Goal: Task Accomplishment & Management: Use online tool/utility

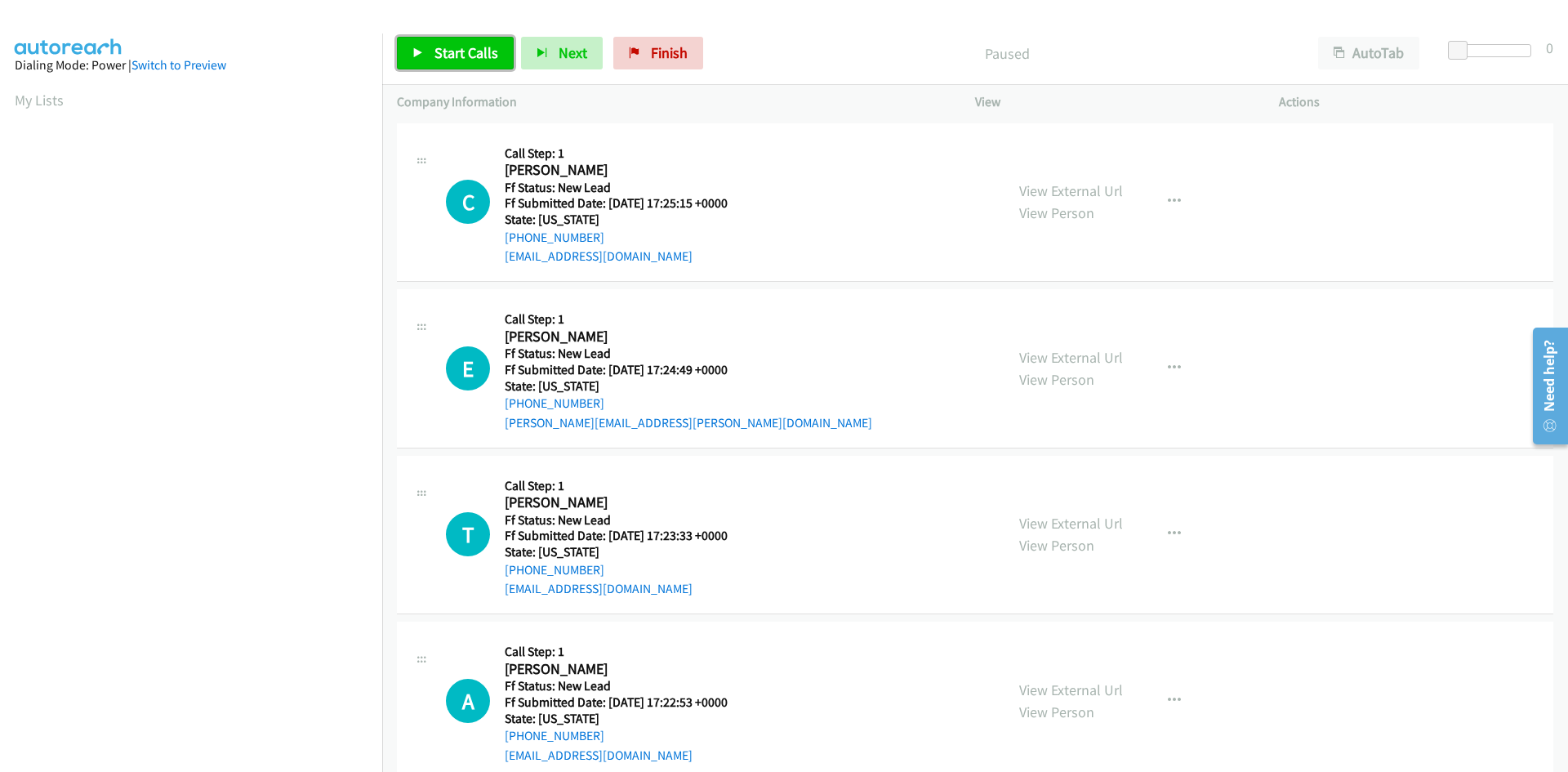
click at [479, 57] on span "Start Calls" at bounding box center [466, 53] width 64 height 19
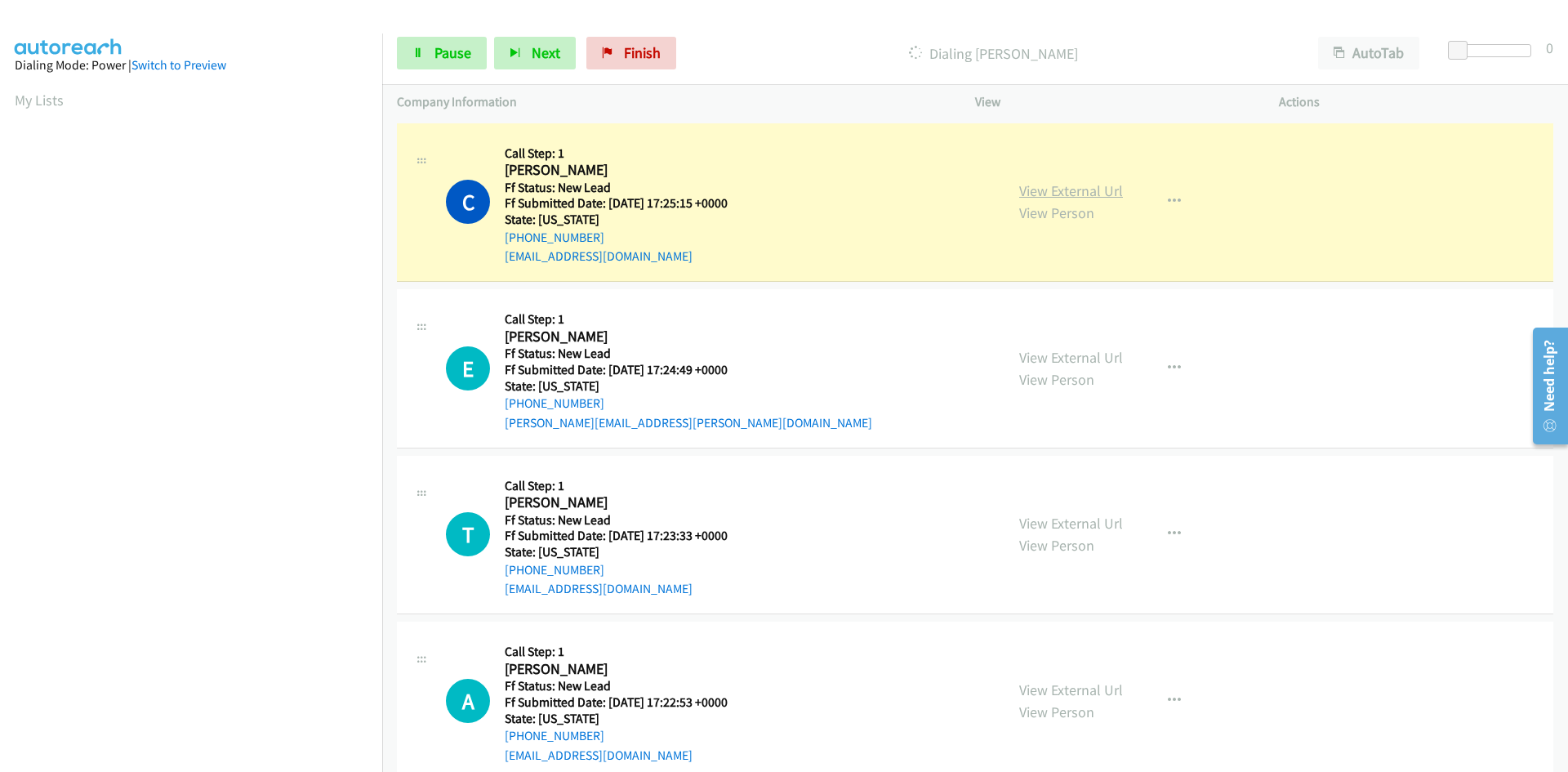
click at [1037, 196] on link "View External Url" at bounding box center [1071, 190] width 104 height 19
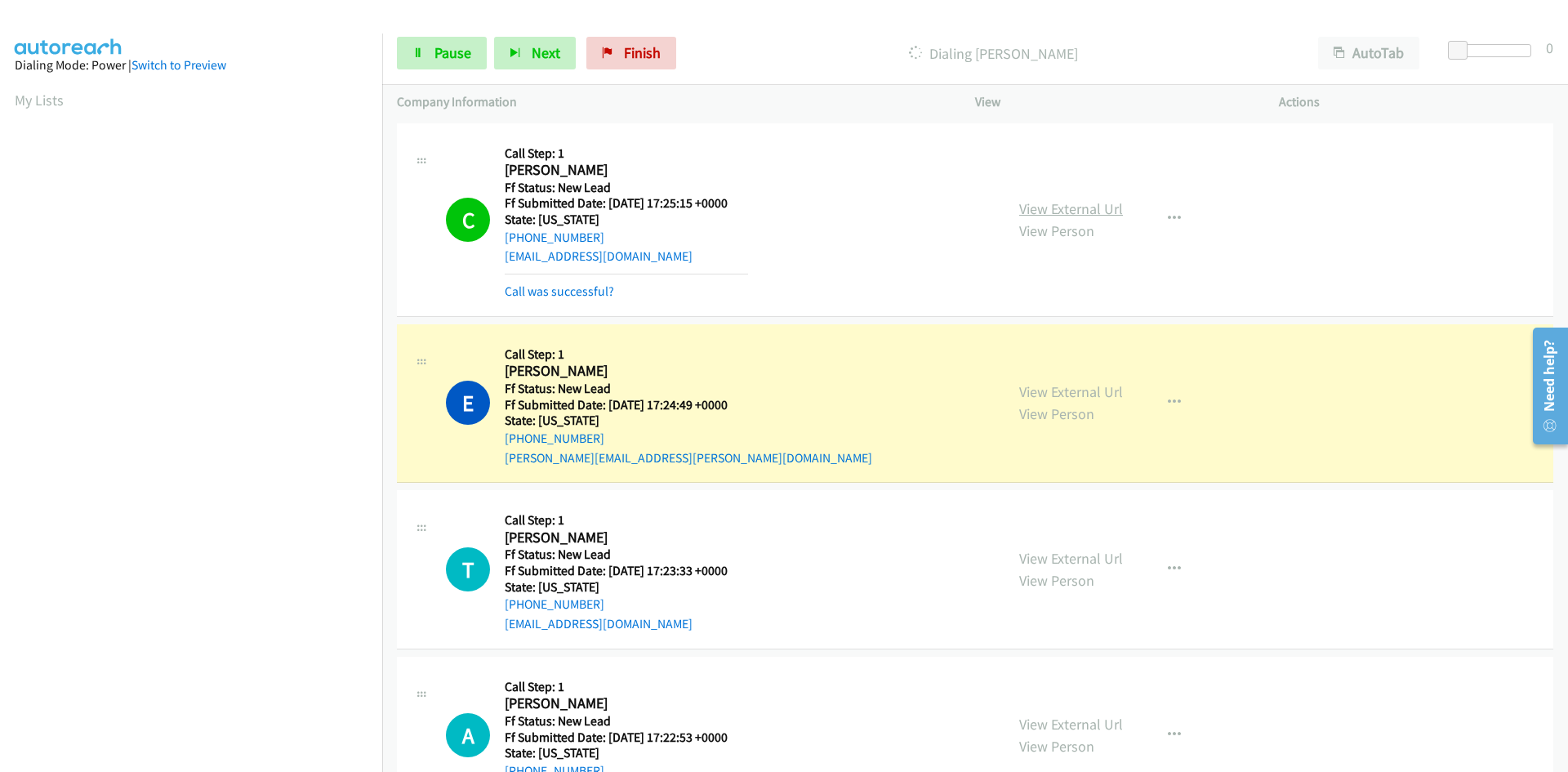
scroll to position [144, 0]
click at [531, 288] on link "Call was successful?" at bounding box center [560, 291] width 109 height 15
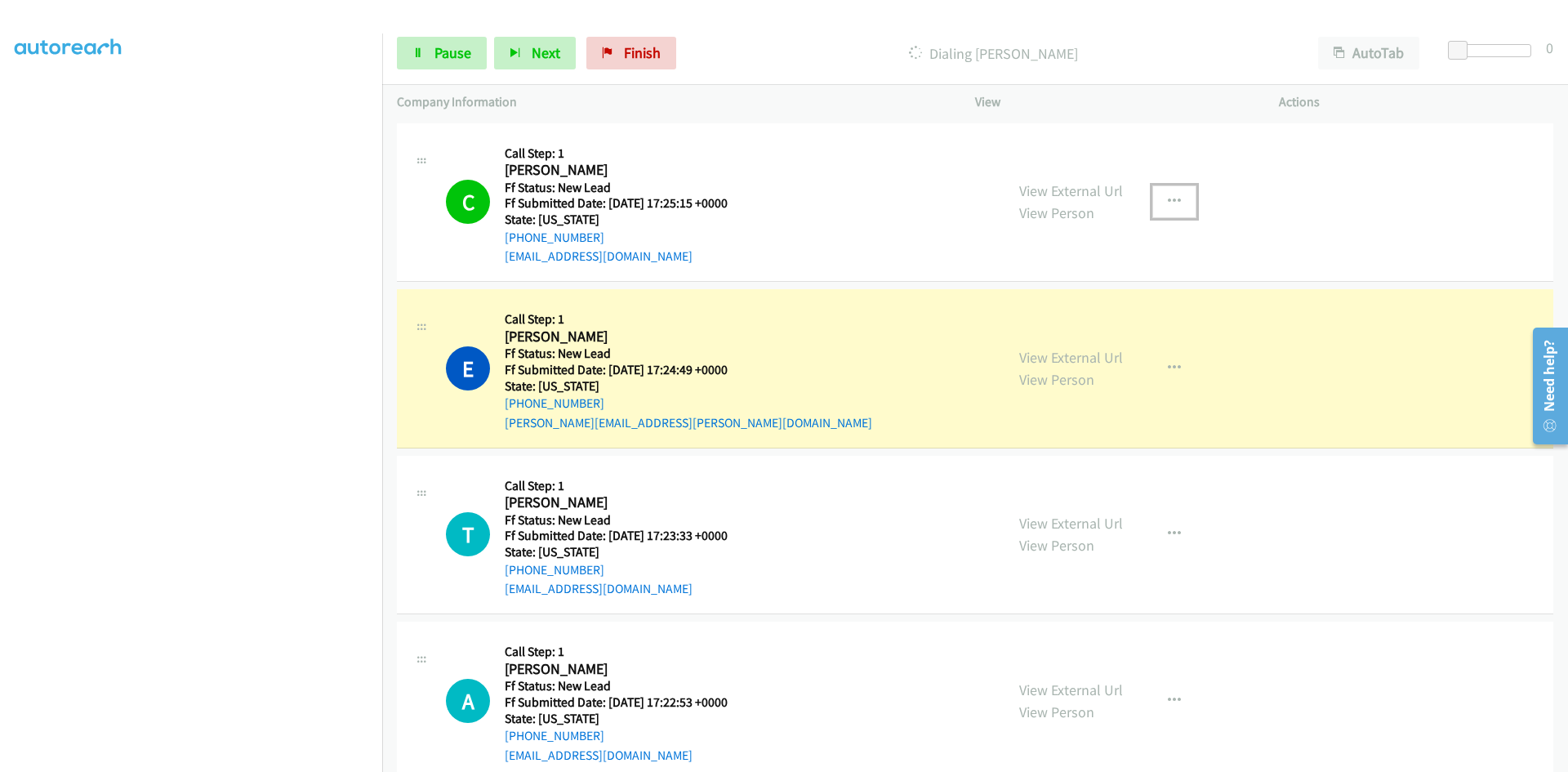
click at [1167, 192] on button "button" at bounding box center [1174, 202] width 44 height 33
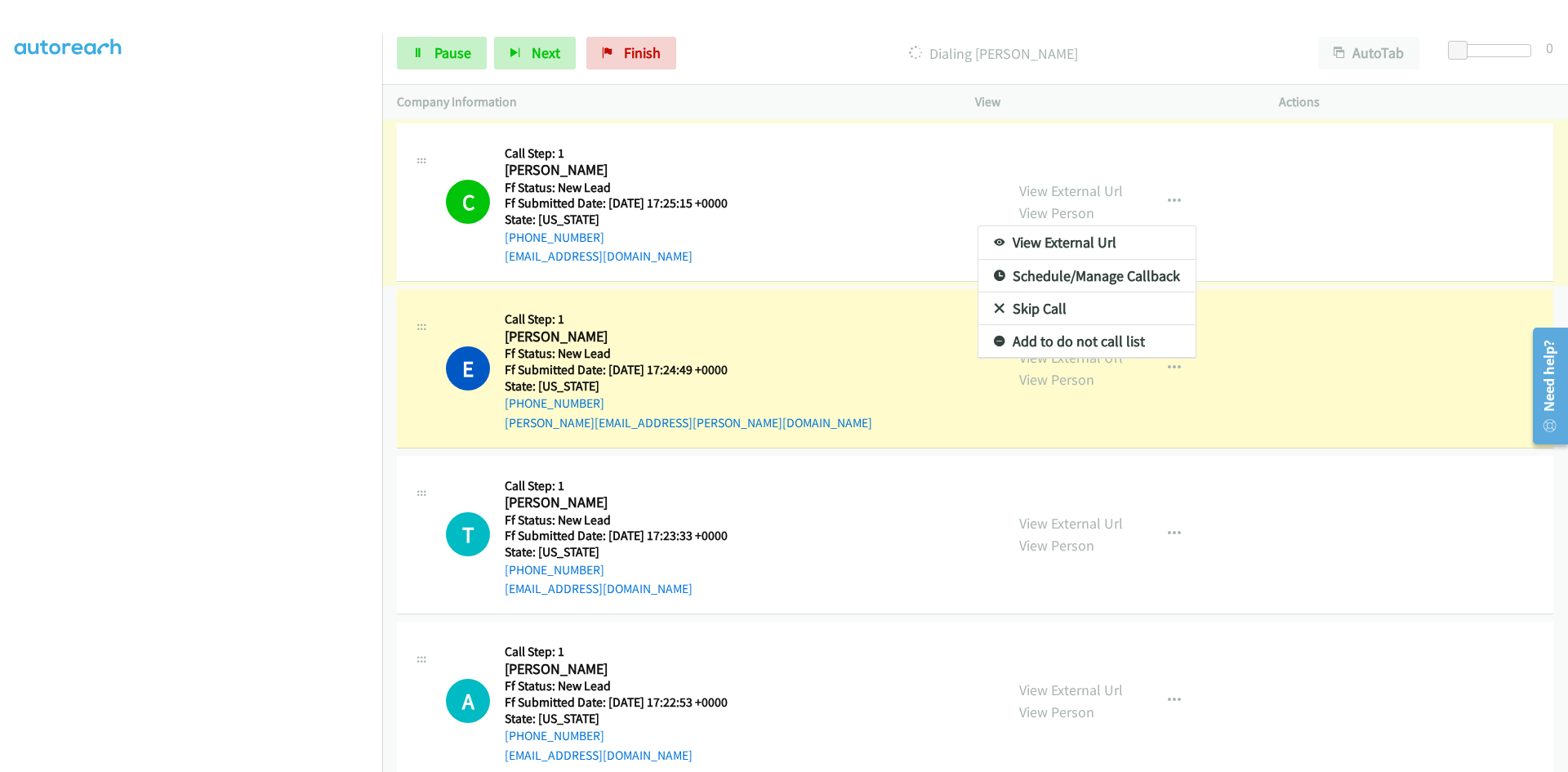
click at [1057, 340] on link "Add to do not call list" at bounding box center [1087, 341] width 218 height 33
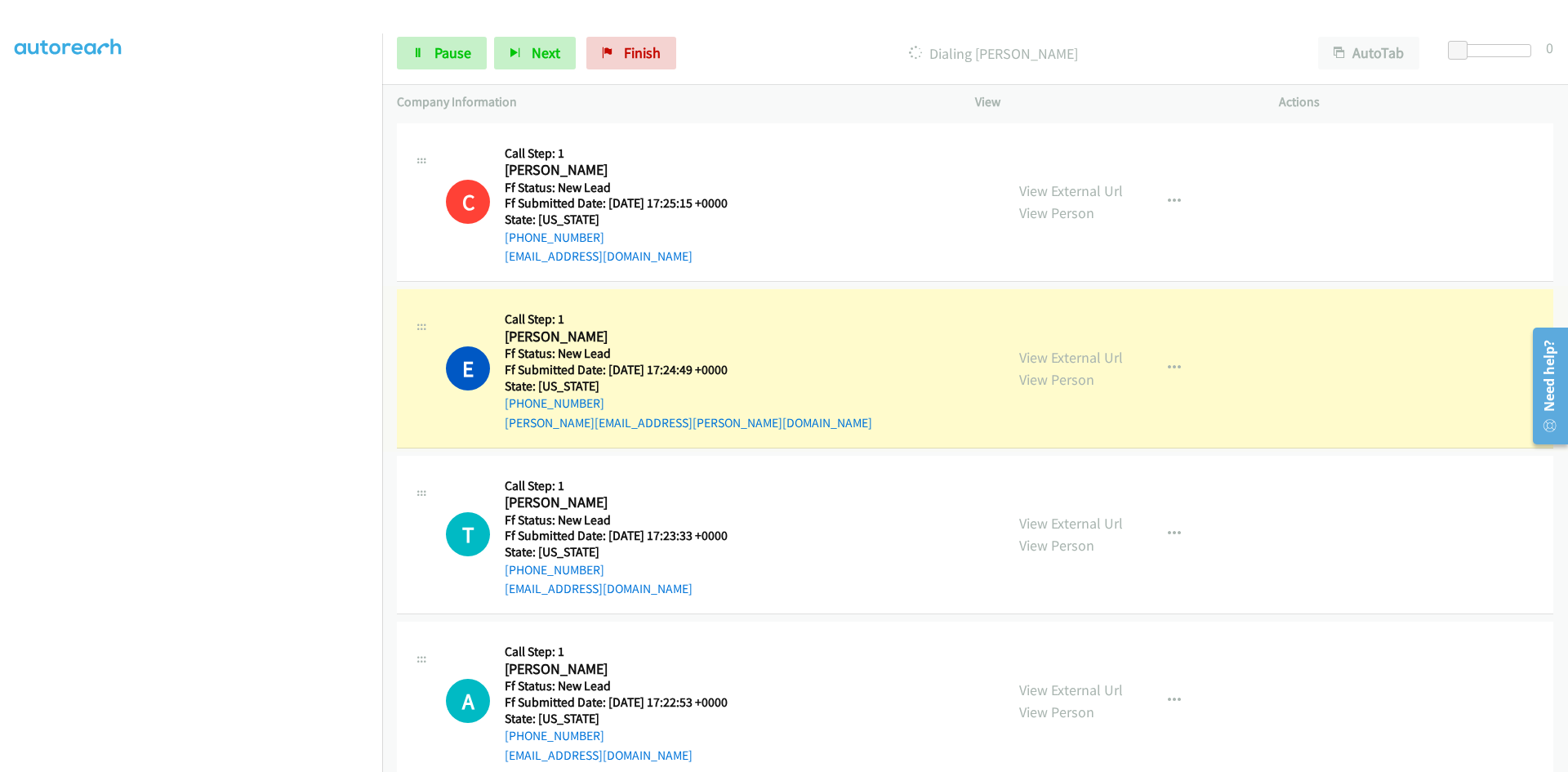
click at [1053, 359] on link "View External Url" at bounding box center [1071, 357] width 104 height 19
click at [459, 41] on link "Pause" at bounding box center [441, 53] width 90 height 33
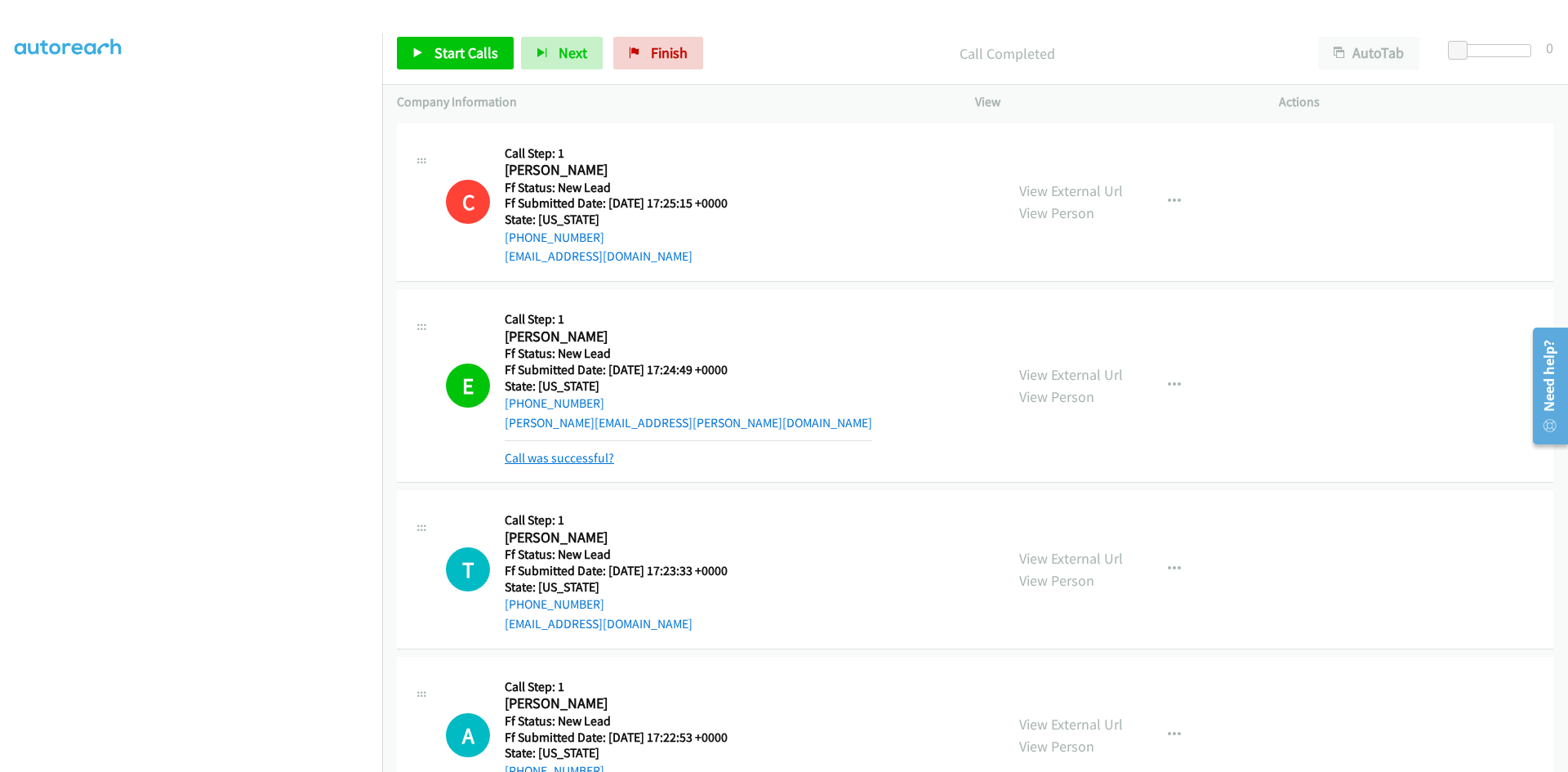
click at [611, 457] on link "Call was successful?" at bounding box center [560, 458] width 109 height 15
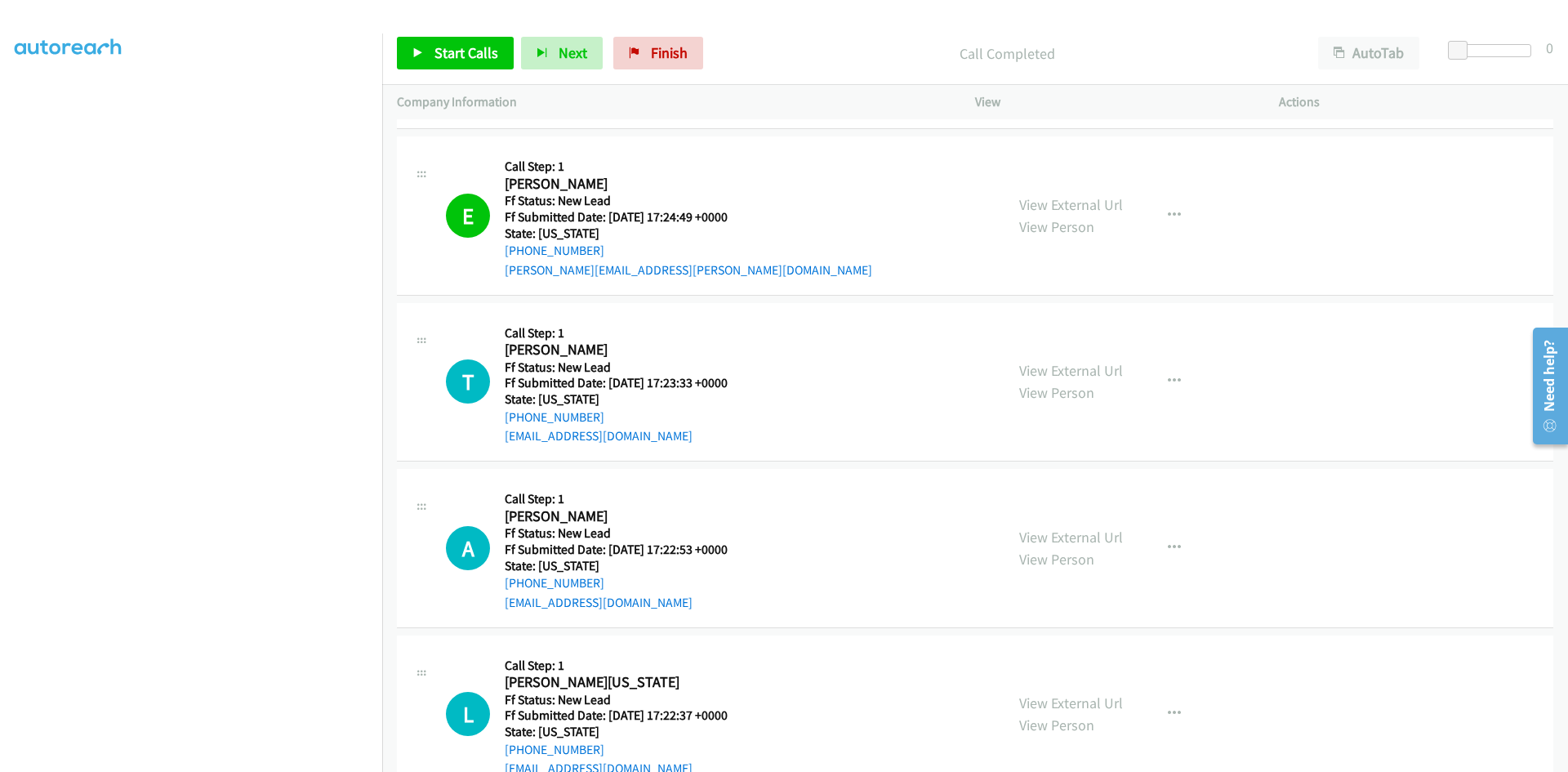
scroll to position [163, 0]
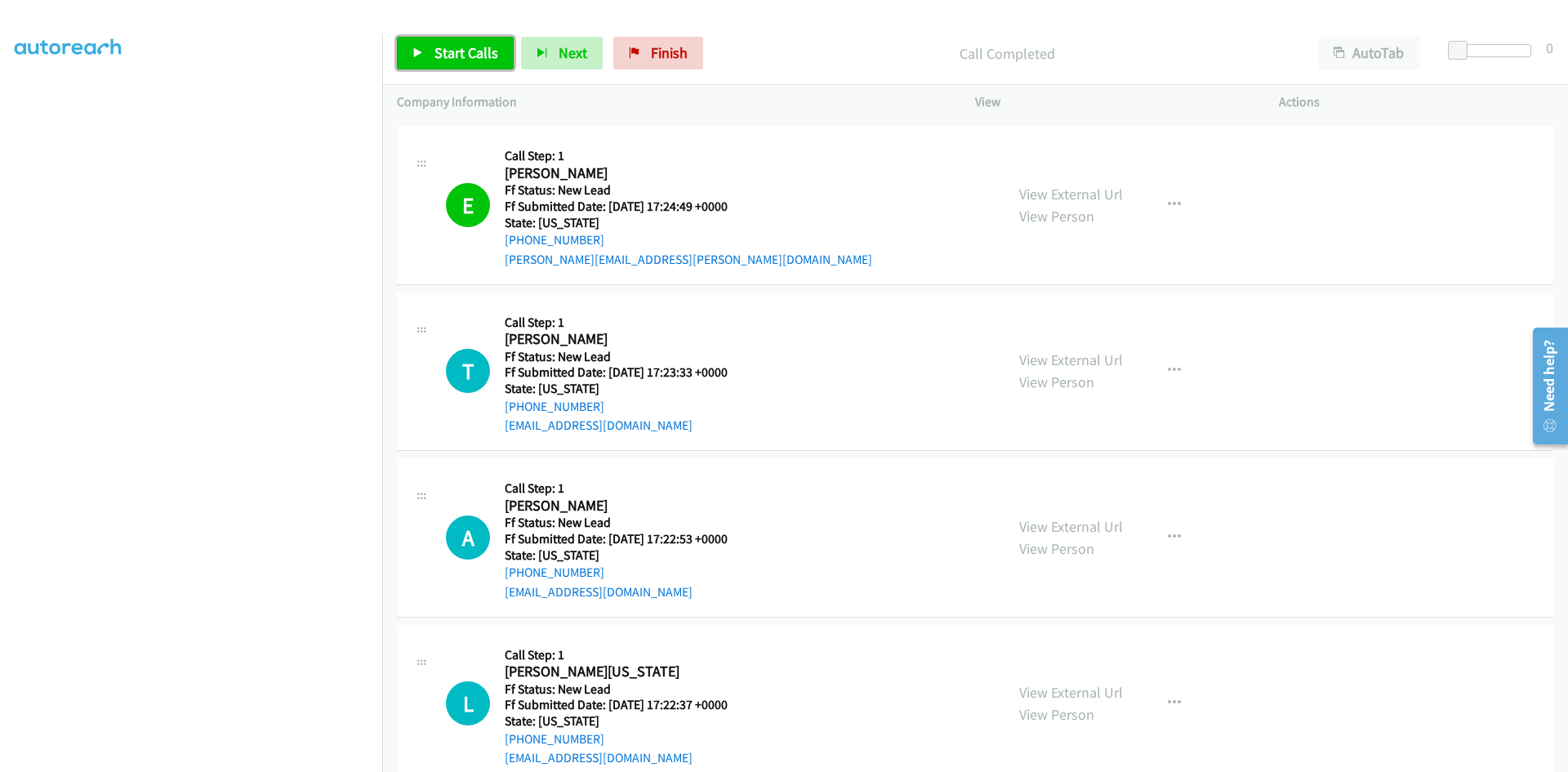
click at [435, 46] on span "Start Calls" at bounding box center [466, 53] width 64 height 19
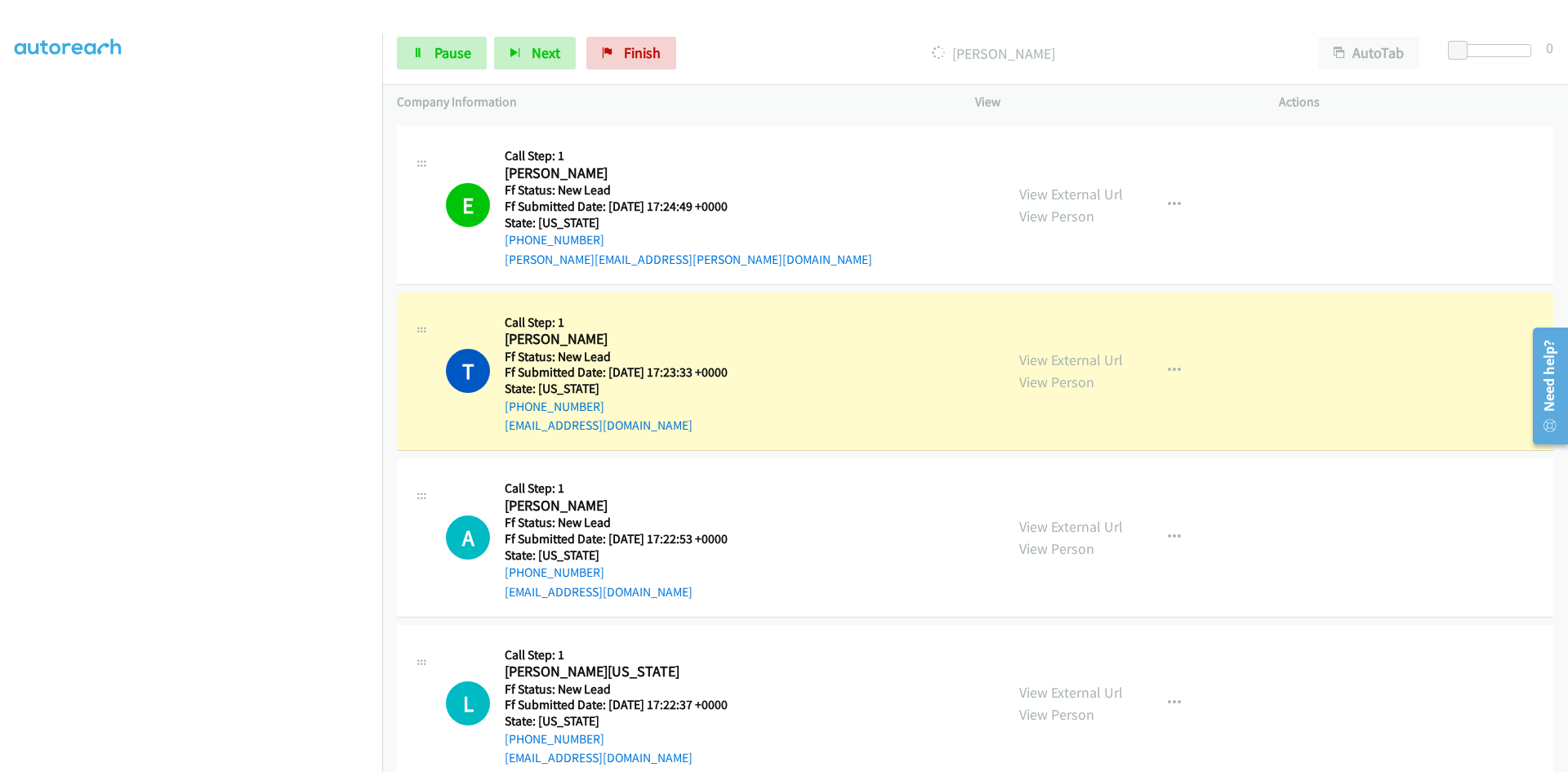
click at [857, 47] on p "Dialing Taylor Ferranti" at bounding box center [993, 53] width 591 height 22
click at [1077, 355] on link "View External Url" at bounding box center [1071, 360] width 104 height 19
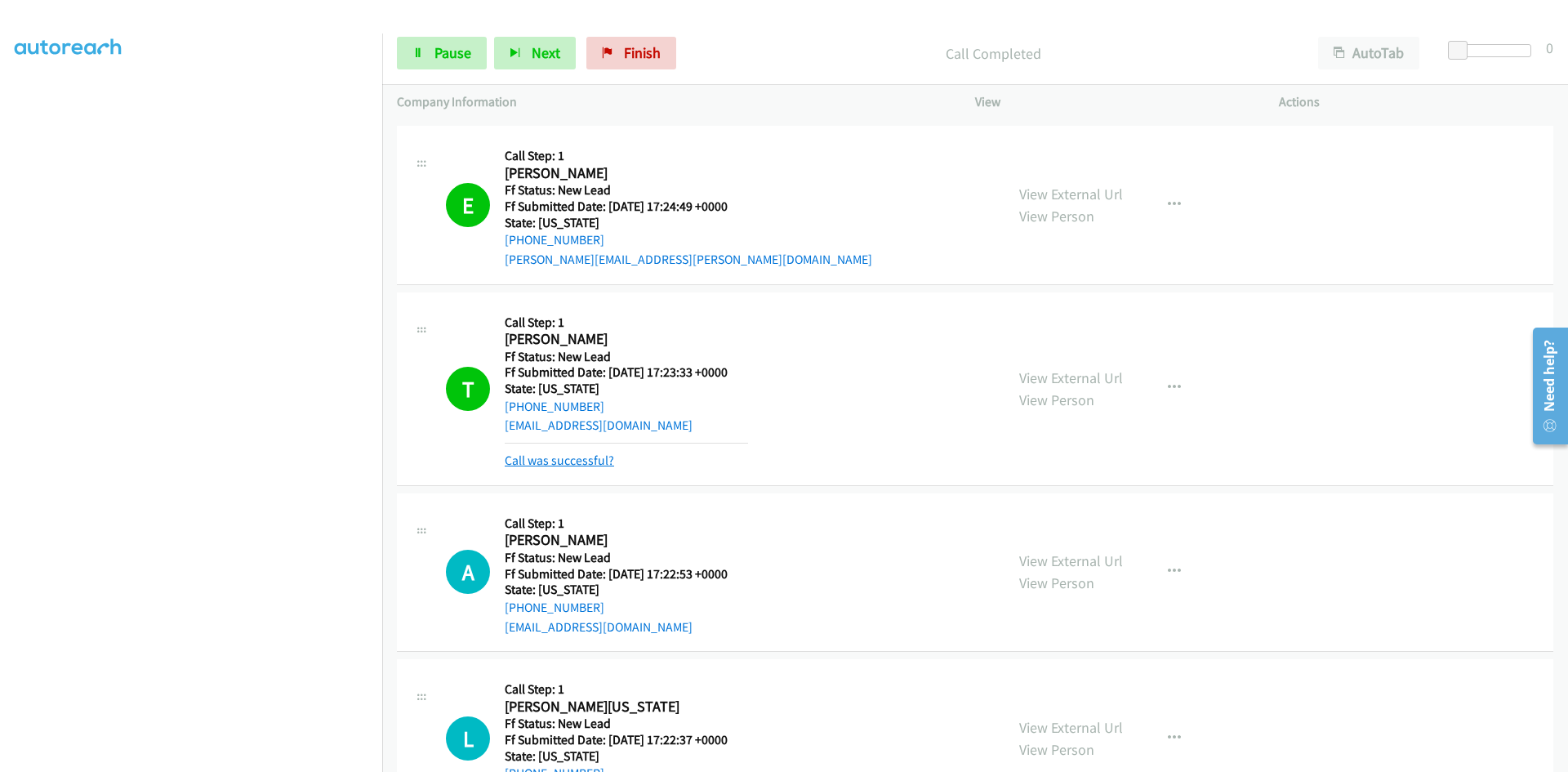
click at [543, 457] on link "Call was successful?" at bounding box center [560, 460] width 109 height 15
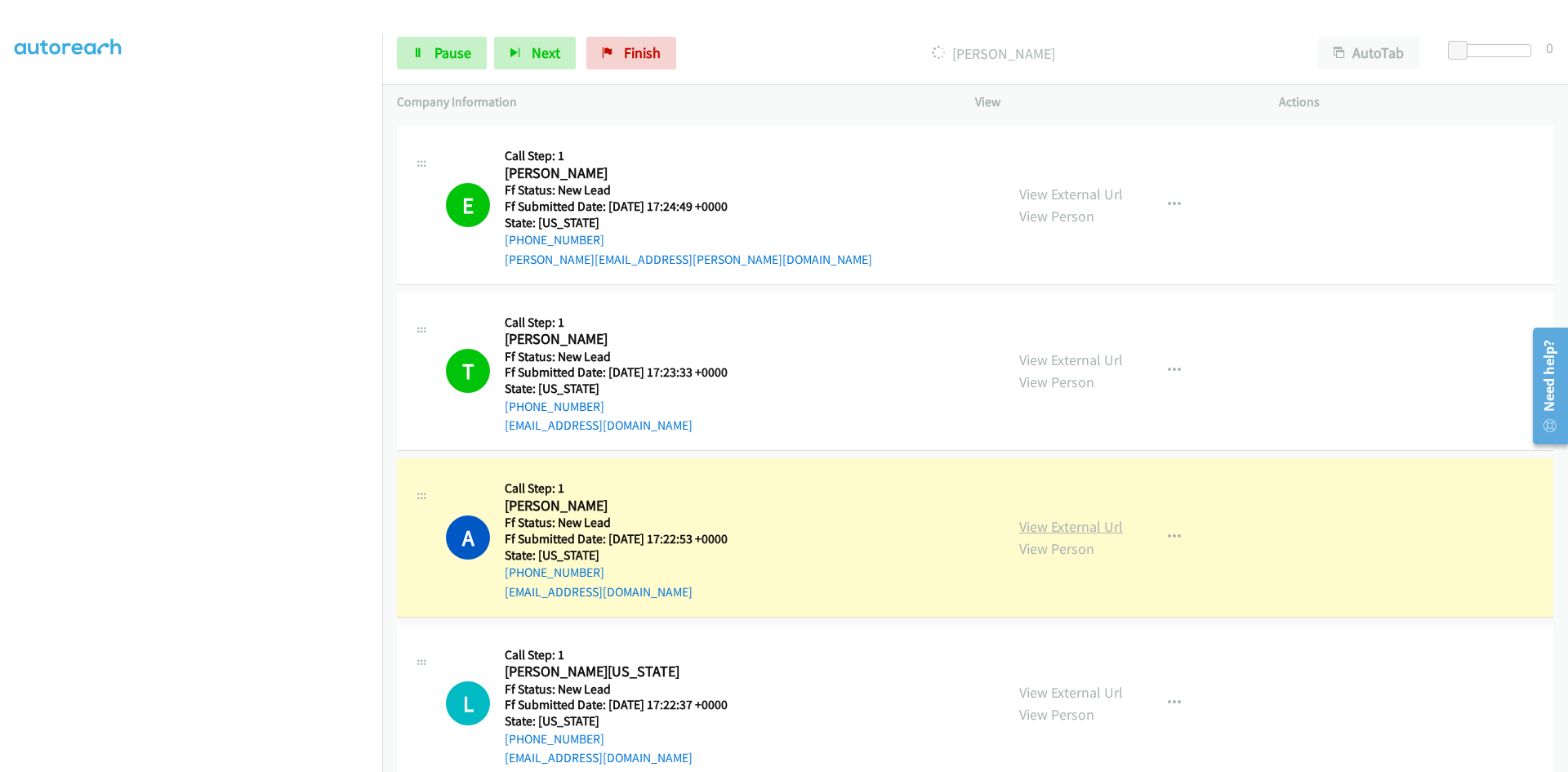
click at [1071, 521] on link "View External Url" at bounding box center [1071, 527] width 104 height 19
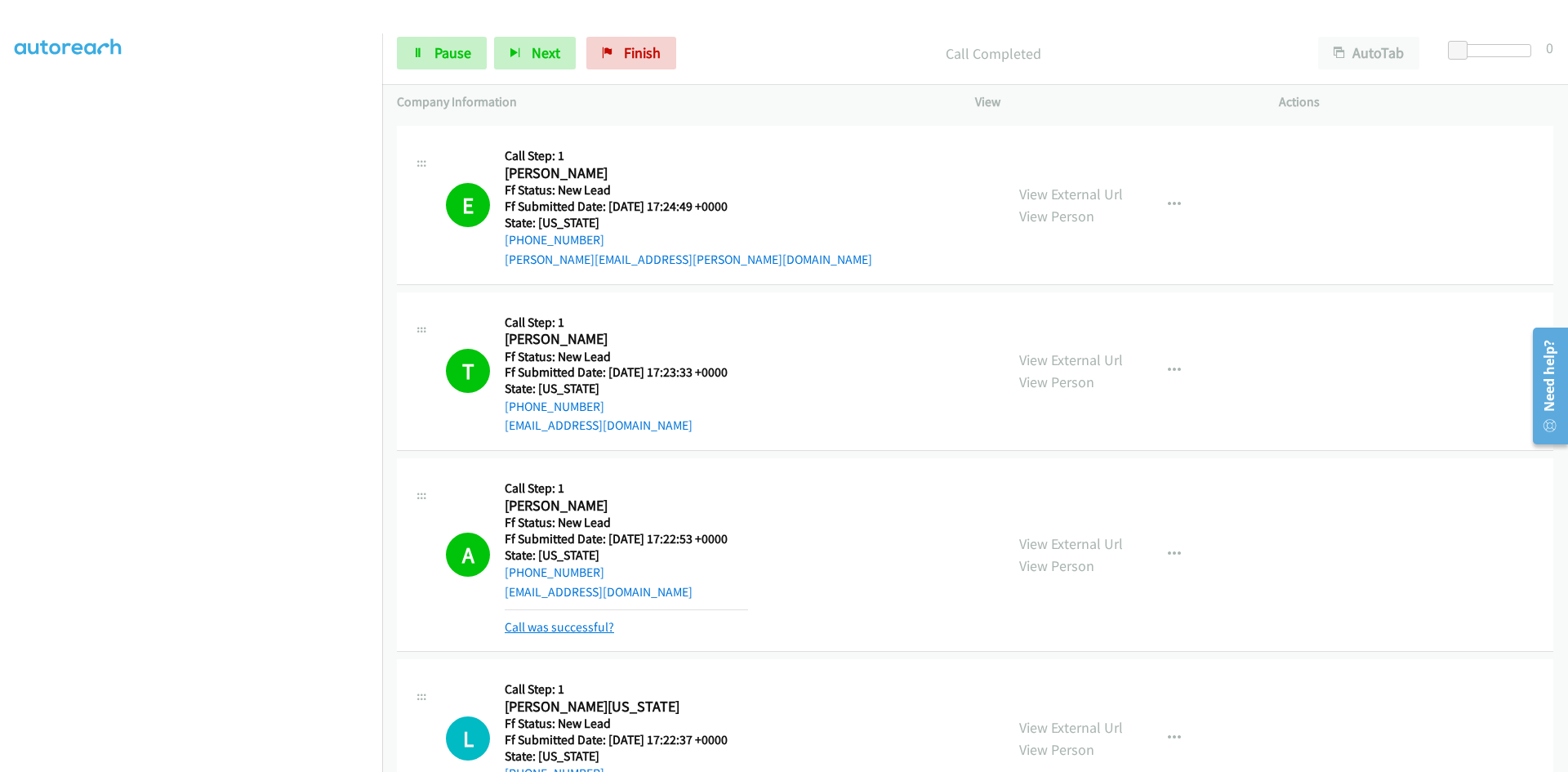
click at [559, 623] on link "Call was successful?" at bounding box center [560, 627] width 109 height 15
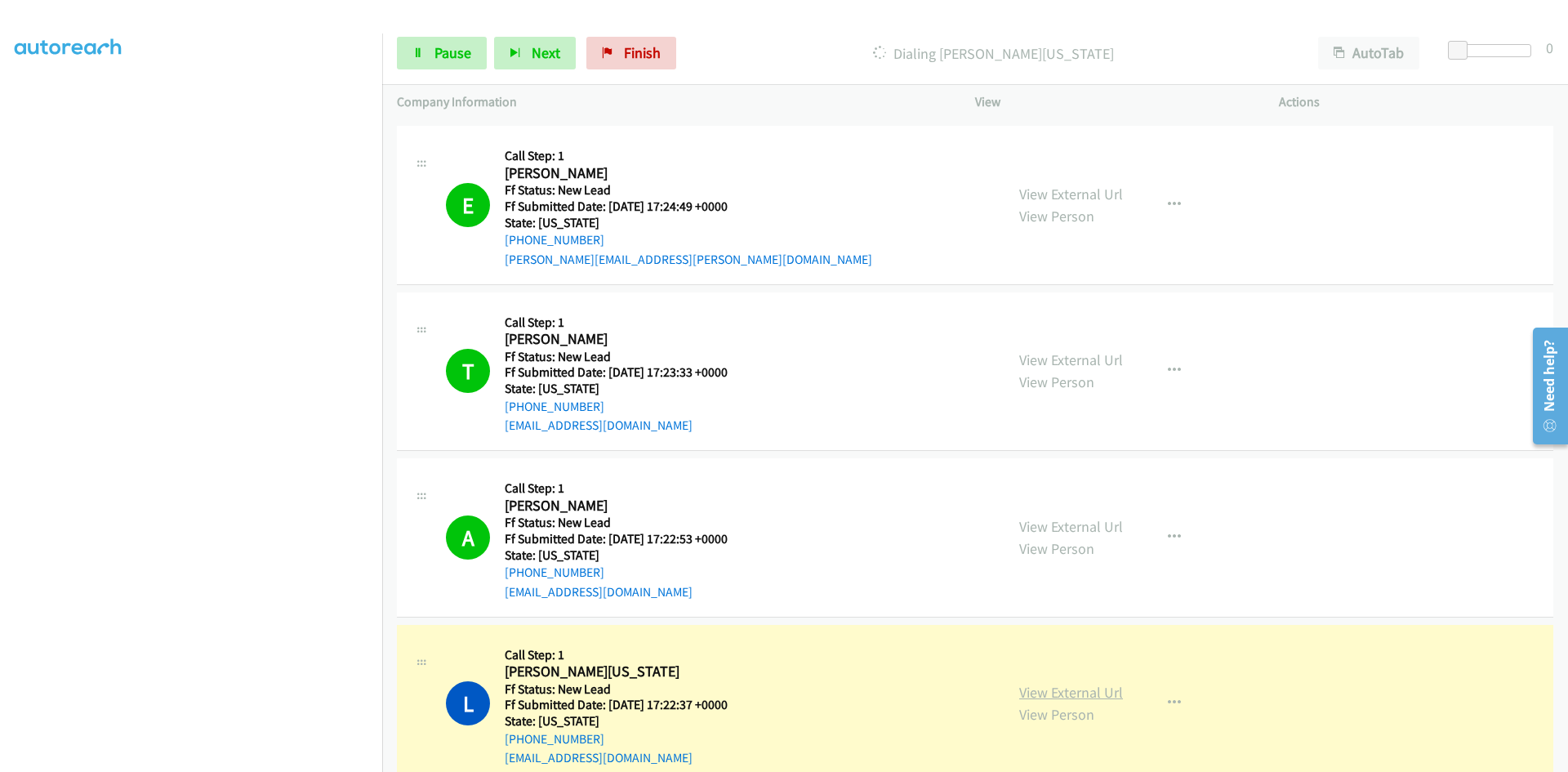
click at [1087, 693] on link "View External Url" at bounding box center [1071, 693] width 104 height 19
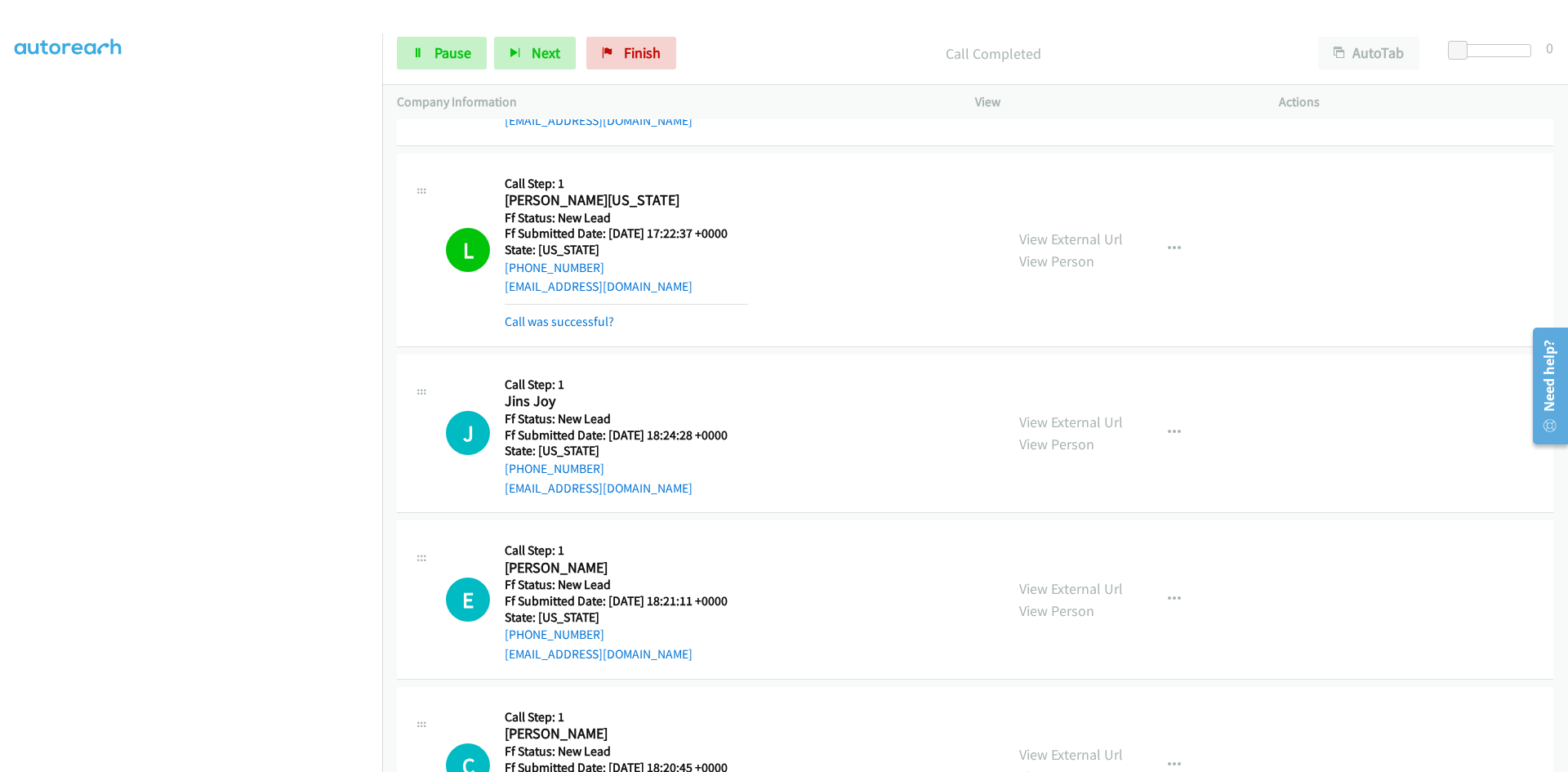
scroll to position [654, 0]
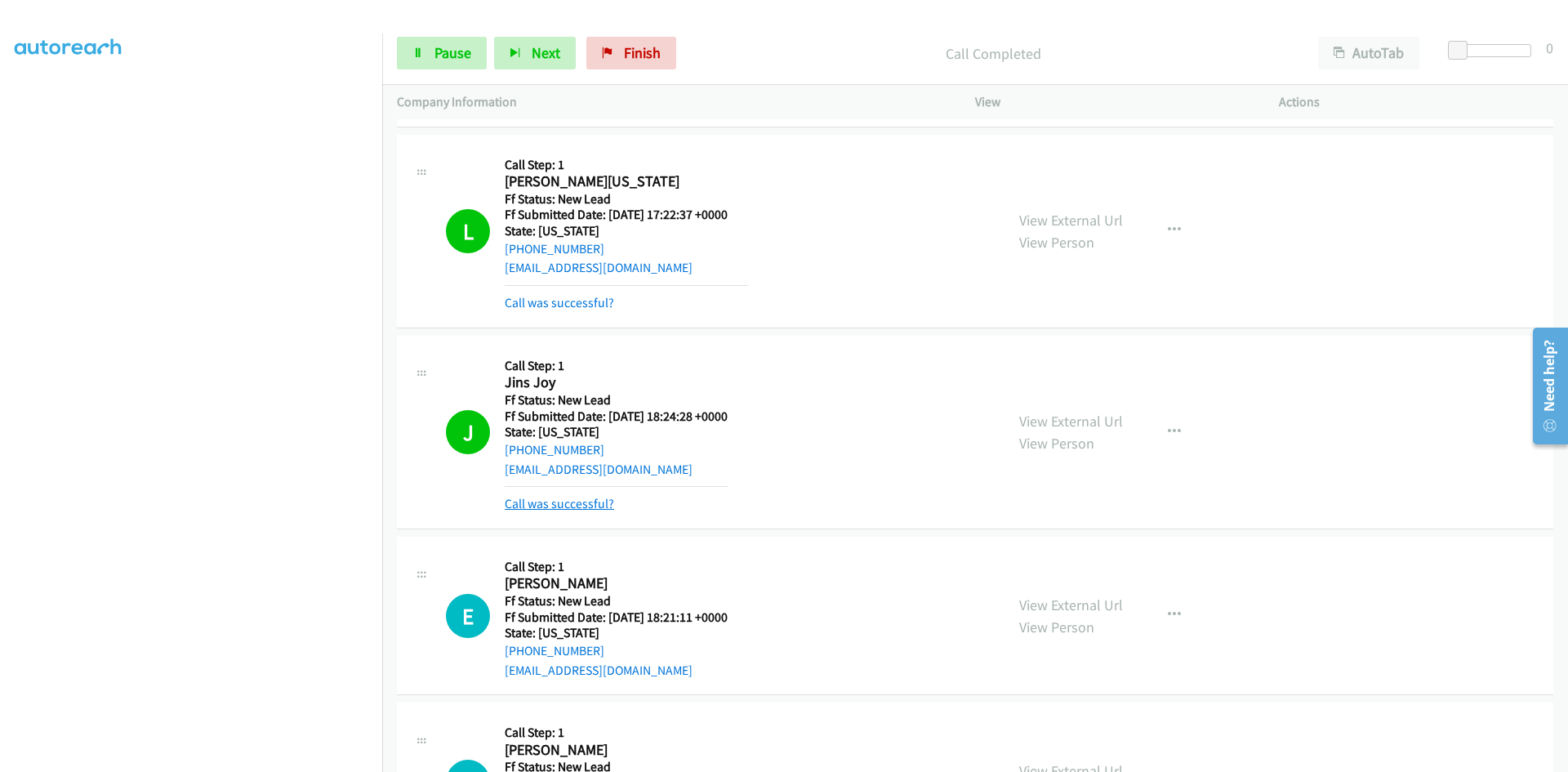
click at [575, 502] on link "Call was successful?" at bounding box center [560, 503] width 109 height 15
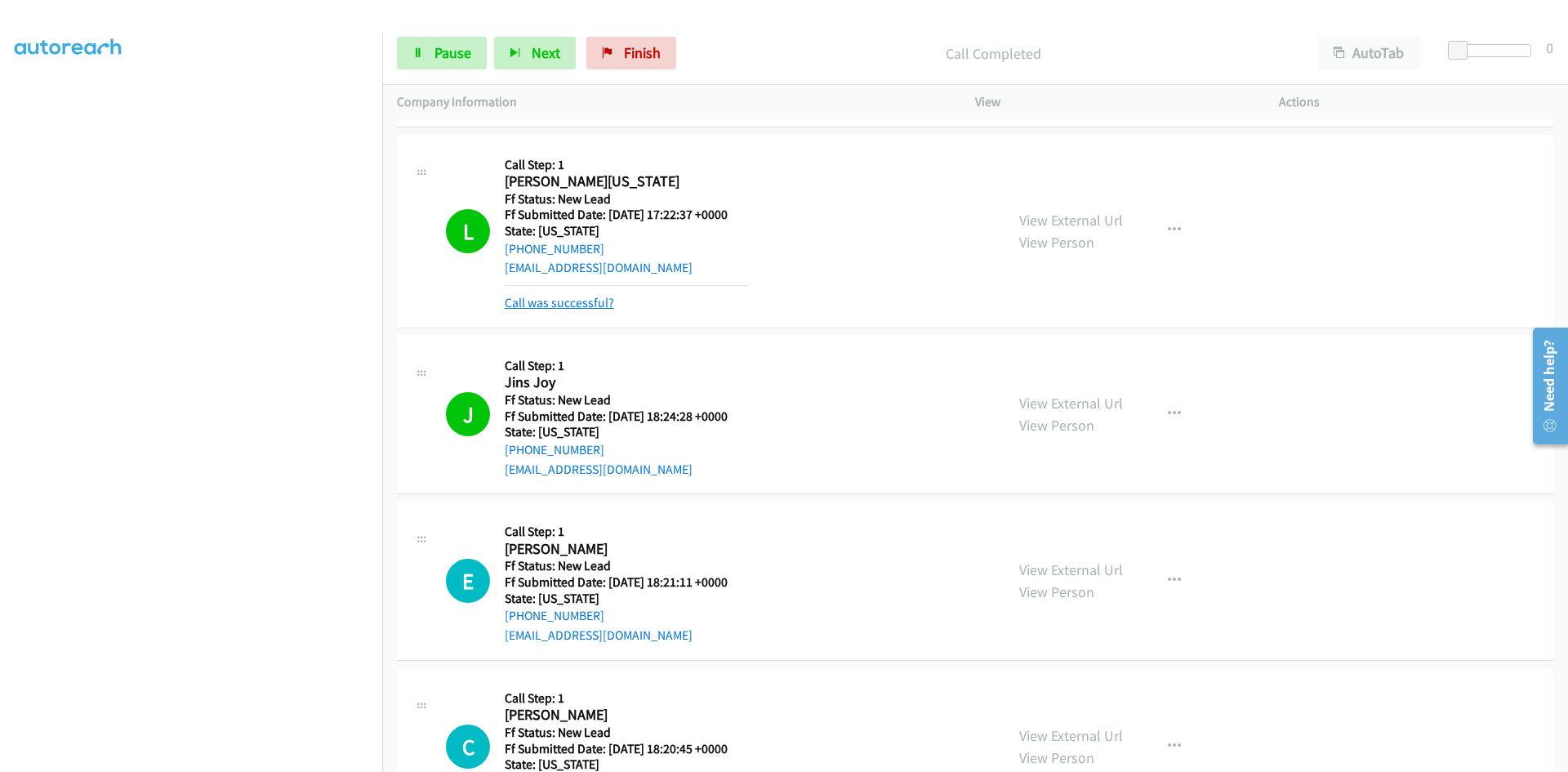
click at [579, 309] on link "Call was successful?" at bounding box center [560, 303] width 109 height 15
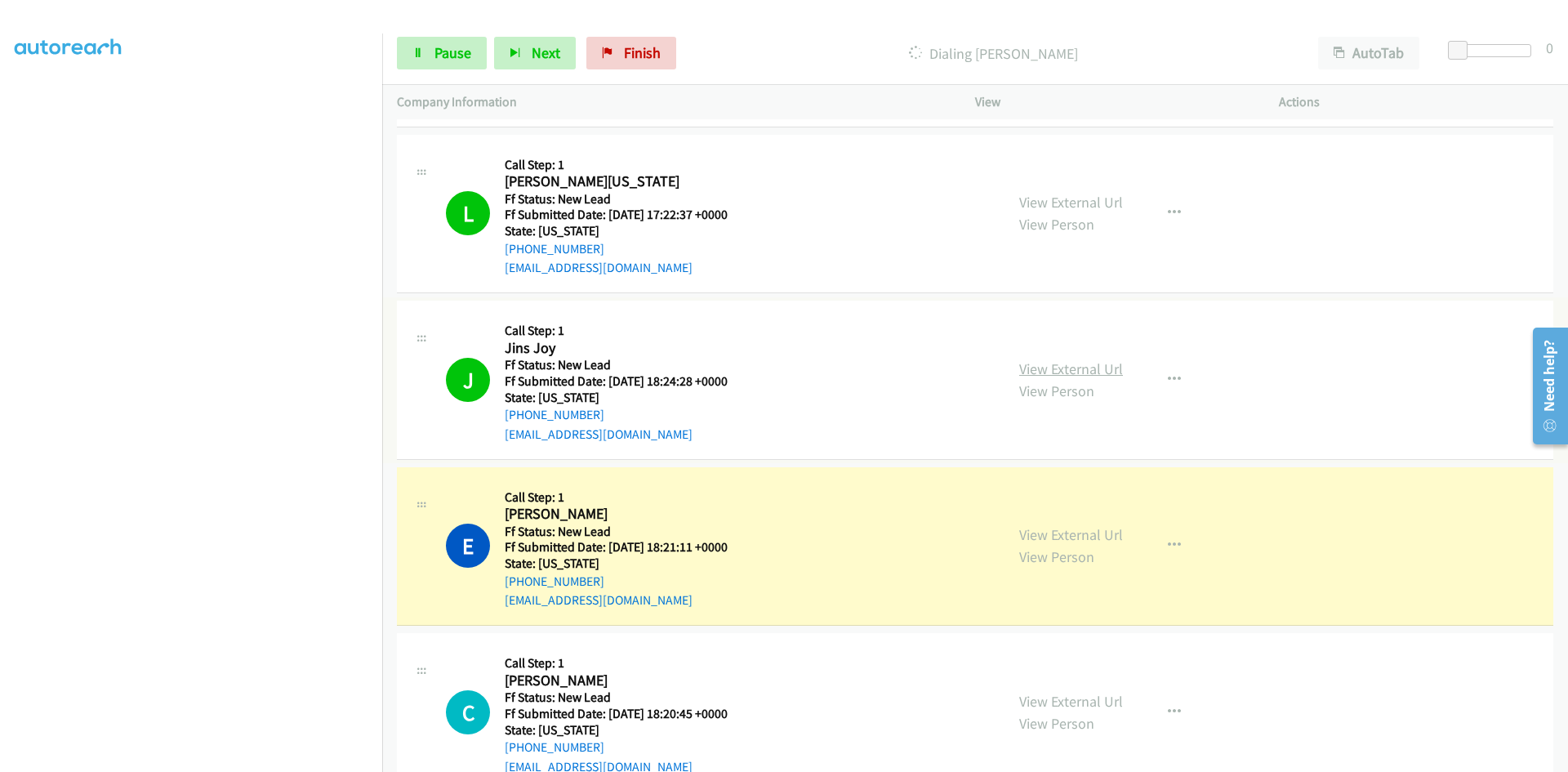
click at [1082, 370] on link "View External Url" at bounding box center [1071, 369] width 104 height 19
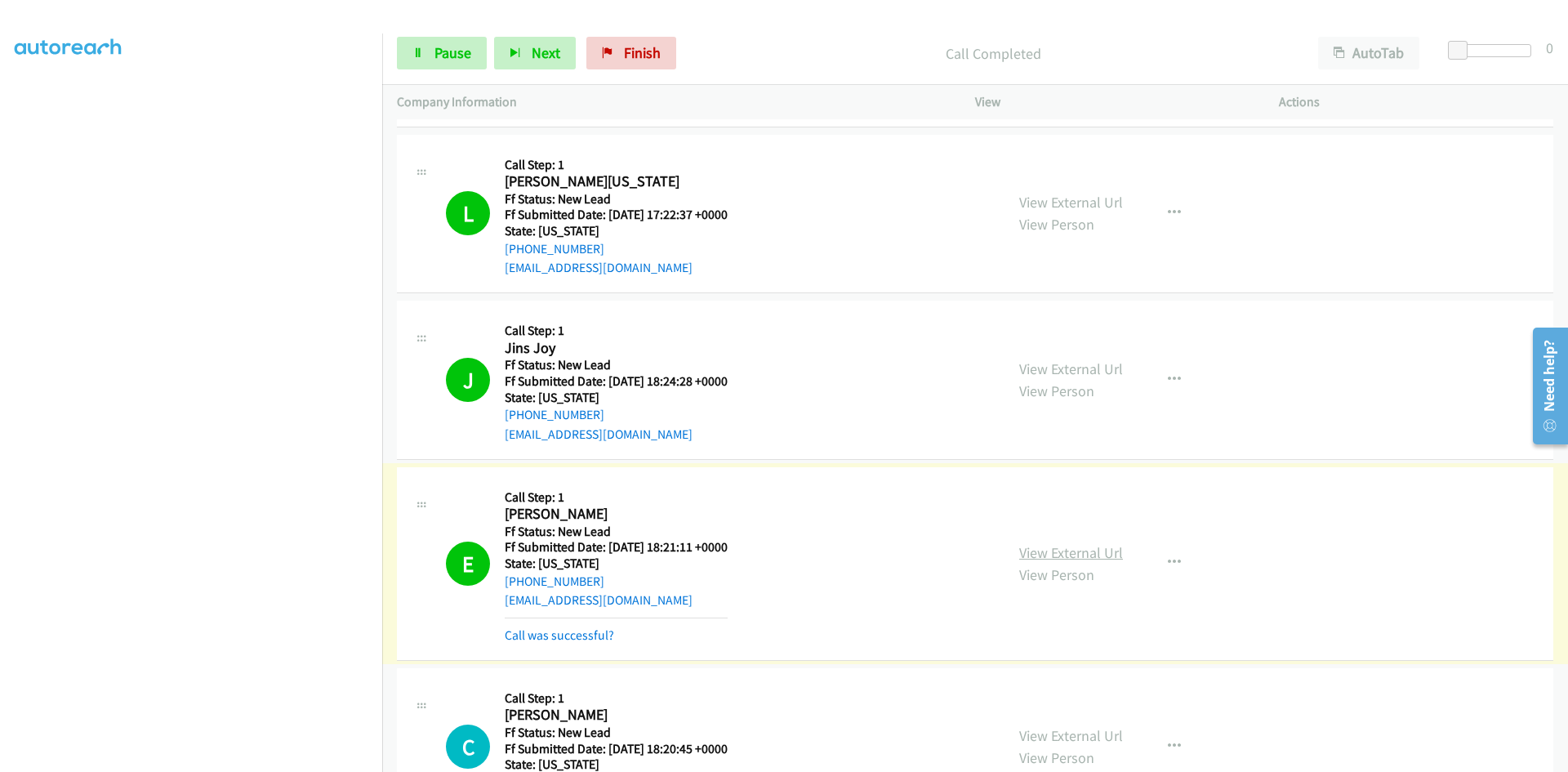
click at [1047, 554] on link "View External Url" at bounding box center [1071, 552] width 104 height 19
click at [593, 630] on link "Call was successful?" at bounding box center [560, 635] width 109 height 15
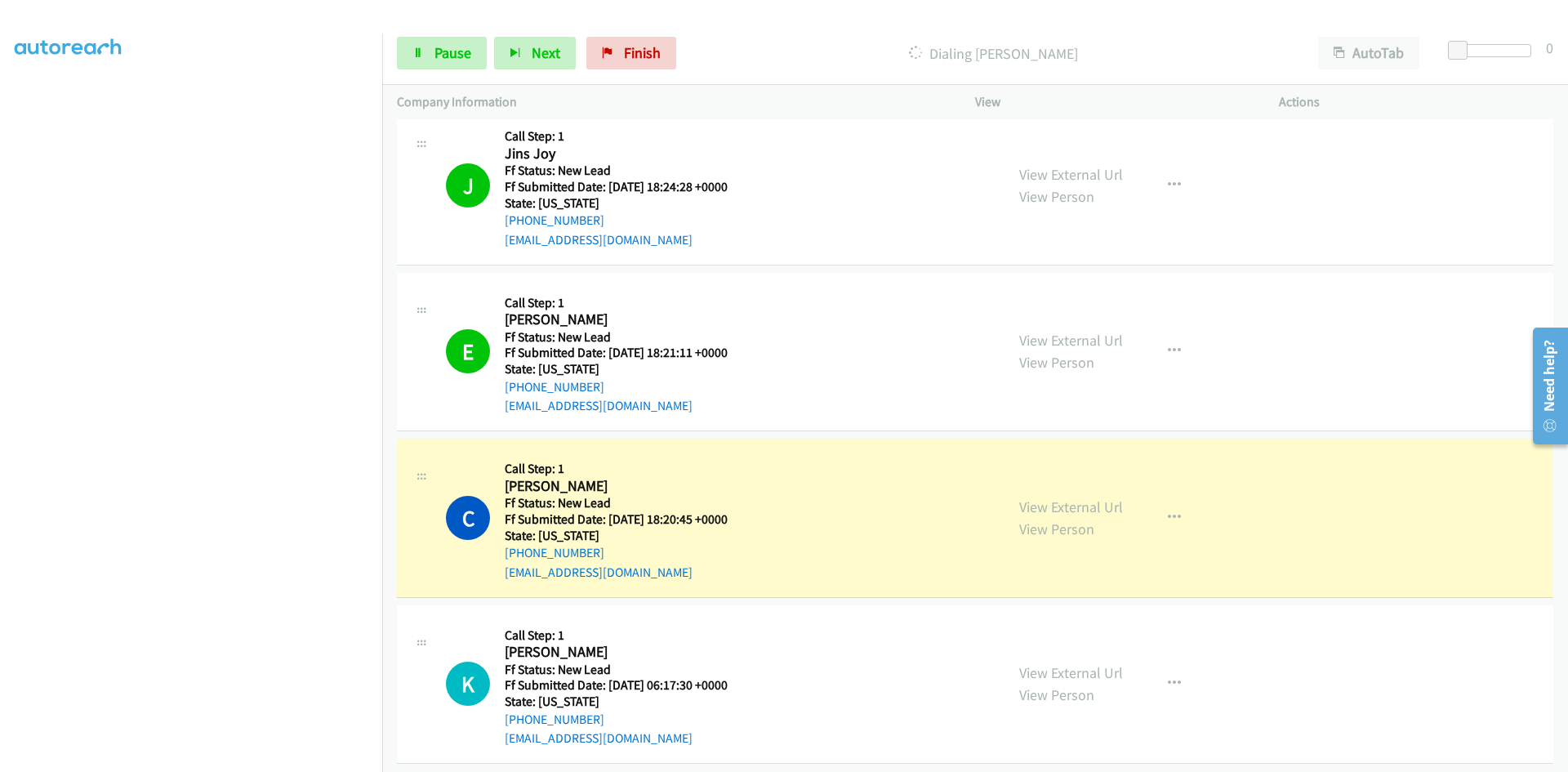
scroll to position [864, 0]
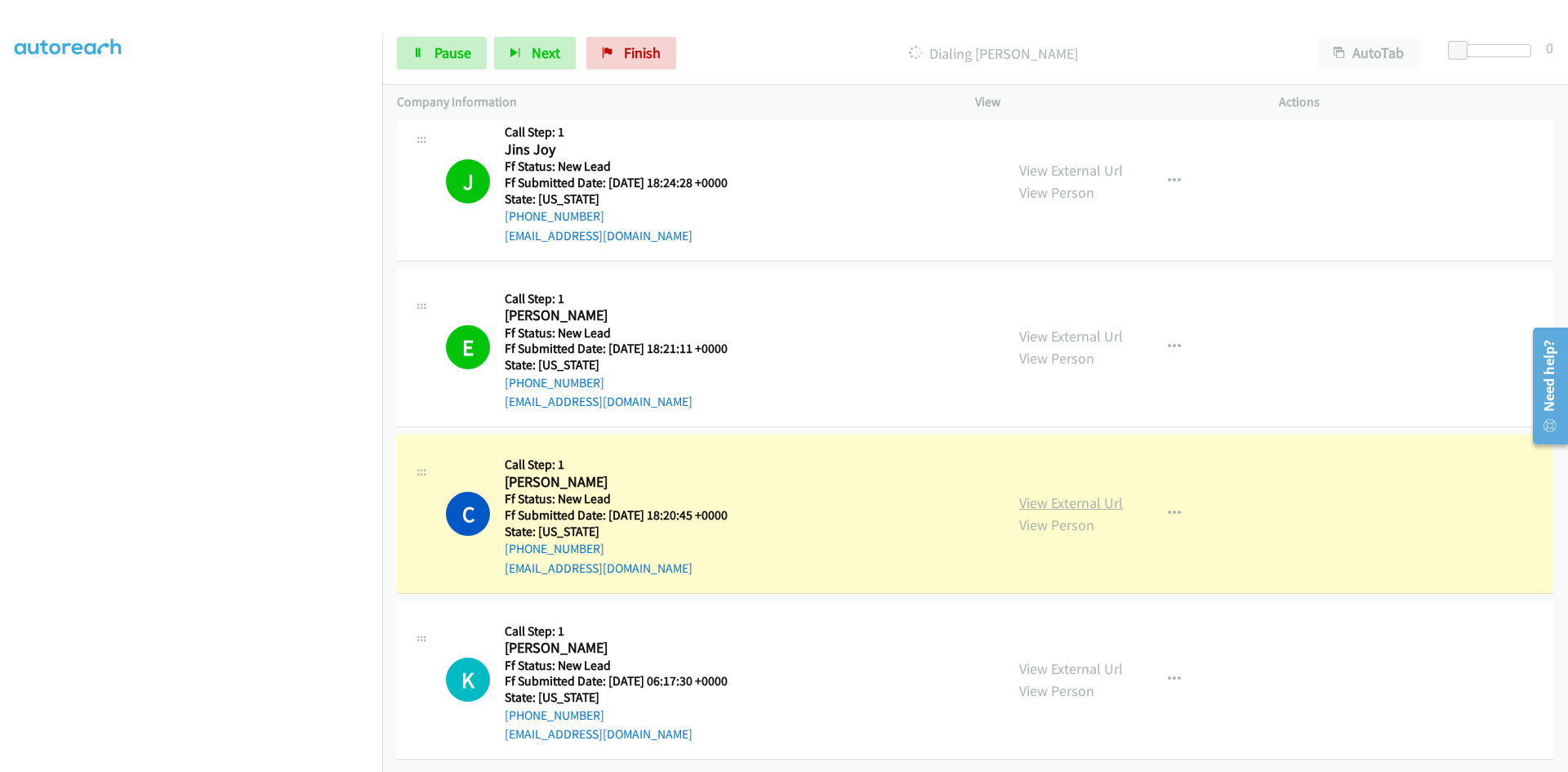
click at [1065, 494] on link "View External Url" at bounding box center [1071, 503] width 104 height 19
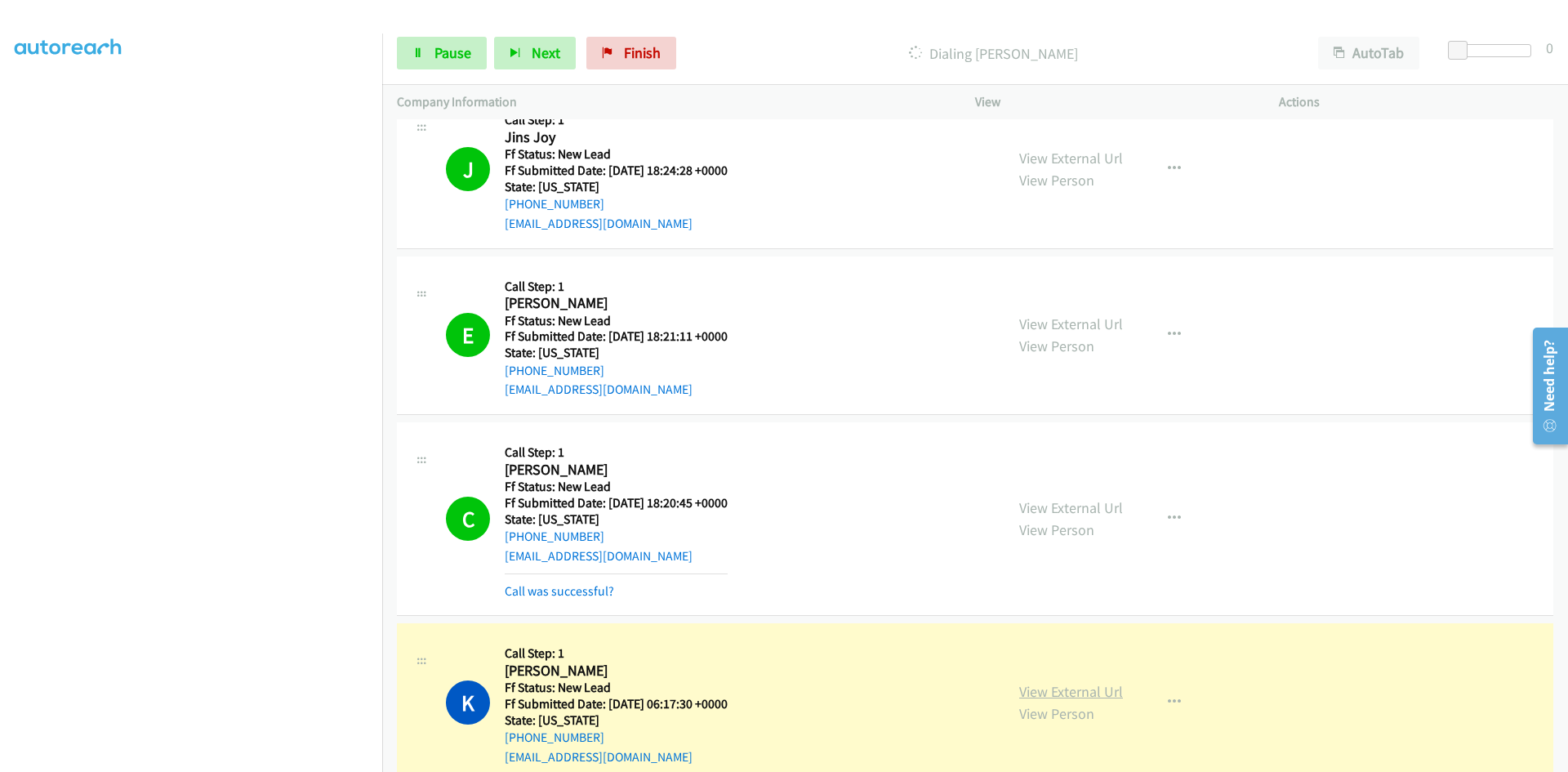
click at [1053, 693] on link "View External Url" at bounding box center [1071, 692] width 104 height 19
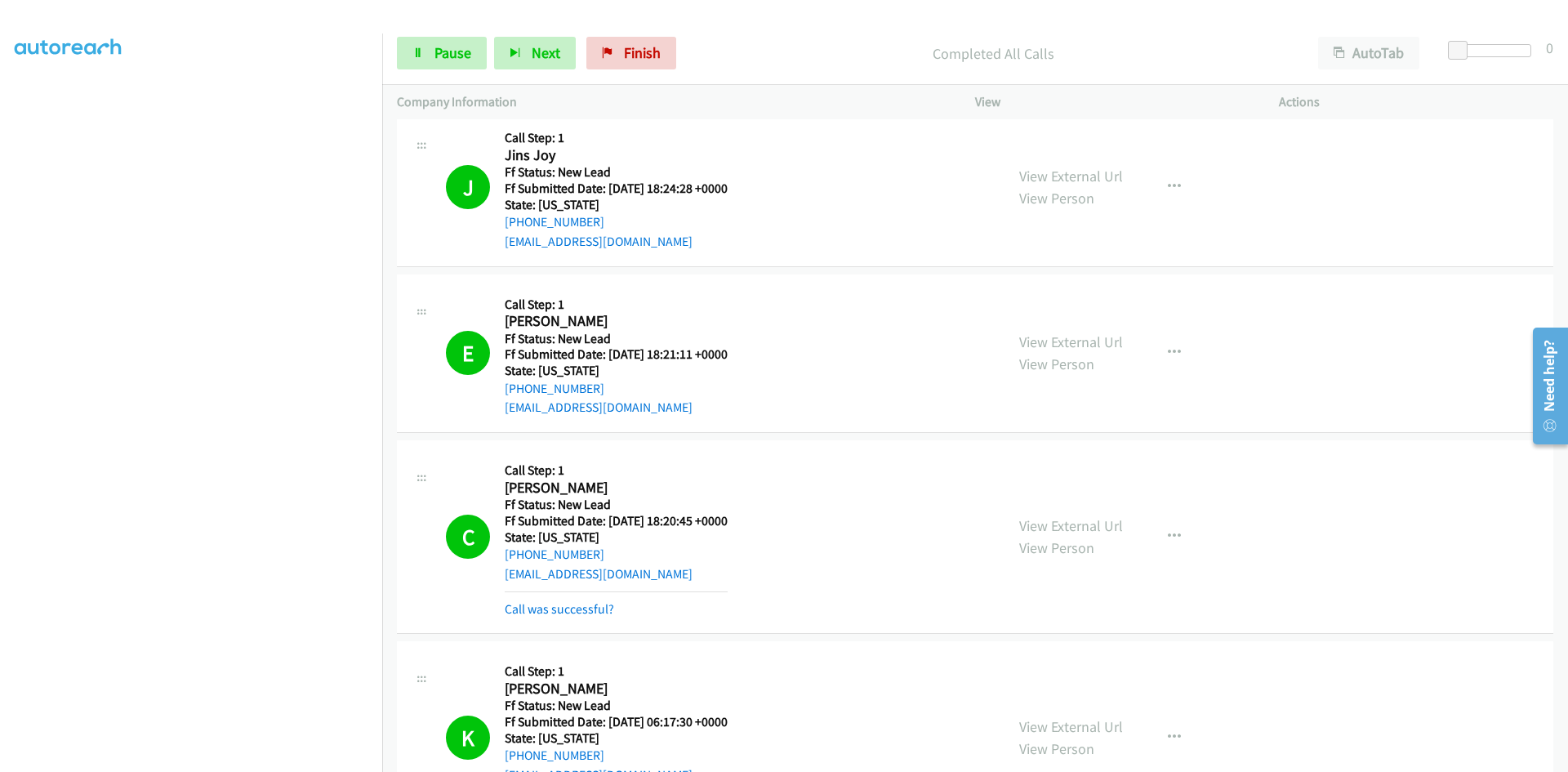
scroll to position [980, 0]
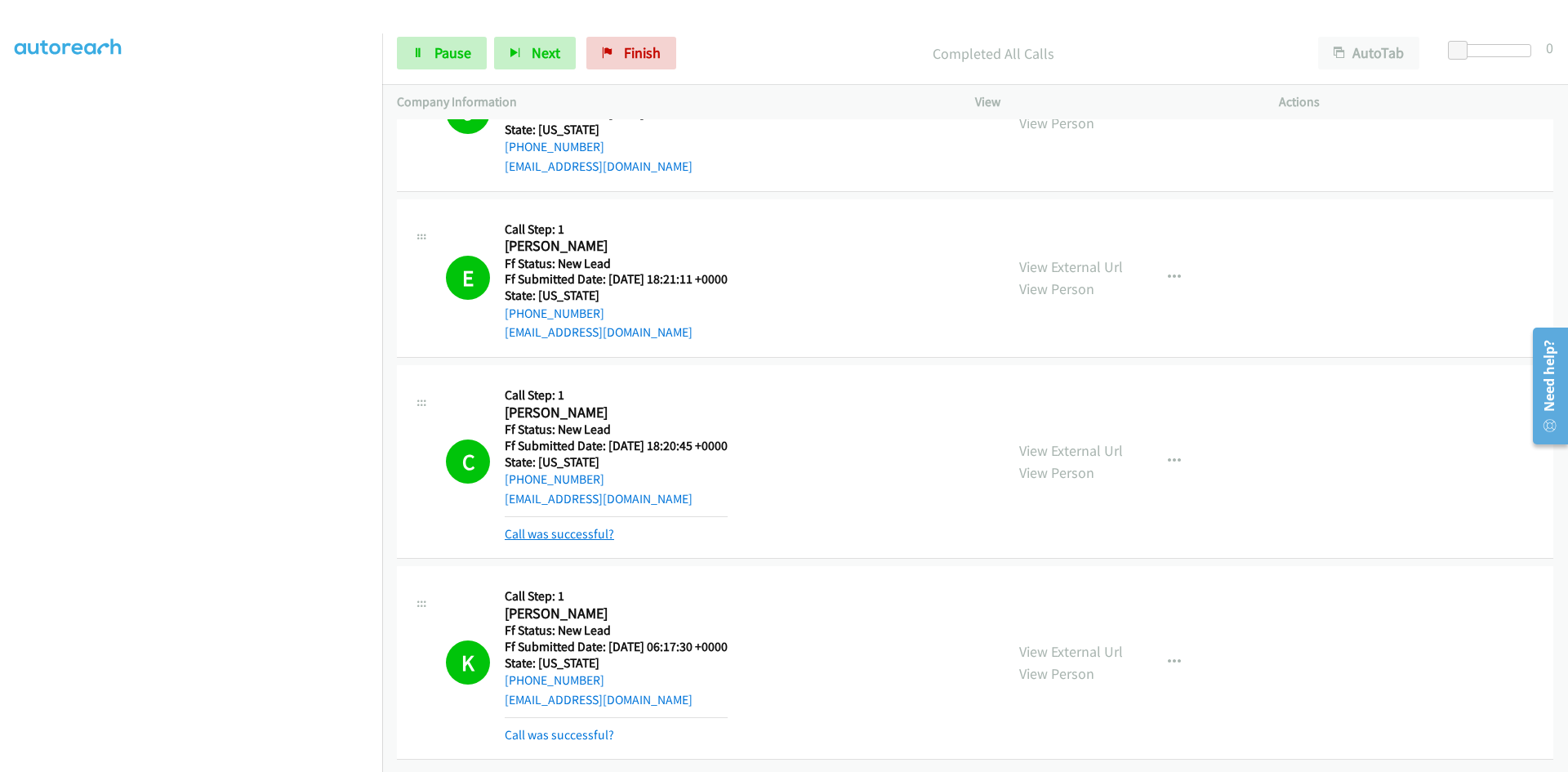
click at [590, 529] on link "Call was successful?" at bounding box center [560, 534] width 109 height 15
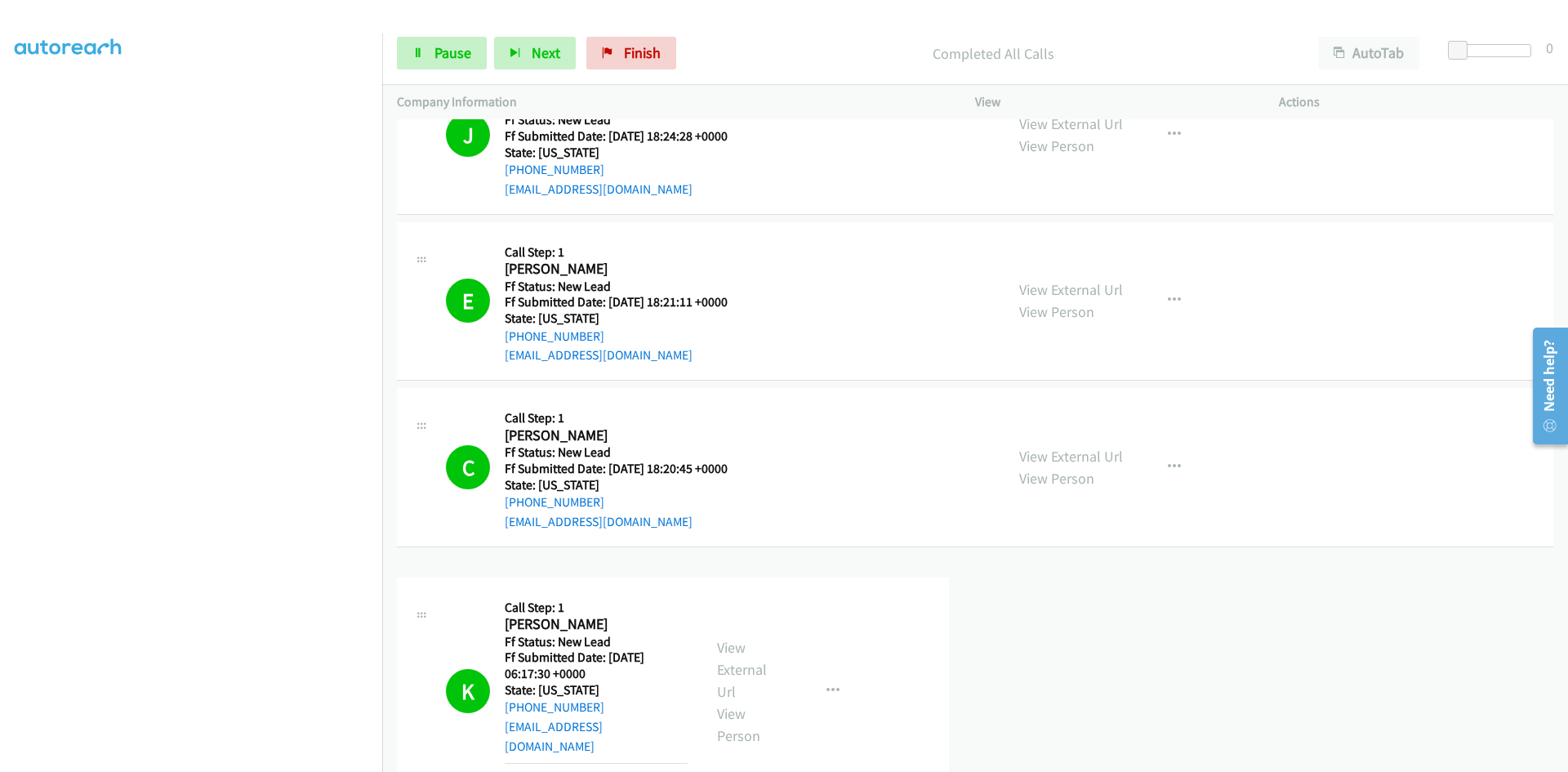
scroll to position [951, 0]
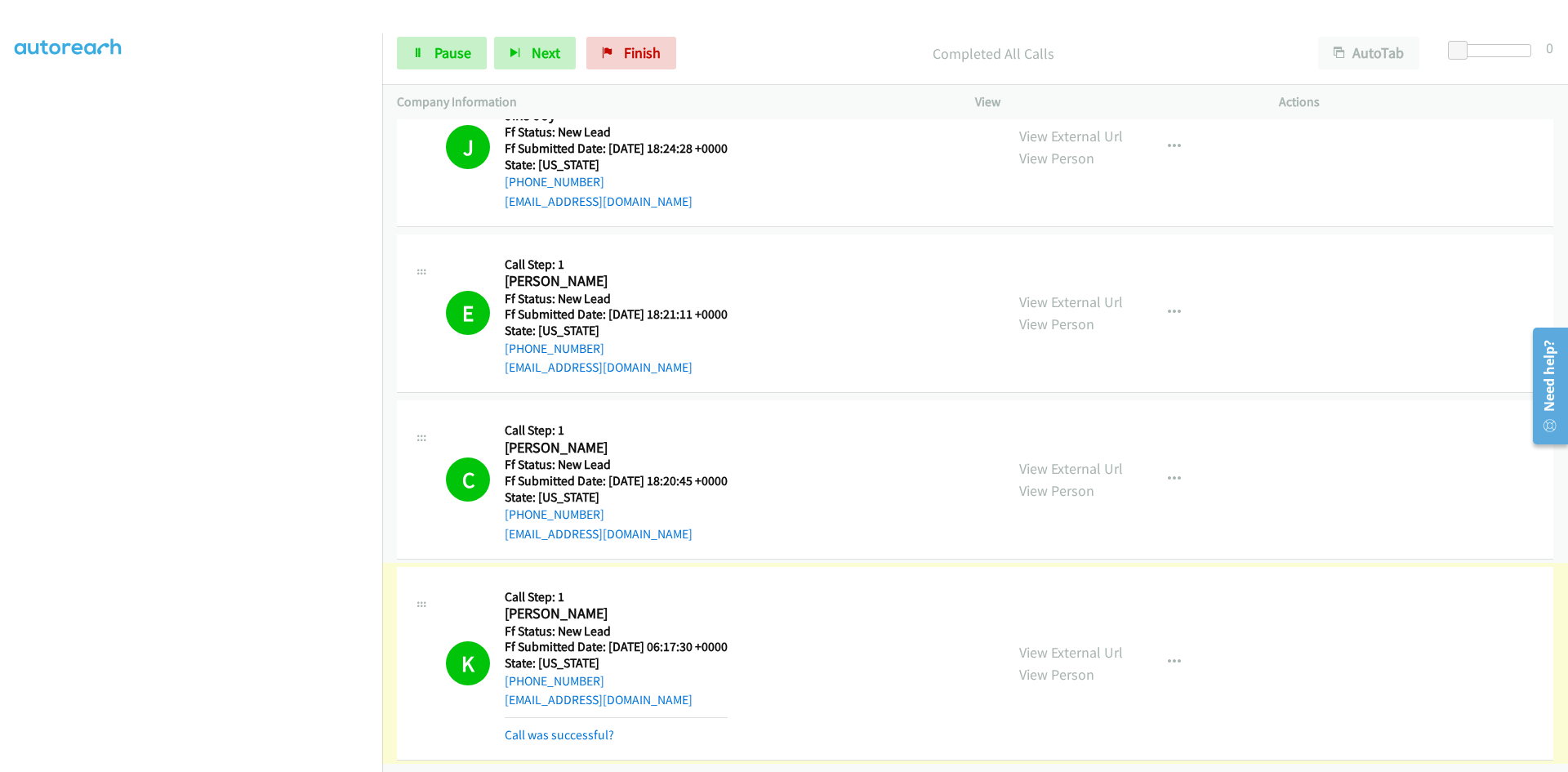
click at [572, 728] on link "Call was successful?" at bounding box center [560, 735] width 109 height 15
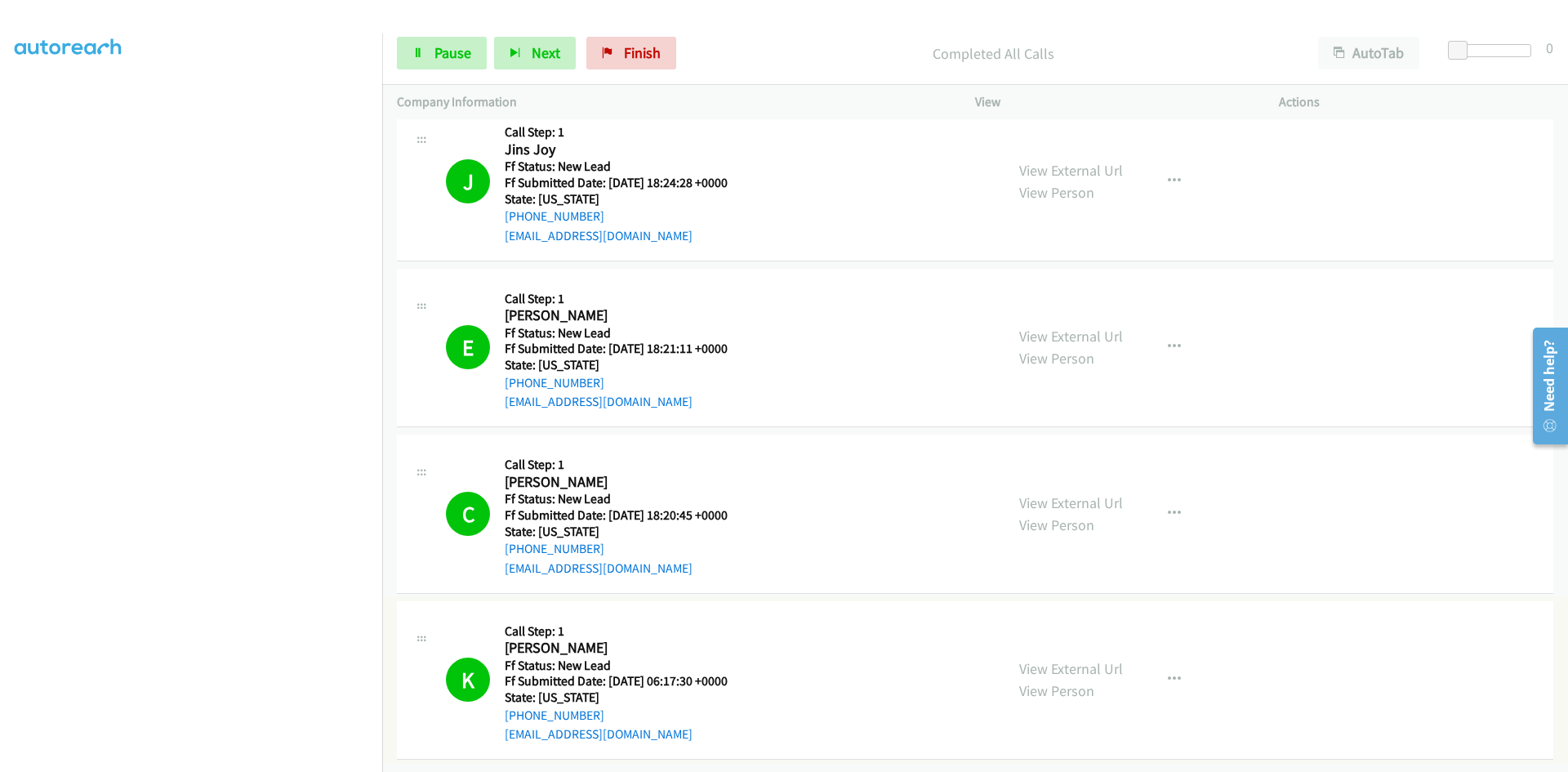
scroll to position [917, 0]
drag, startPoint x: 645, startPoint y: 43, endPoint x: 858, endPoint y: 82, distance: 216.5
click at [645, 43] on span "Finish" at bounding box center [642, 53] width 37 height 19
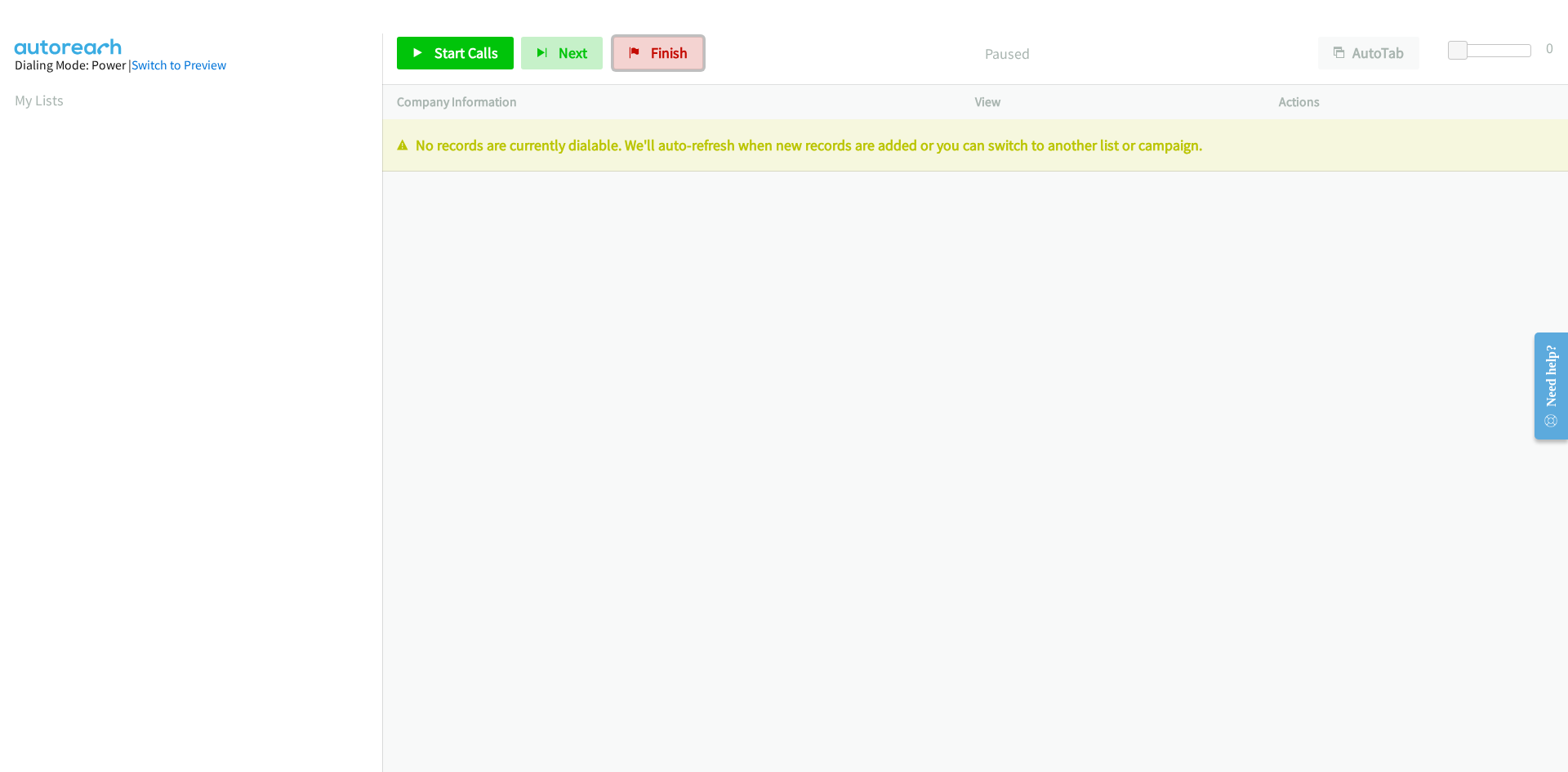
drag, startPoint x: 650, startPoint y: 55, endPoint x: 849, endPoint y: 81, distance: 200.7
click at [651, 55] on span "Finish" at bounding box center [669, 53] width 37 height 19
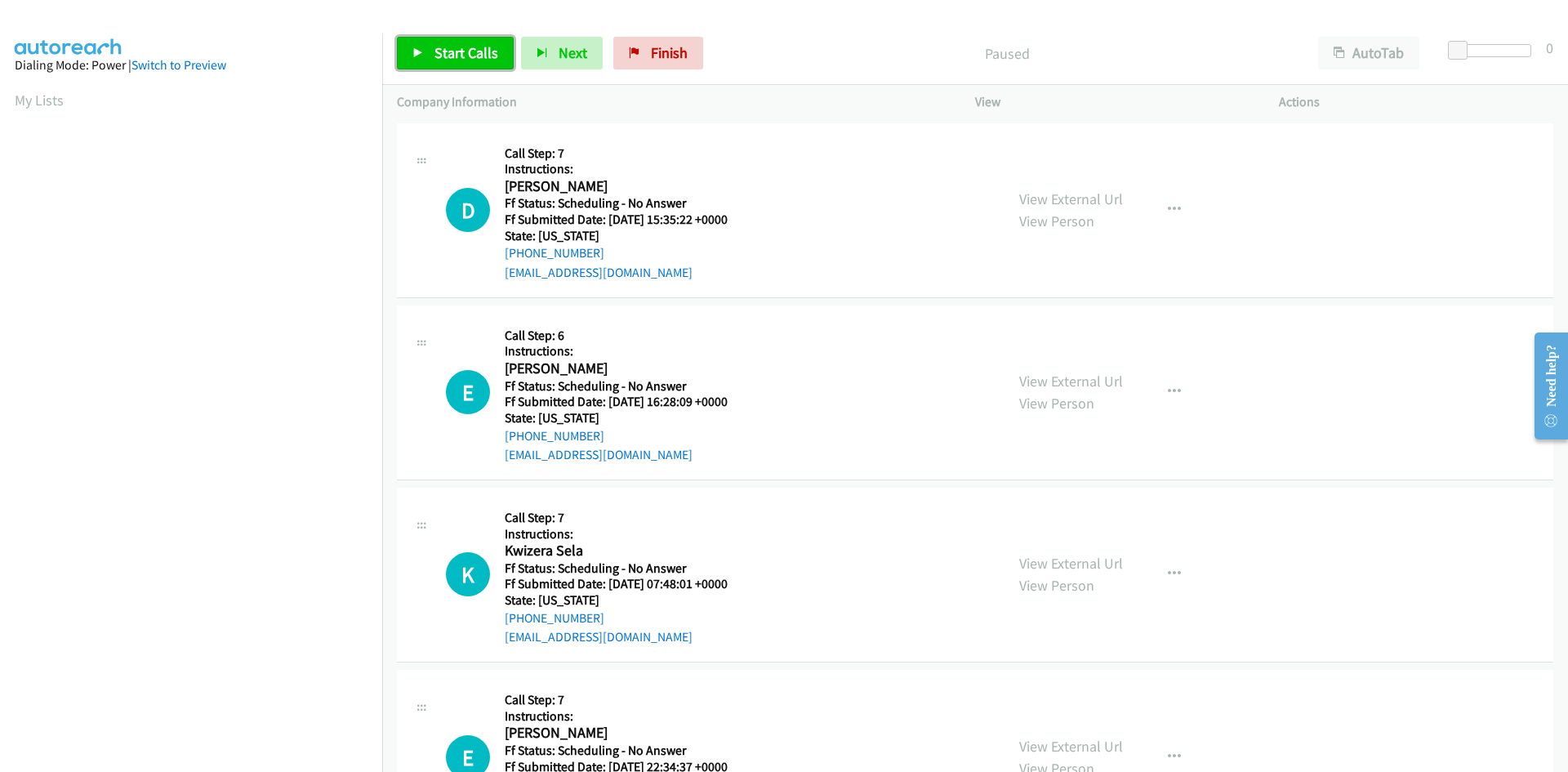
click at [460, 42] on link "Start Calls" at bounding box center [455, 53] width 117 height 33
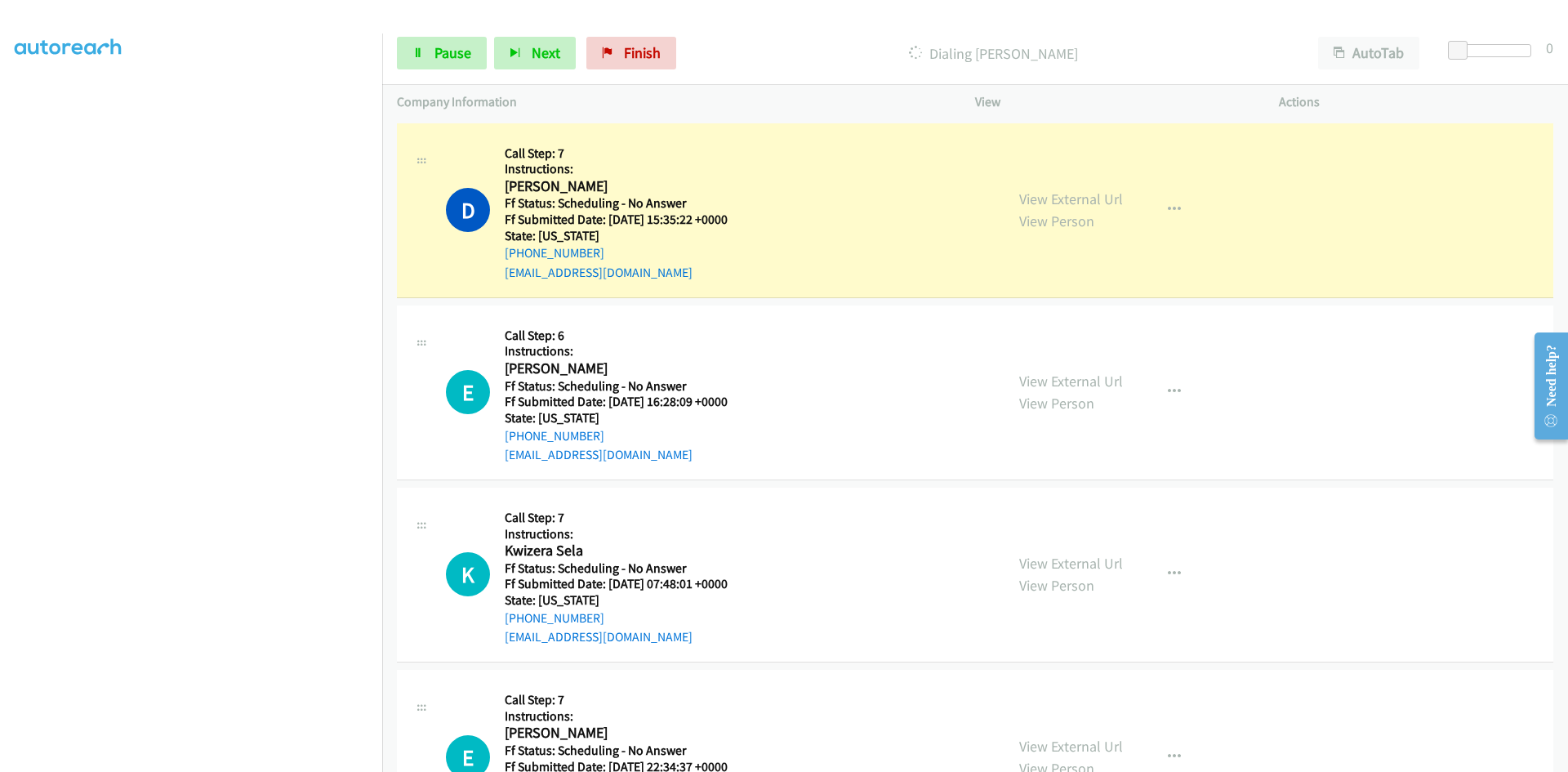
scroll to position [144, 0]
click at [1088, 203] on link "View External Url" at bounding box center [1071, 199] width 104 height 19
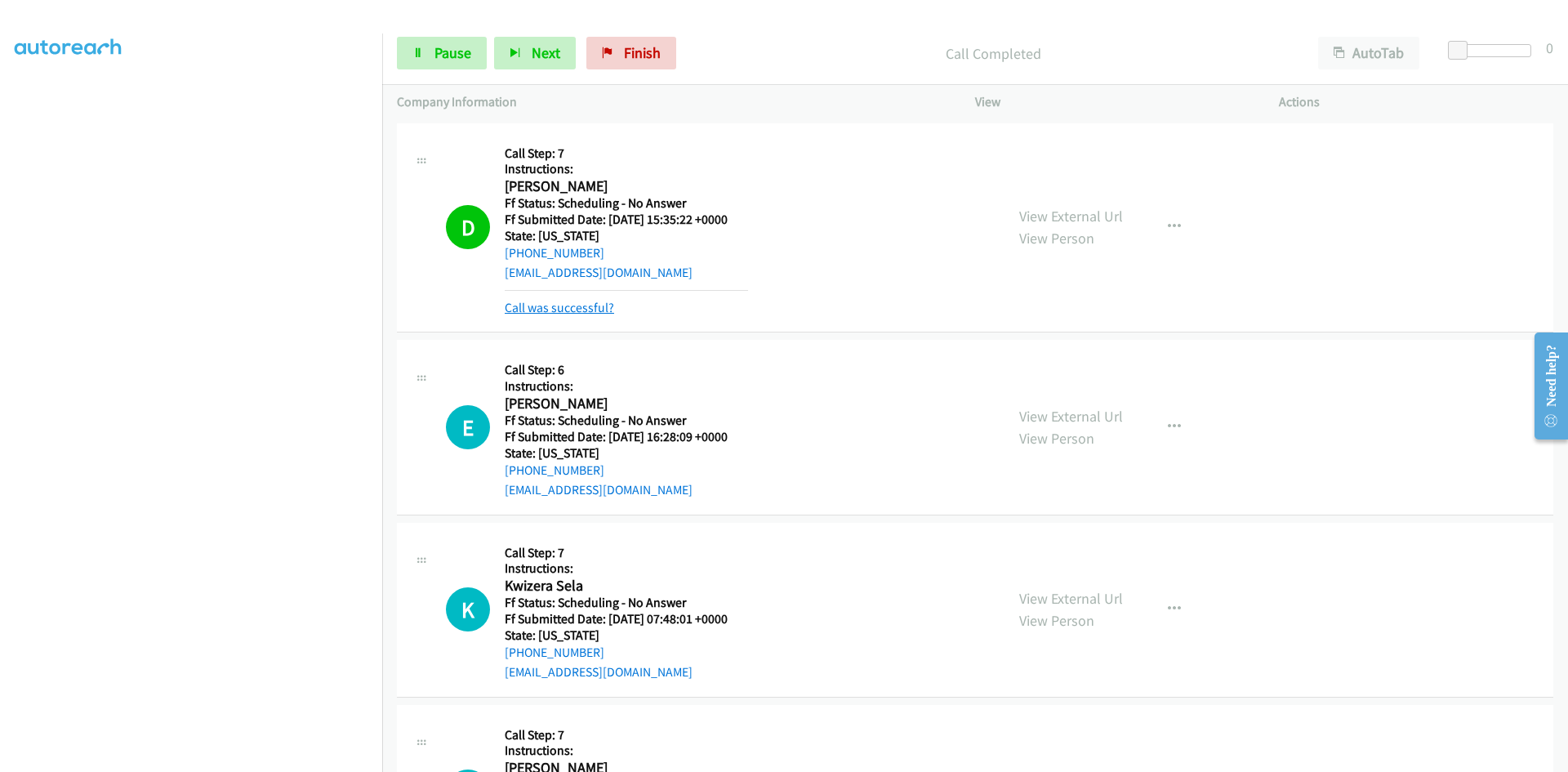
click at [539, 304] on link "Call was successful?" at bounding box center [560, 307] width 109 height 15
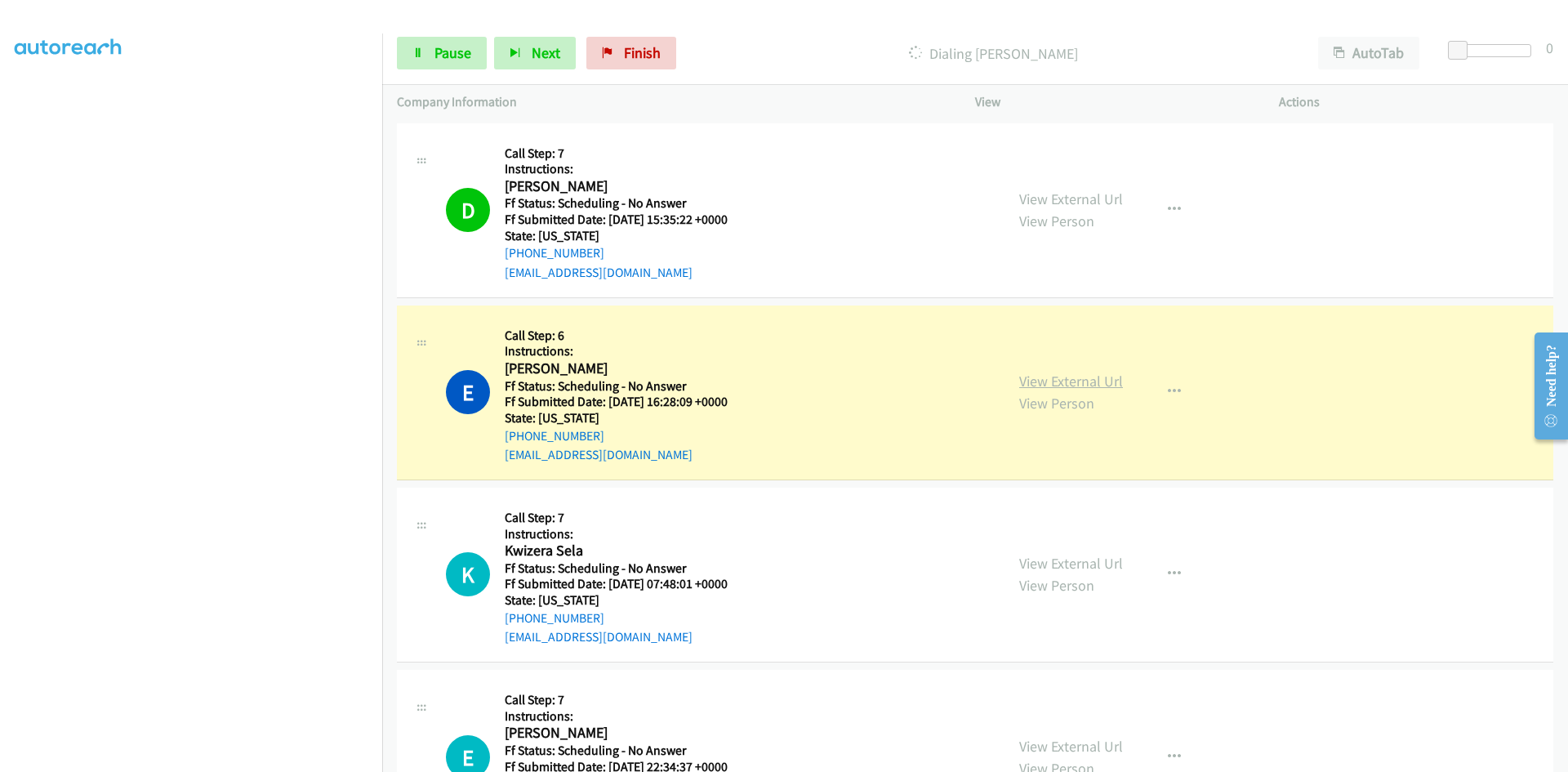
click at [1102, 386] on link "View External Url" at bounding box center [1071, 381] width 104 height 19
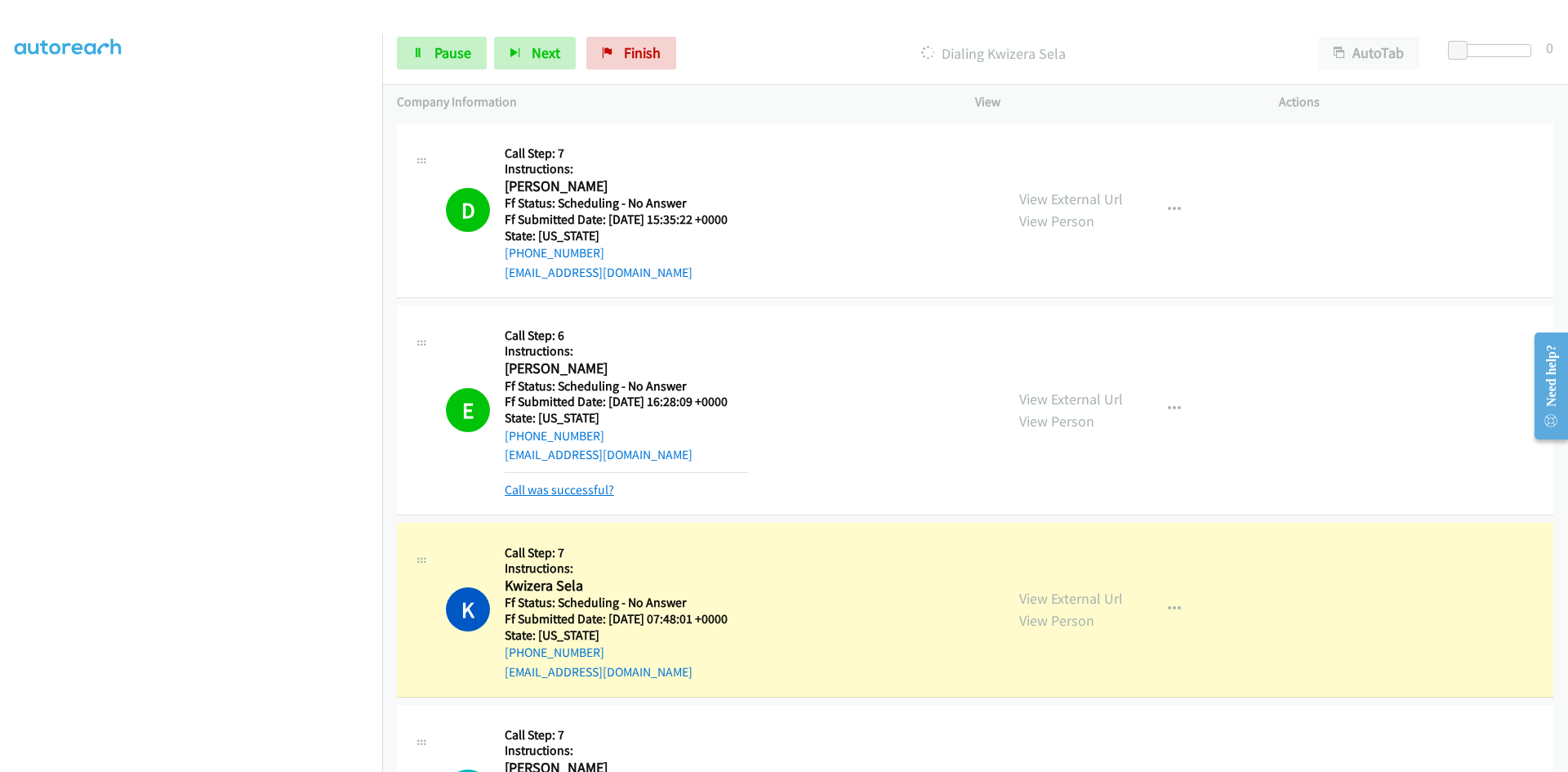
click at [608, 494] on link "Call was successful?" at bounding box center [560, 489] width 109 height 15
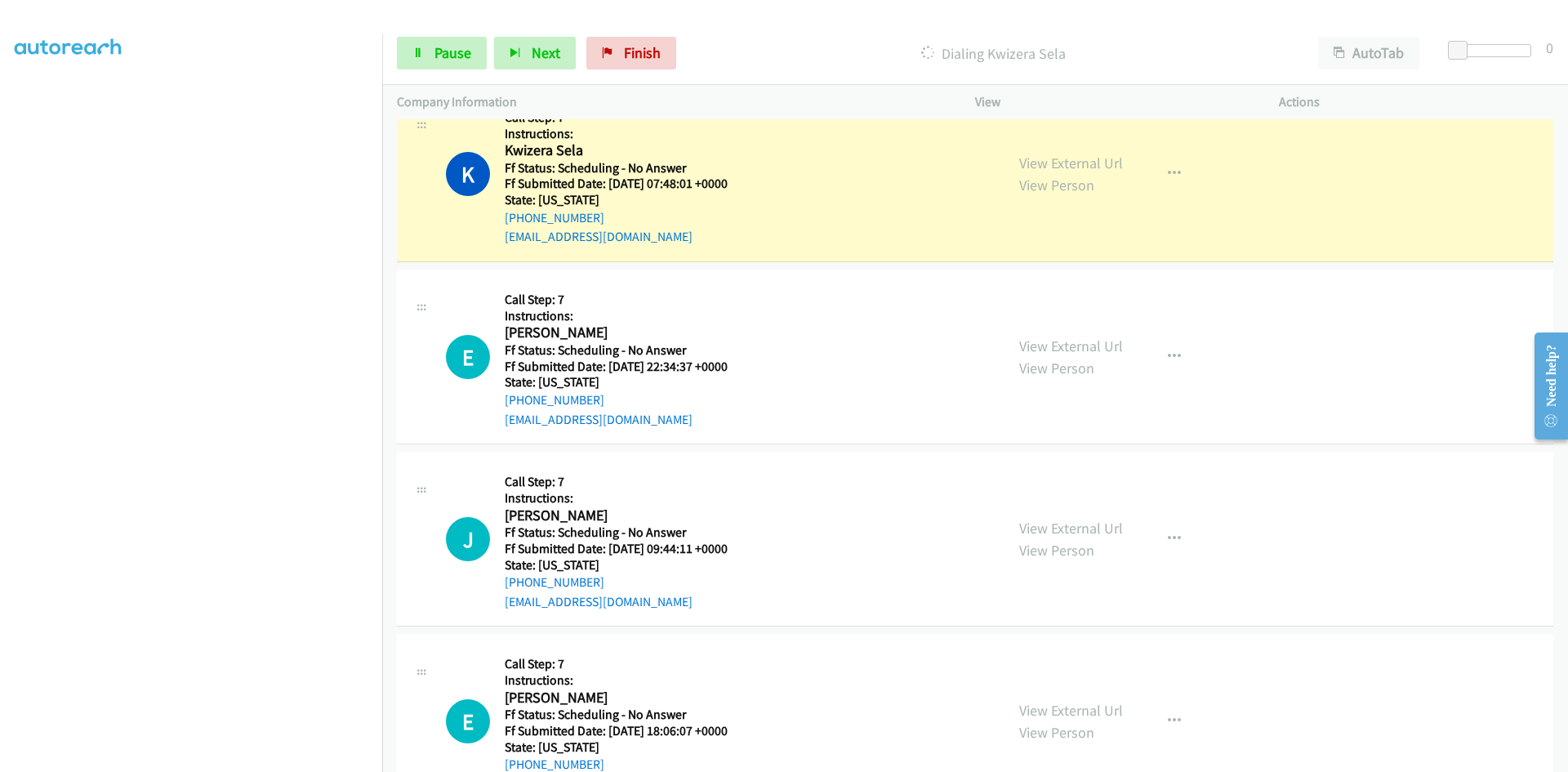
scroll to position [408, 0]
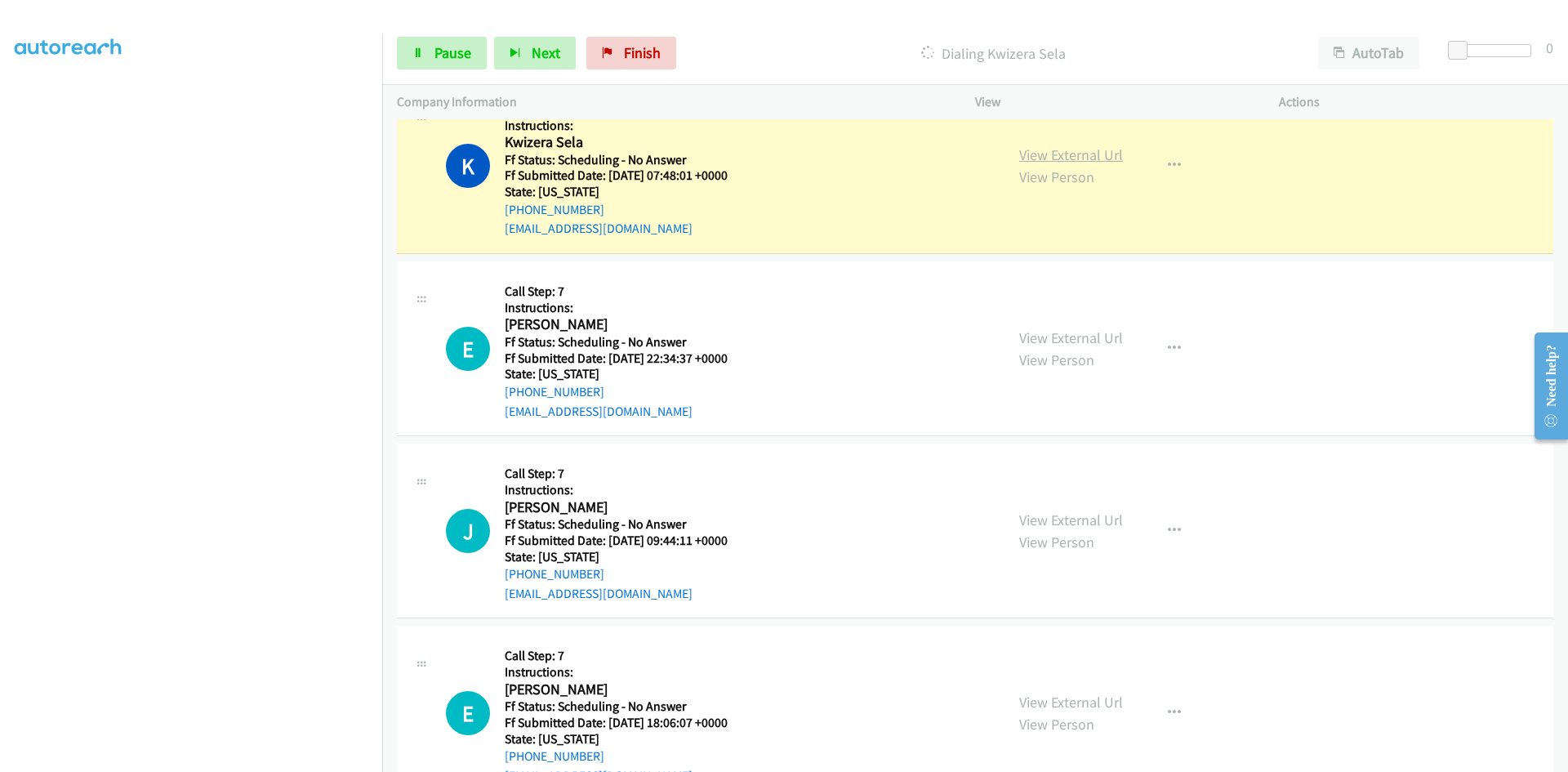
click at [1103, 157] on link "View External Url" at bounding box center [1071, 155] width 104 height 19
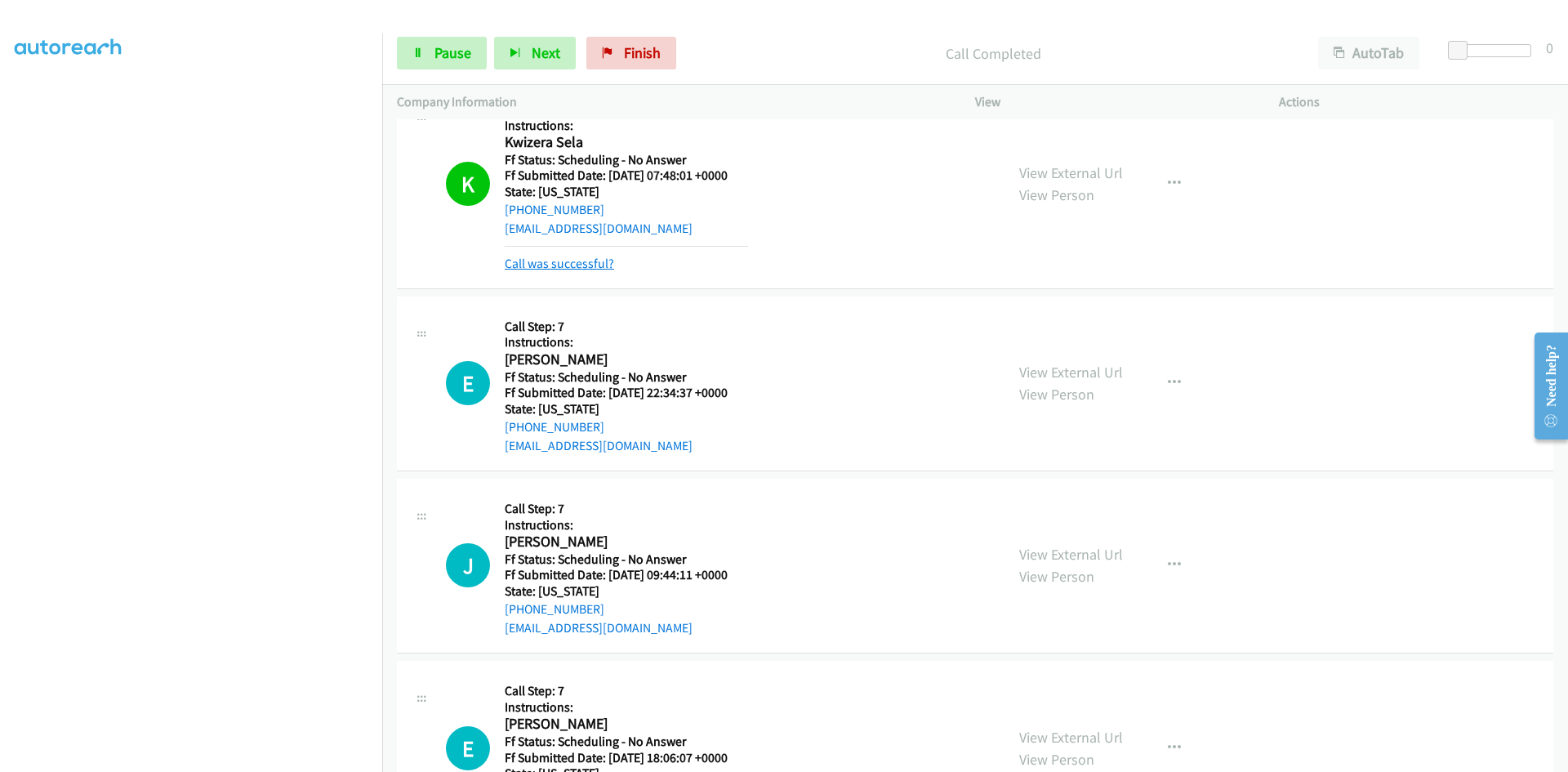
click at [595, 264] on link "Call was successful?" at bounding box center [560, 263] width 109 height 15
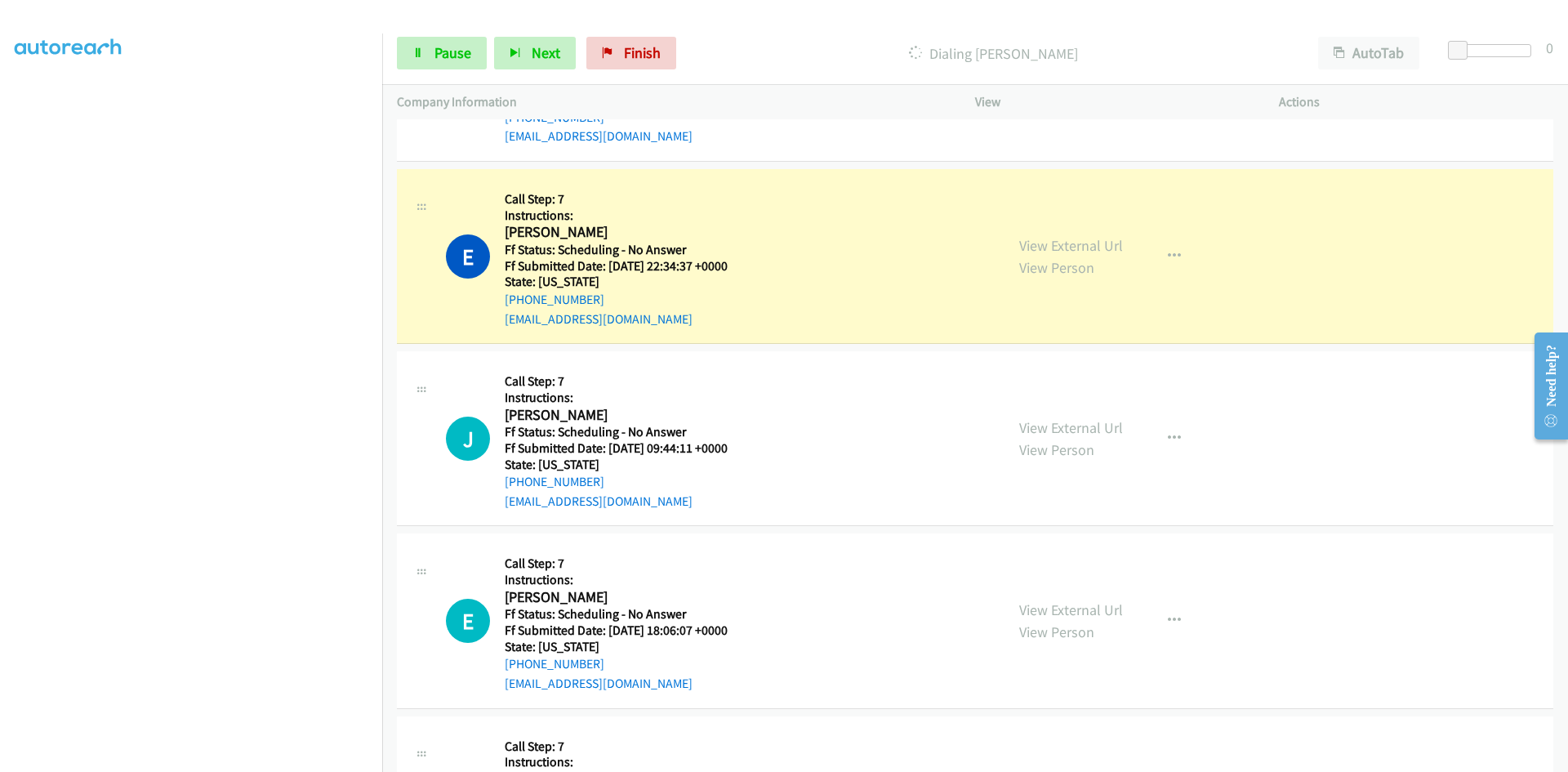
scroll to position [572, 0]
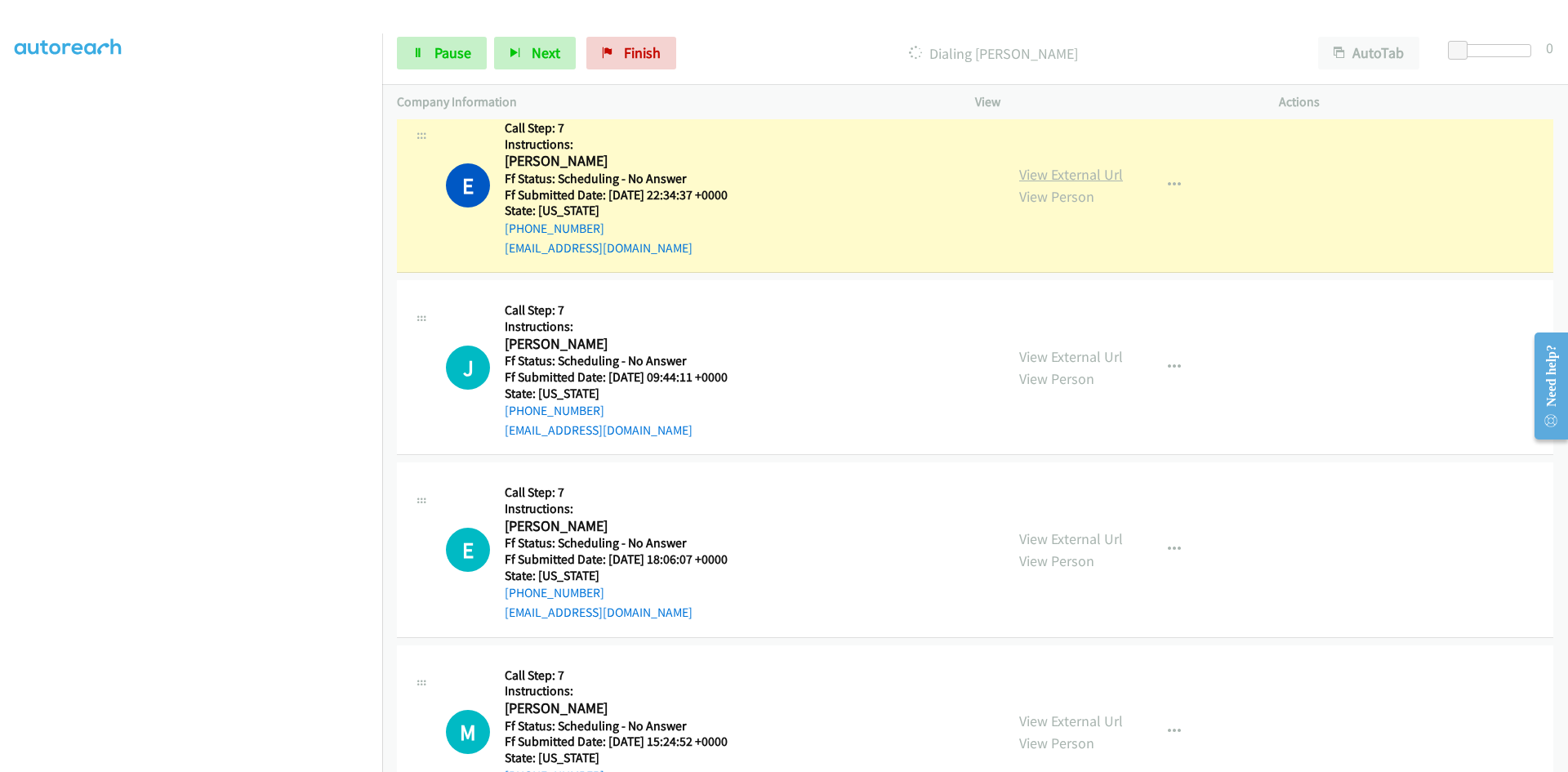
click at [1105, 176] on link "View External Url" at bounding box center [1071, 174] width 104 height 19
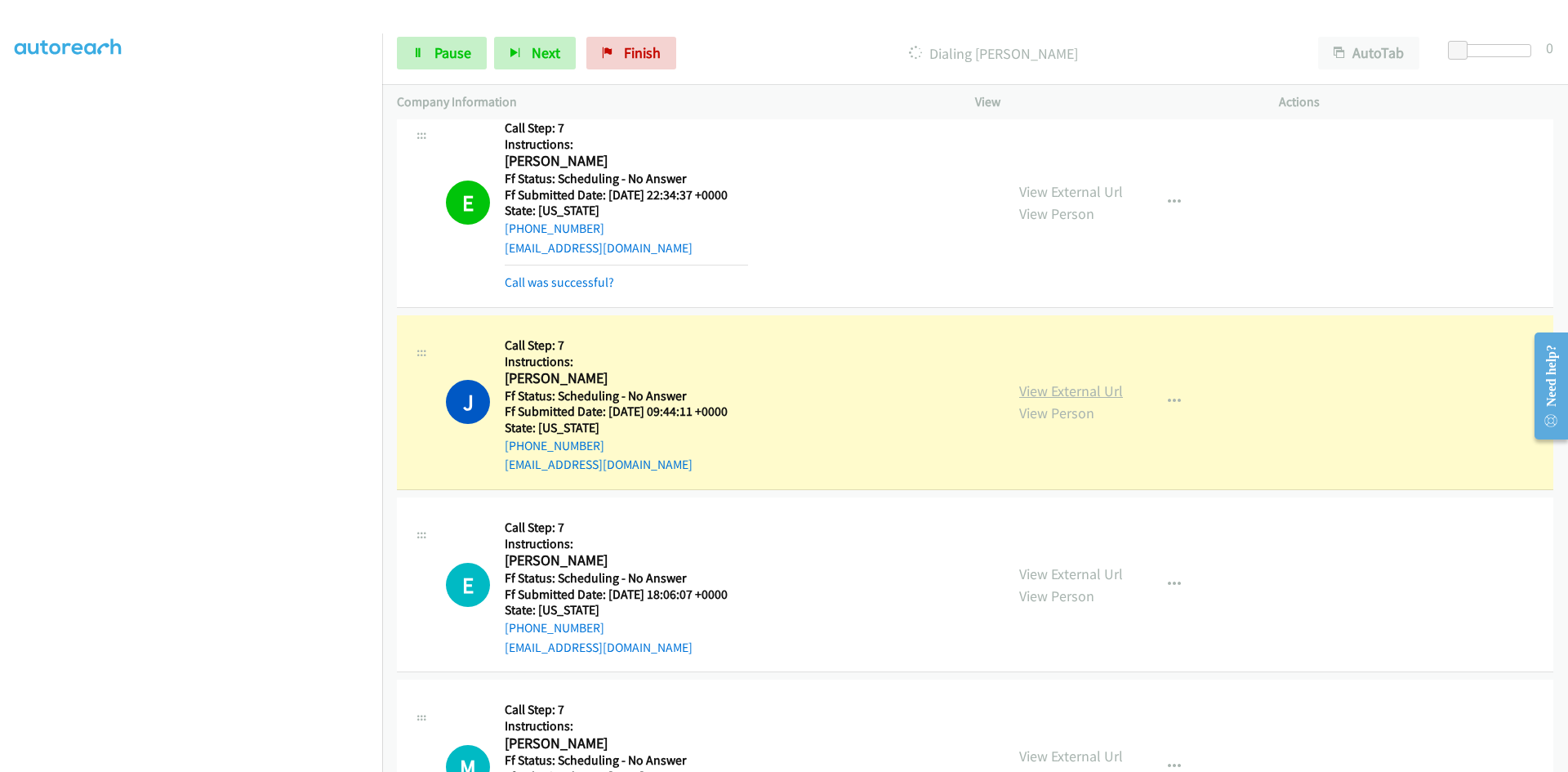
click at [1057, 392] on link "View External Url" at bounding box center [1071, 391] width 104 height 19
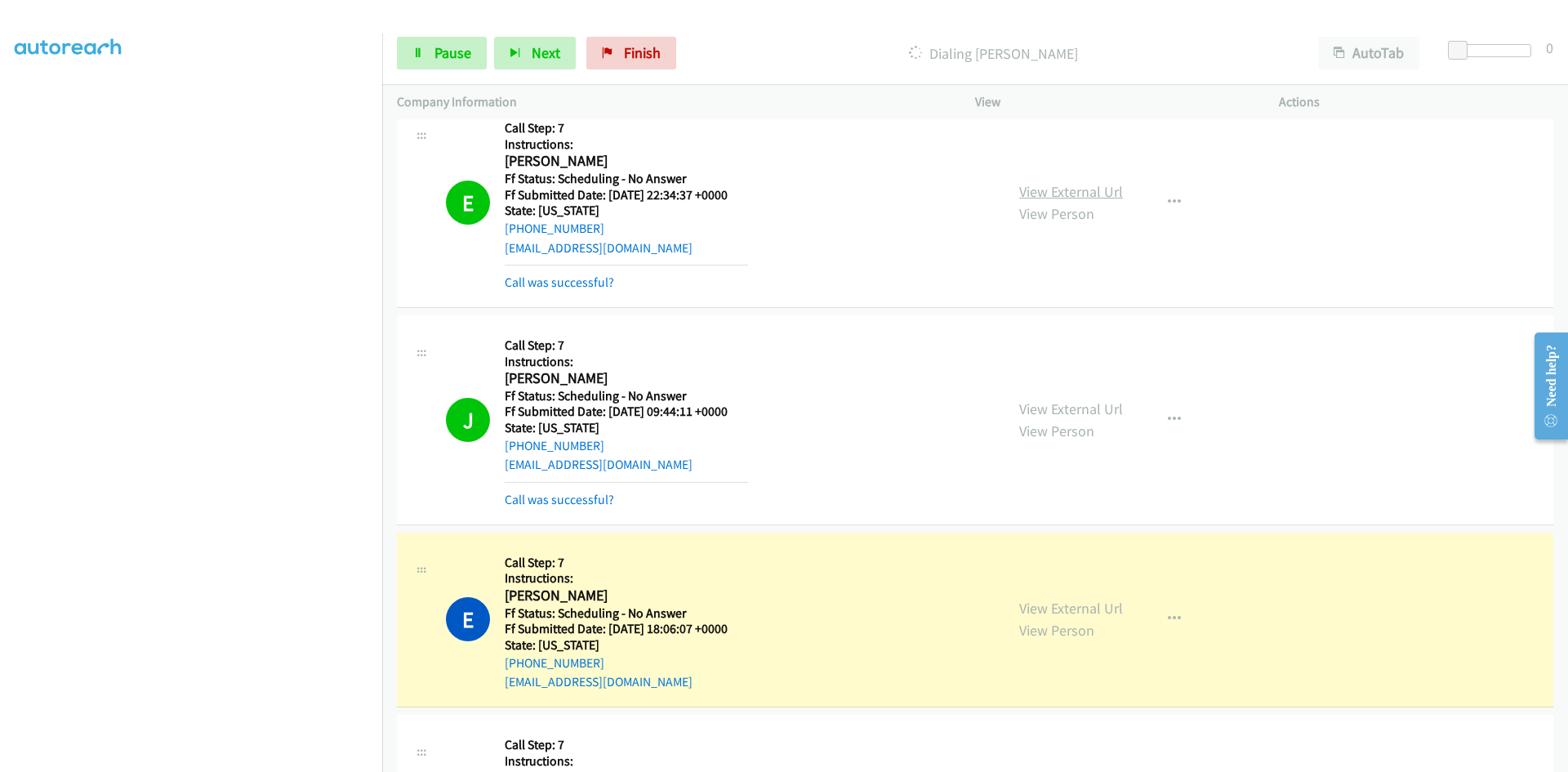
click at [1065, 190] on link "View External Url" at bounding box center [1071, 191] width 104 height 19
click at [596, 501] on link "Call was successful?" at bounding box center [560, 500] width 109 height 15
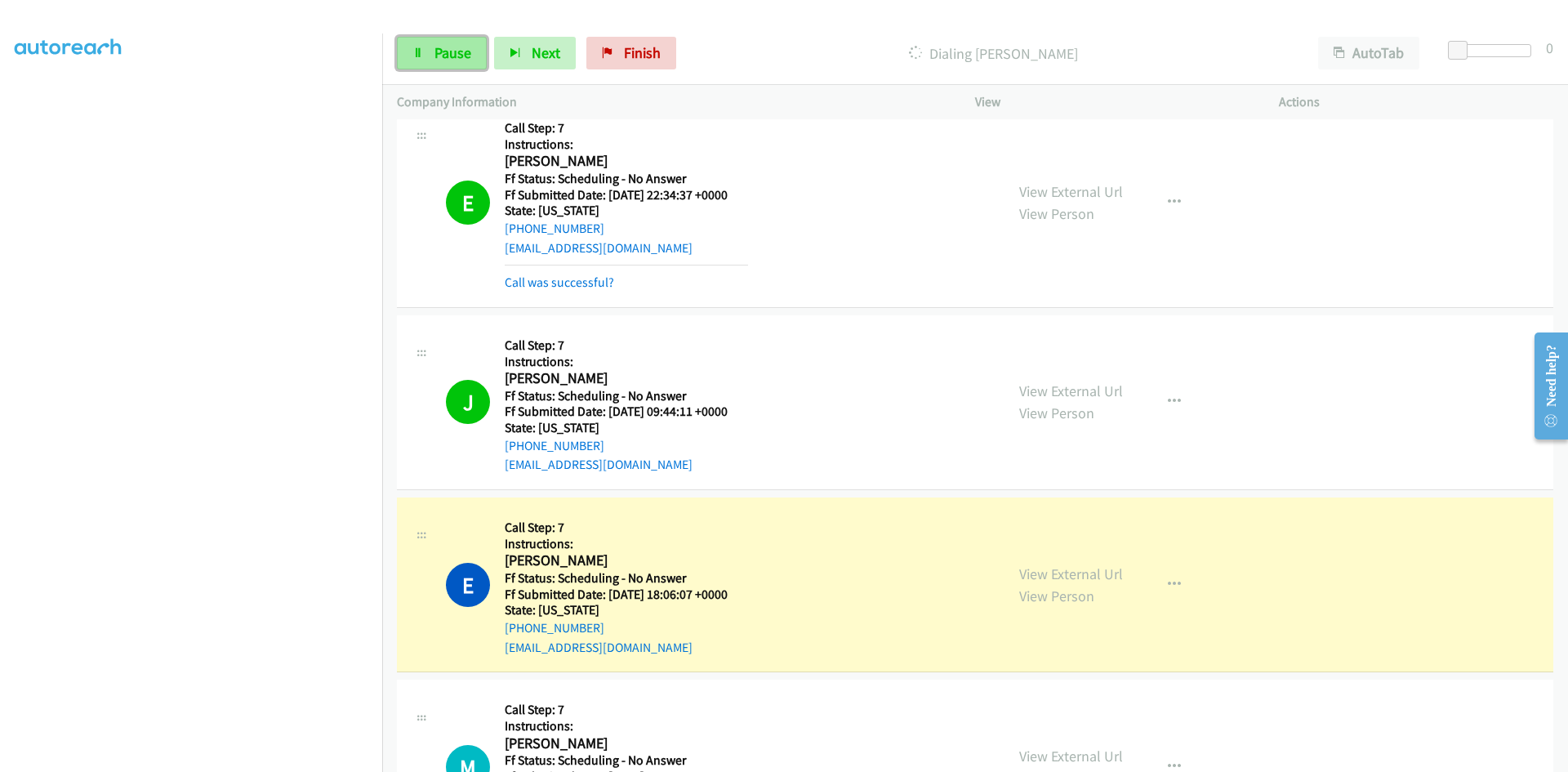
click at [457, 64] on link "Pause" at bounding box center [441, 53] width 90 height 33
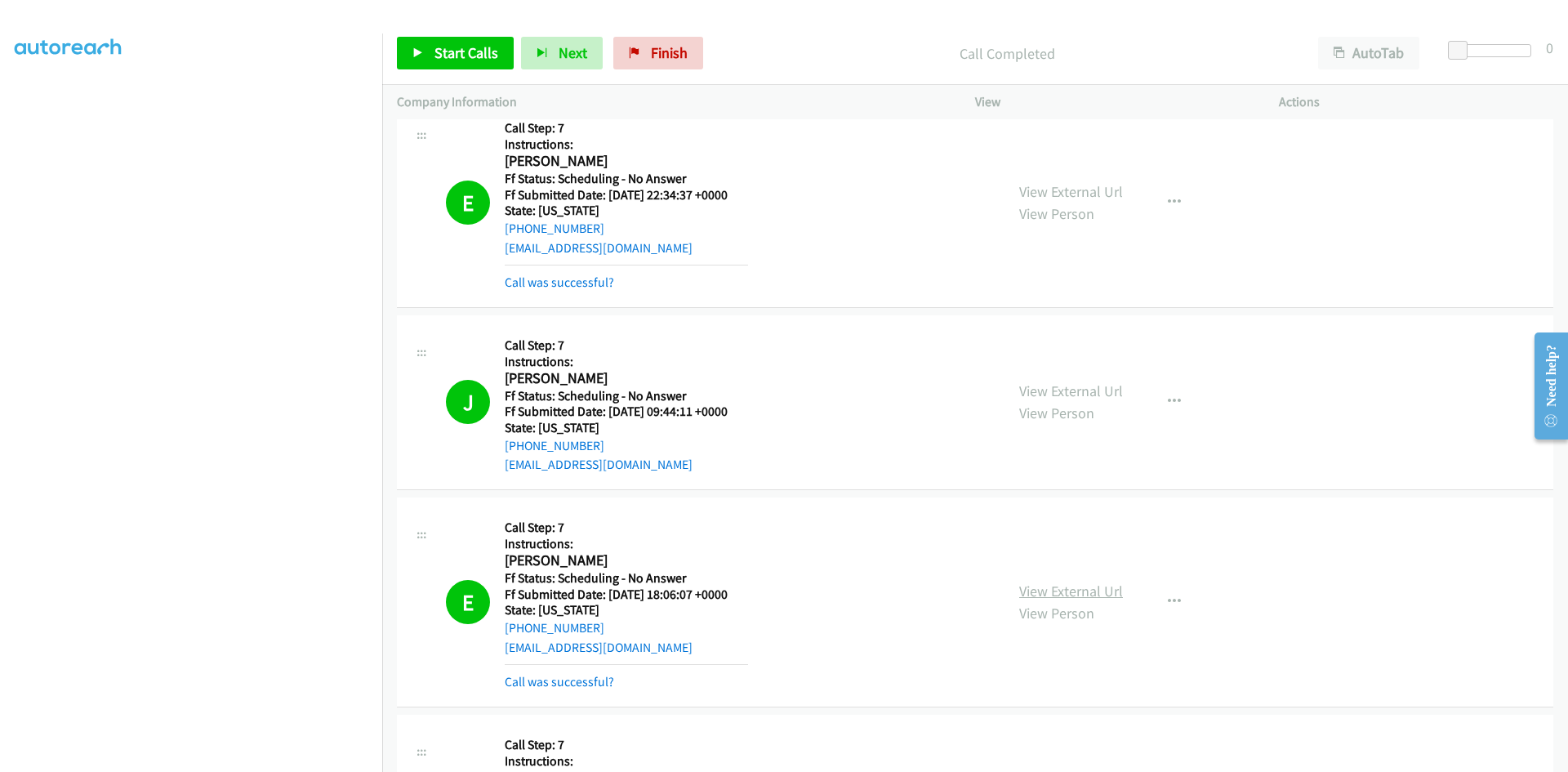
click at [1093, 592] on link "View External Url" at bounding box center [1071, 591] width 104 height 19
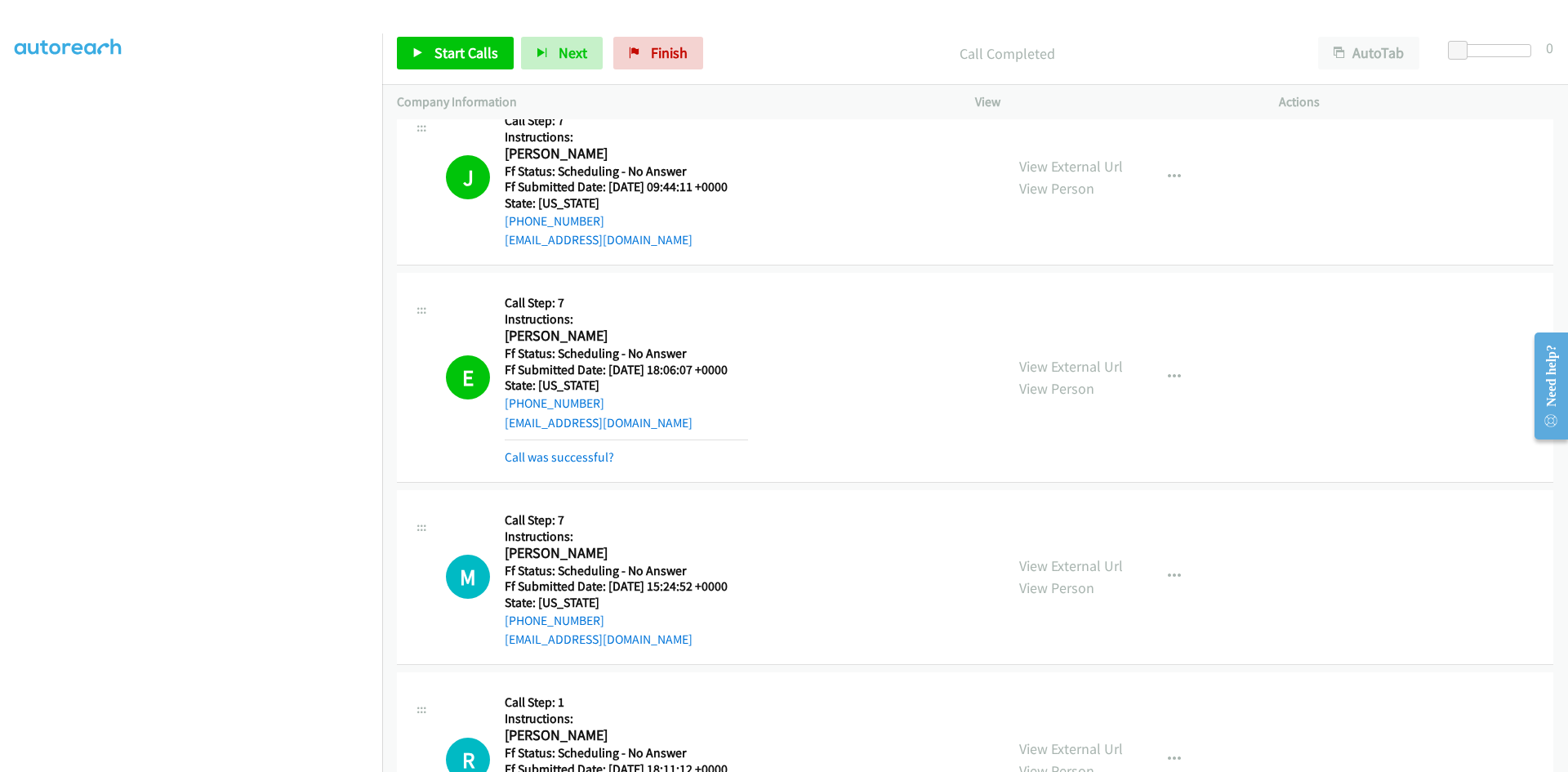
scroll to position [817, 0]
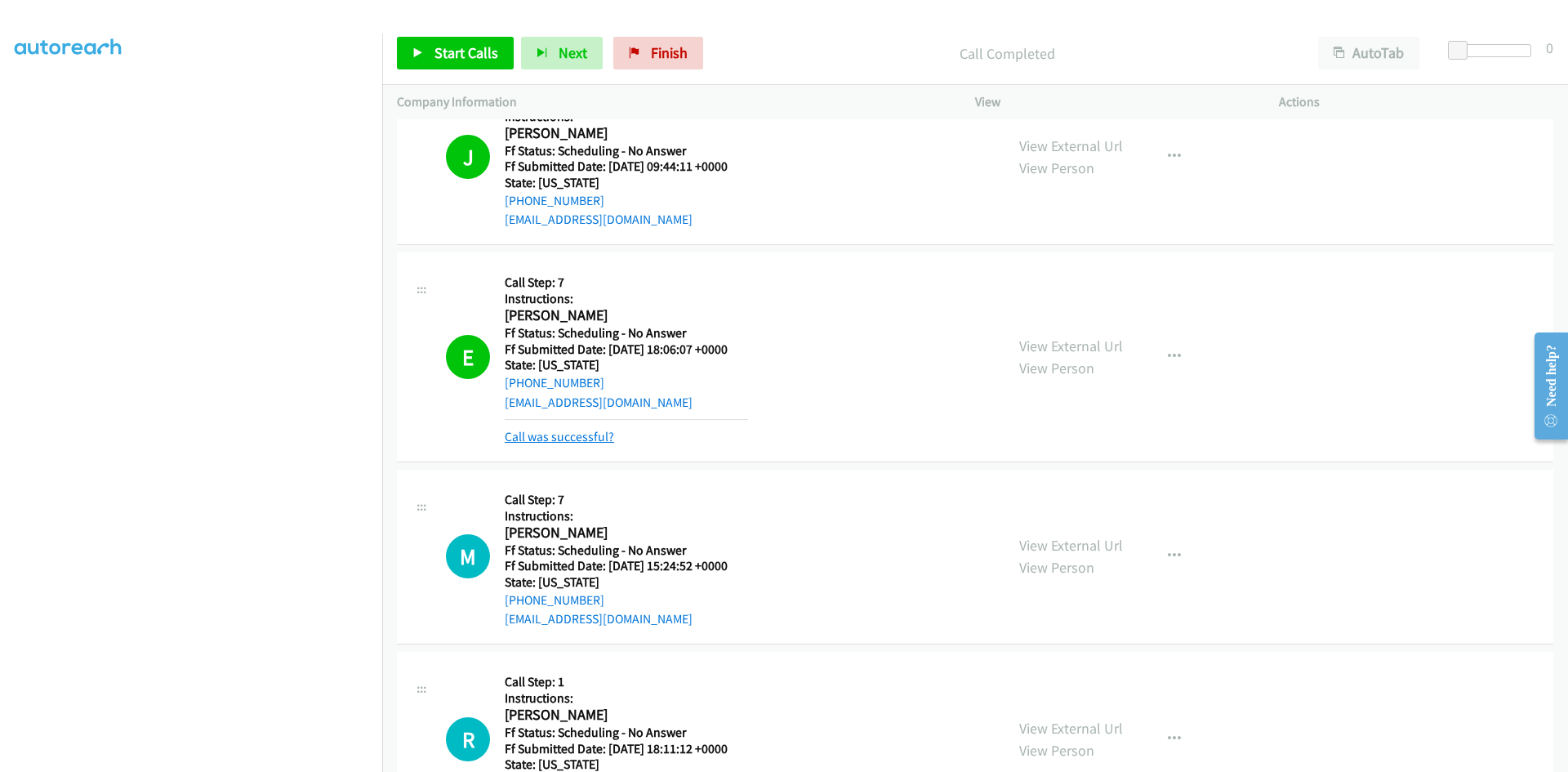
click at [580, 437] on link "Call was successful?" at bounding box center [560, 436] width 109 height 15
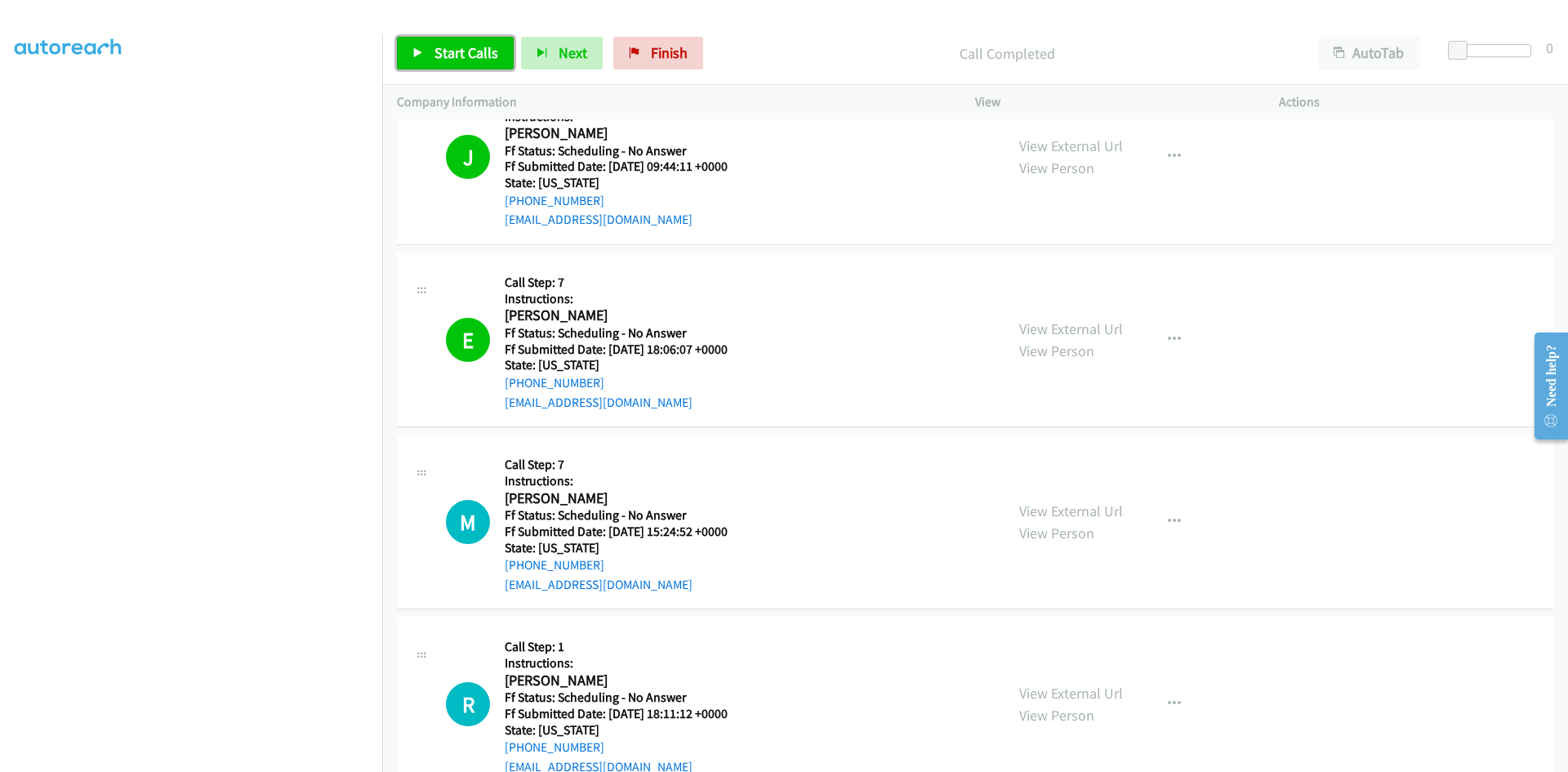
click at [462, 56] on span "Start Calls" at bounding box center [466, 53] width 64 height 19
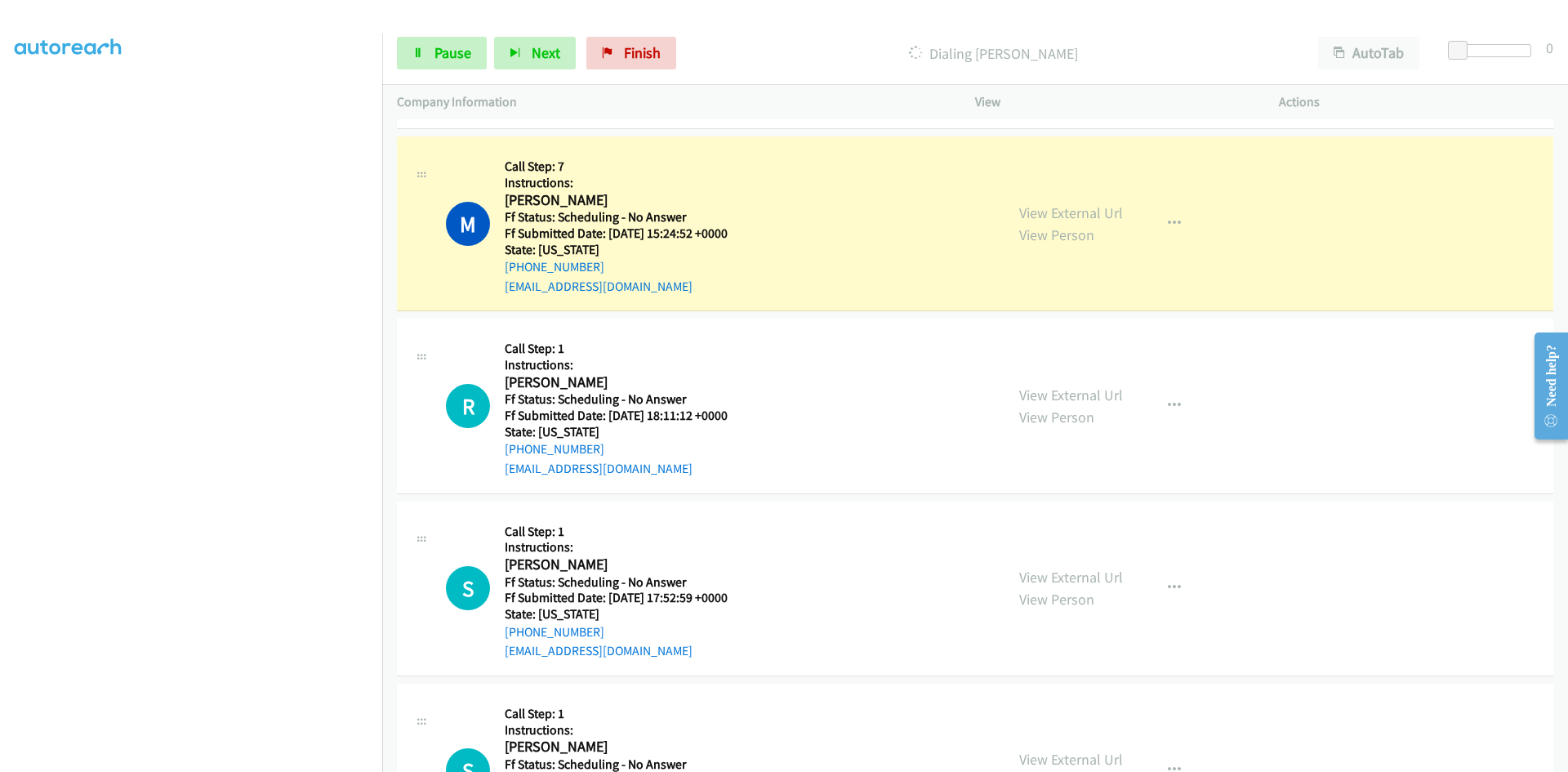
scroll to position [1144, 0]
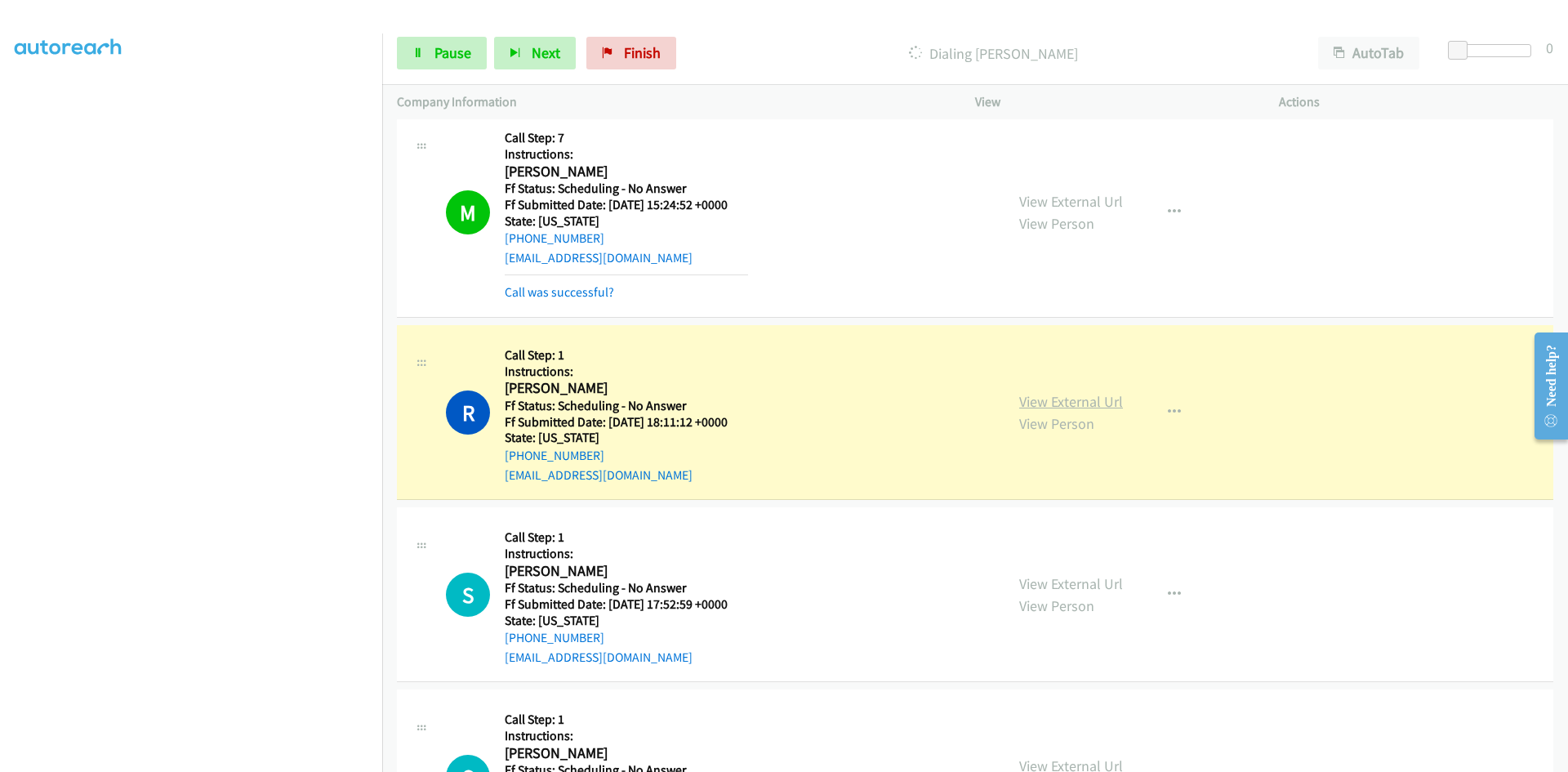
click at [1086, 402] on link "View External Url" at bounding box center [1071, 402] width 104 height 19
click at [1111, 402] on link "View External Url" at bounding box center [1071, 402] width 104 height 19
click at [1101, 203] on link "View External Url" at bounding box center [1071, 202] width 104 height 19
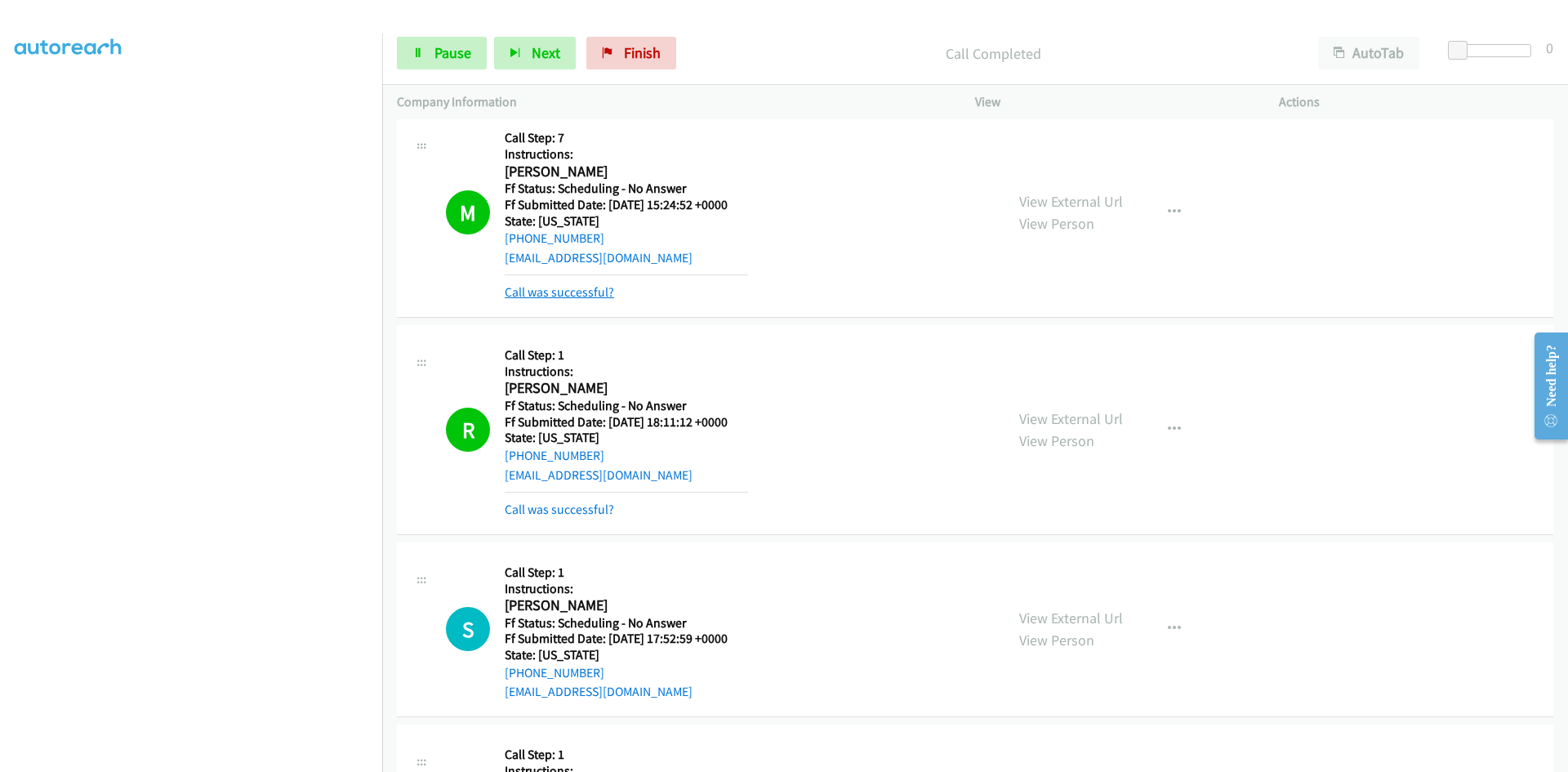
click at [566, 299] on link "Call was successful?" at bounding box center [560, 292] width 109 height 15
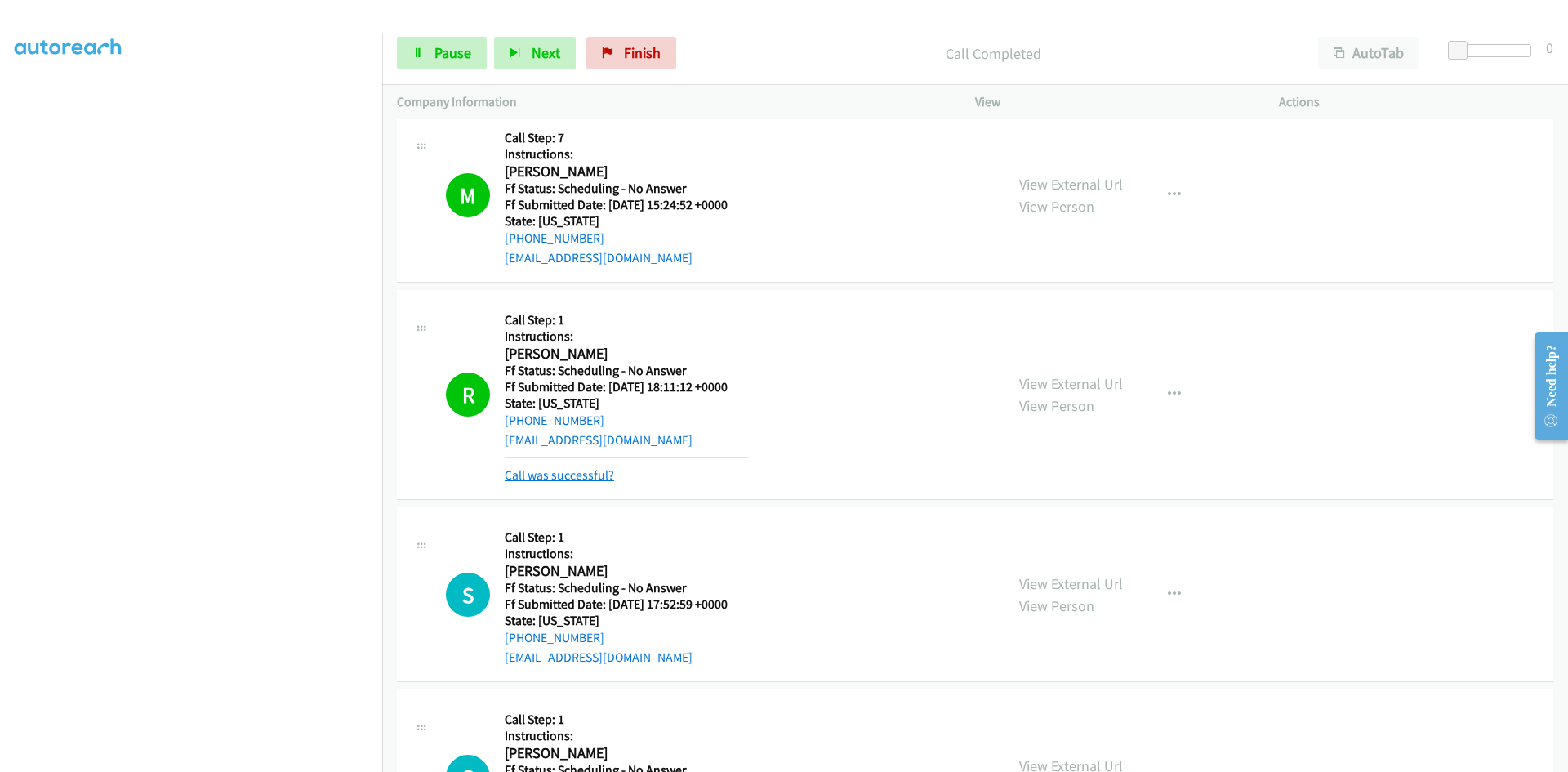
click at [572, 478] on link "Call was successful?" at bounding box center [560, 475] width 109 height 15
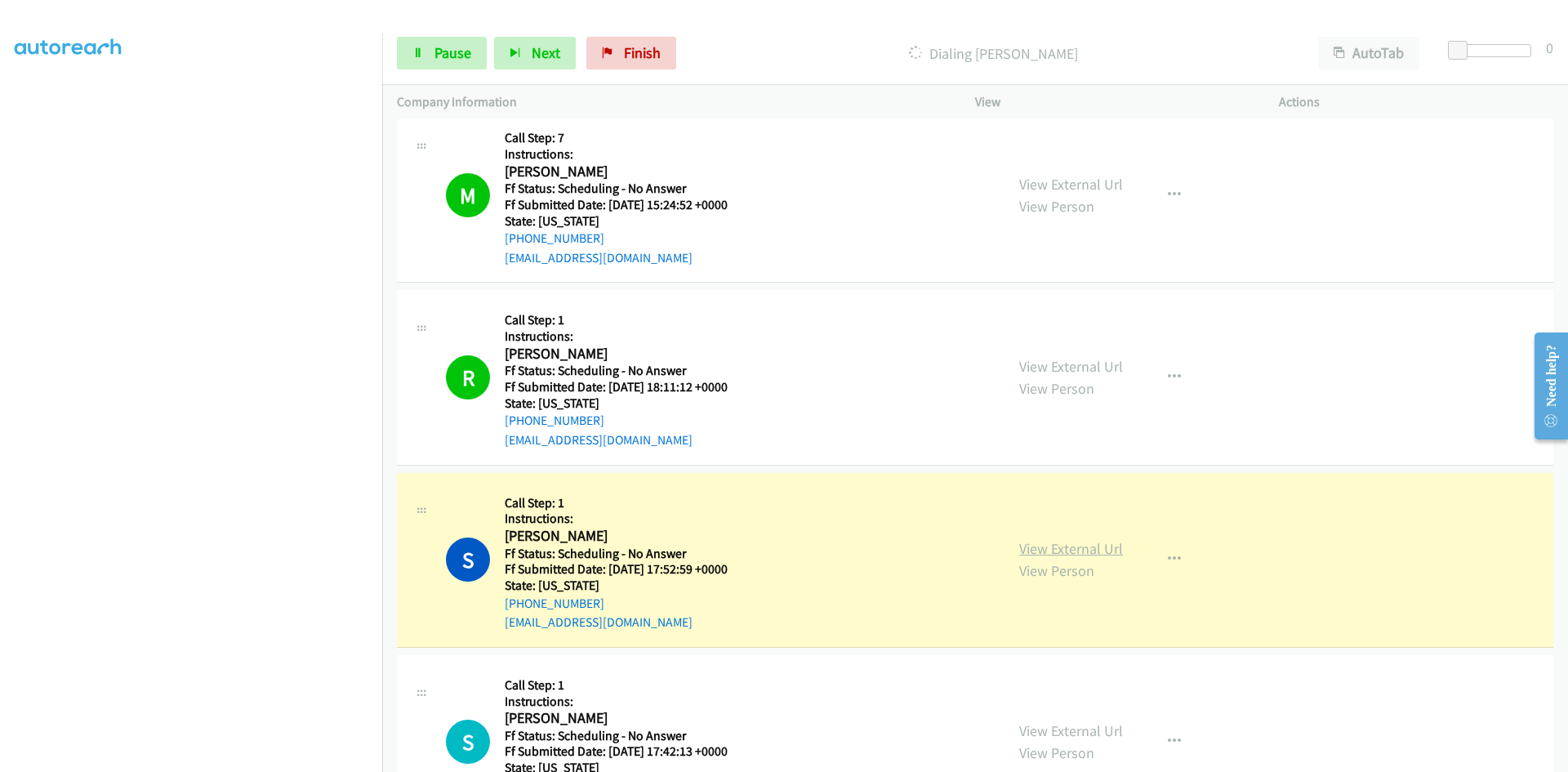
click at [1027, 548] on link "View External Url" at bounding box center [1071, 549] width 104 height 19
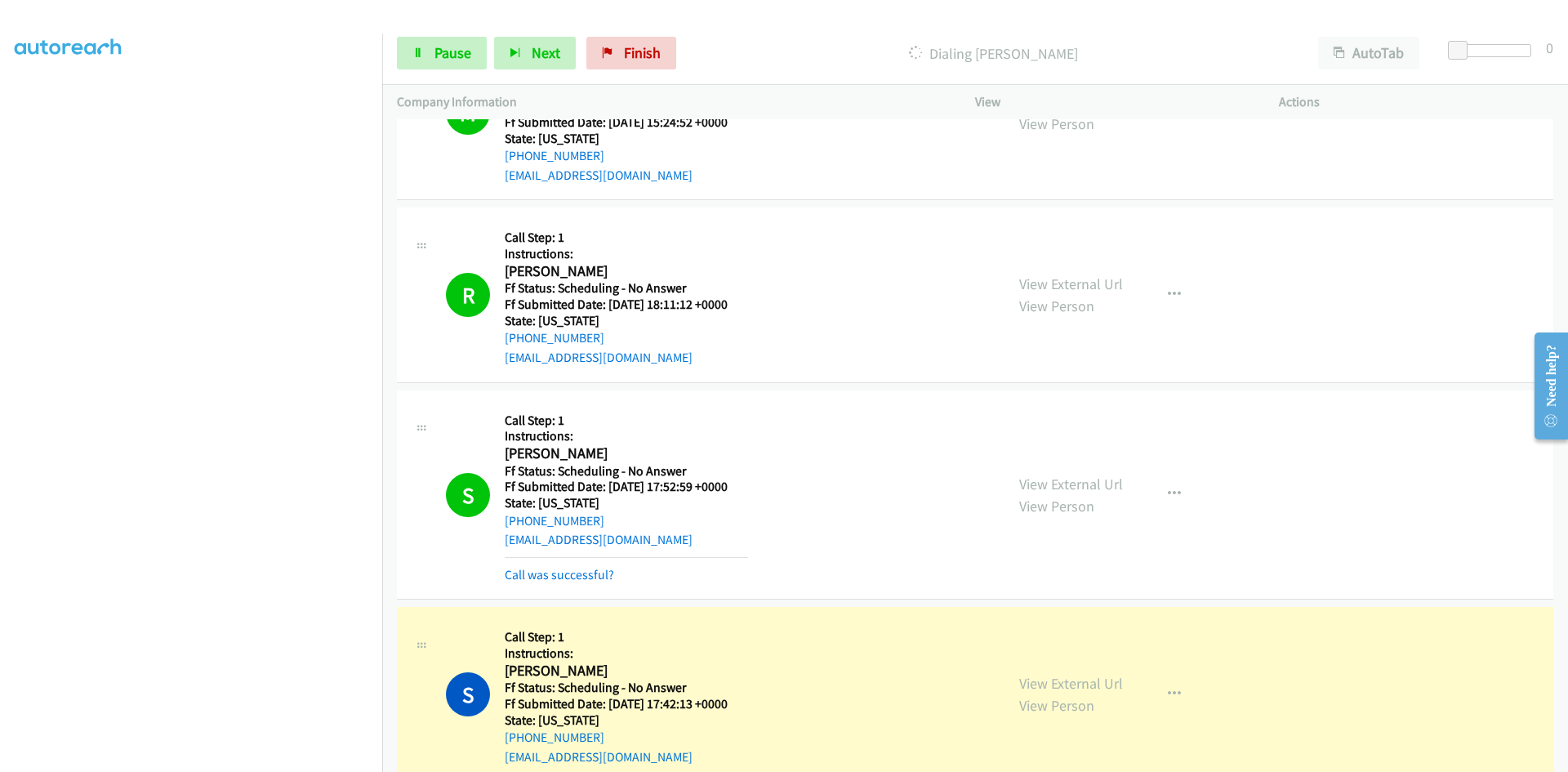
scroll to position [1225, 0]
click at [597, 574] on link "Call was successful?" at bounding box center [560, 575] width 109 height 15
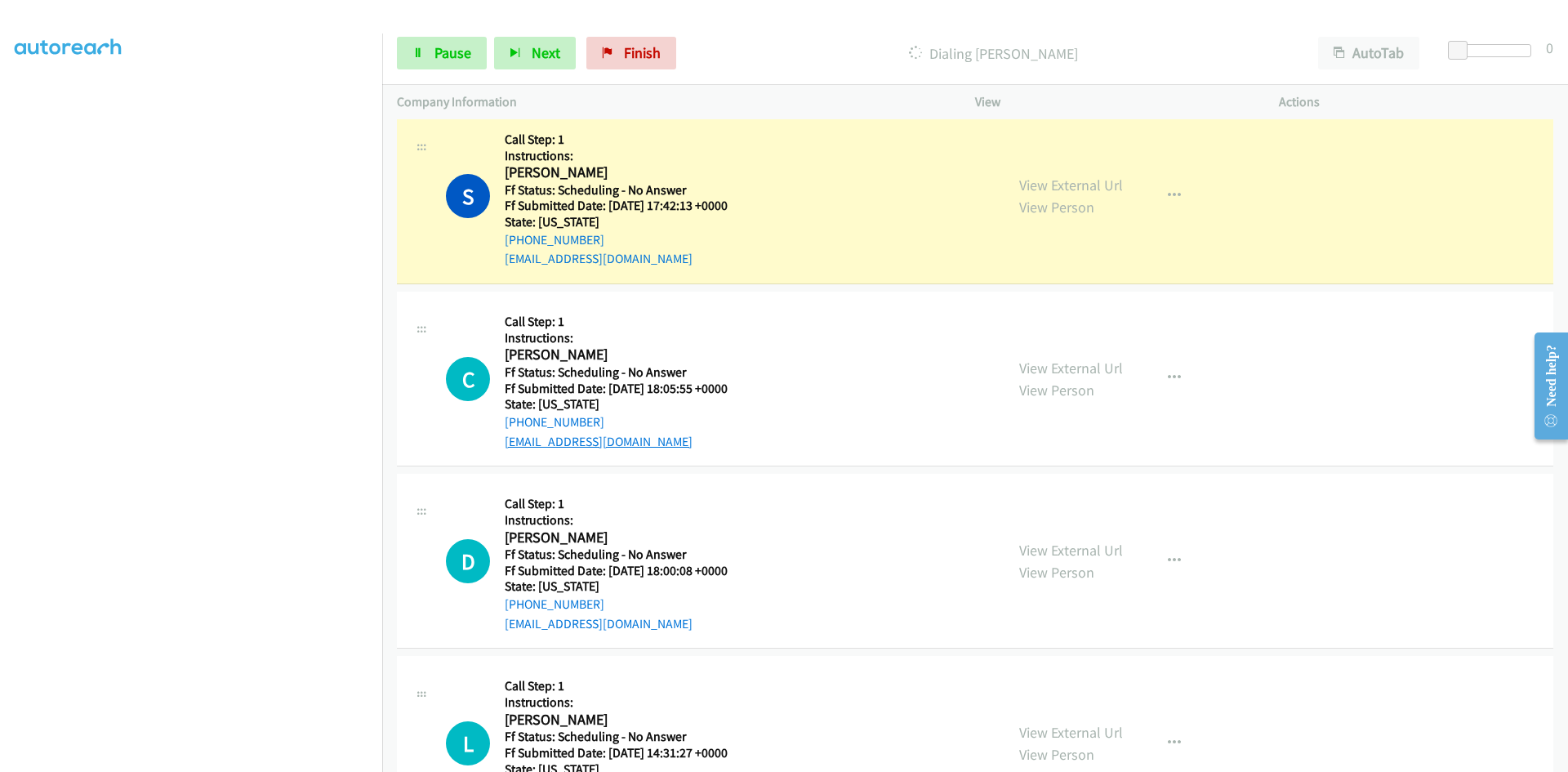
scroll to position [1716, 0]
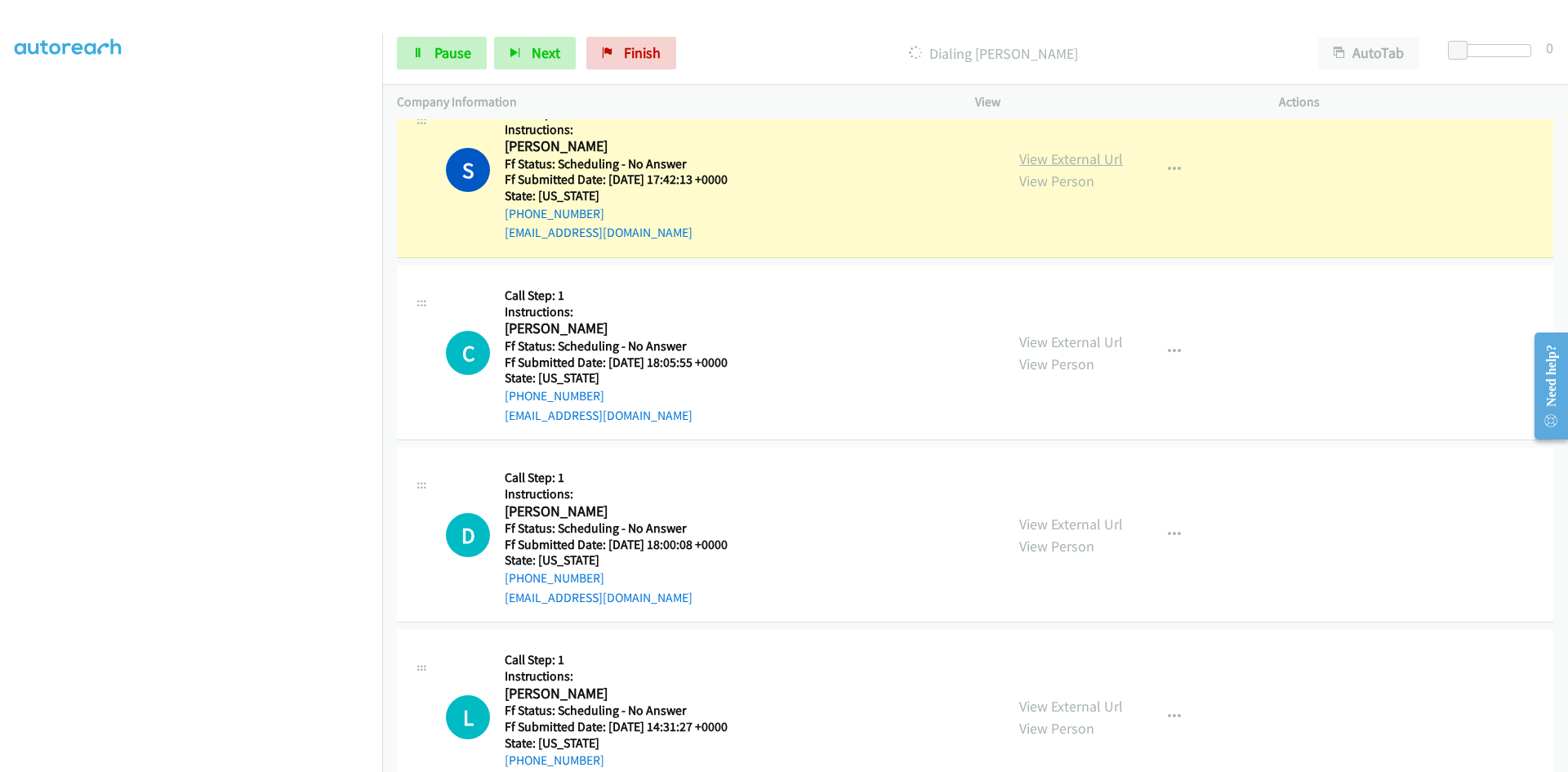
click at [1080, 161] on link "View External Url" at bounding box center [1071, 159] width 104 height 19
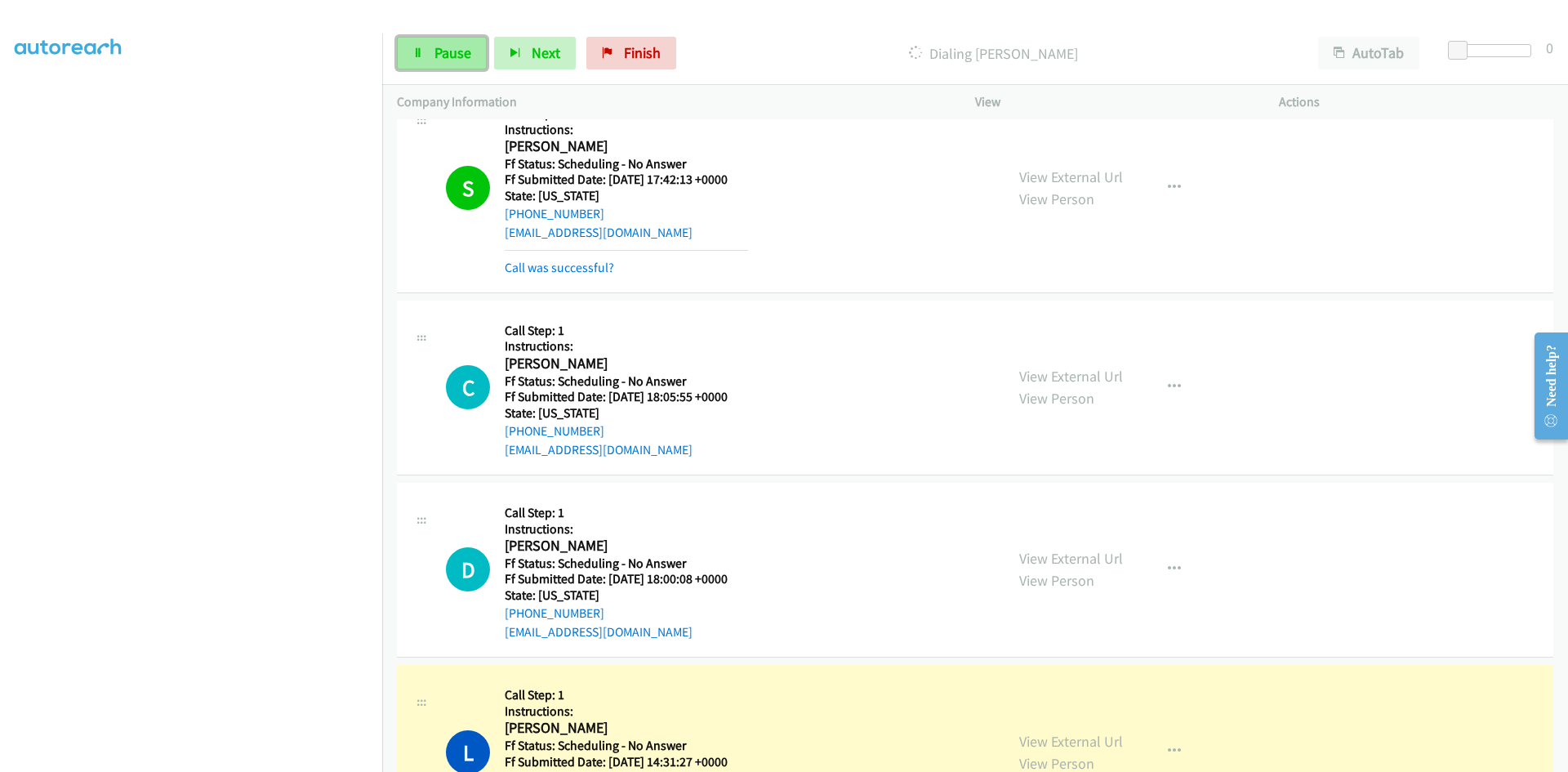
click at [427, 54] on link "Pause" at bounding box center [441, 53] width 90 height 33
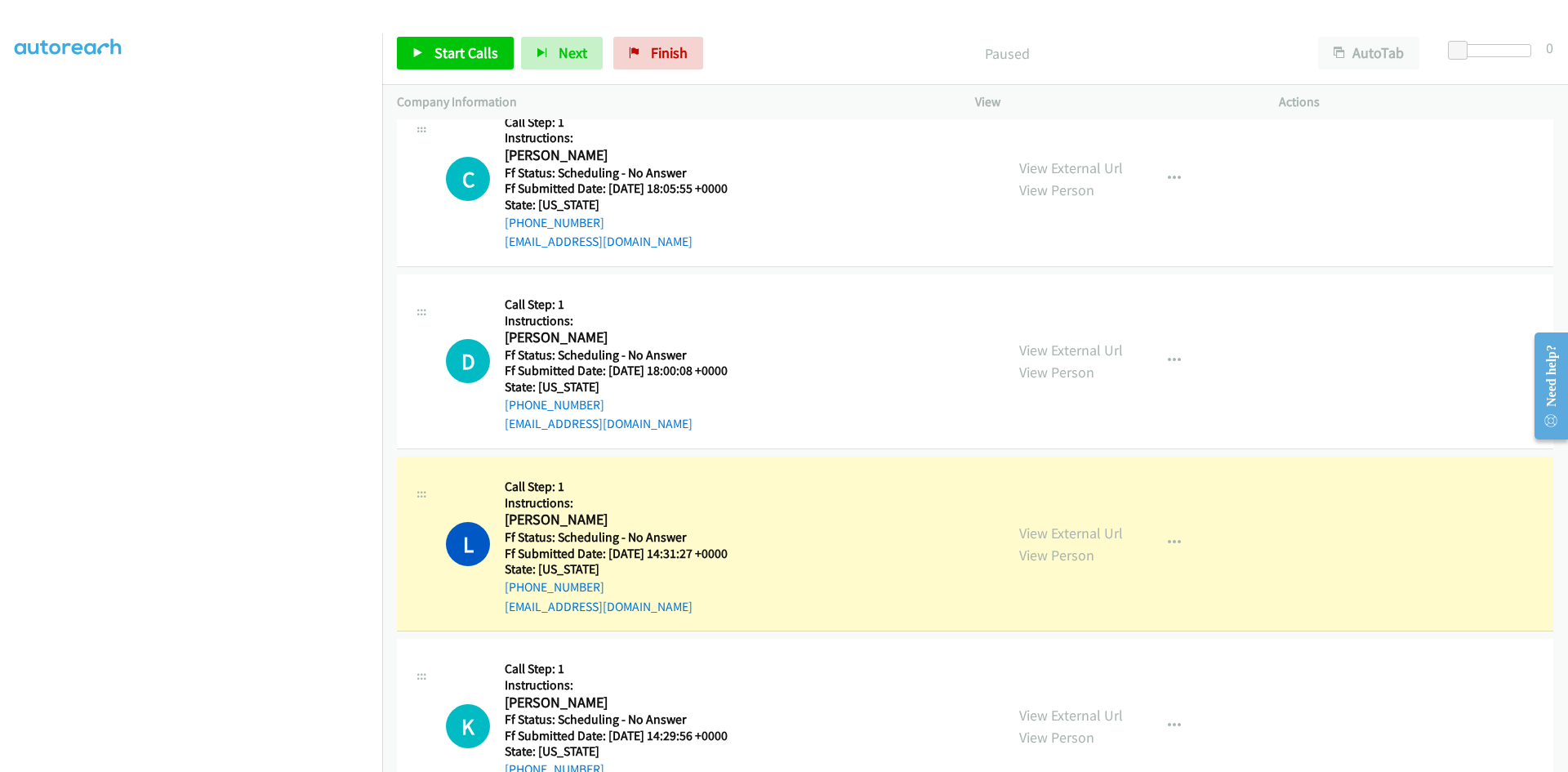
scroll to position [1962, 0]
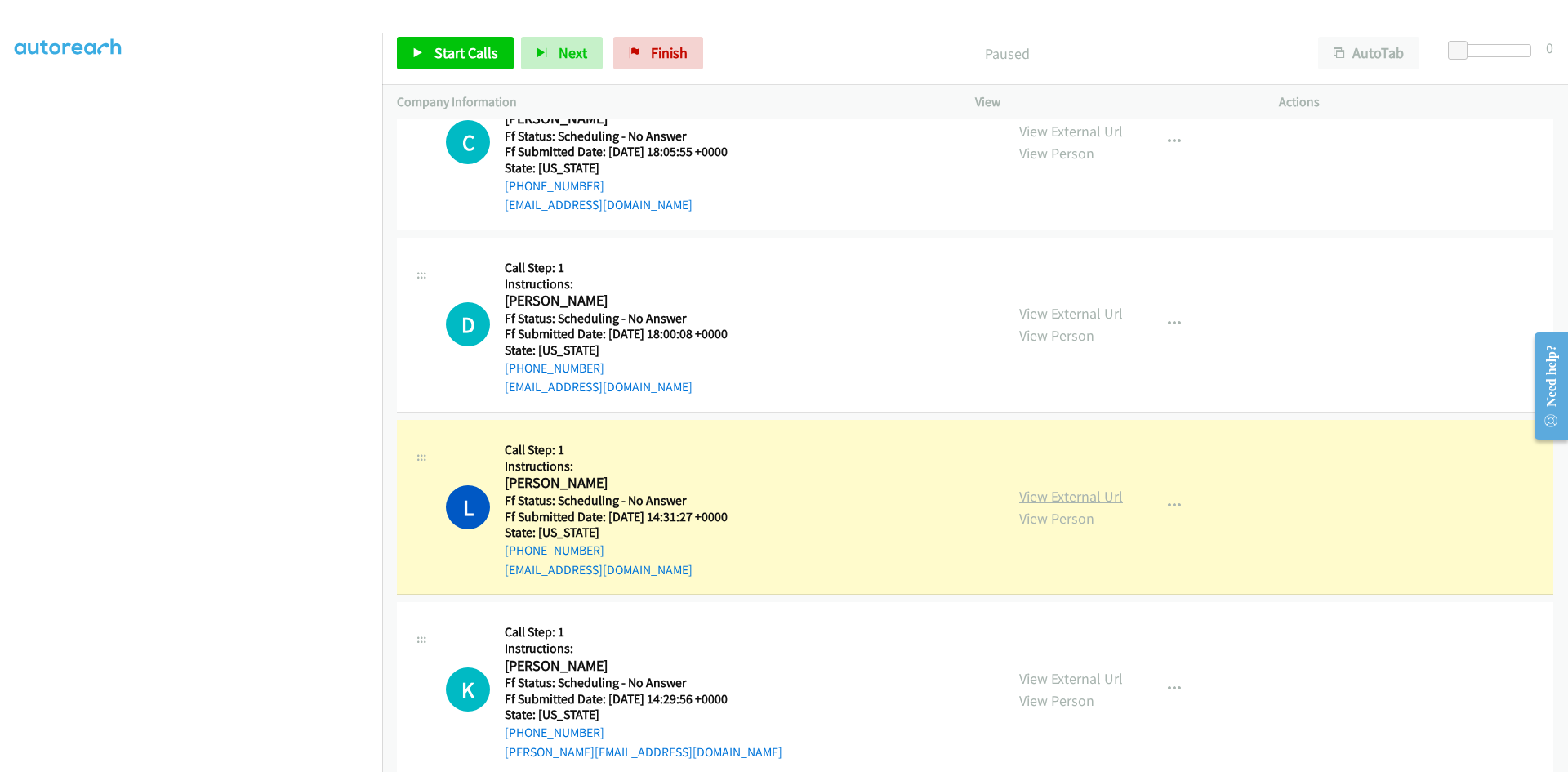
click at [1084, 501] on link "View External Url" at bounding box center [1071, 497] width 104 height 19
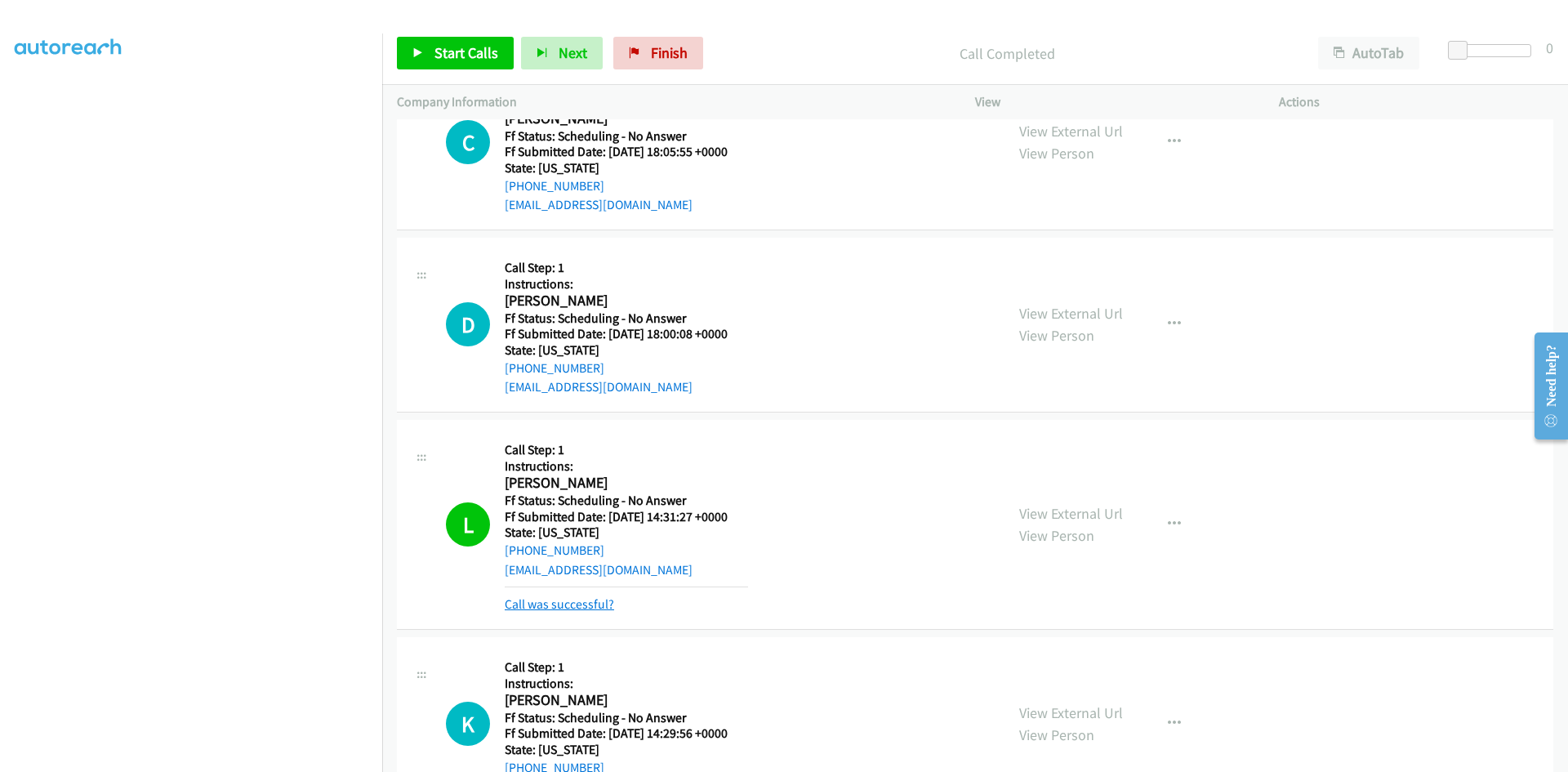
click at [604, 600] on link "Call was successful?" at bounding box center [560, 604] width 109 height 15
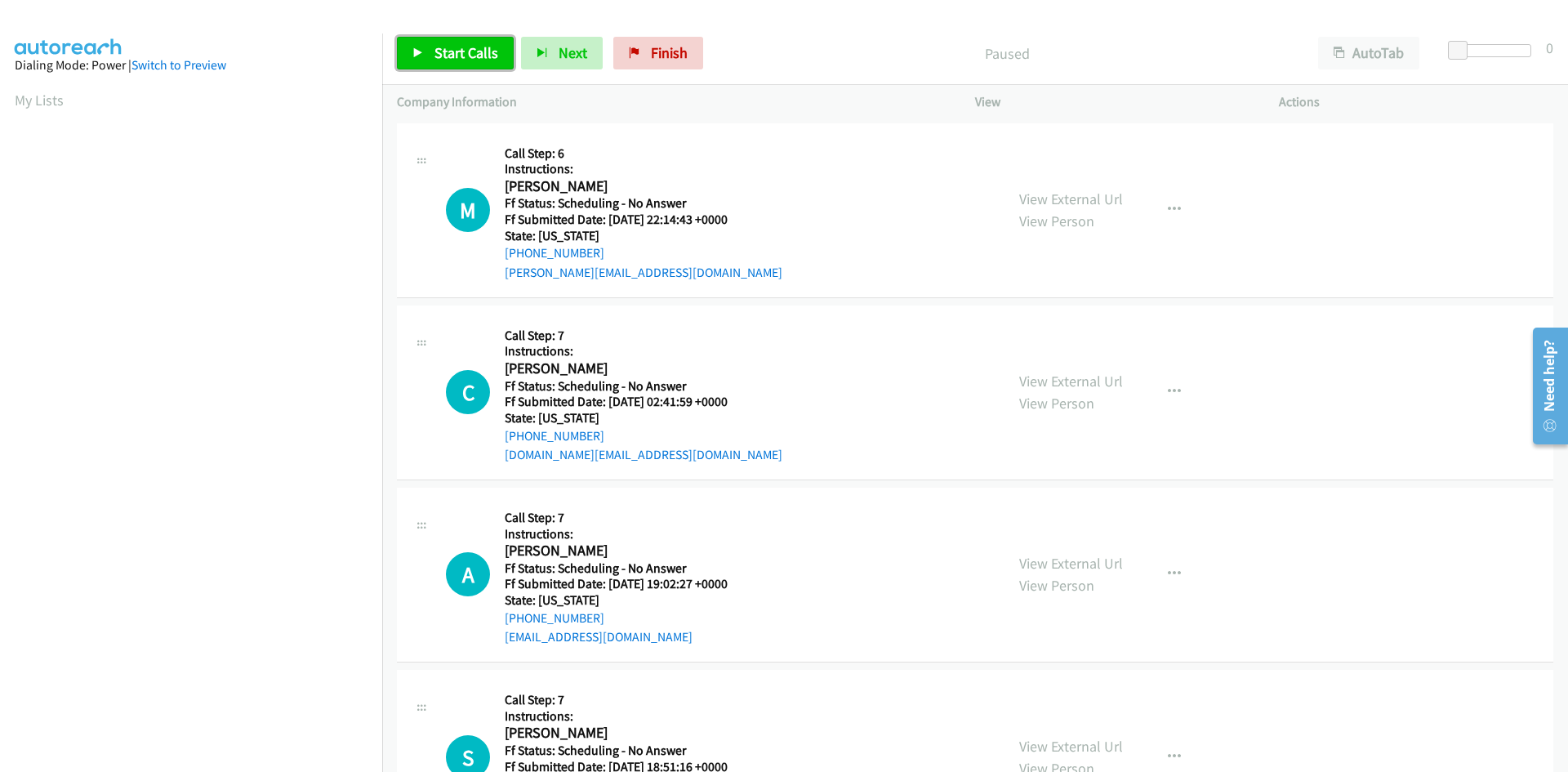
click at [462, 40] on link "Start Calls" at bounding box center [455, 53] width 117 height 33
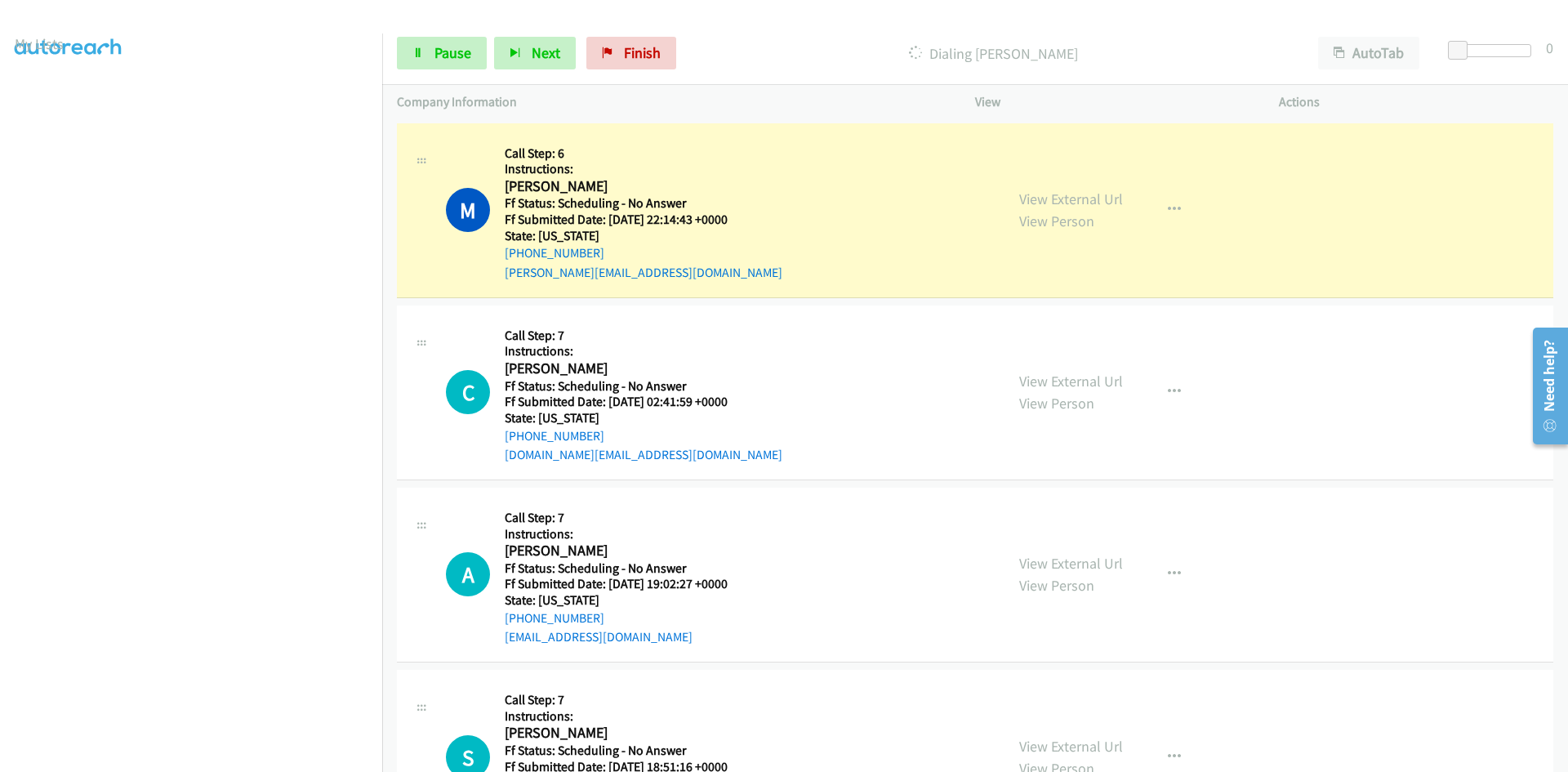
scroll to position [144, 0]
click at [1070, 203] on link "View External Url" at bounding box center [1071, 199] width 104 height 19
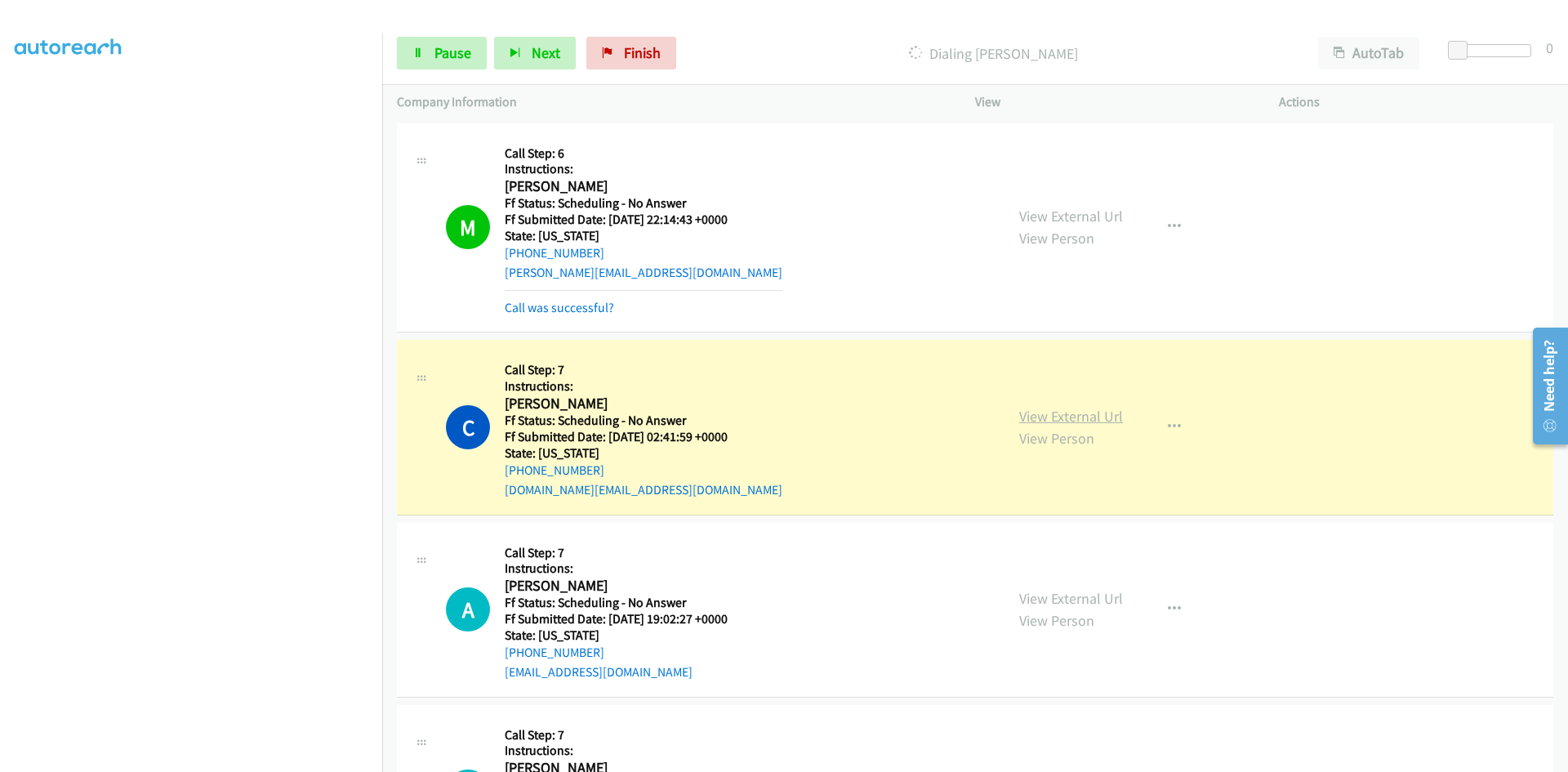
click at [1105, 417] on link "View External Url" at bounding box center [1071, 417] width 104 height 19
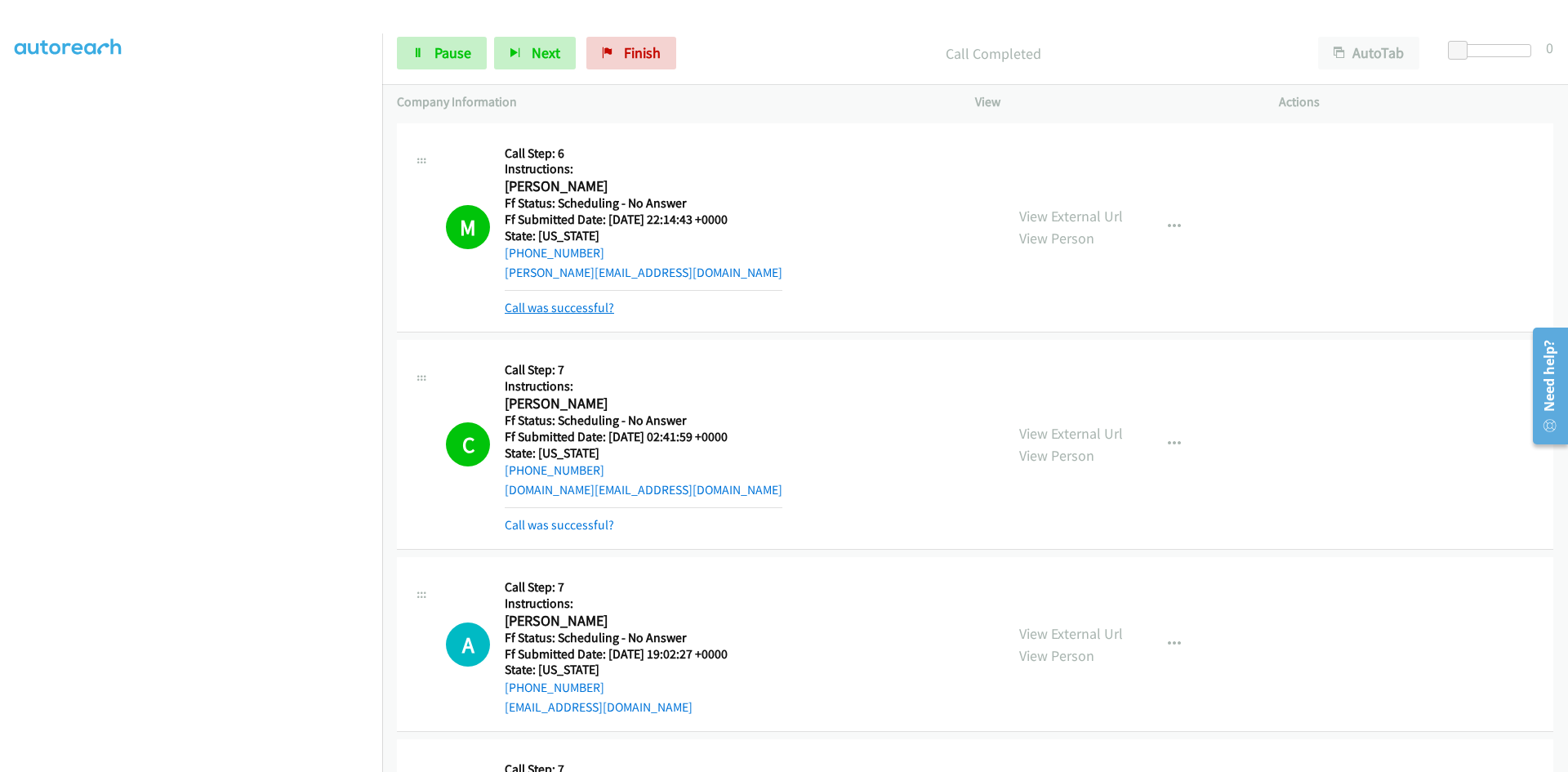
click at [574, 306] on link "Call was successful?" at bounding box center [560, 307] width 109 height 15
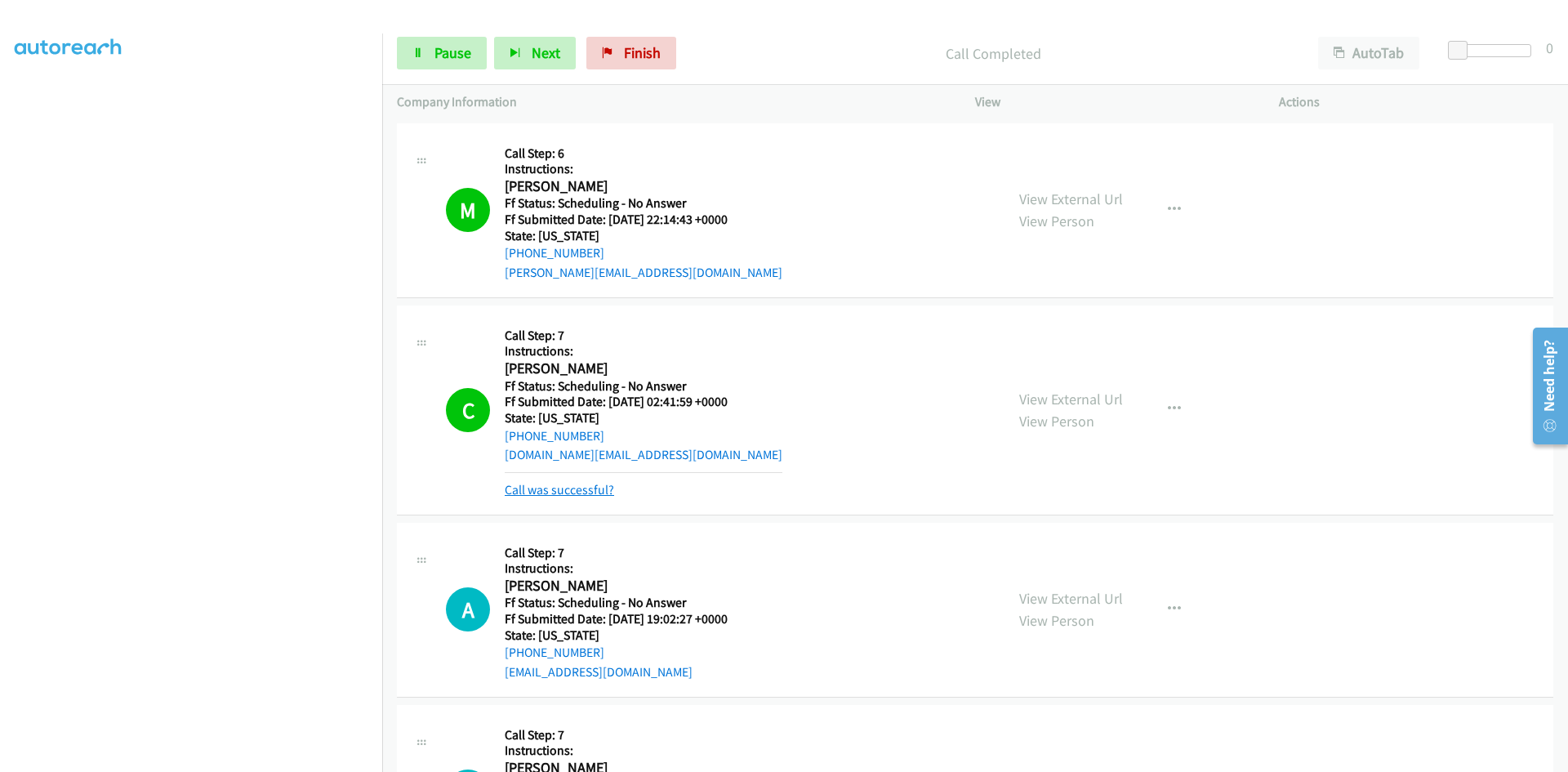
click at [570, 494] on link "Call was successful?" at bounding box center [560, 489] width 109 height 15
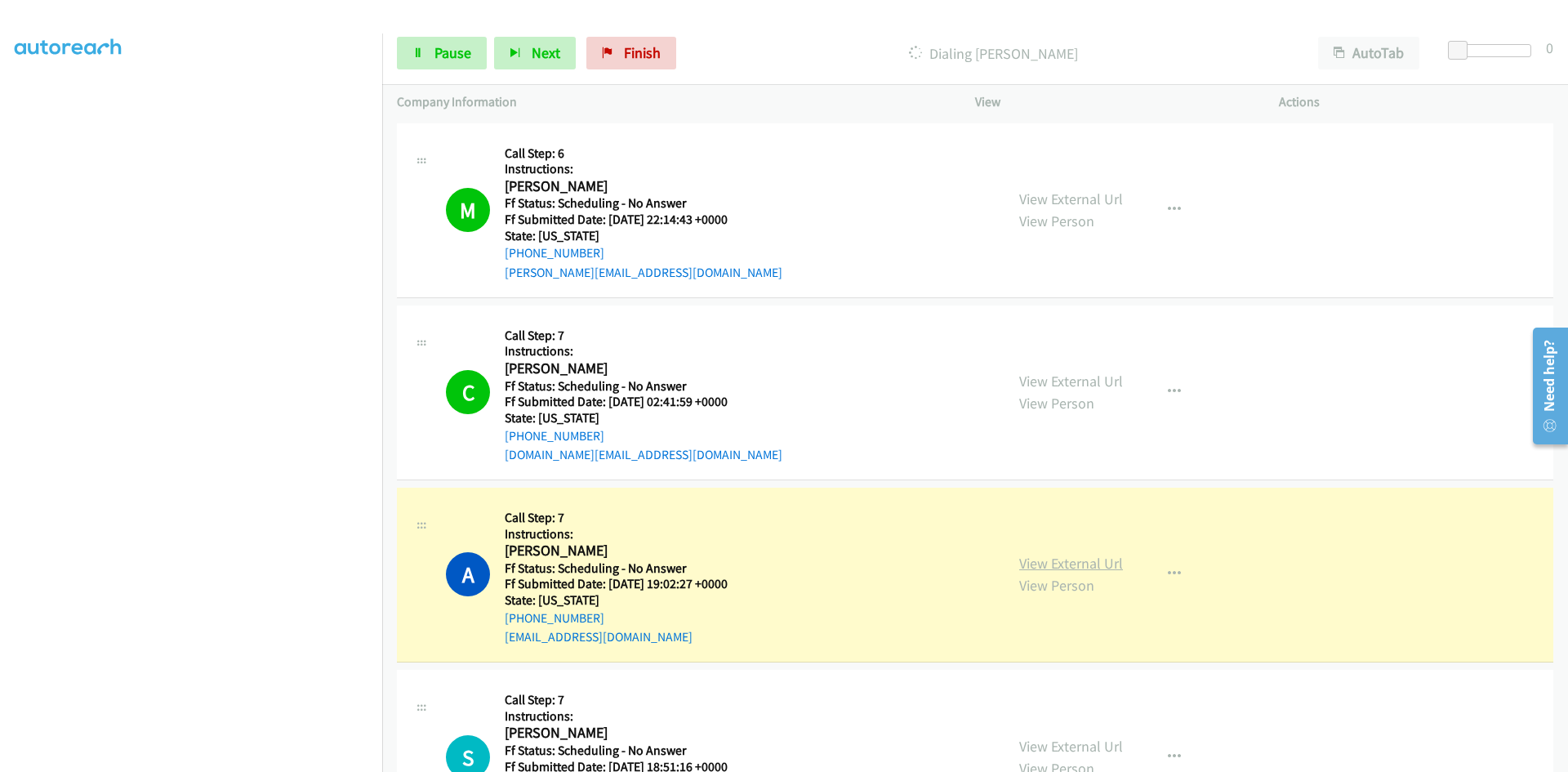
click at [1084, 566] on link "View External Url" at bounding box center [1071, 564] width 104 height 19
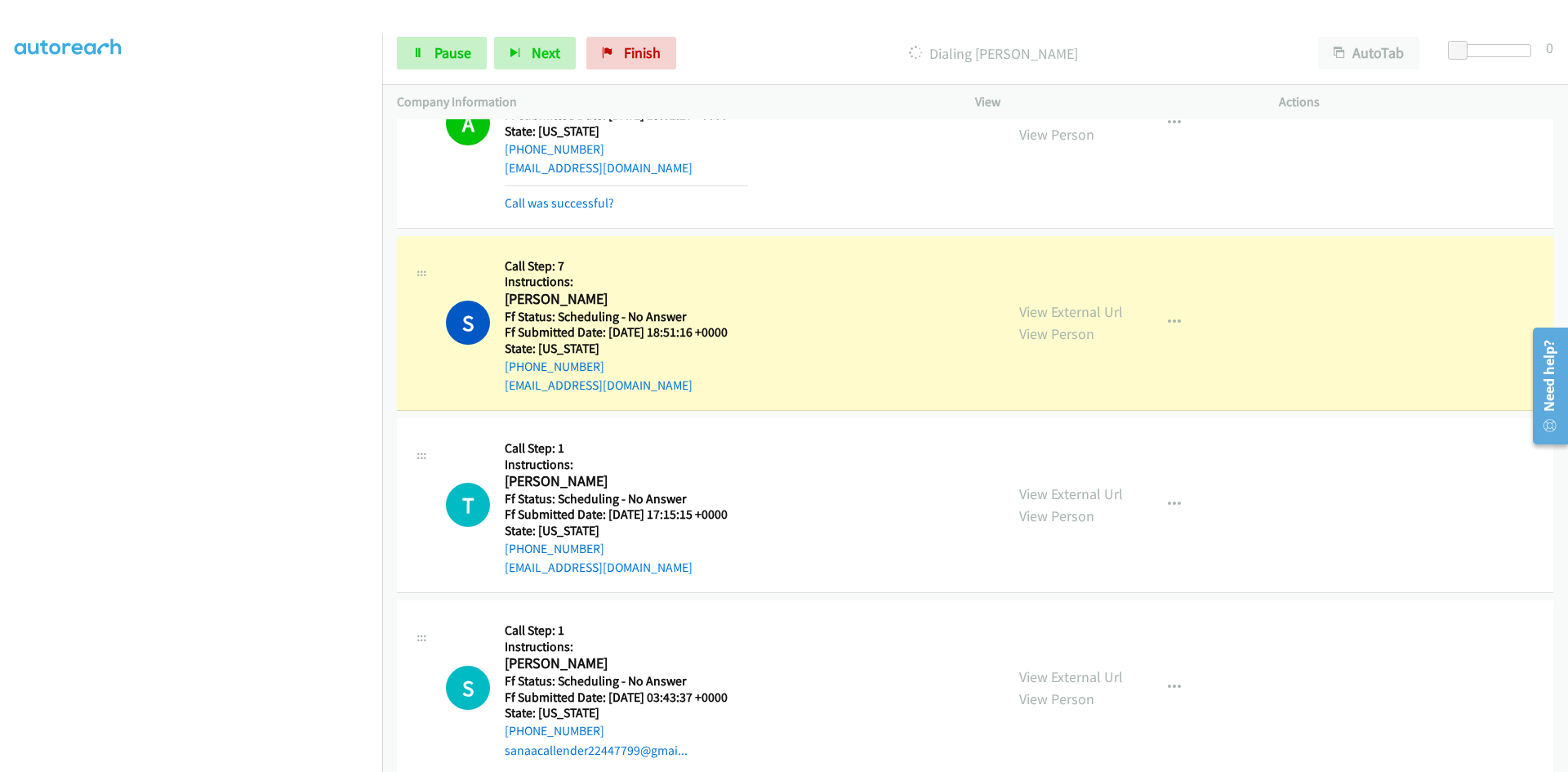
scroll to position [490, 0]
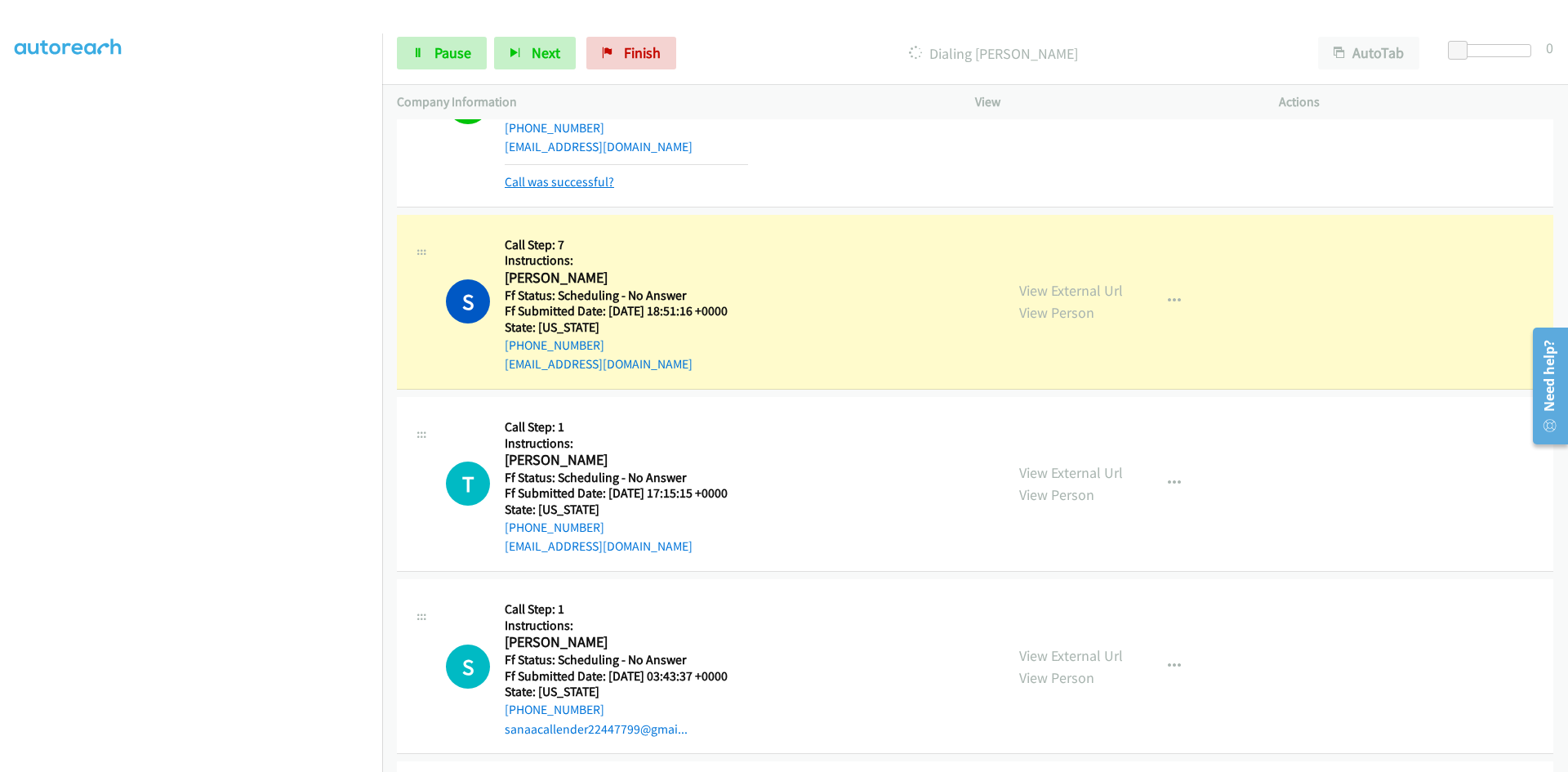
click at [593, 184] on link "Call was successful?" at bounding box center [560, 182] width 109 height 15
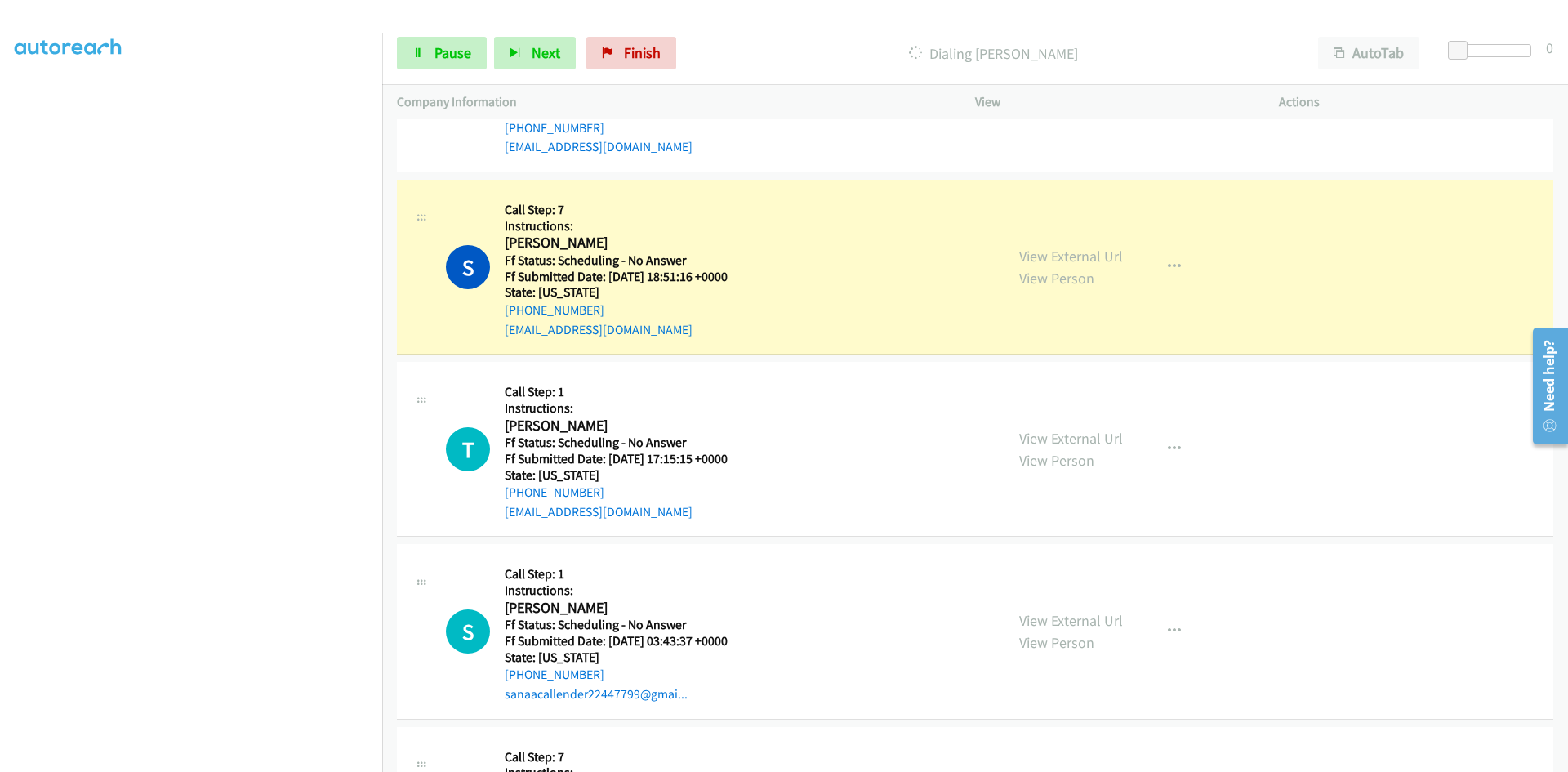
scroll to position [472, 0]
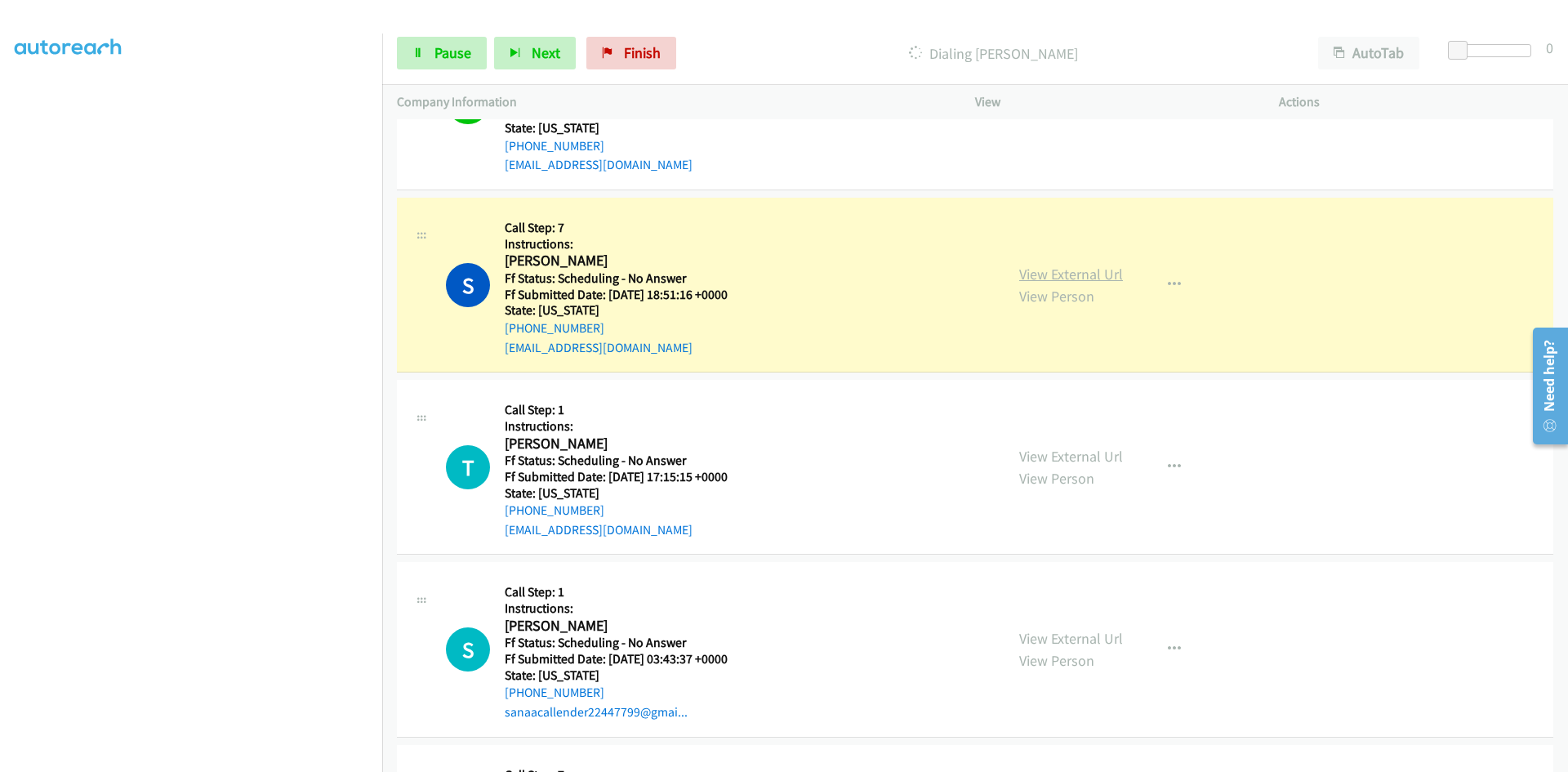
click at [1045, 268] on link "View External Url" at bounding box center [1071, 274] width 104 height 19
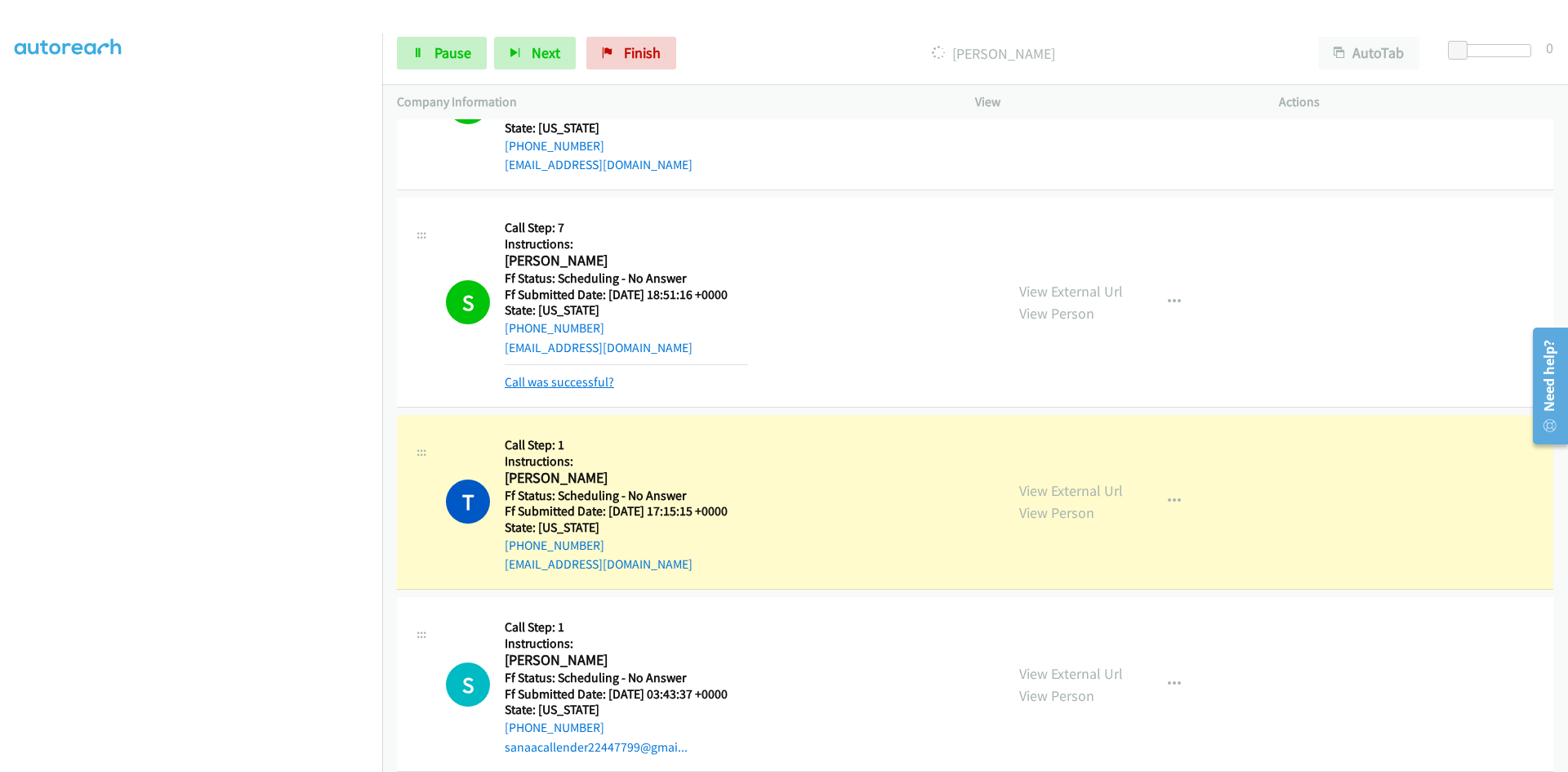
click at [596, 380] on link "Call was successful?" at bounding box center [560, 382] width 109 height 15
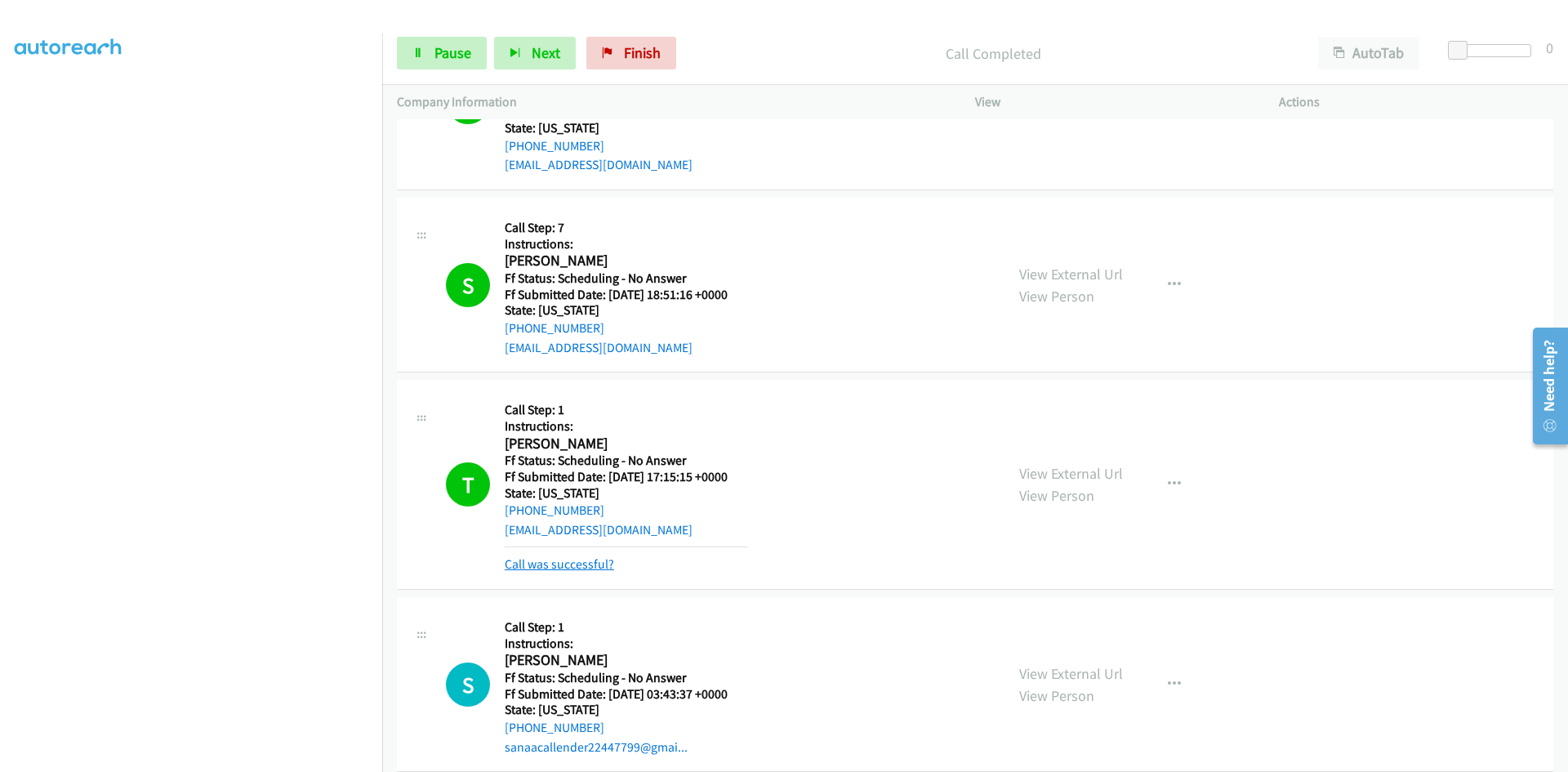
click at [570, 567] on link "Call was successful?" at bounding box center [560, 564] width 109 height 15
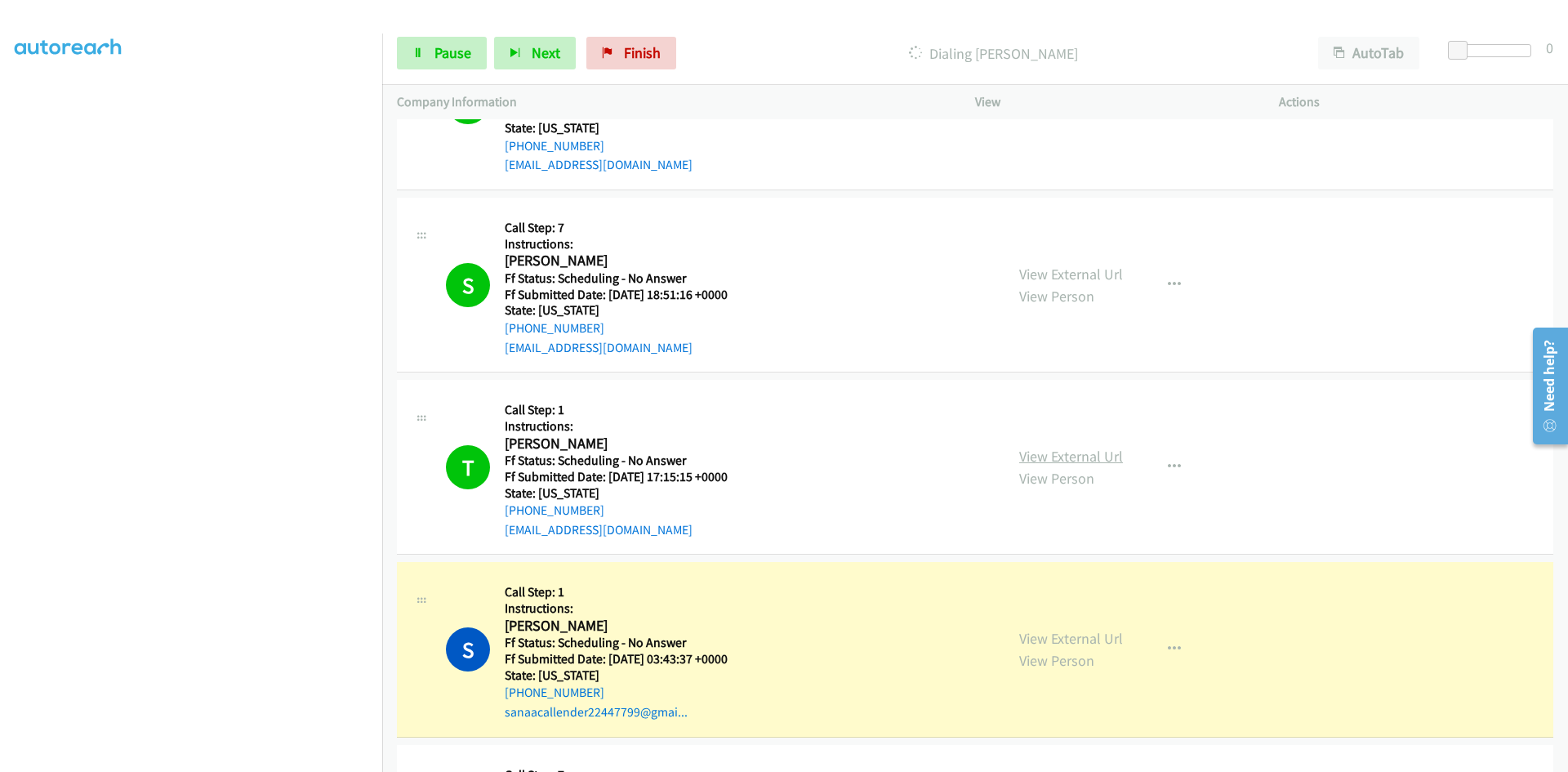
click at [1079, 455] on link "View External Url" at bounding box center [1071, 456] width 104 height 19
click at [1168, 648] on icon "button" at bounding box center [1175, 649] width 13 height 13
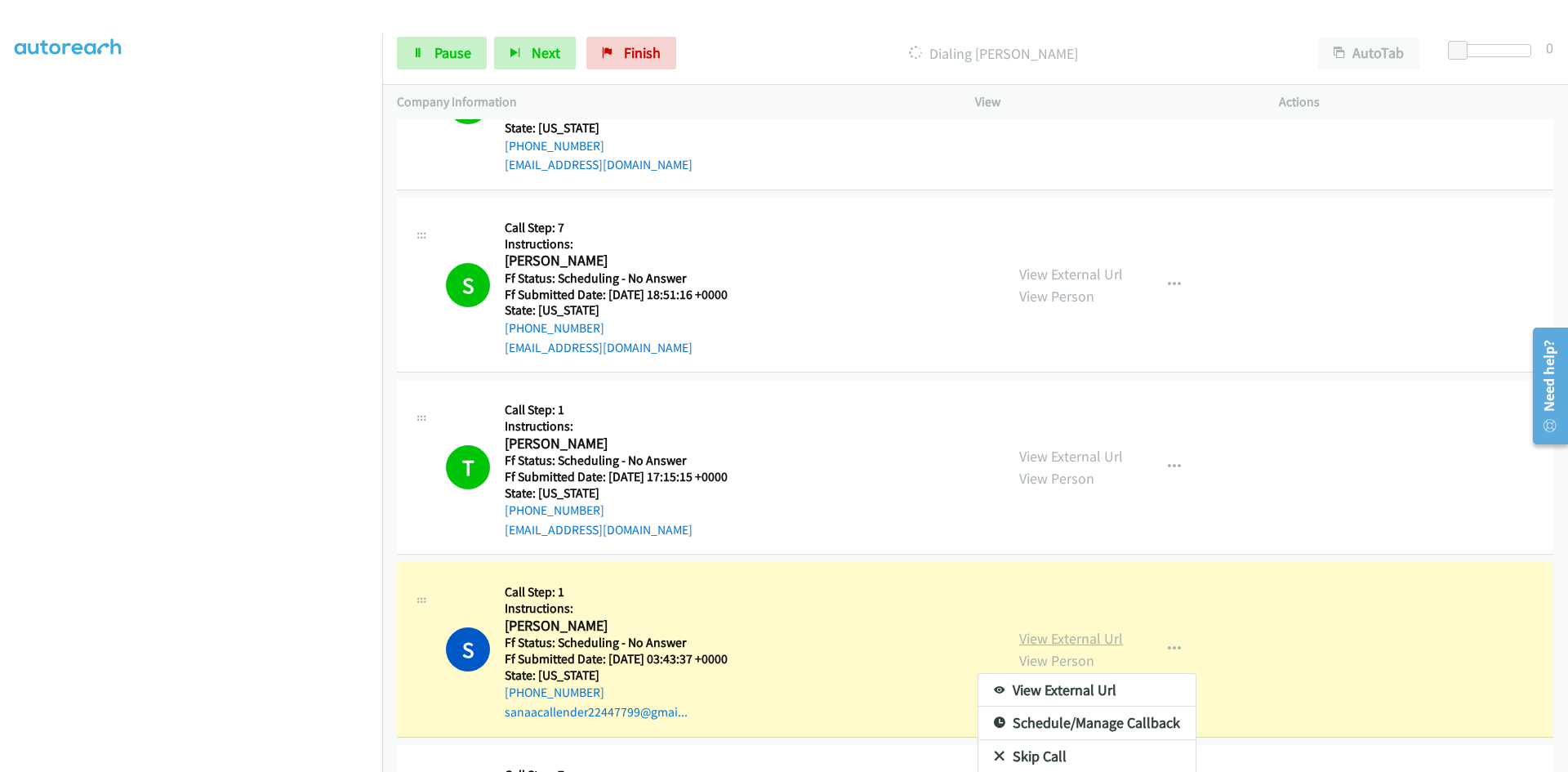
click at [1060, 630] on div at bounding box center [784, 386] width 1568 height 772
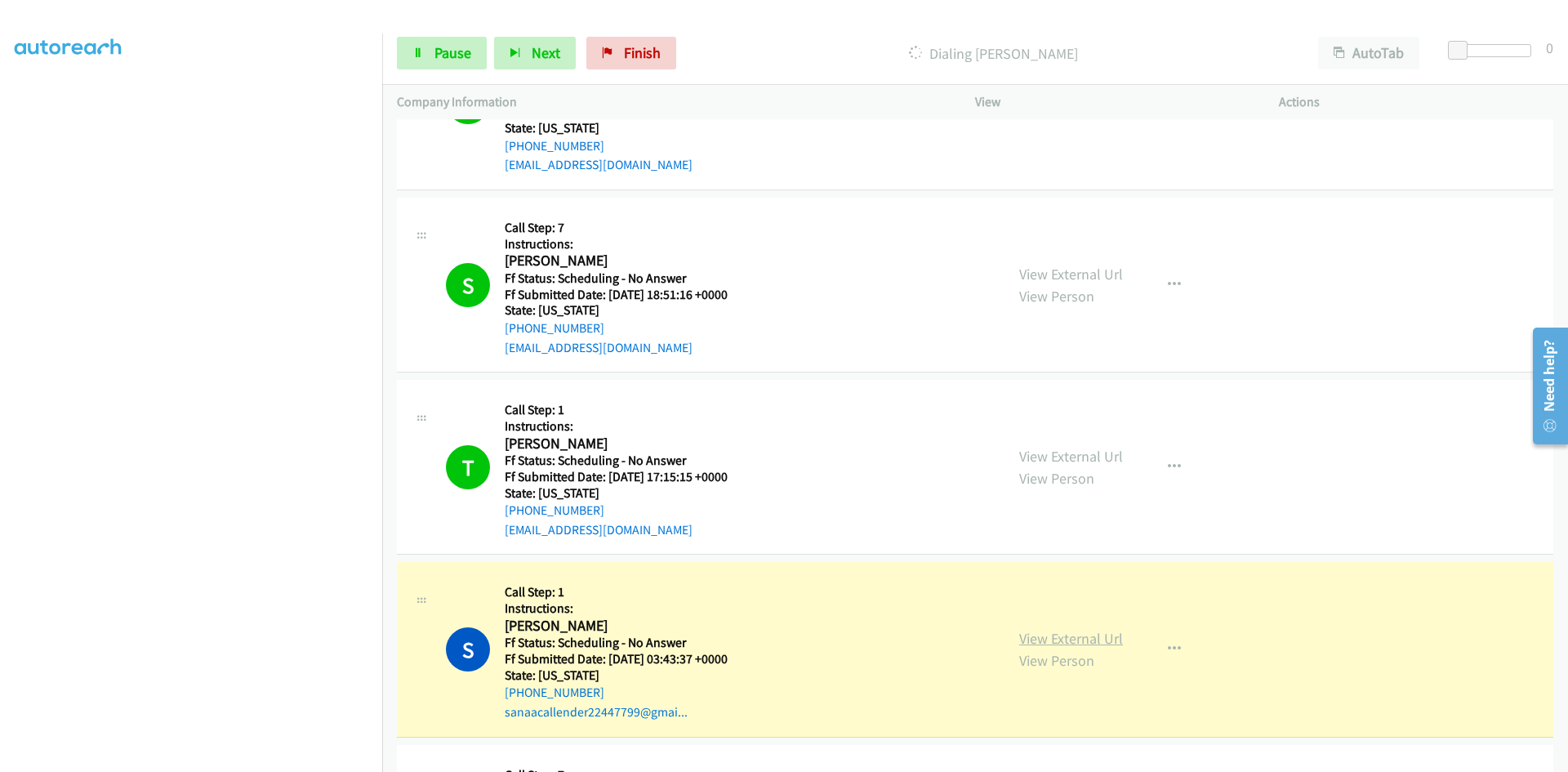
click at [1057, 636] on link "View External Url" at bounding box center [1071, 639] width 104 height 19
click at [445, 68] on link "Pause" at bounding box center [441, 53] width 90 height 33
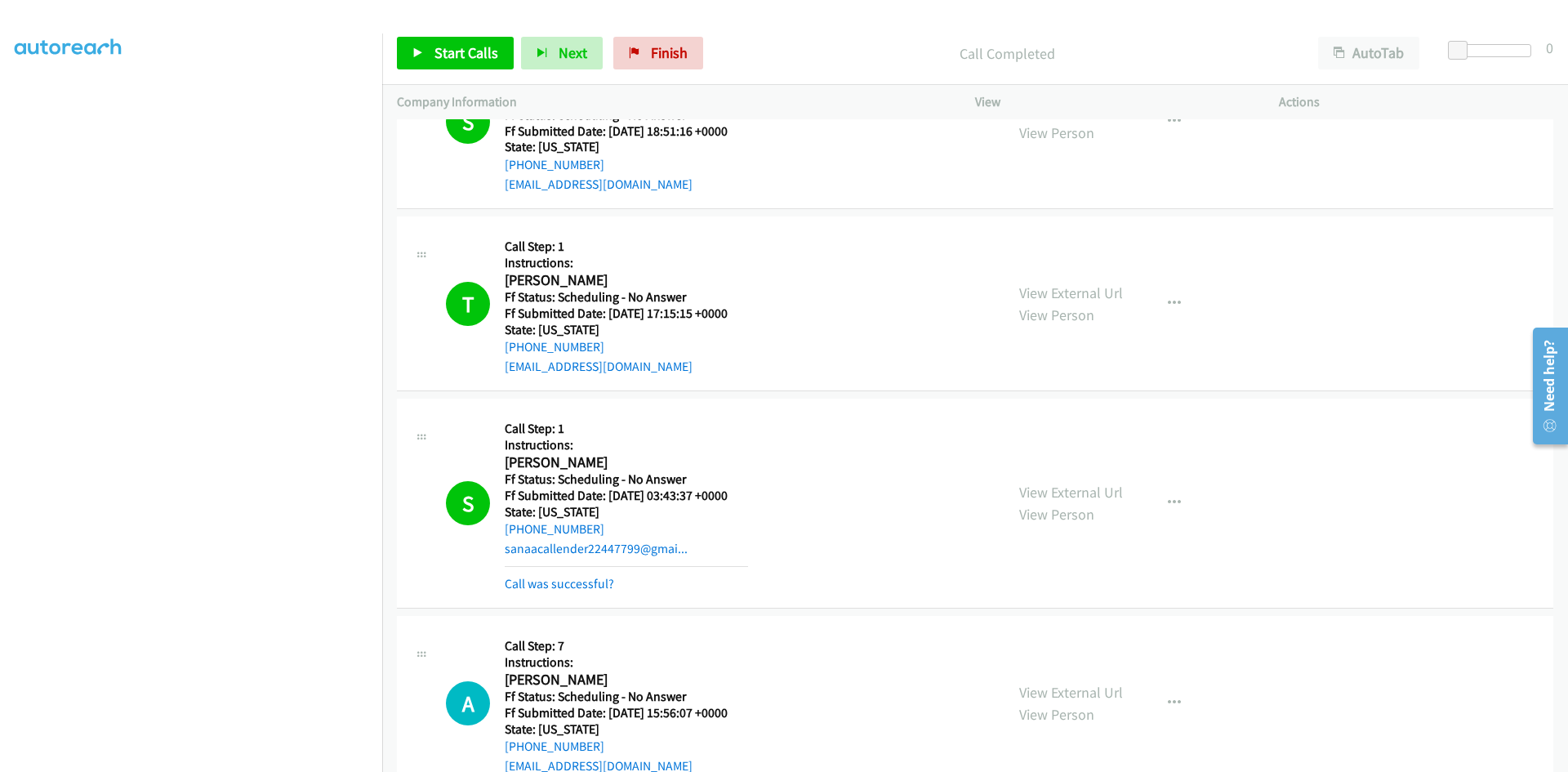
scroll to position [717, 0]
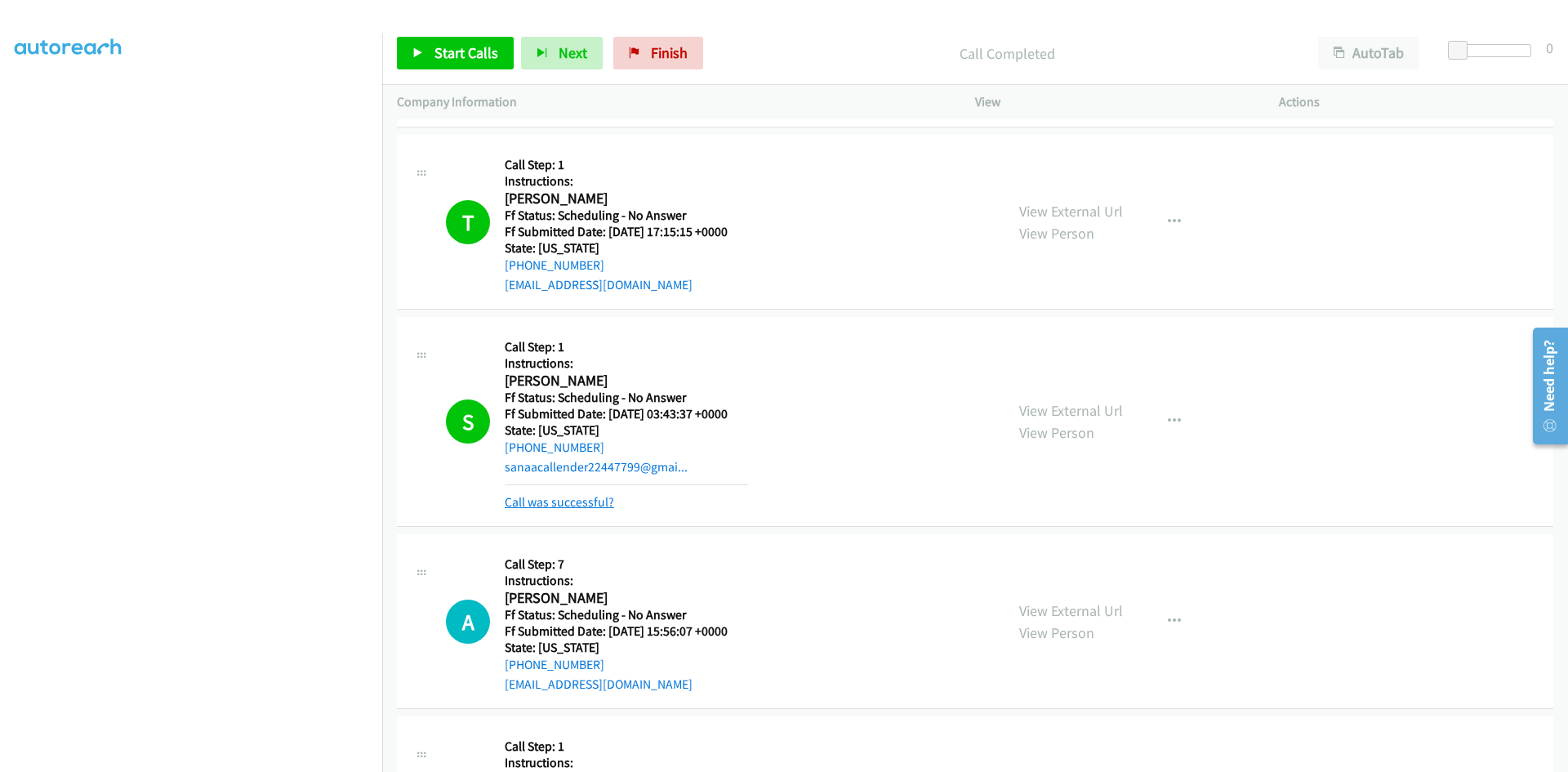
click at [544, 500] on link "Call was successful?" at bounding box center [560, 501] width 109 height 15
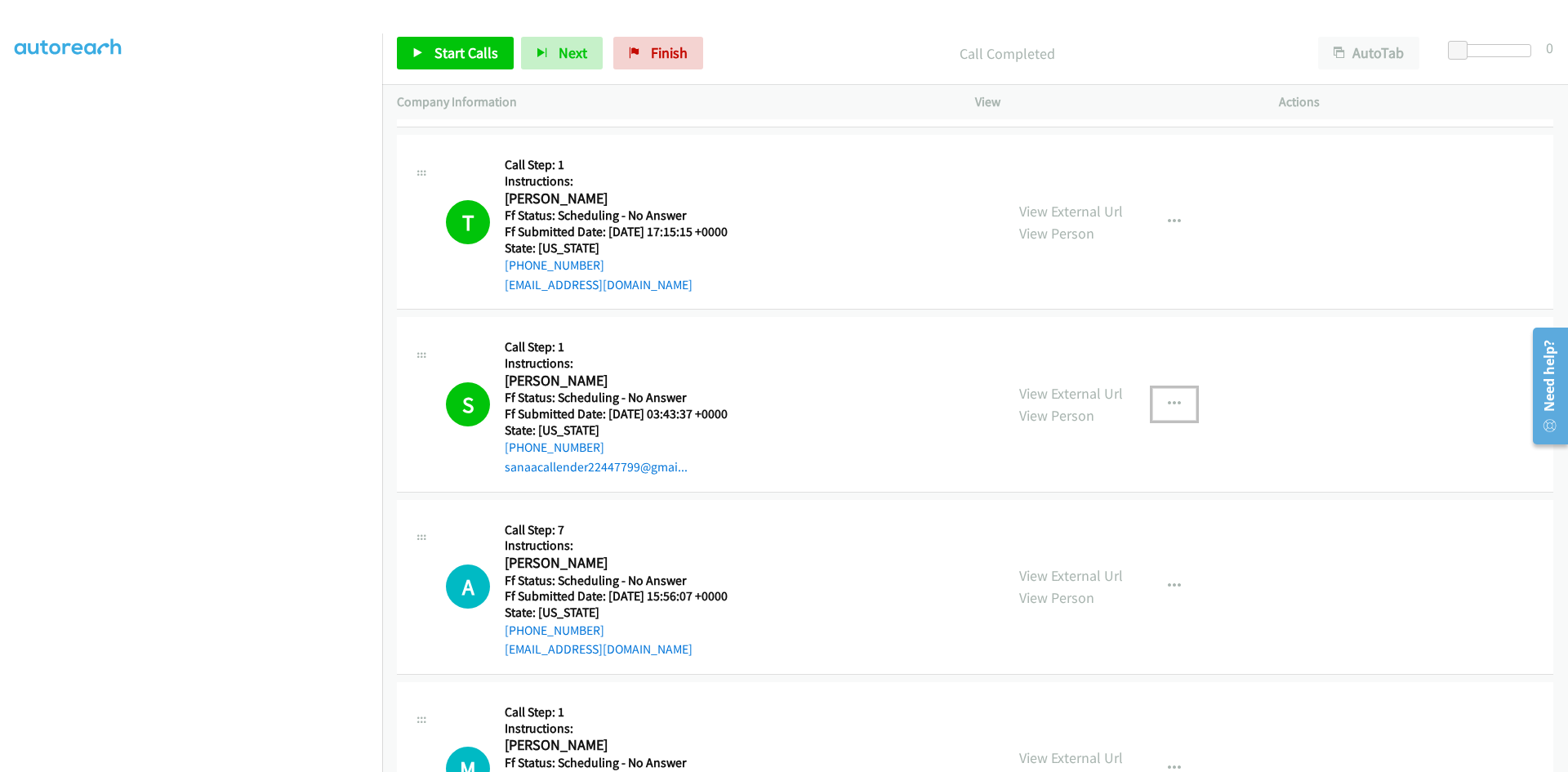
click at [1172, 398] on icon "button" at bounding box center [1175, 404] width 13 height 13
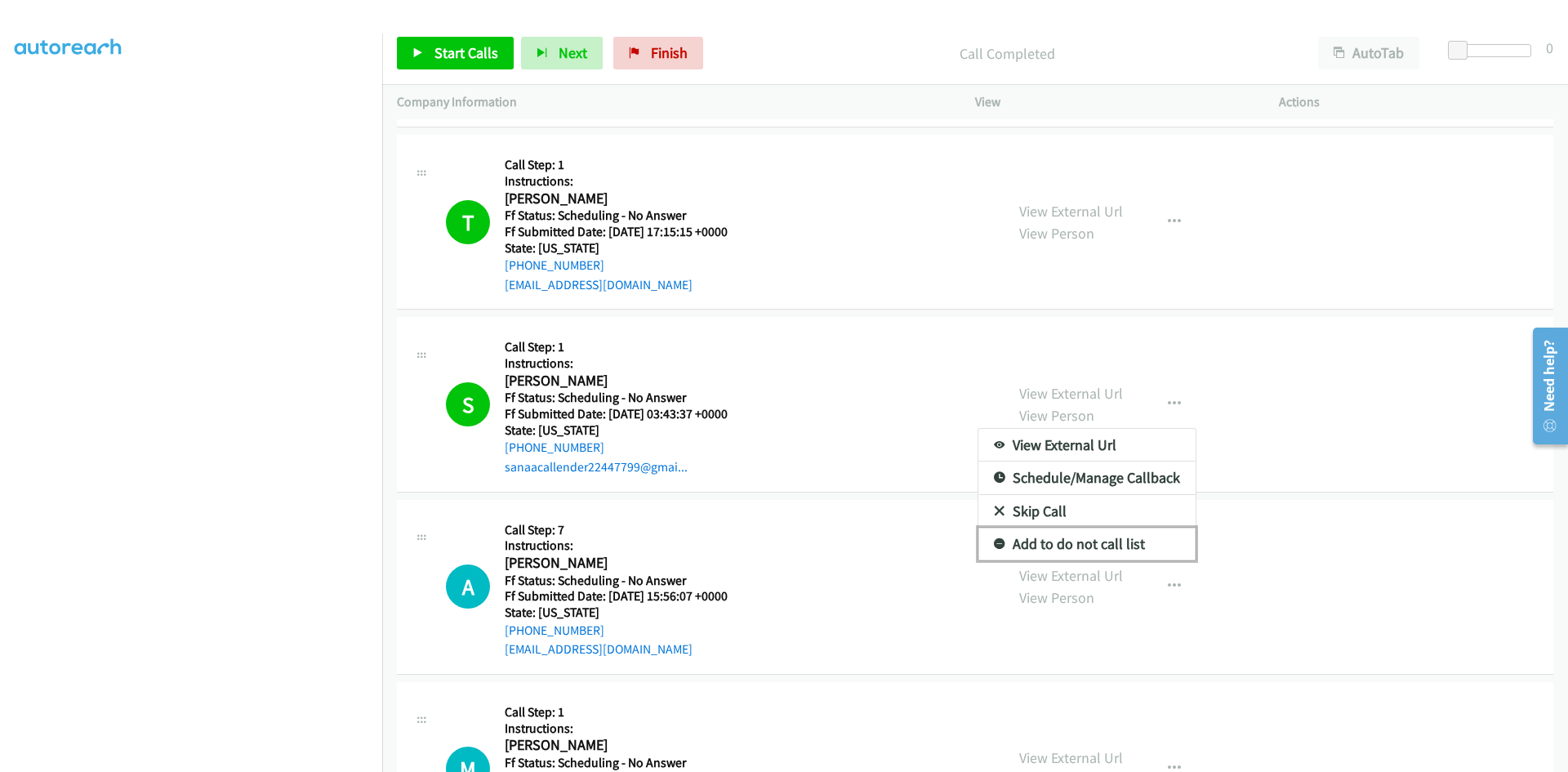
click at [1021, 544] on link "Add to do not call list" at bounding box center [1087, 544] width 218 height 33
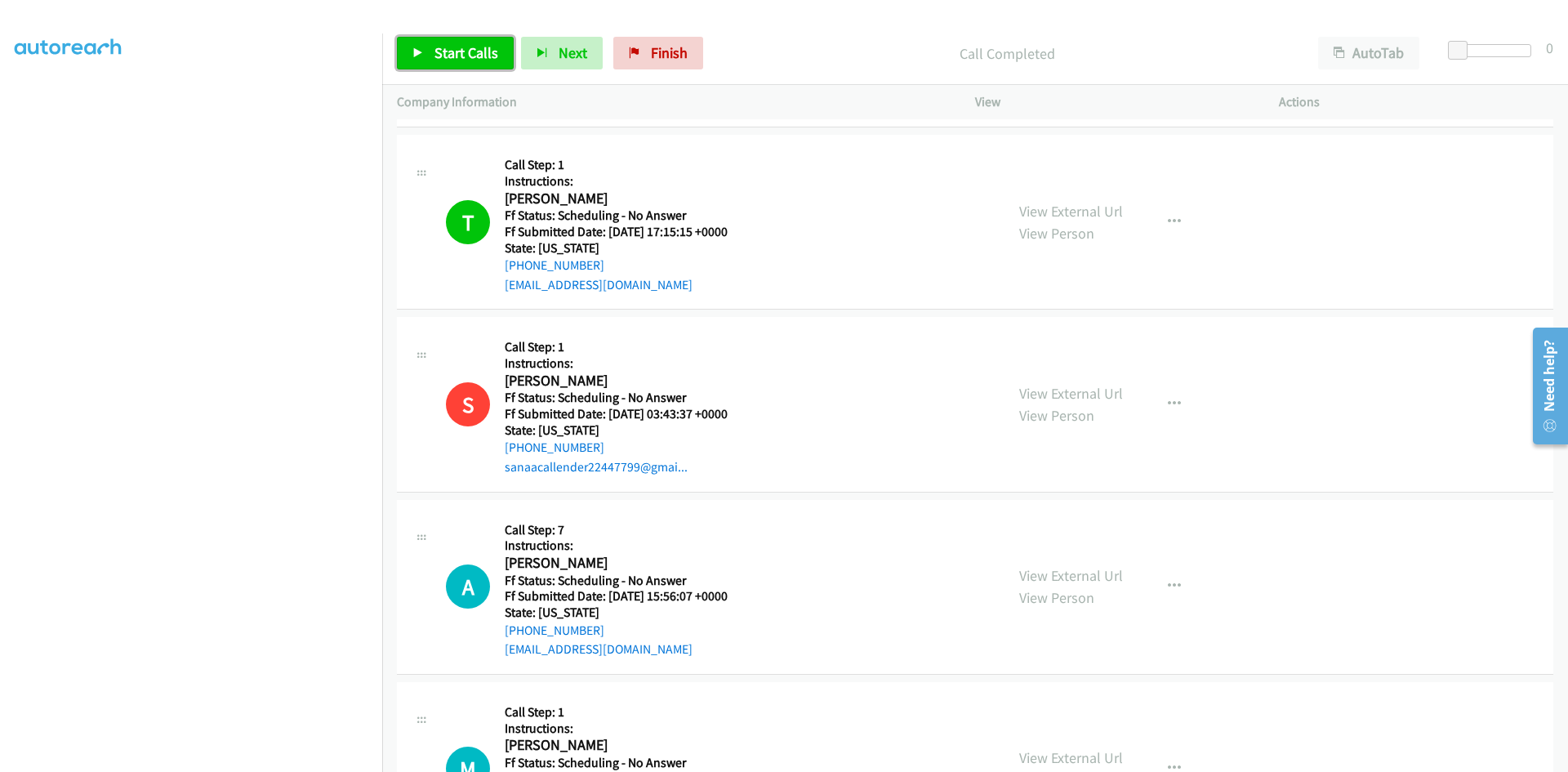
click at [483, 67] on link "Start Calls" at bounding box center [455, 53] width 117 height 33
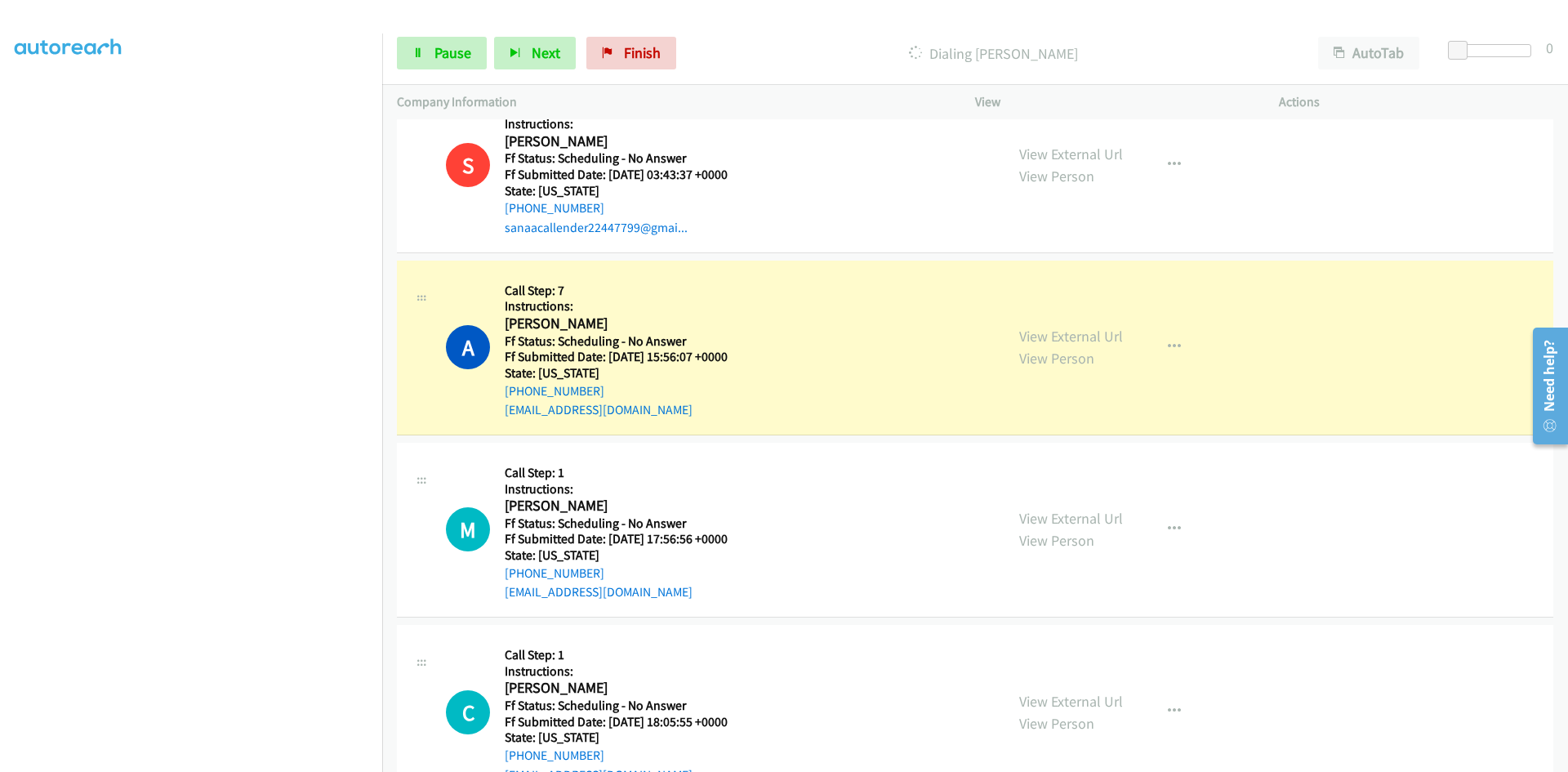
scroll to position [962, 0]
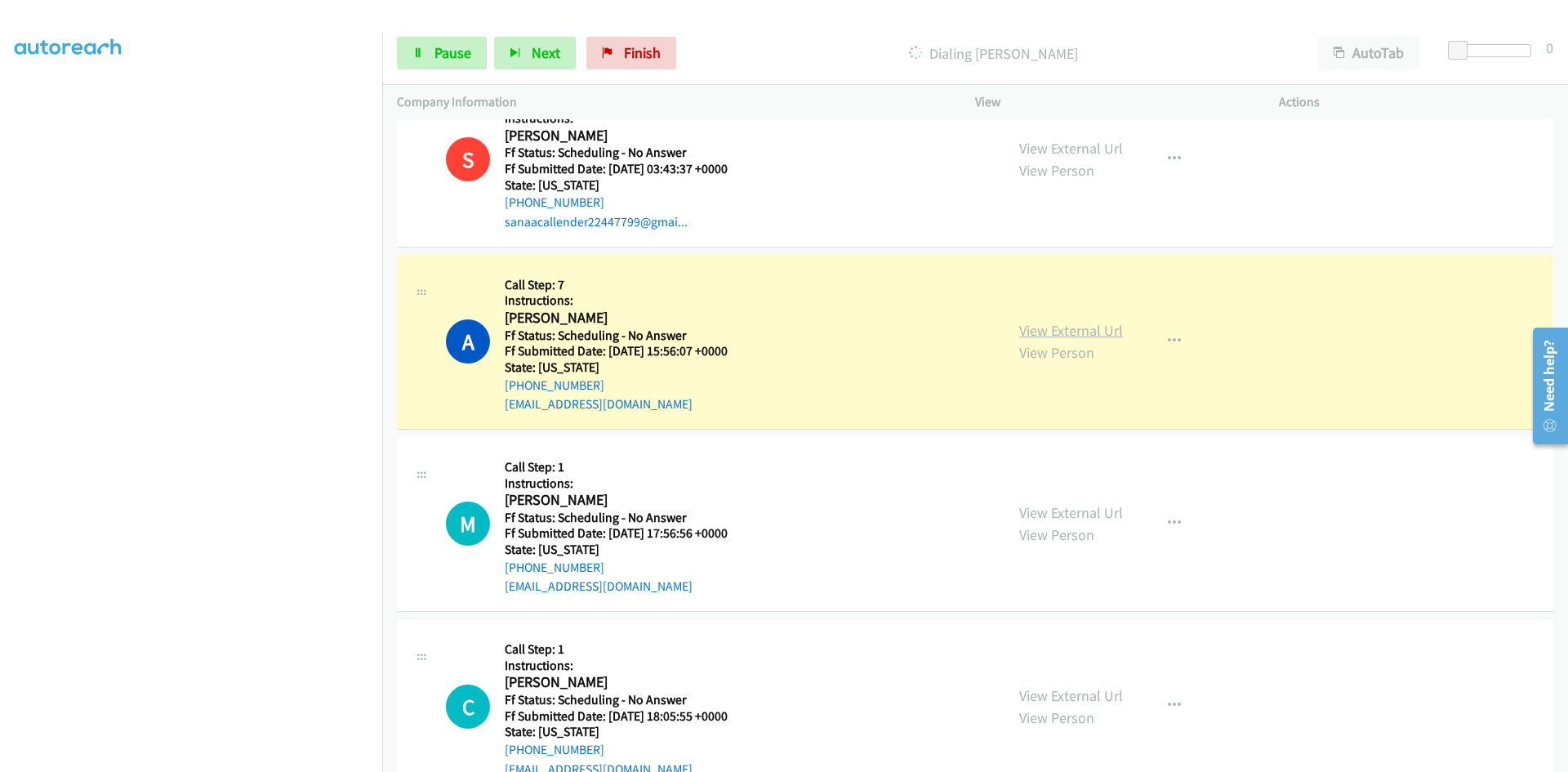
click at [1095, 333] on link "View External Url" at bounding box center [1071, 331] width 104 height 19
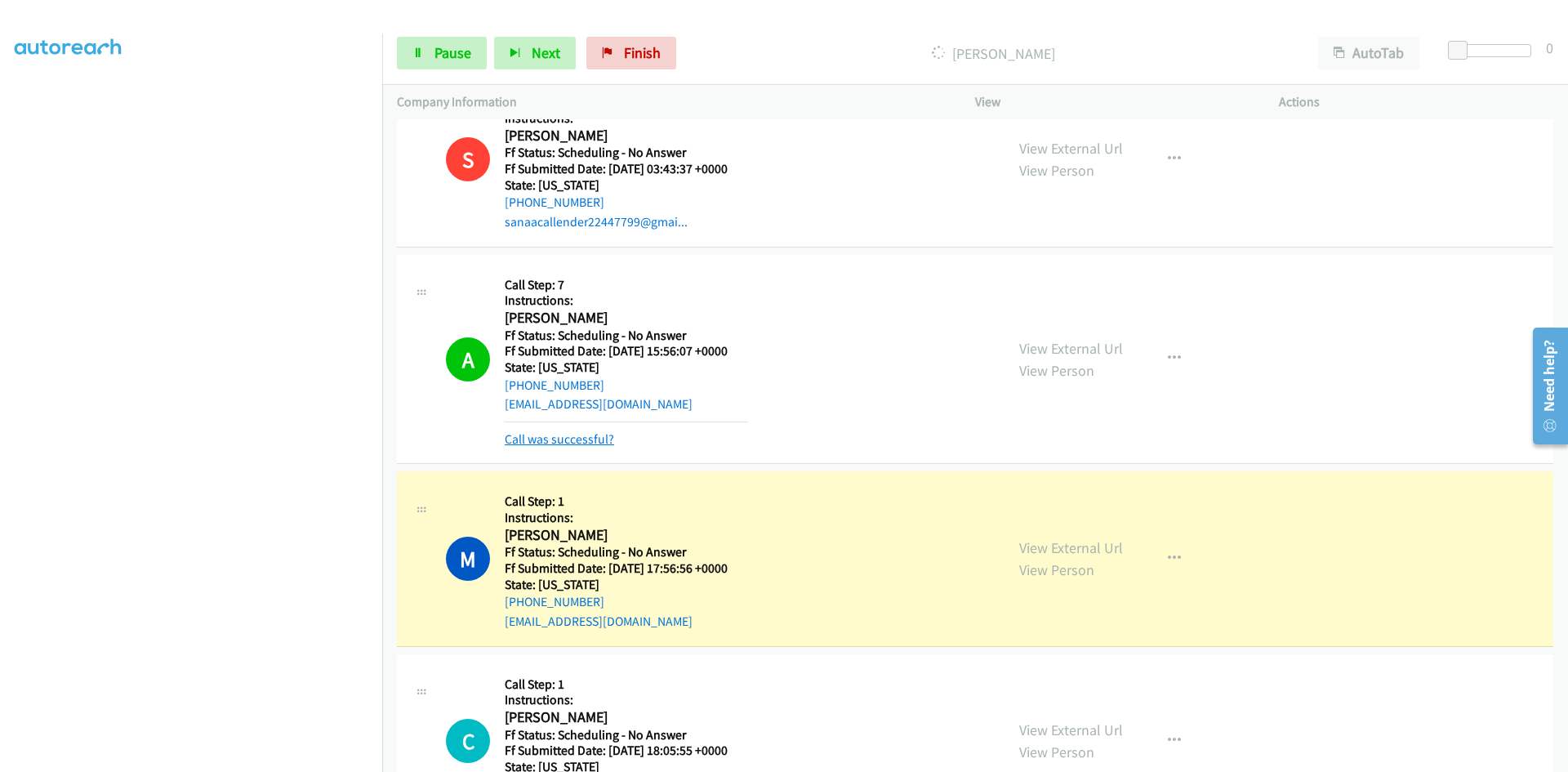
click at [601, 440] on link "Call was successful?" at bounding box center [560, 439] width 109 height 15
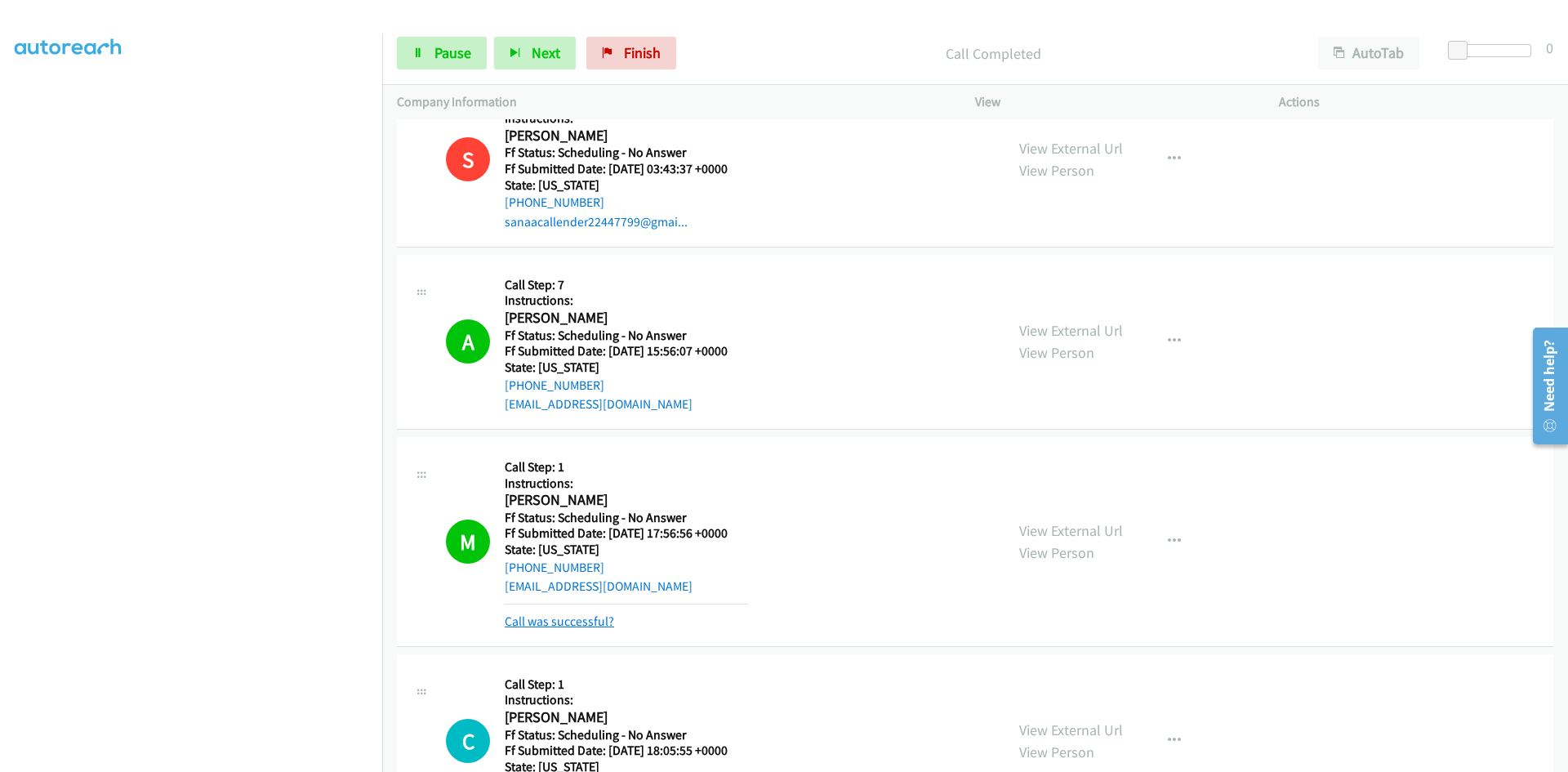
click at [551, 628] on link "Call was successful?" at bounding box center [560, 621] width 109 height 15
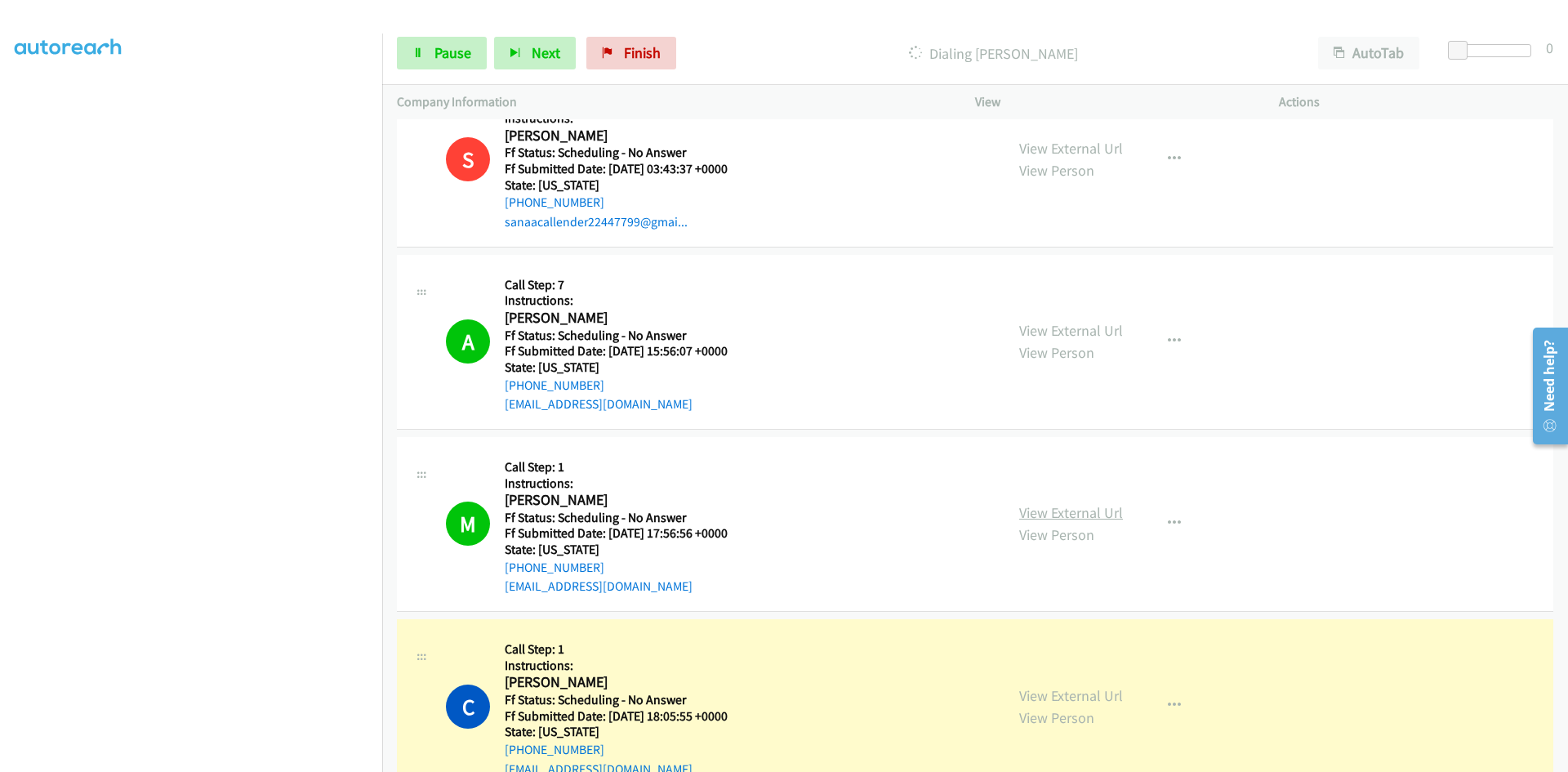
click at [1084, 517] on link "View External Url" at bounding box center [1071, 513] width 104 height 19
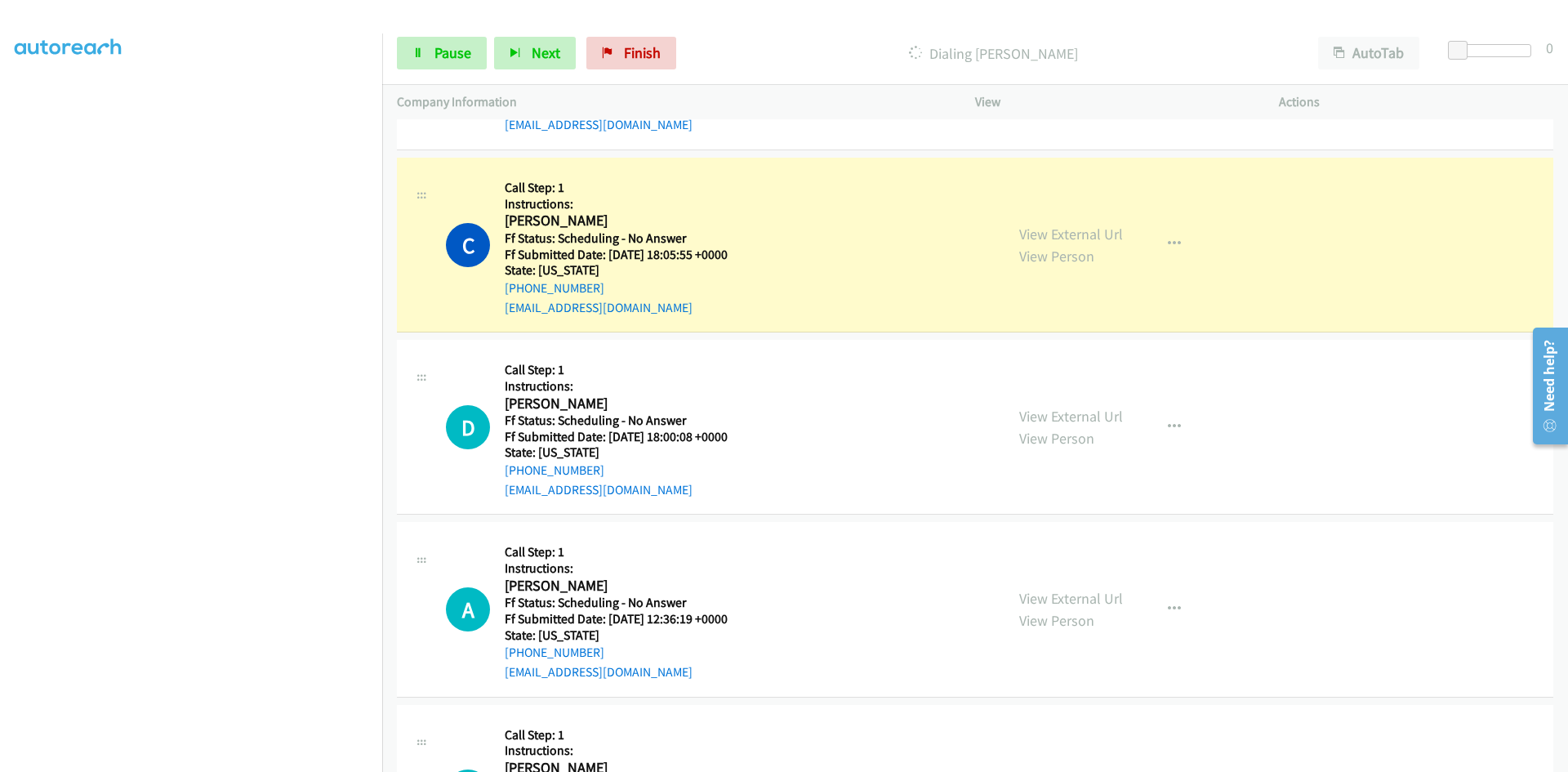
scroll to position [1453, 0]
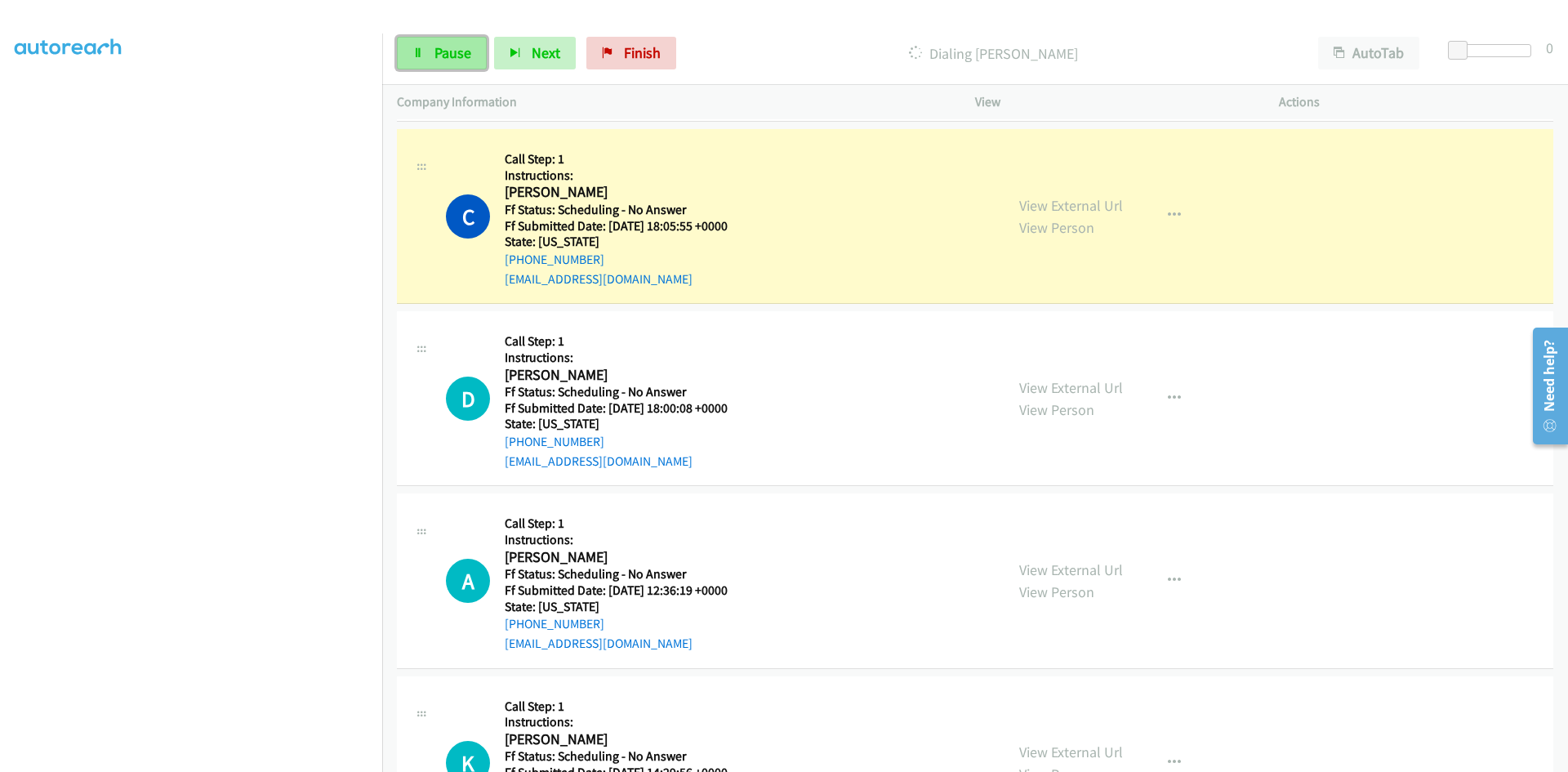
click at [457, 57] on span "Pause" at bounding box center [452, 53] width 37 height 19
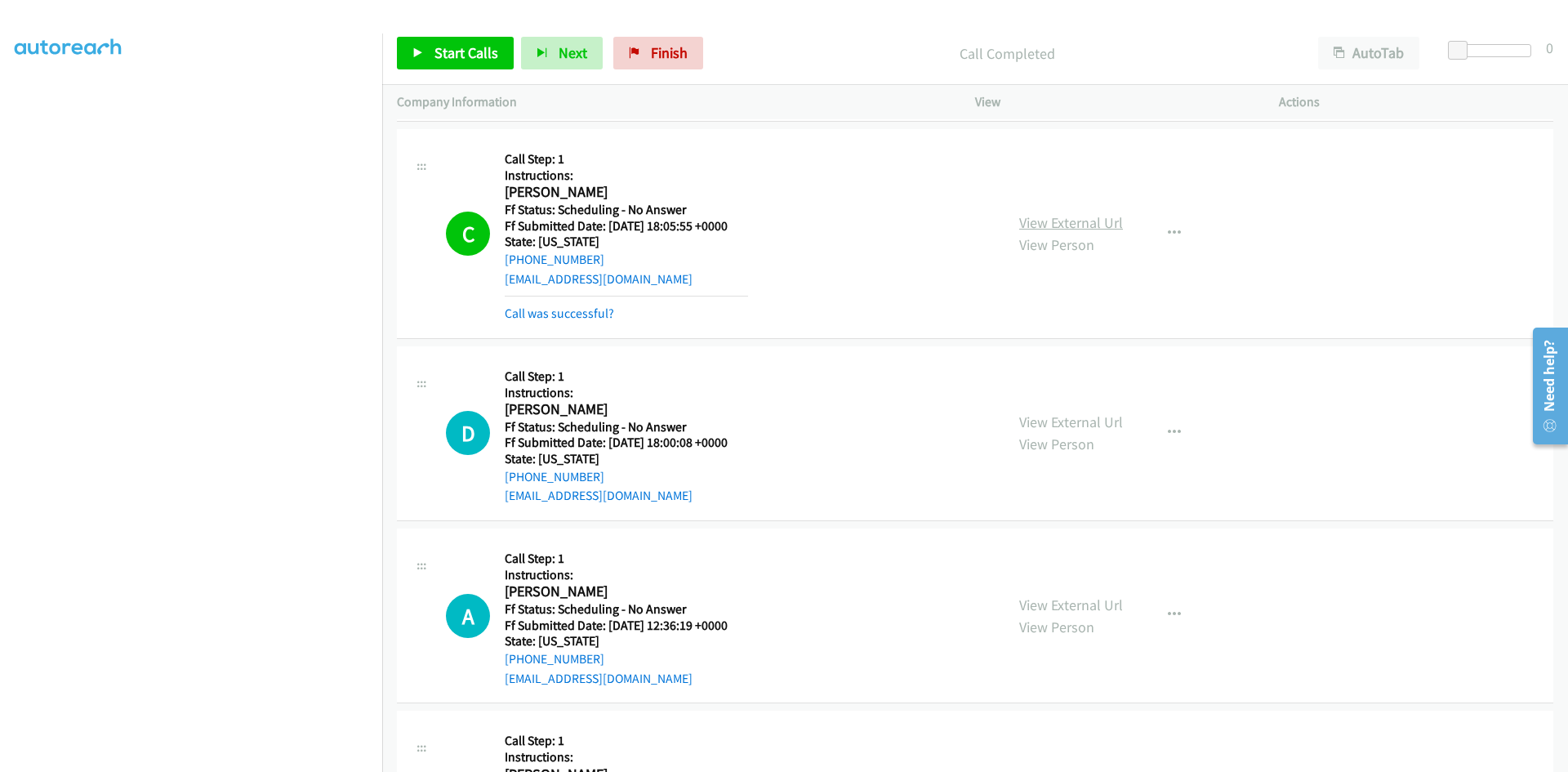
click at [1055, 218] on link "View External Url" at bounding box center [1071, 222] width 104 height 19
click at [597, 317] on link "Call was successful?" at bounding box center [560, 313] width 109 height 15
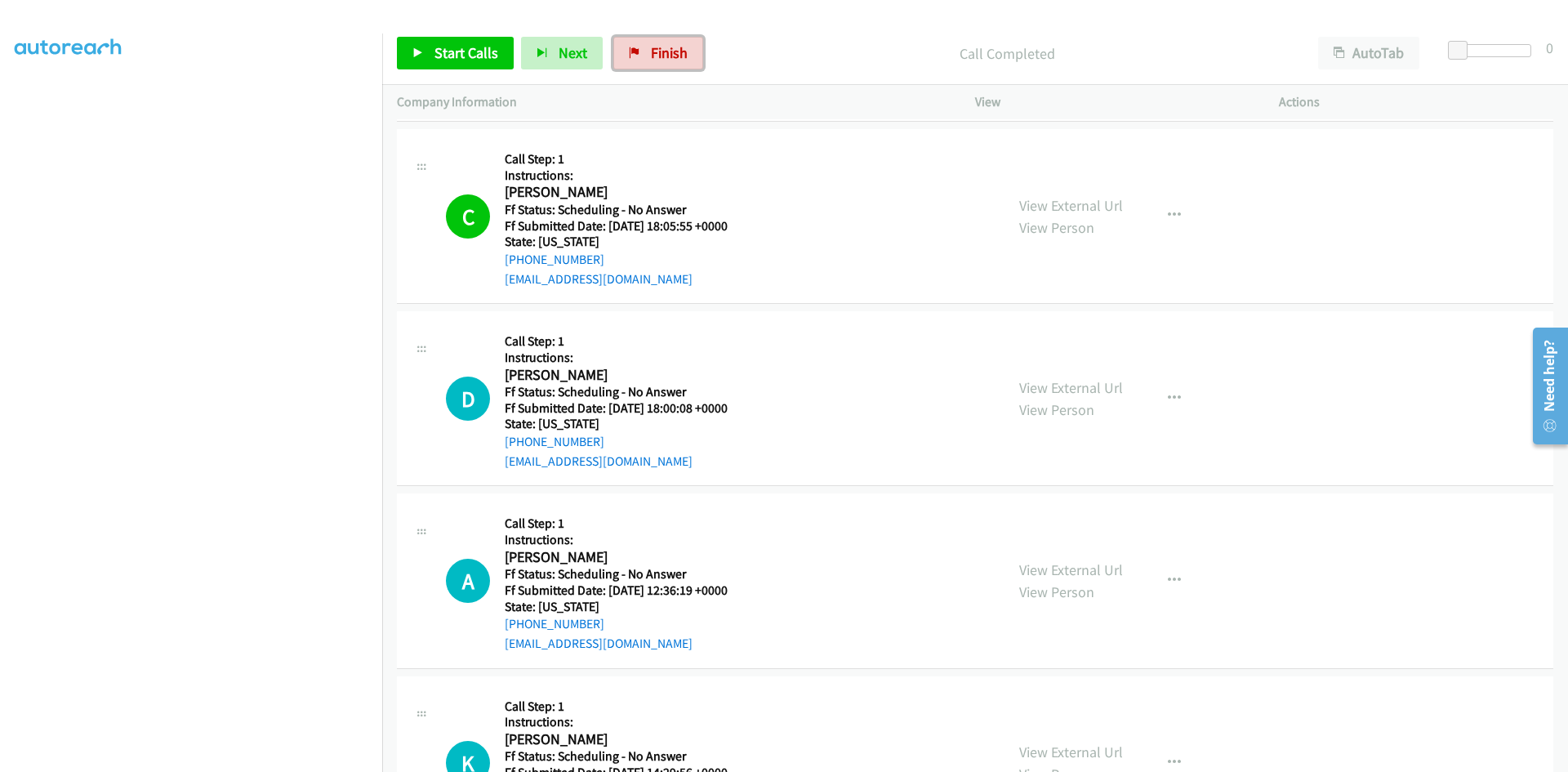
drag, startPoint x: 638, startPoint y: 52, endPoint x: 863, endPoint y: 85, distance: 227.4
click at [640, 51] on link "Finish" at bounding box center [658, 53] width 90 height 33
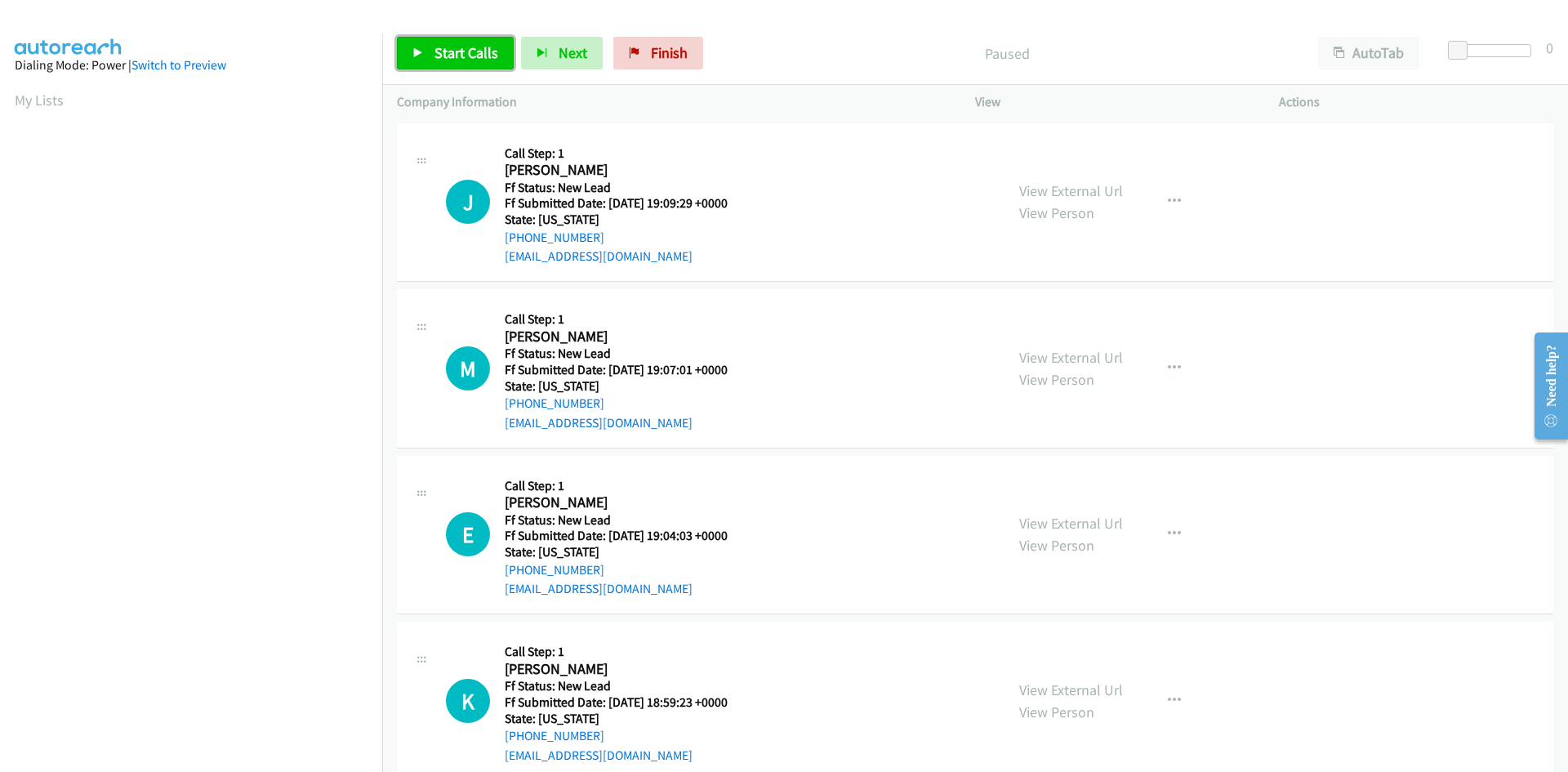
click at [423, 58] on link "Start Calls" at bounding box center [455, 53] width 117 height 33
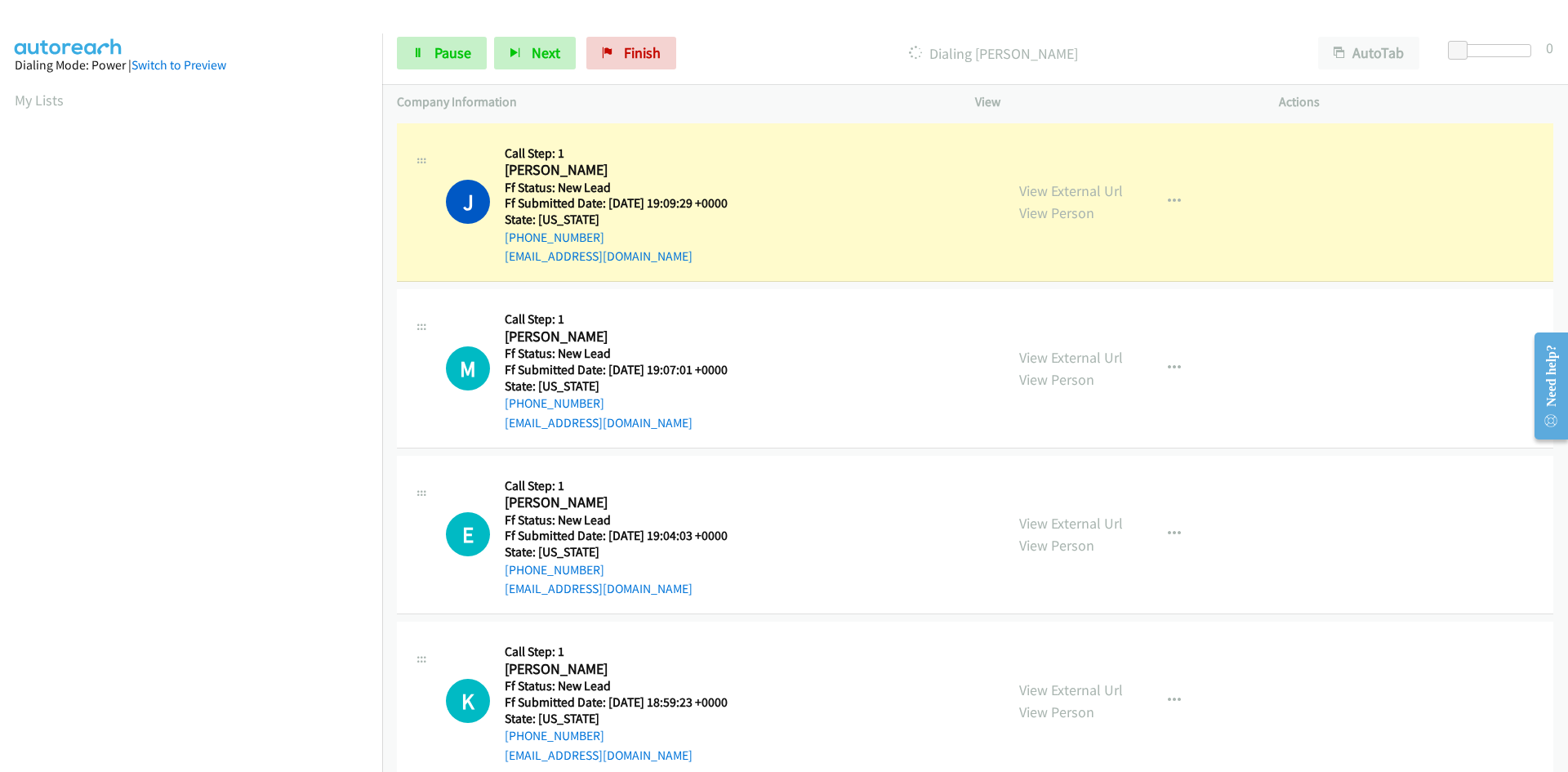
scroll to position [144, 0]
click at [1076, 189] on link "View External Url" at bounding box center [1071, 190] width 104 height 19
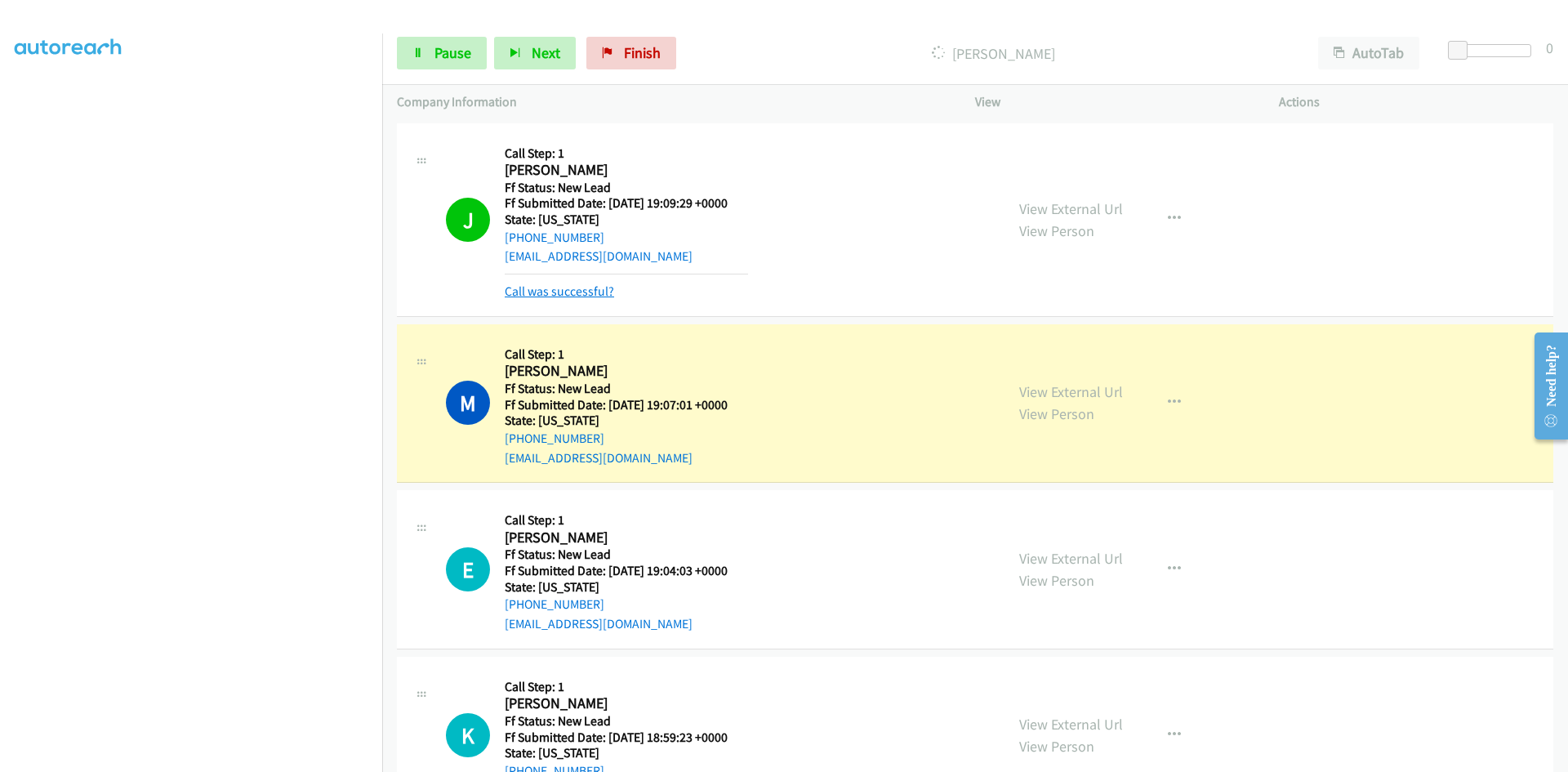
click at [604, 287] on link "Call was successful?" at bounding box center [560, 291] width 109 height 15
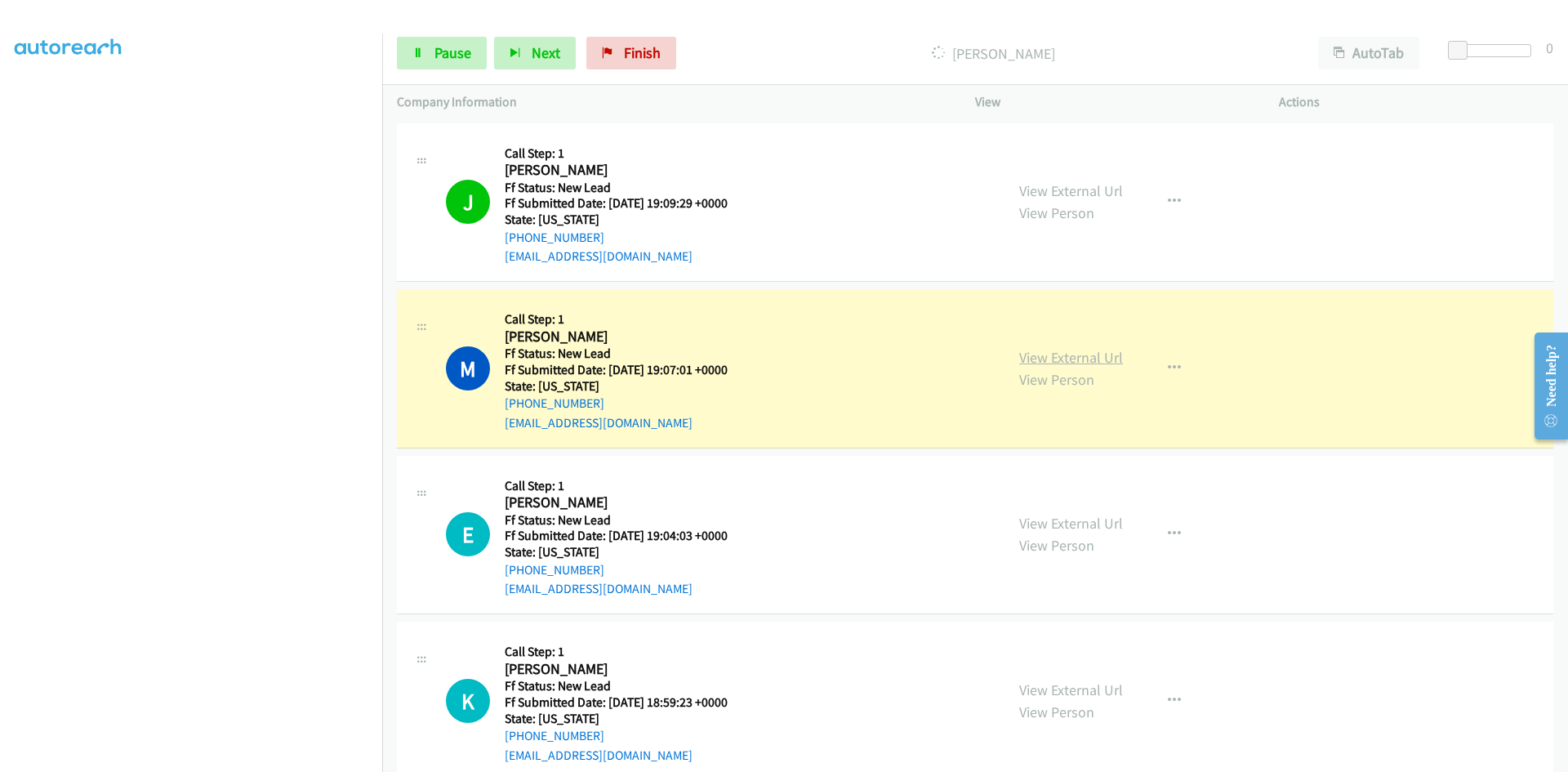
click at [1100, 357] on link "View External Url" at bounding box center [1071, 357] width 104 height 19
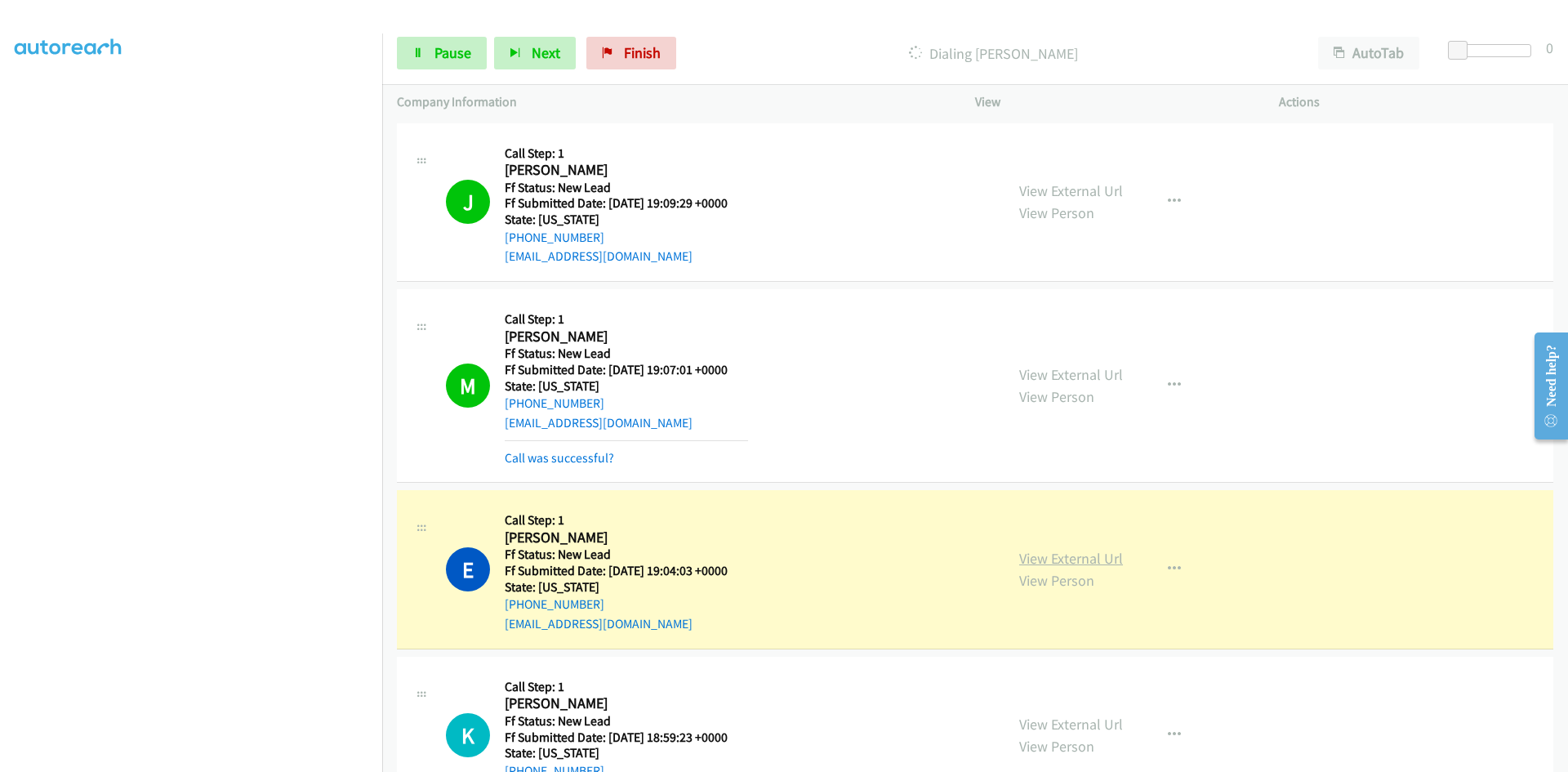
click at [1046, 562] on link "View External Url" at bounding box center [1071, 559] width 104 height 19
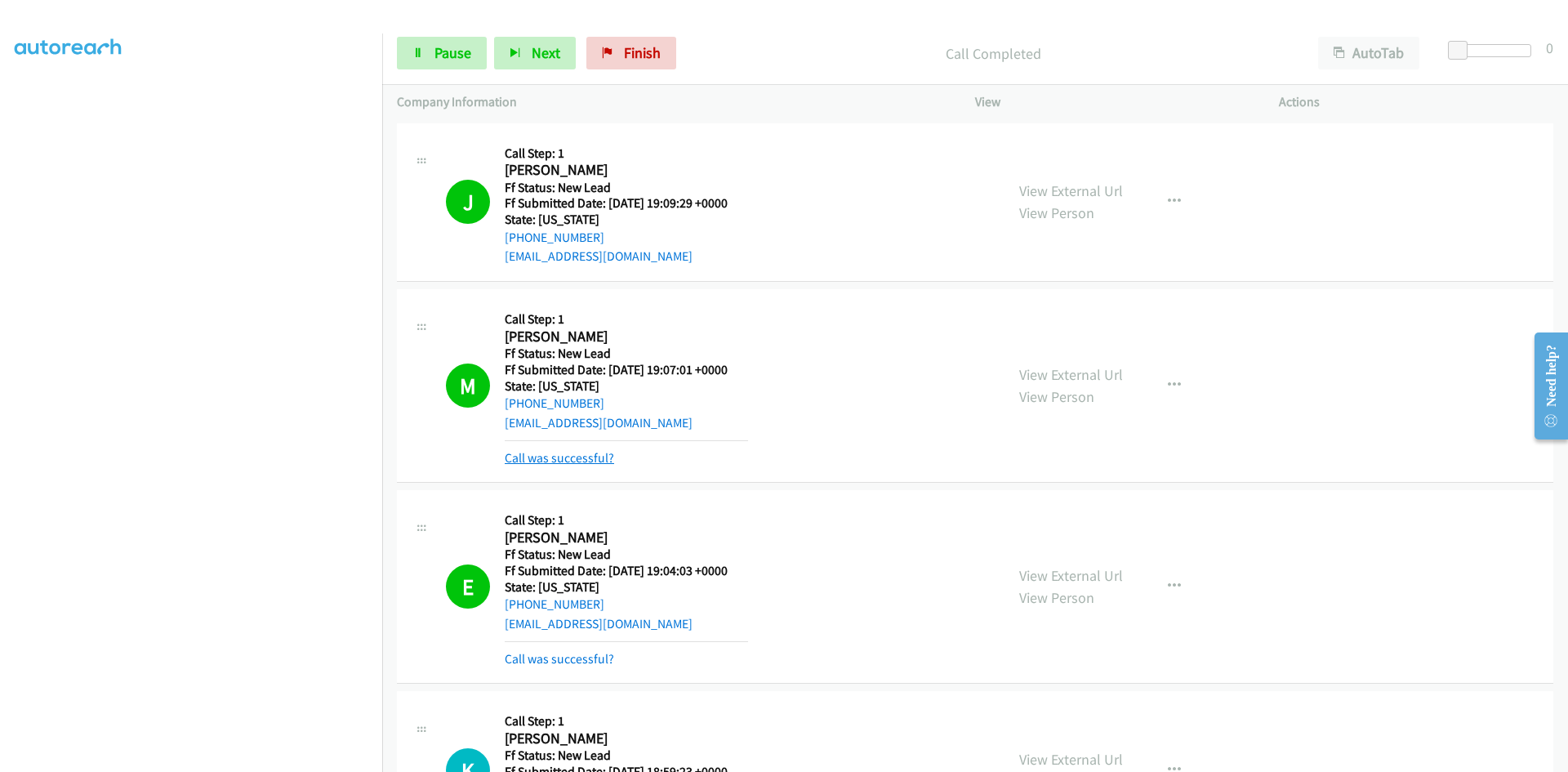
click at [598, 458] on link "Call was successful?" at bounding box center [560, 458] width 109 height 15
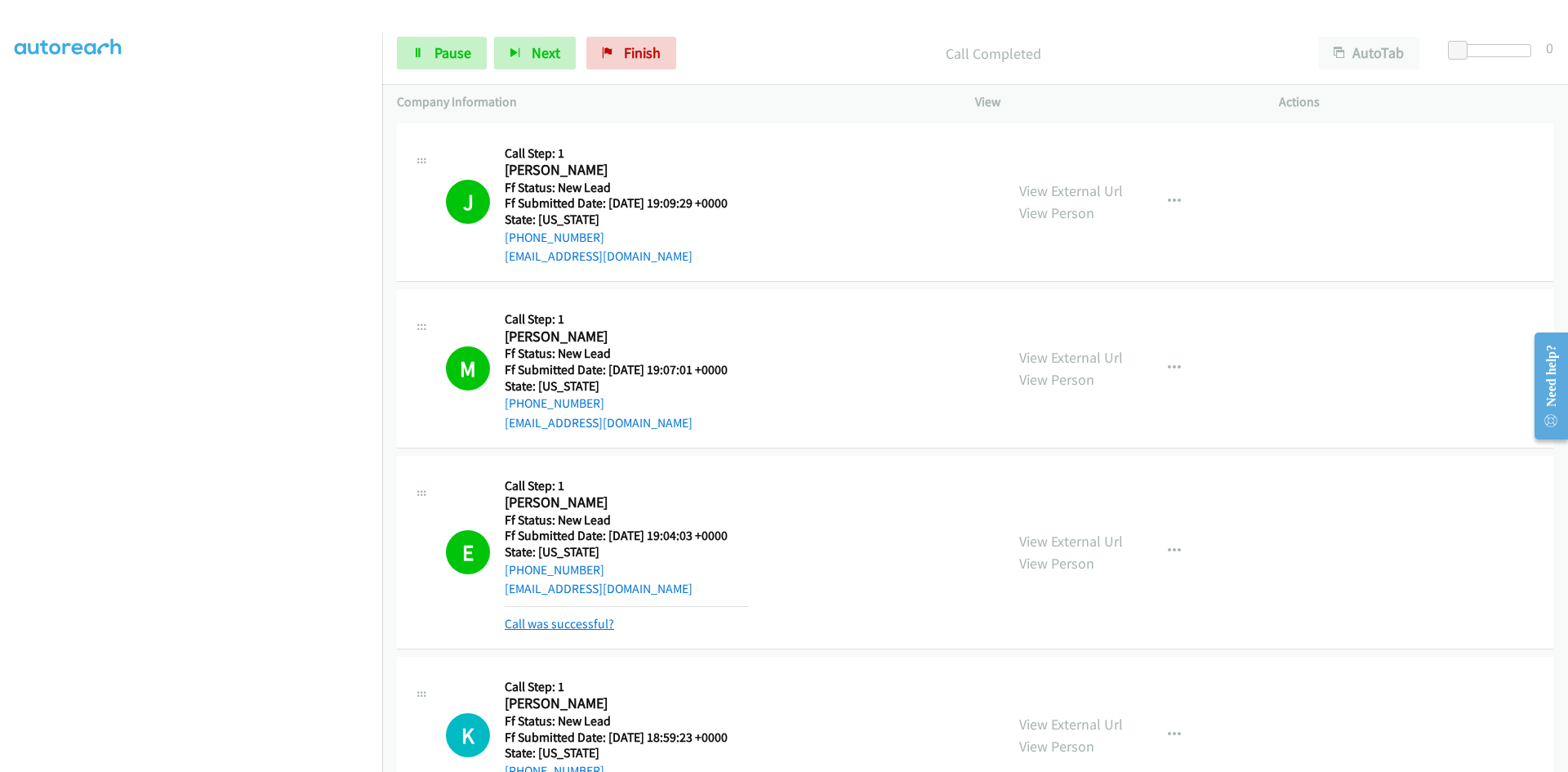
click at [597, 628] on link "Call was successful?" at bounding box center [560, 624] width 109 height 15
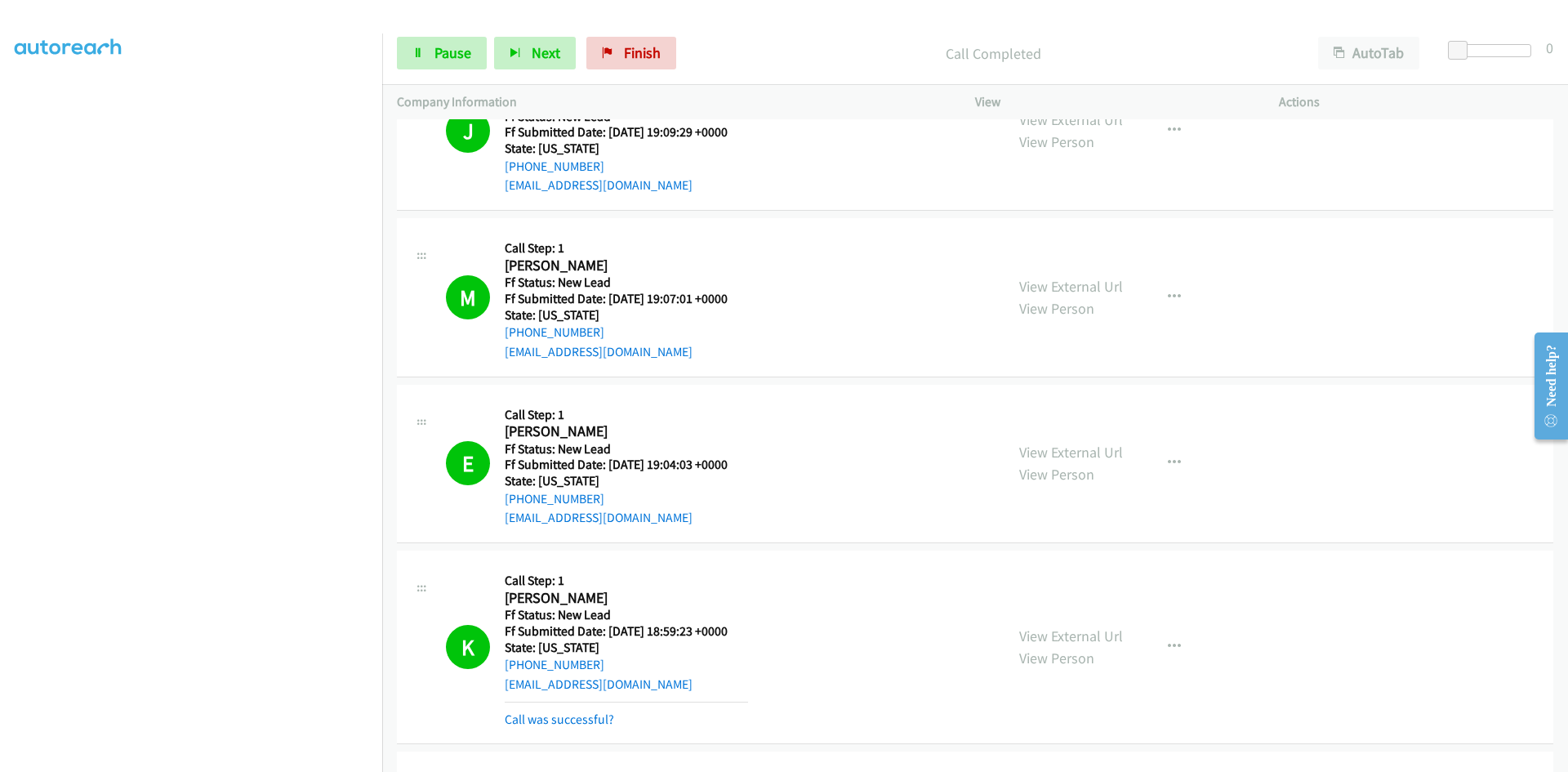
scroll to position [163, 0]
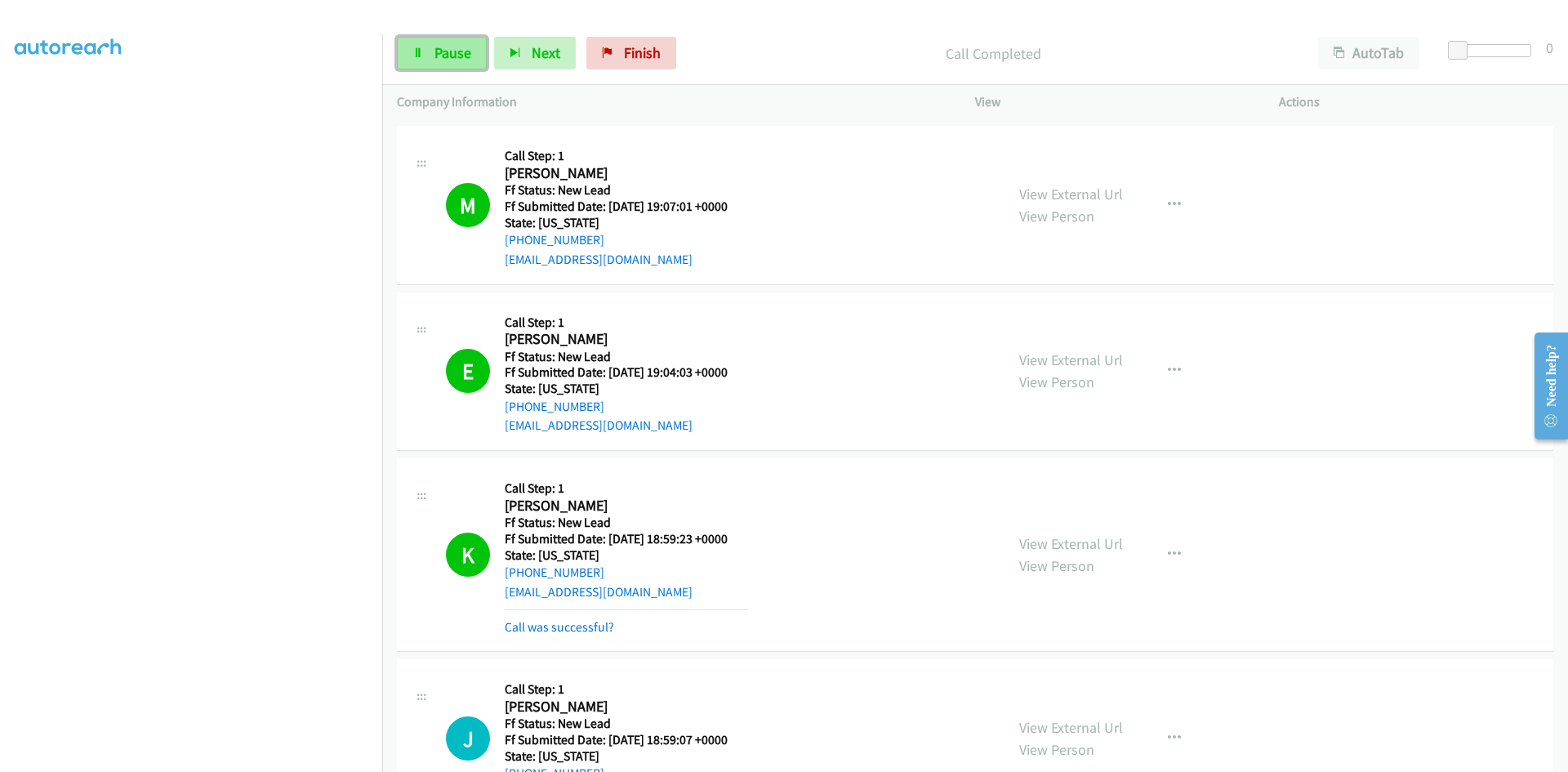
click at [462, 58] on span "Pause" at bounding box center [452, 53] width 37 height 19
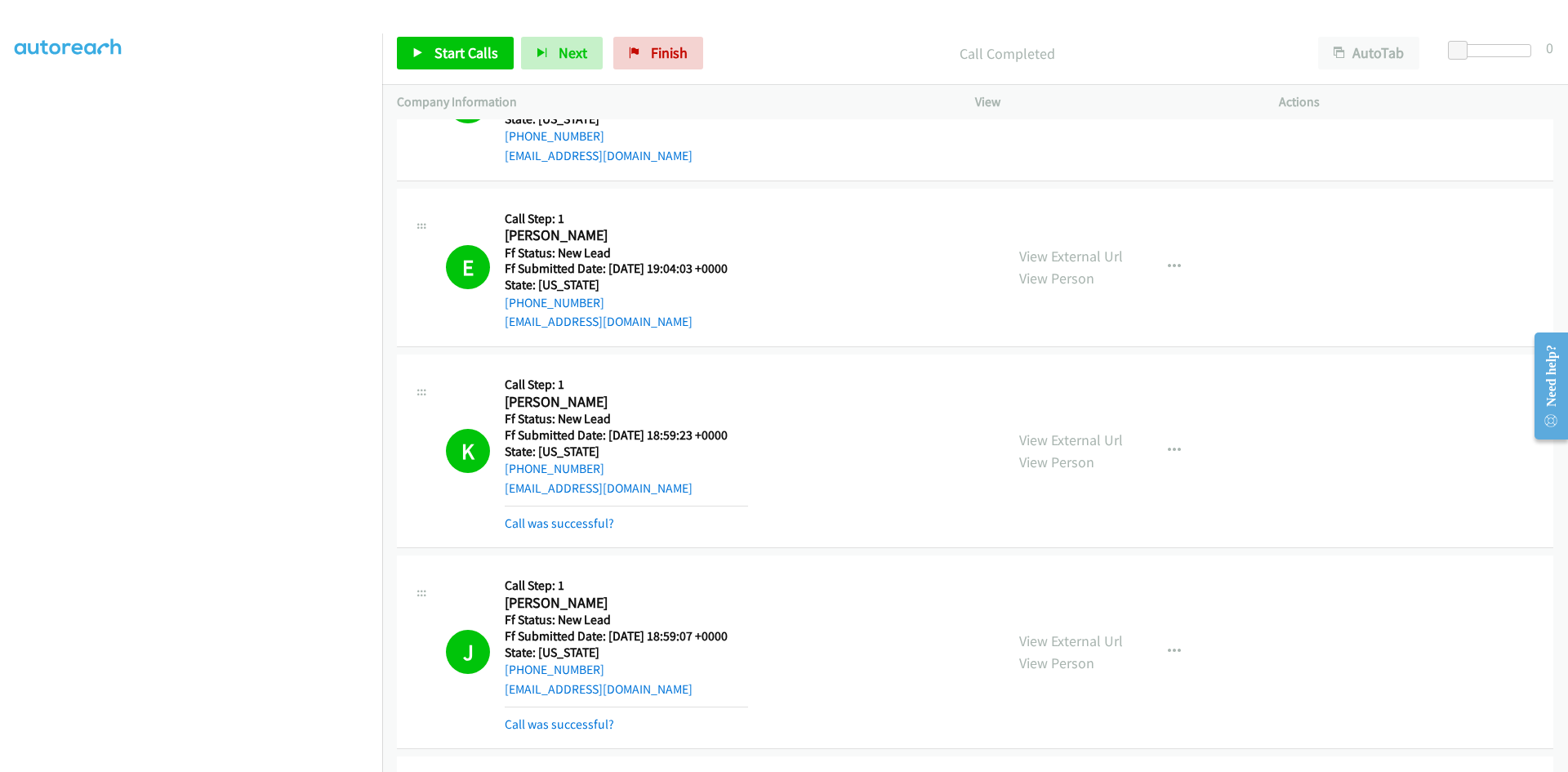
scroll to position [327, 0]
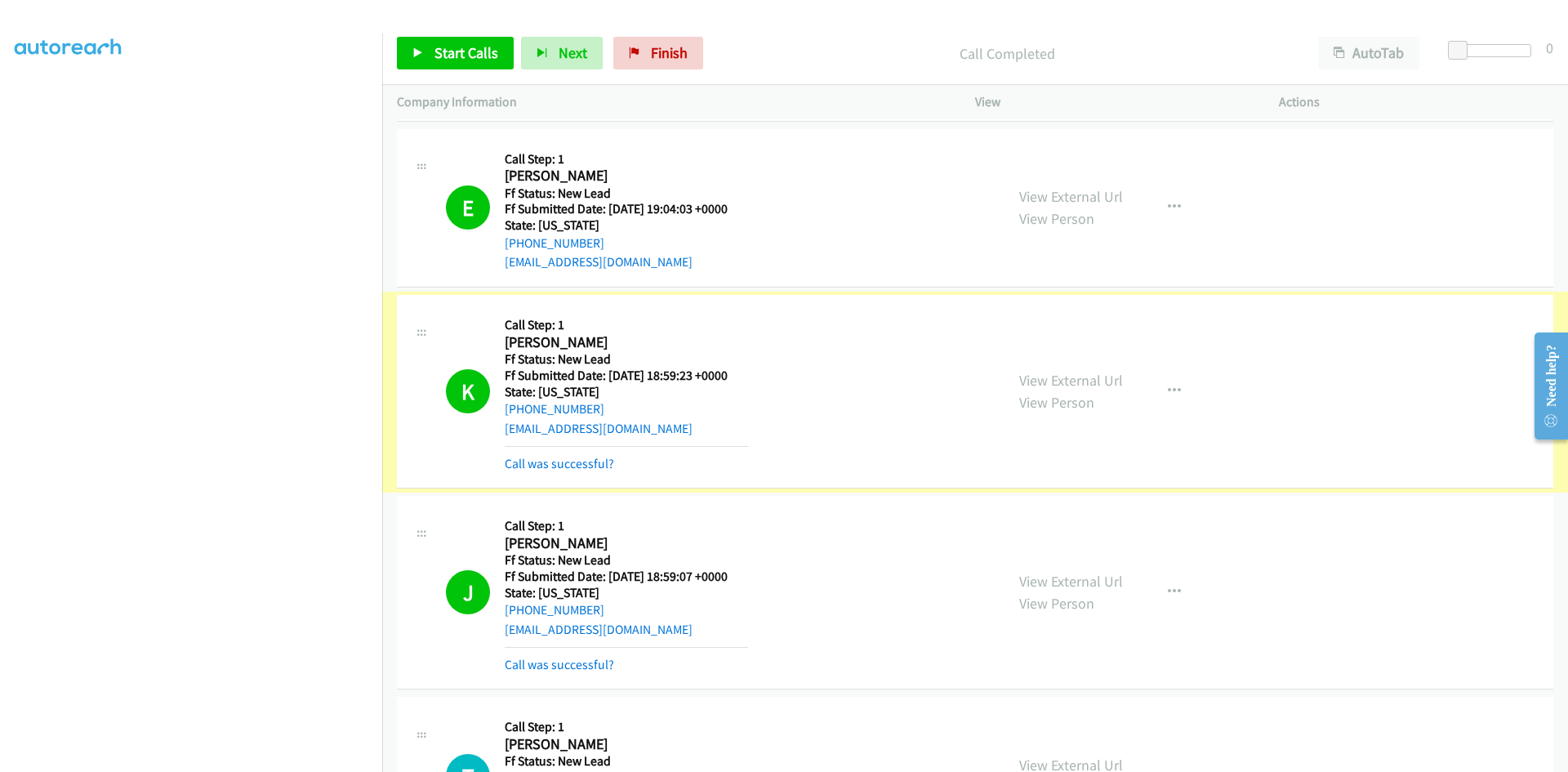
click at [572, 465] on link "Call was successful?" at bounding box center [560, 464] width 109 height 15
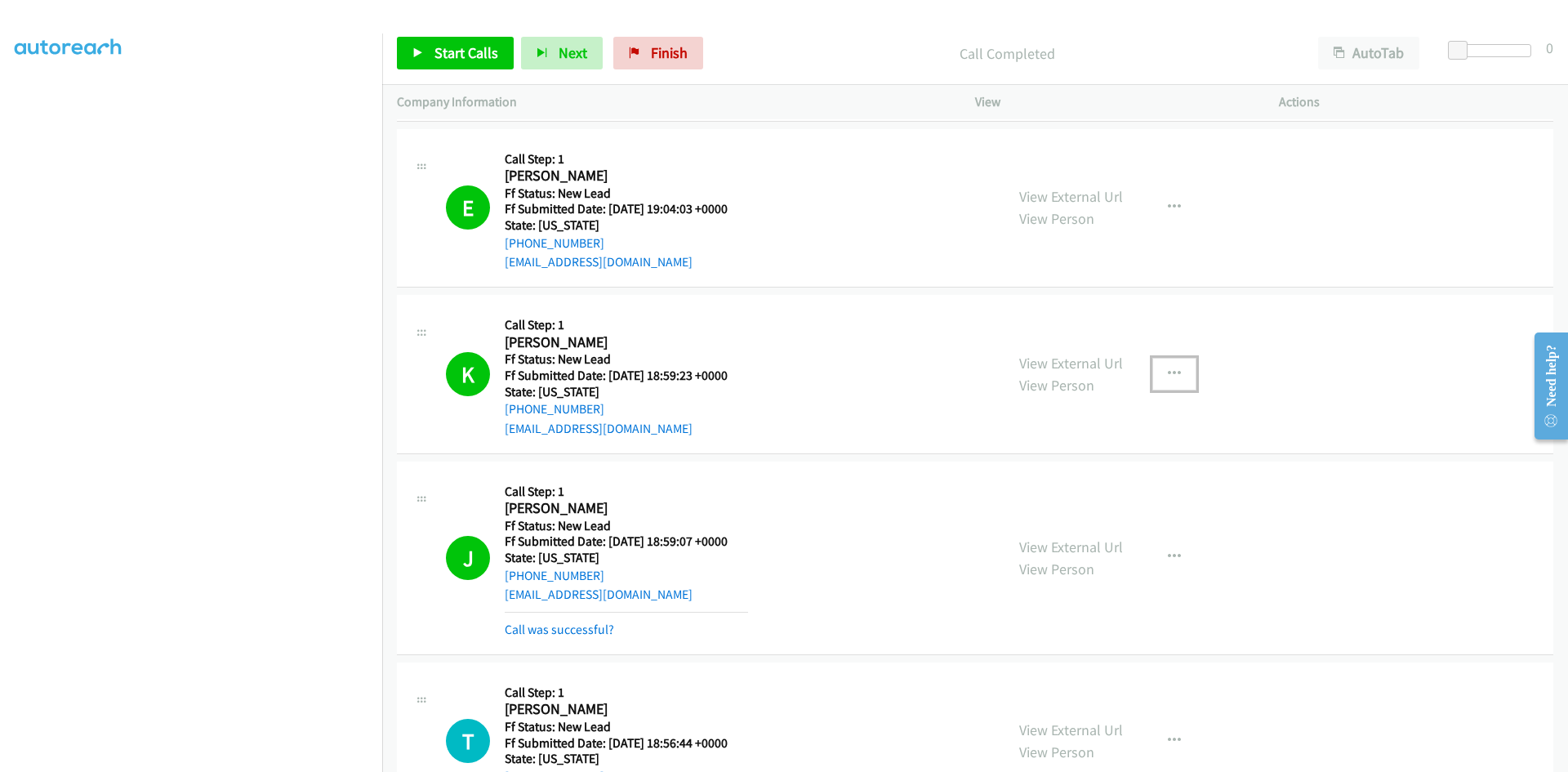
click at [1159, 370] on button "button" at bounding box center [1174, 374] width 44 height 33
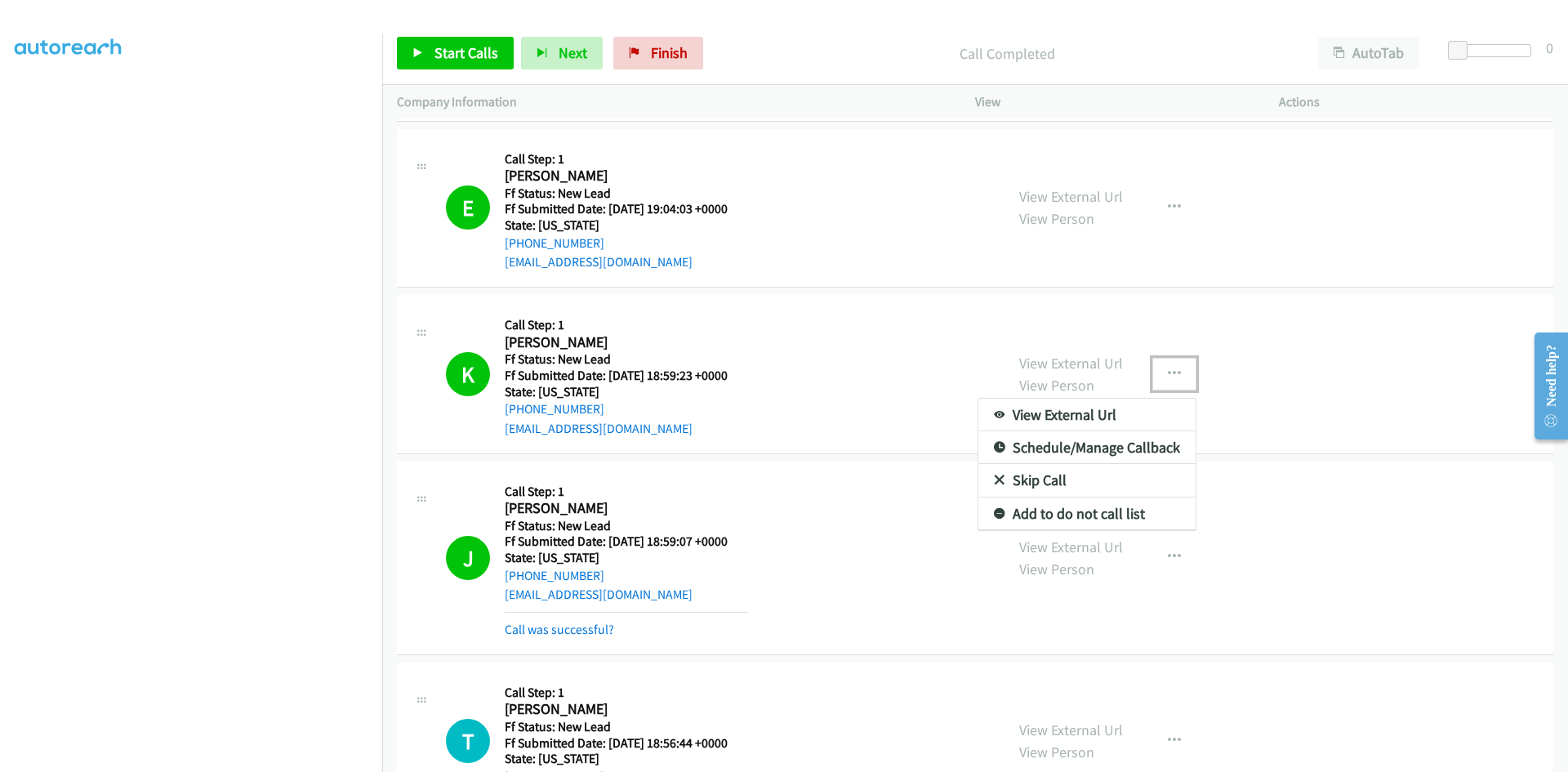
click at [1084, 510] on link "Add to do not call list" at bounding box center [1087, 514] width 218 height 33
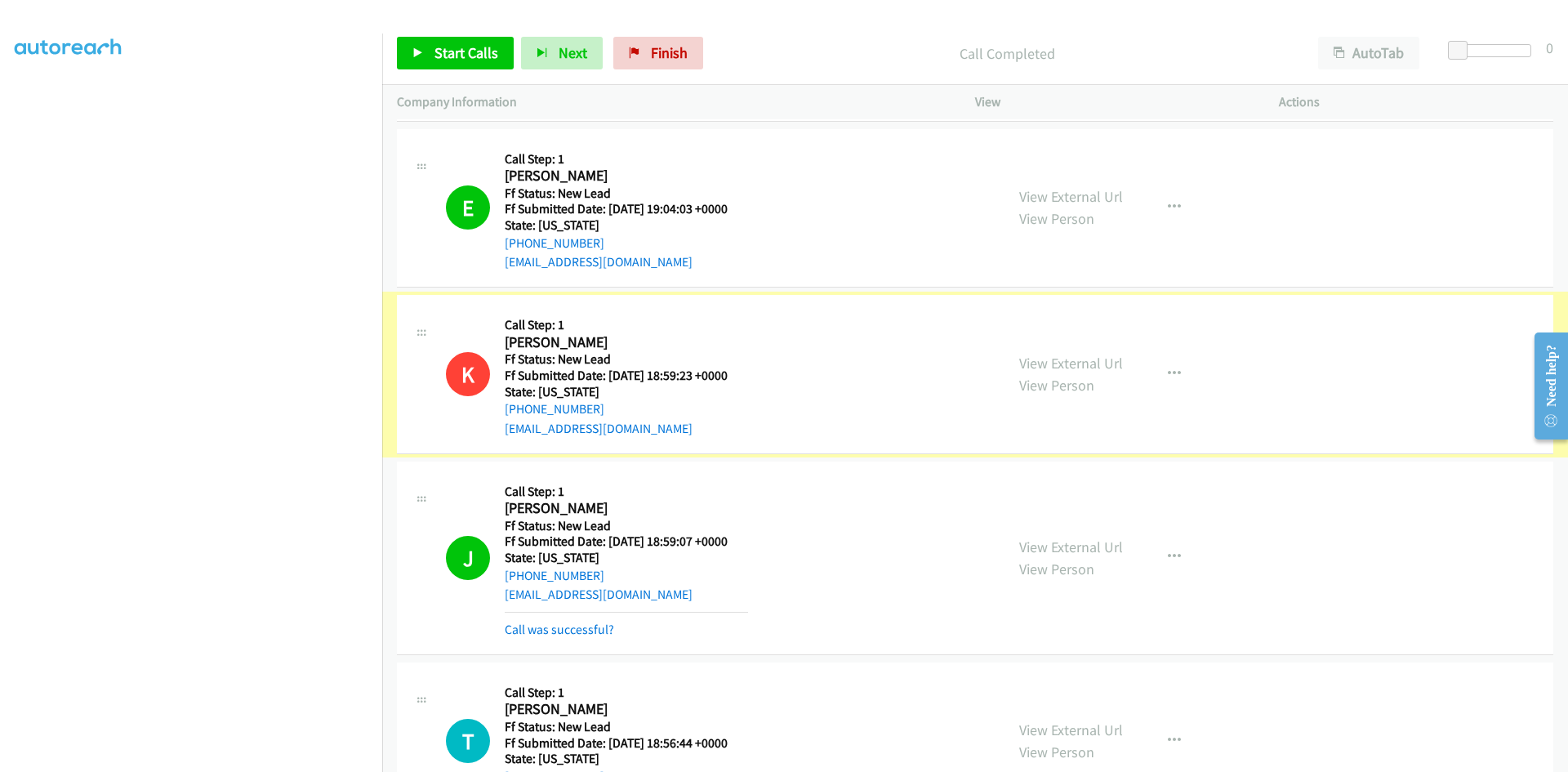
click at [1065, 365] on link "View External Url" at bounding box center [1071, 363] width 104 height 19
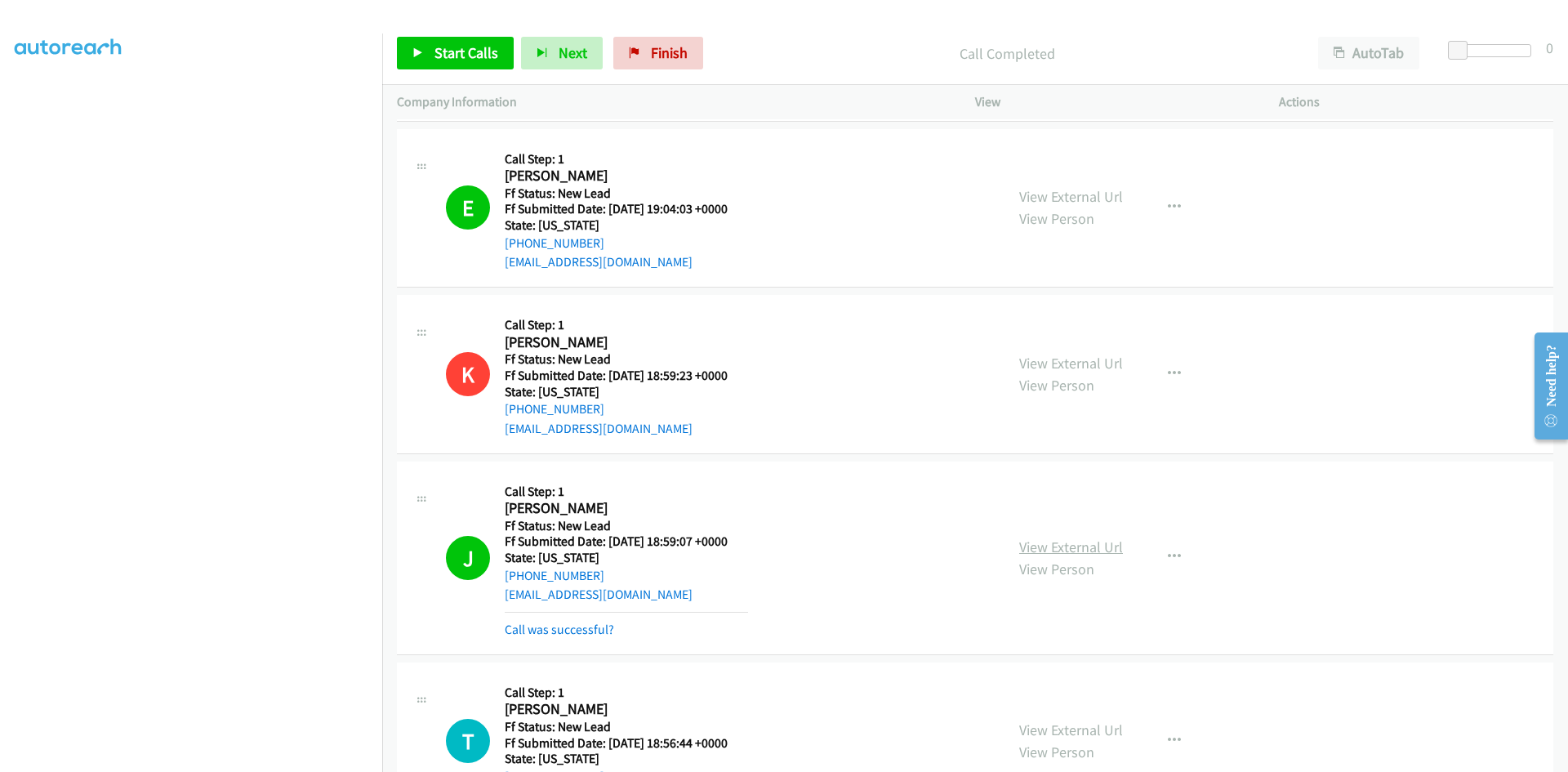
click at [1063, 547] on link "View External Url" at bounding box center [1071, 547] width 104 height 19
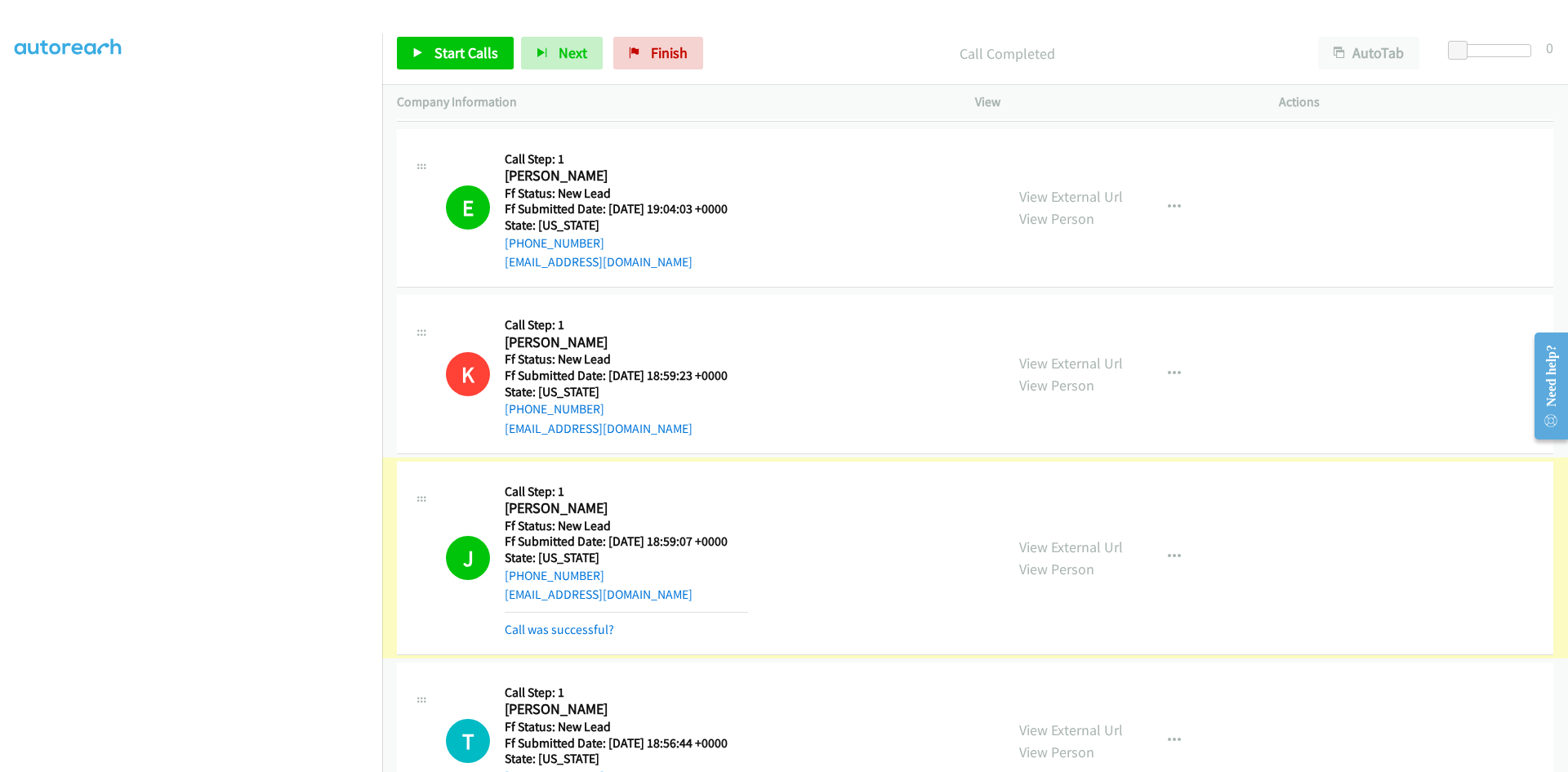
click at [576, 627] on link "Call was successful?" at bounding box center [560, 630] width 109 height 15
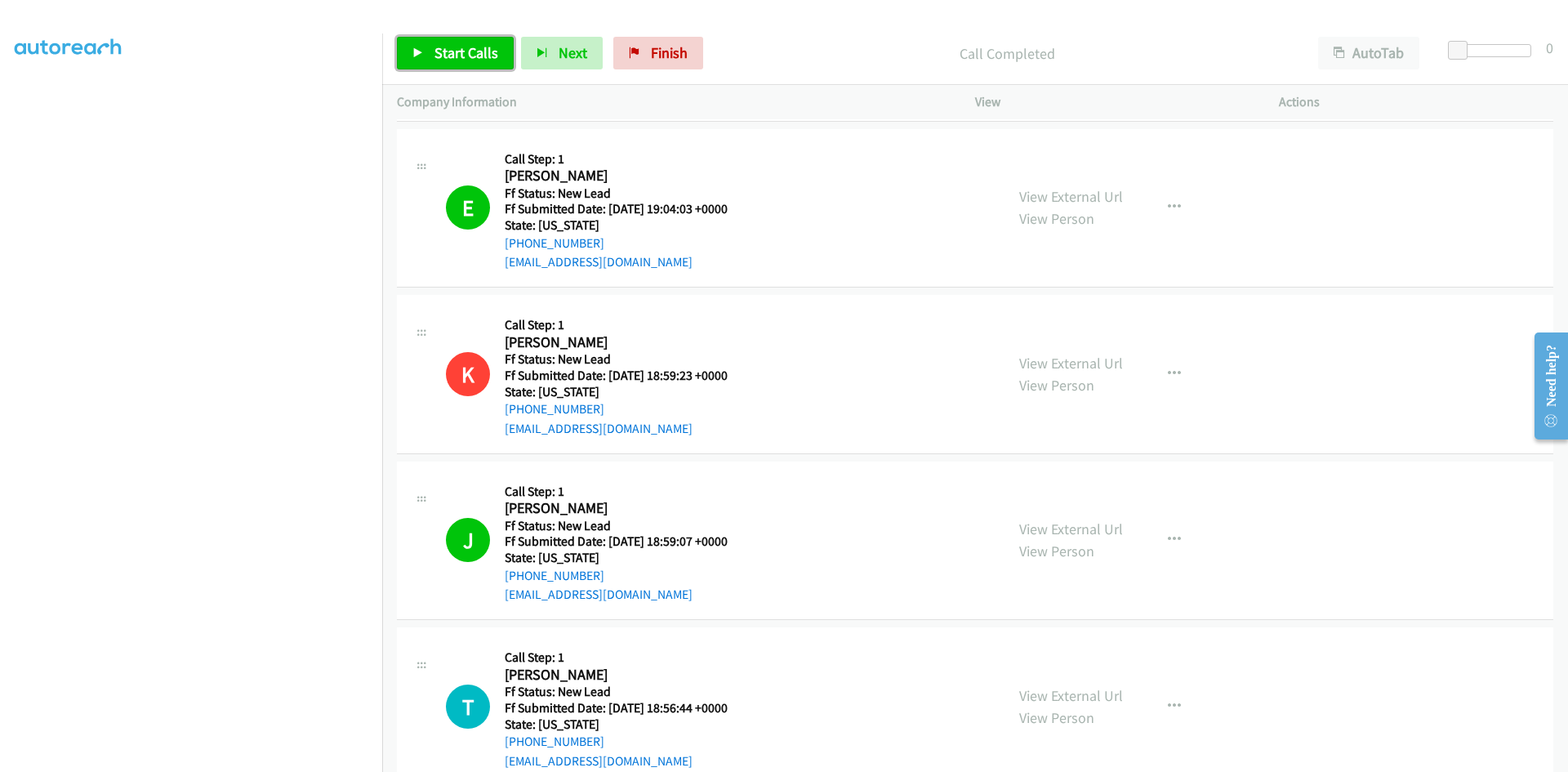
click at [475, 48] on span "Start Calls" at bounding box center [466, 53] width 64 height 19
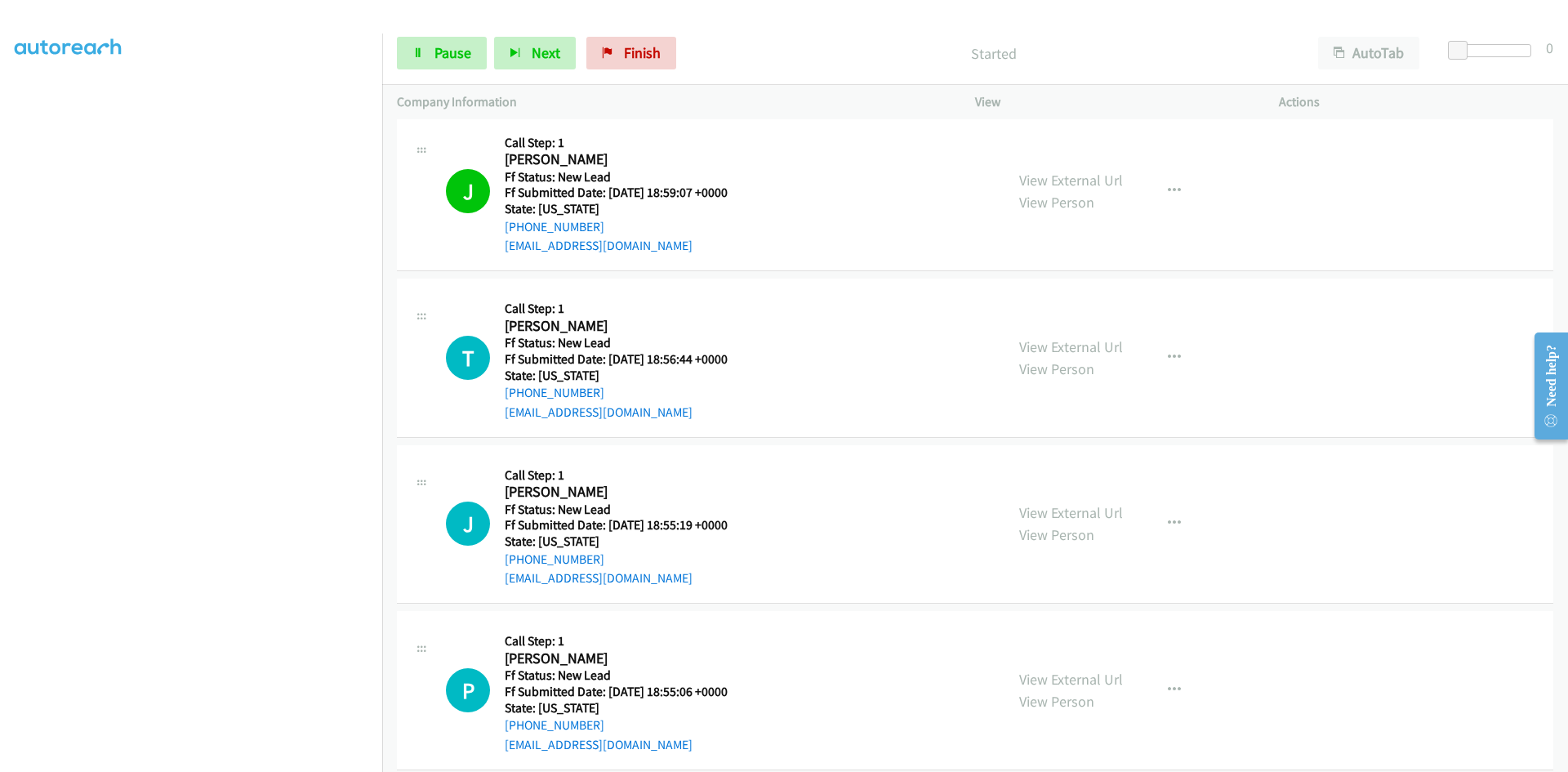
scroll to position [698, 0]
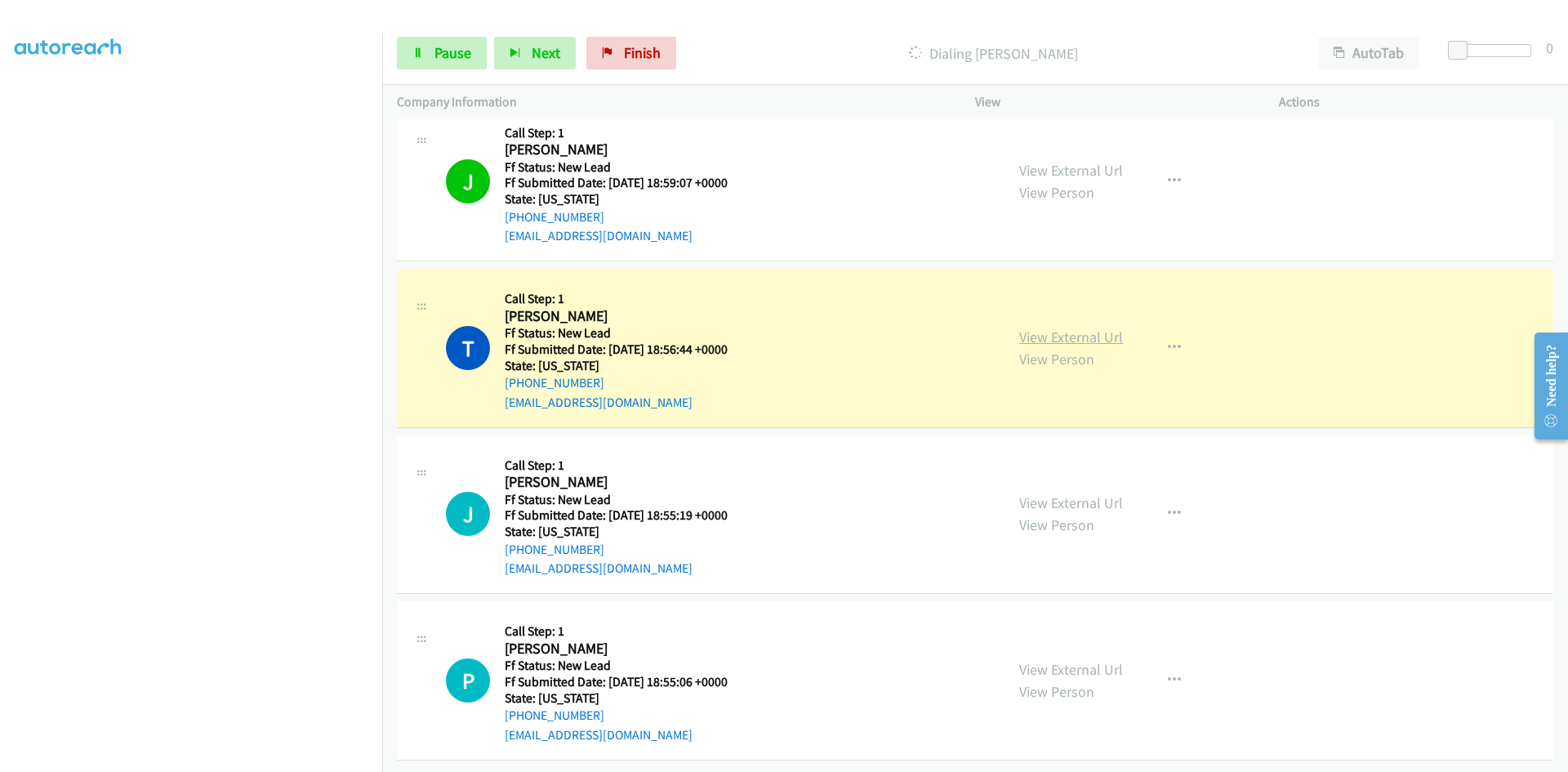
click at [1108, 328] on link "View External Url" at bounding box center [1071, 337] width 104 height 19
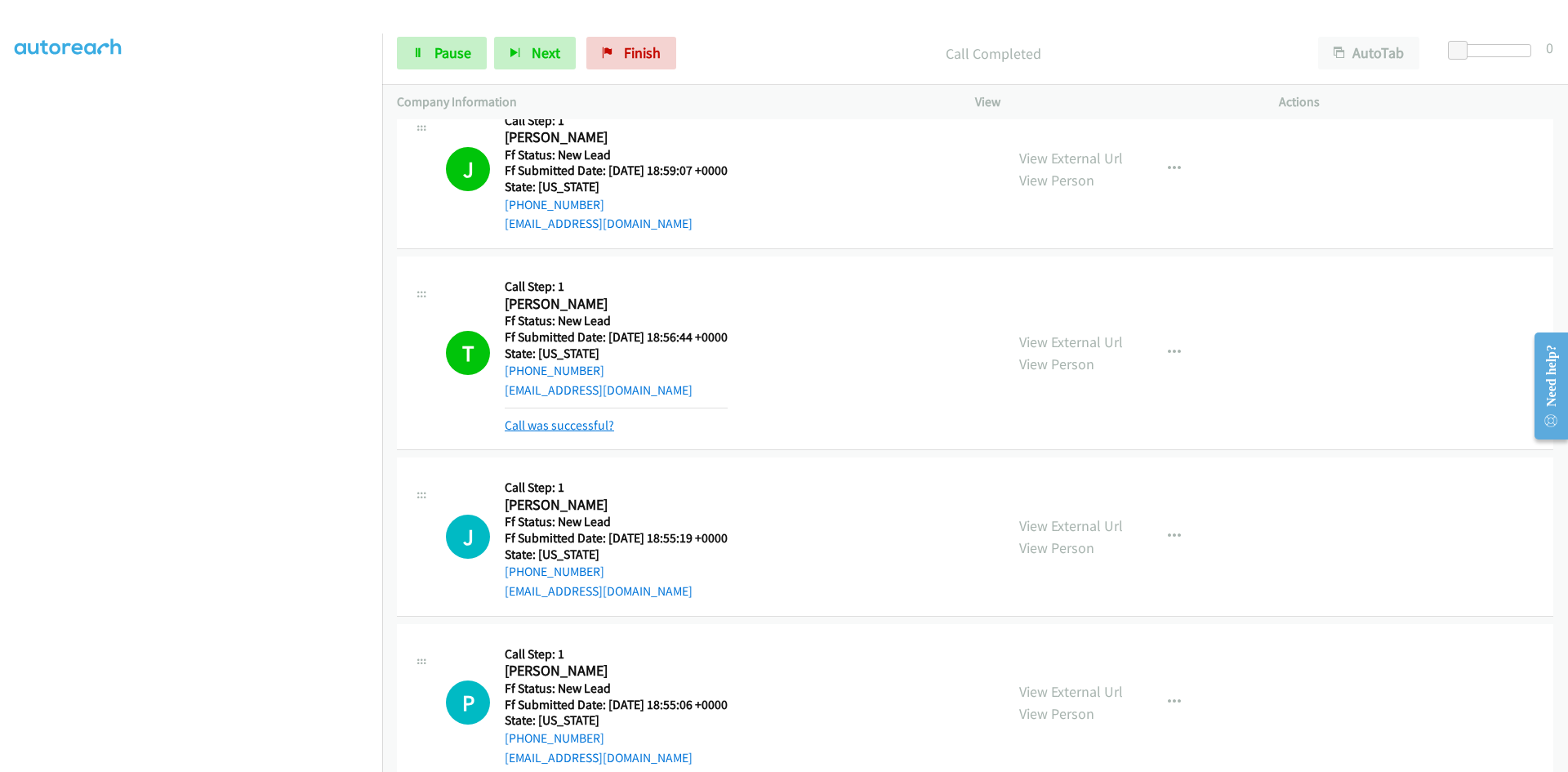
click at [580, 420] on link "Call was successful?" at bounding box center [560, 425] width 109 height 15
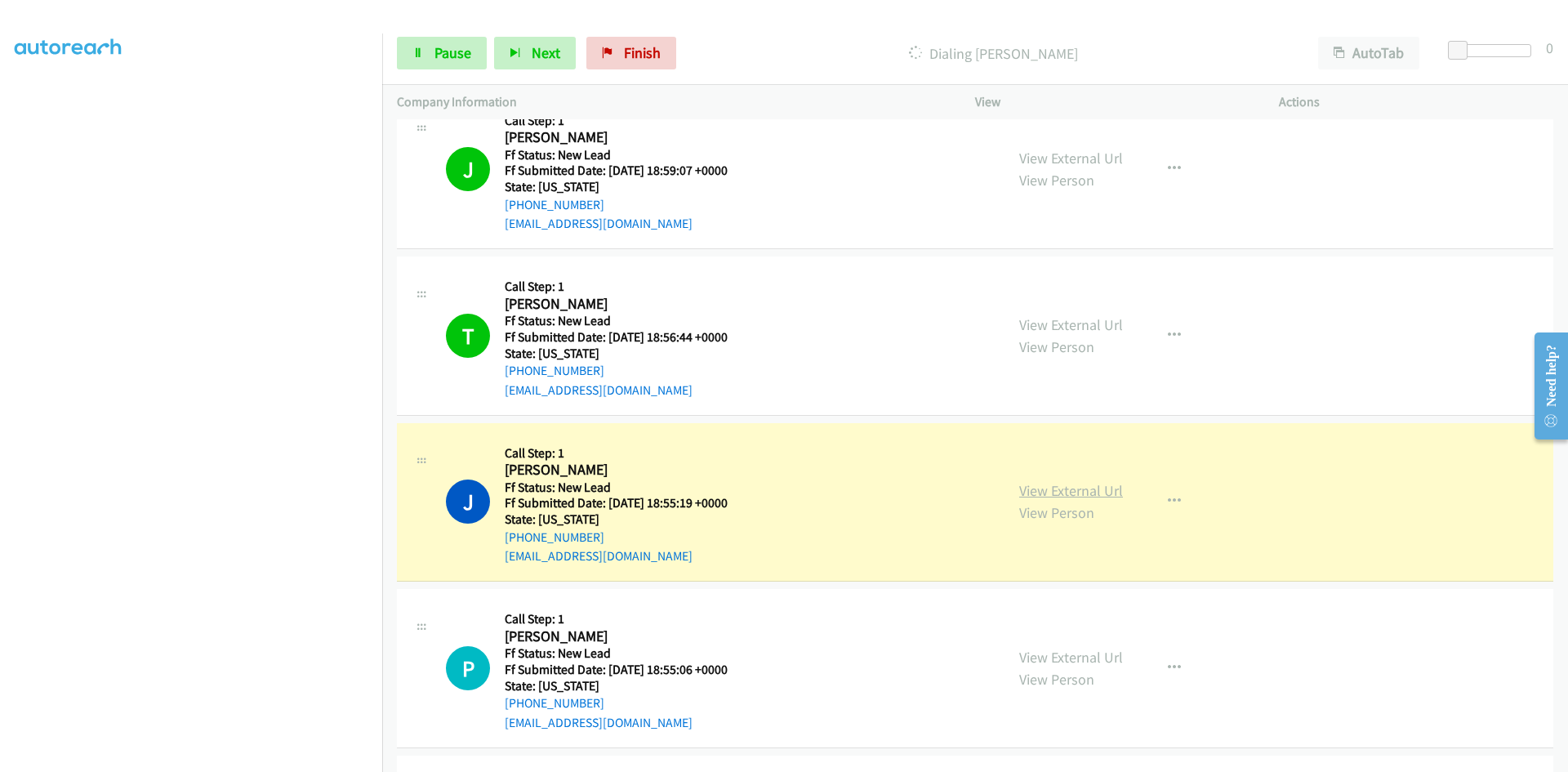
click at [1061, 487] on link "View External Url" at bounding box center [1071, 491] width 104 height 19
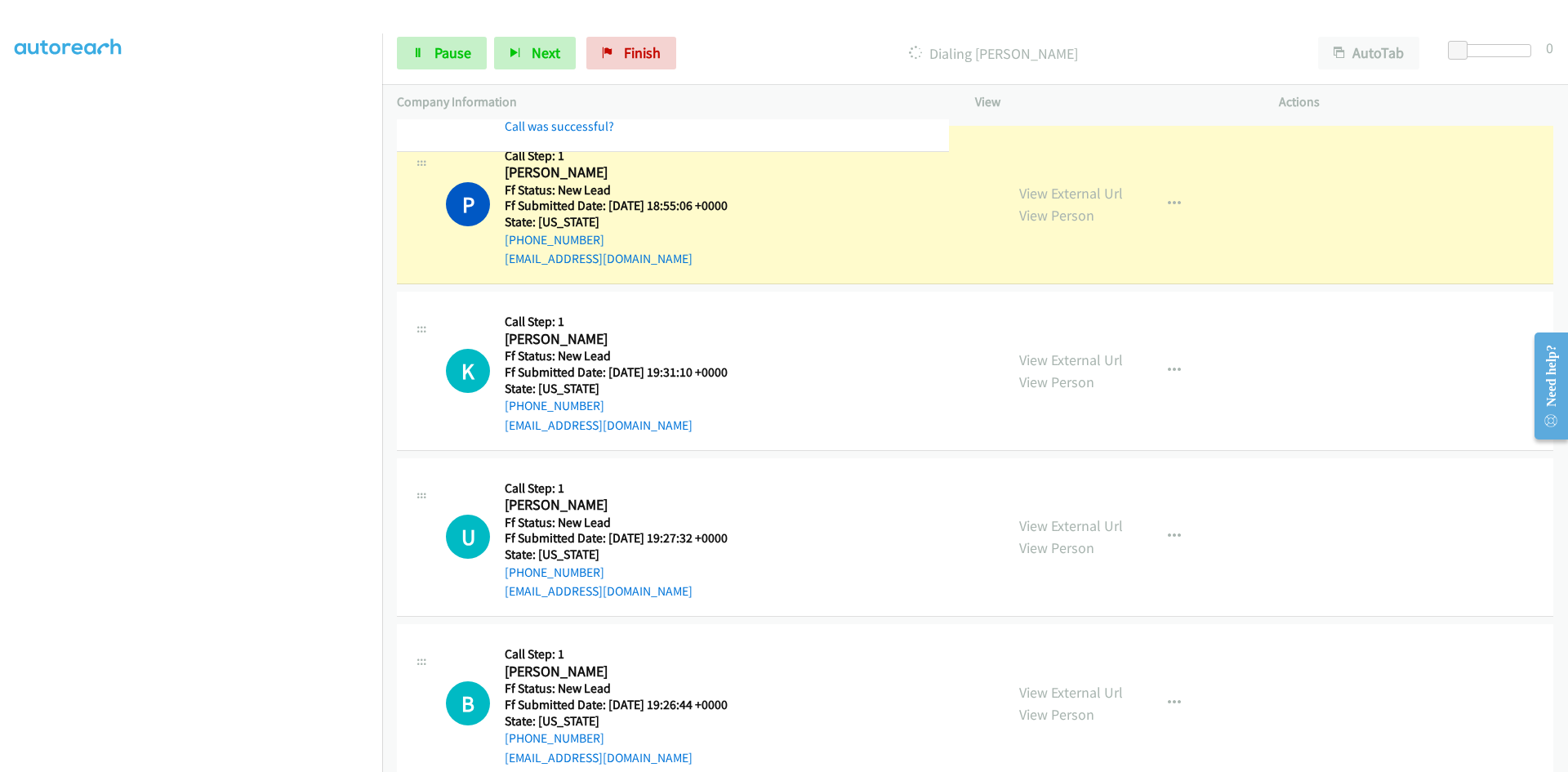
scroll to position [1025, 0]
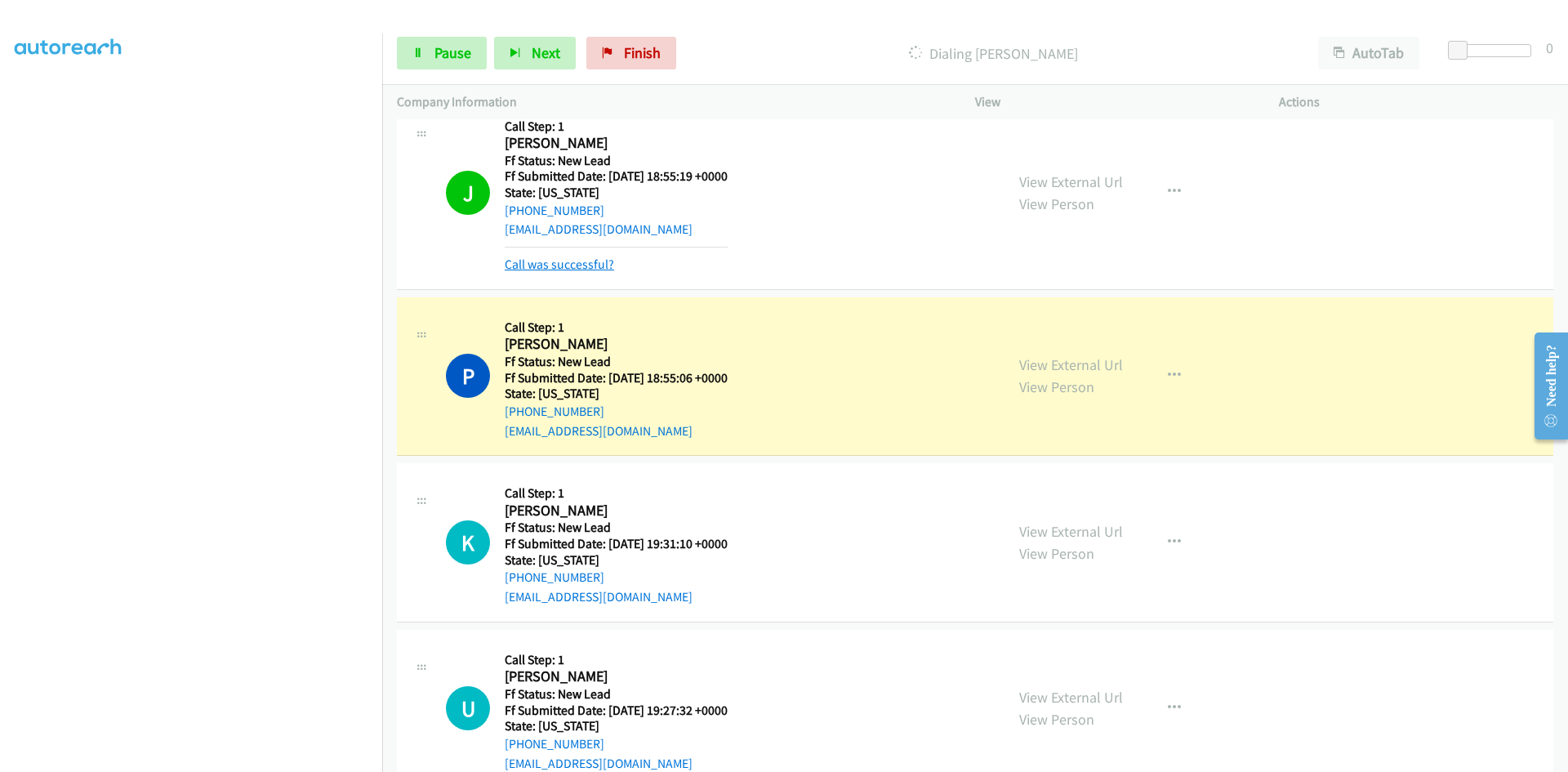
click at [539, 265] on link "Call was successful?" at bounding box center [560, 264] width 109 height 15
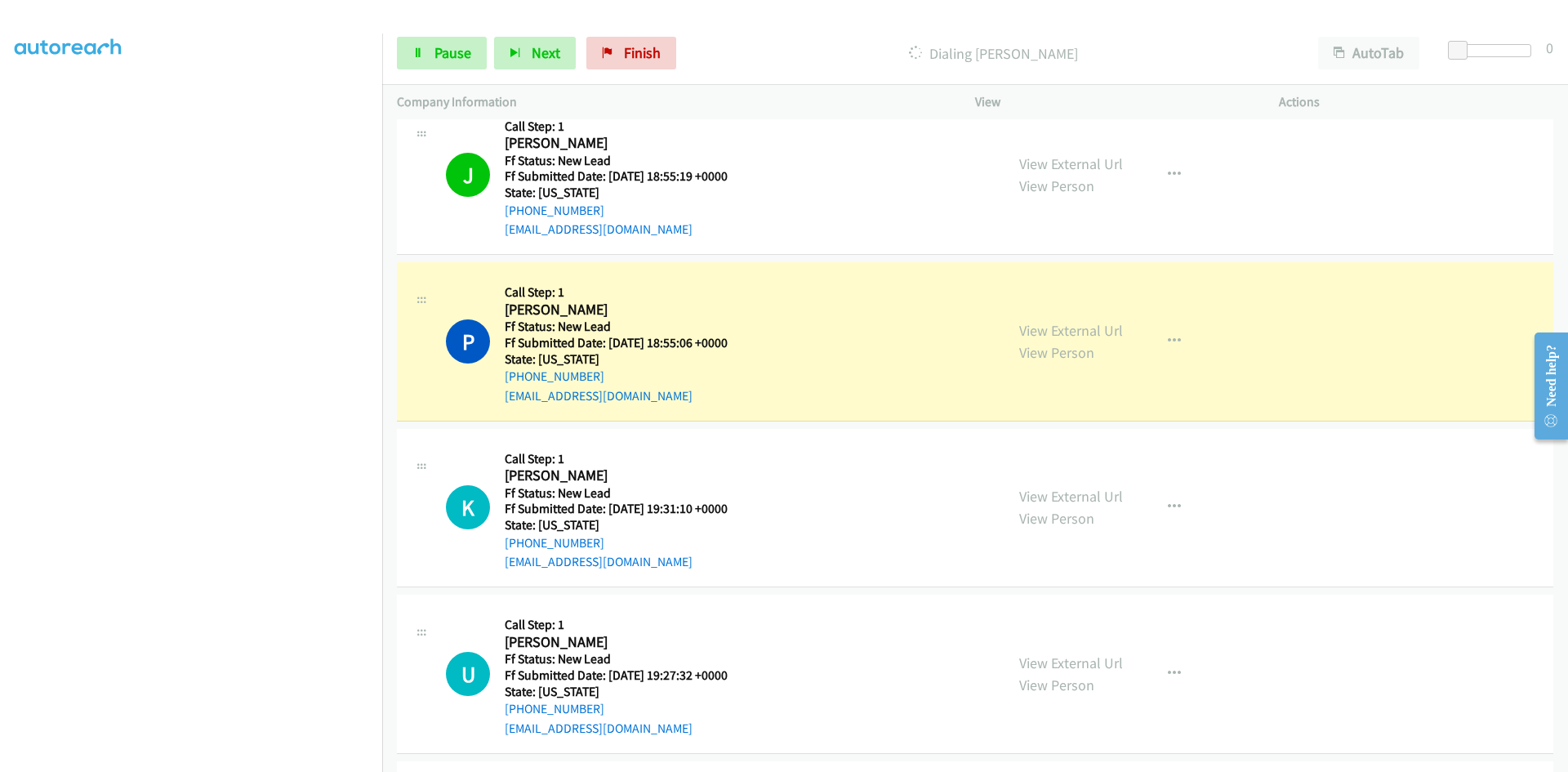
scroll to position [991, 0]
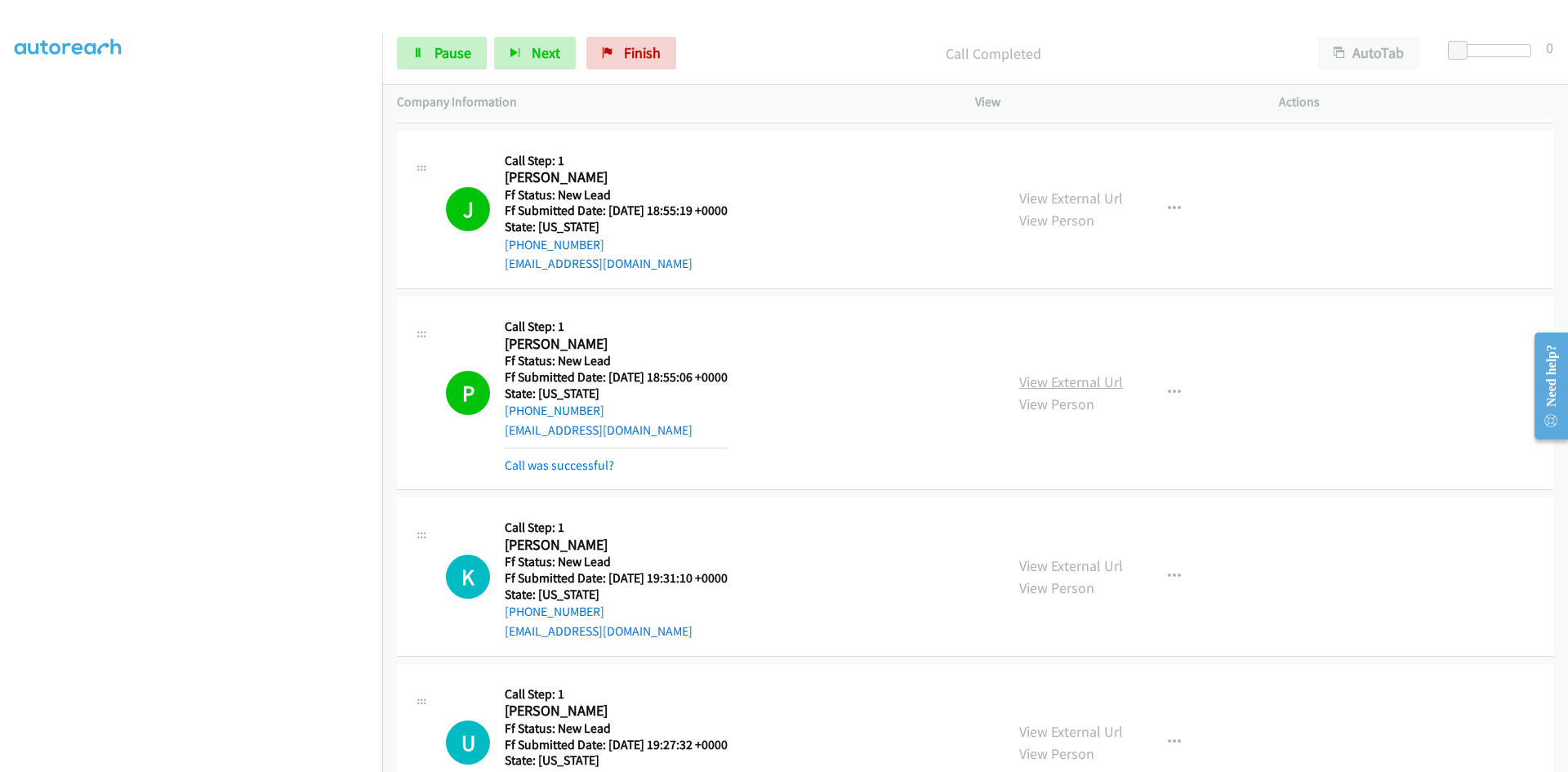
click at [1109, 378] on link "View External Url" at bounding box center [1071, 382] width 104 height 19
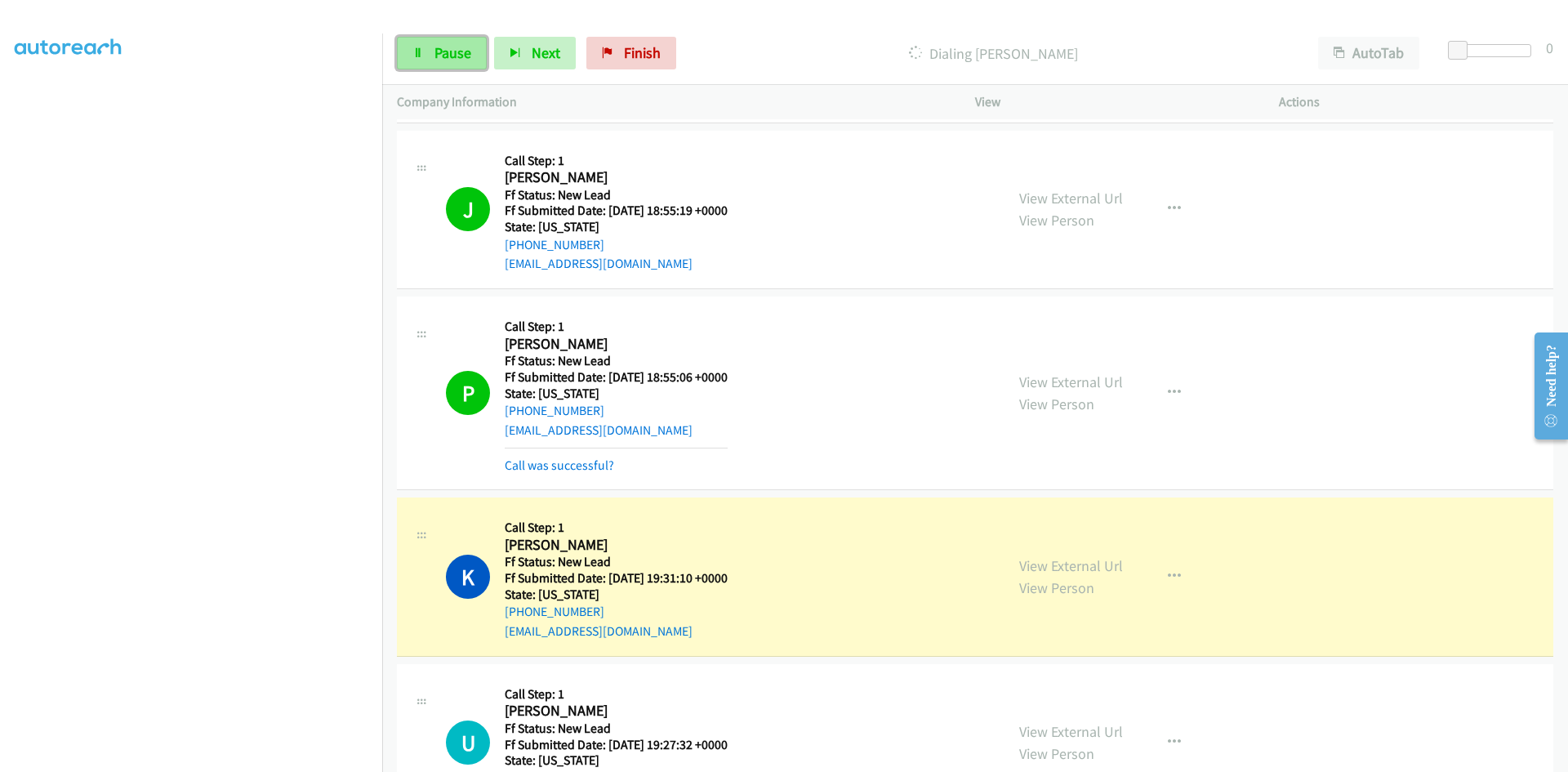
click at [458, 48] on span "Pause" at bounding box center [452, 53] width 37 height 19
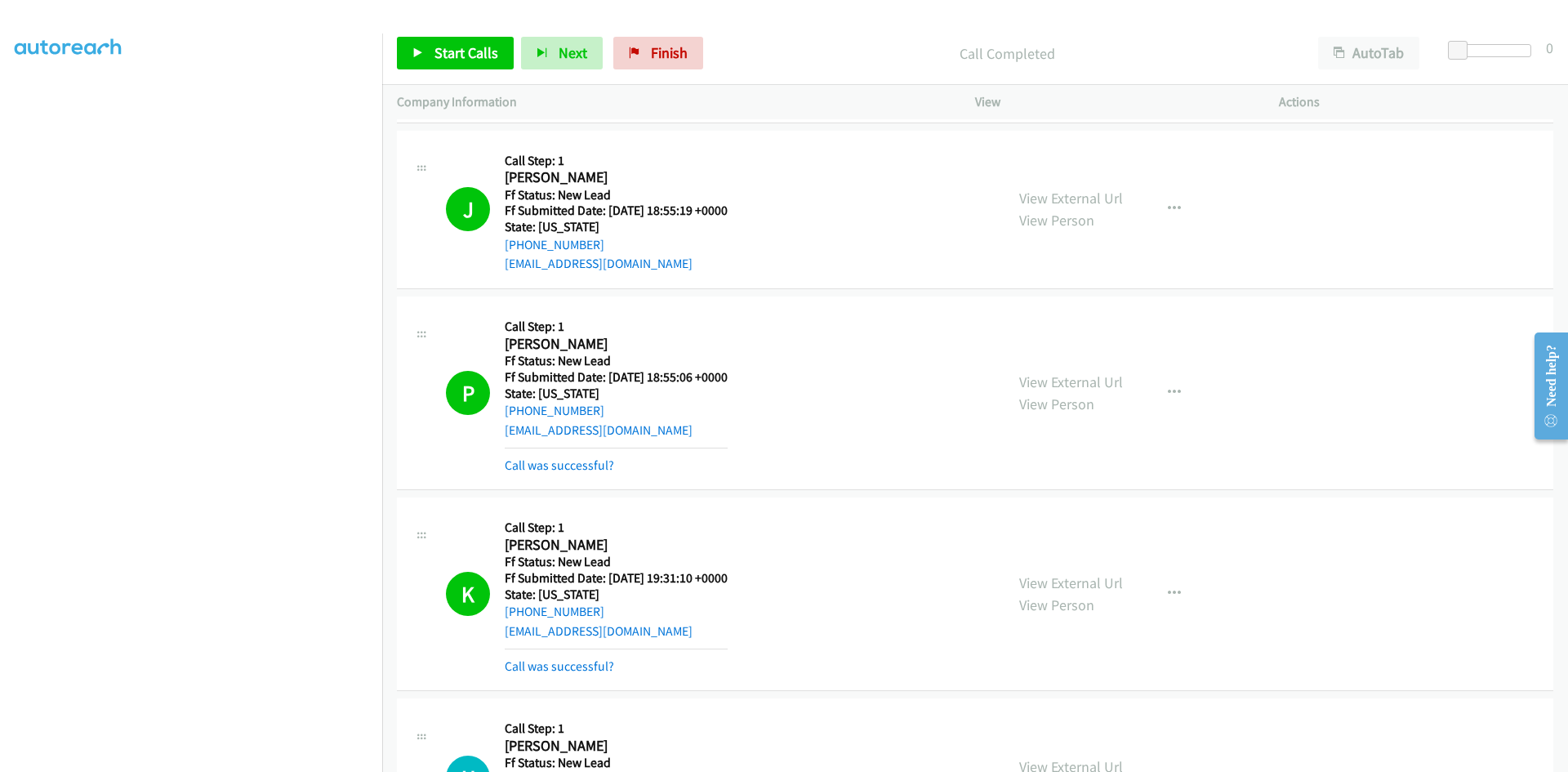
click at [1062, 565] on div "View External Url View Person View External Url Email Schedule/Manage Callback …" at bounding box center [1164, 594] width 318 height 163
click at [1064, 585] on link "View External Url" at bounding box center [1071, 583] width 104 height 19
click at [555, 466] on link "Call was successful?" at bounding box center [560, 465] width 109 height 15
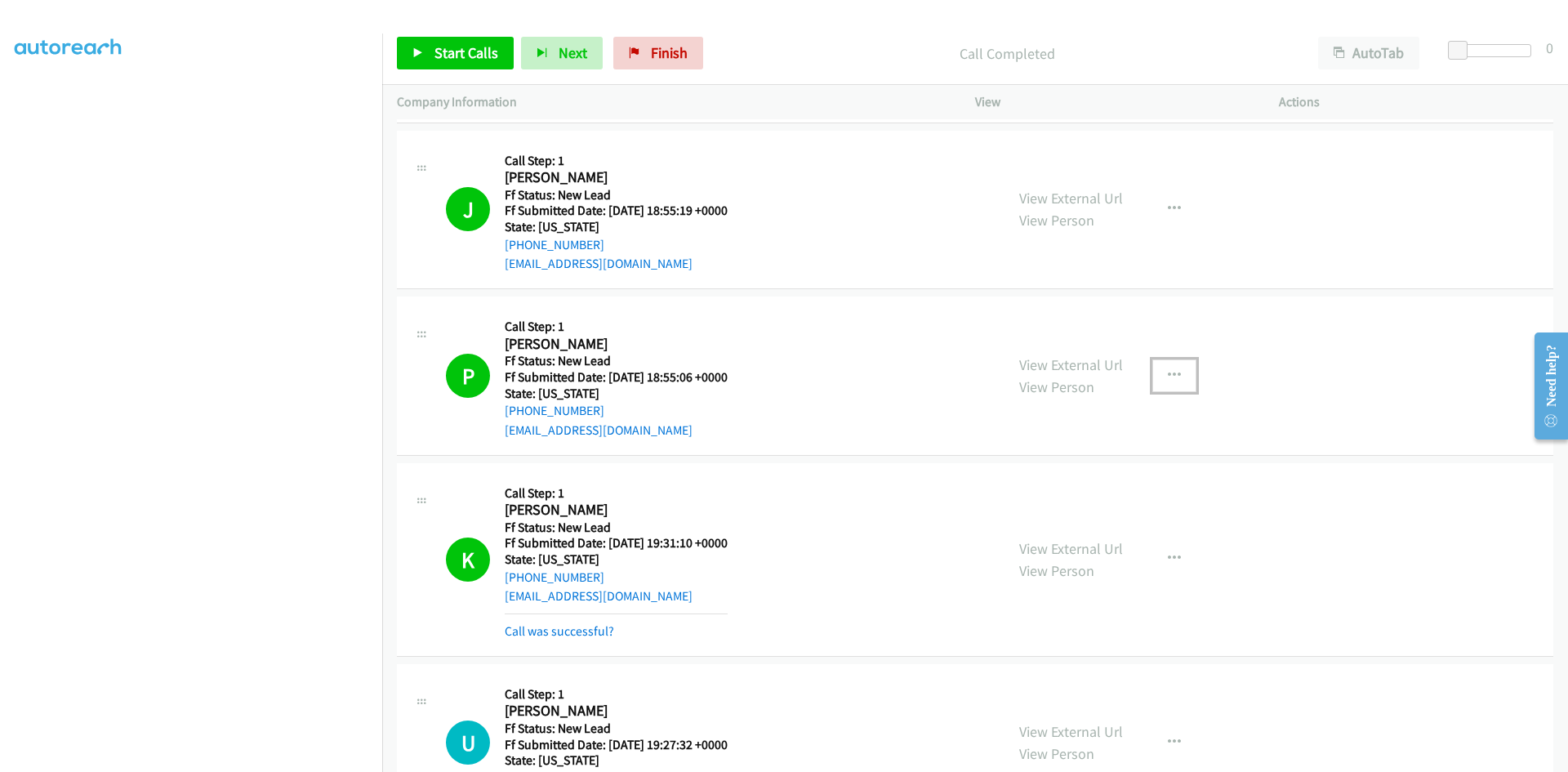
click at [1157, 370] on button "button" at bounding box center [1174, 375] width 44 height 33
click at [1041, 512] on link "Add to do not call list" at bounding box center [1087, 516] width 218 height 33
click at [542, 628] on link "Call was successful?" at bounding box center [560, 631] width 109 height 15
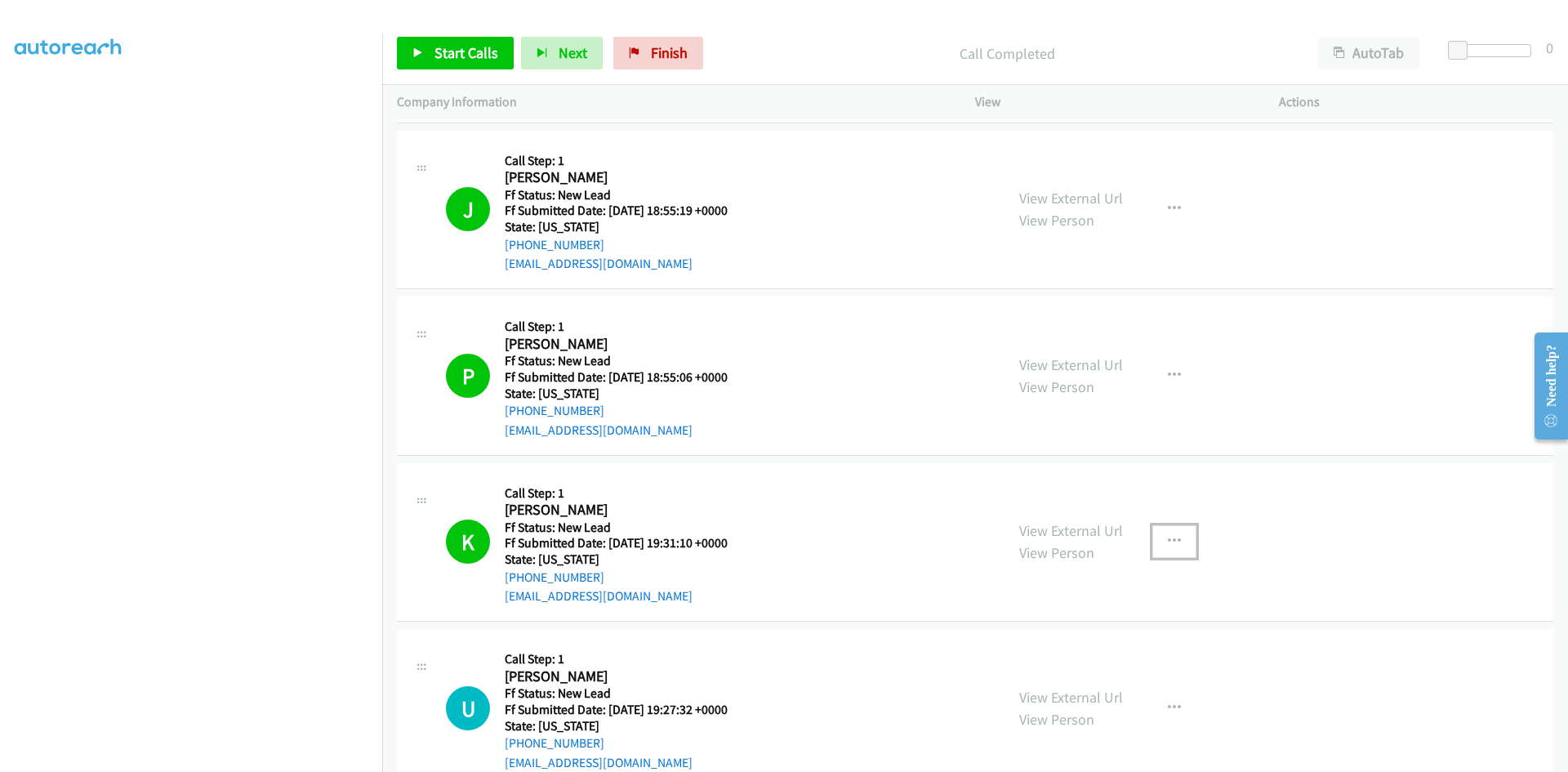
click at [1168, 537] on icon "button" at bounding box center [1175, 542] width 13 height 13
click at [1059, 684] on link "Add to do not call list" at bounding box center [1087, 682] width 218 height 33
click at [1168, 375] on icon "button" at bounding box center [1175, 376] width 13 height 13
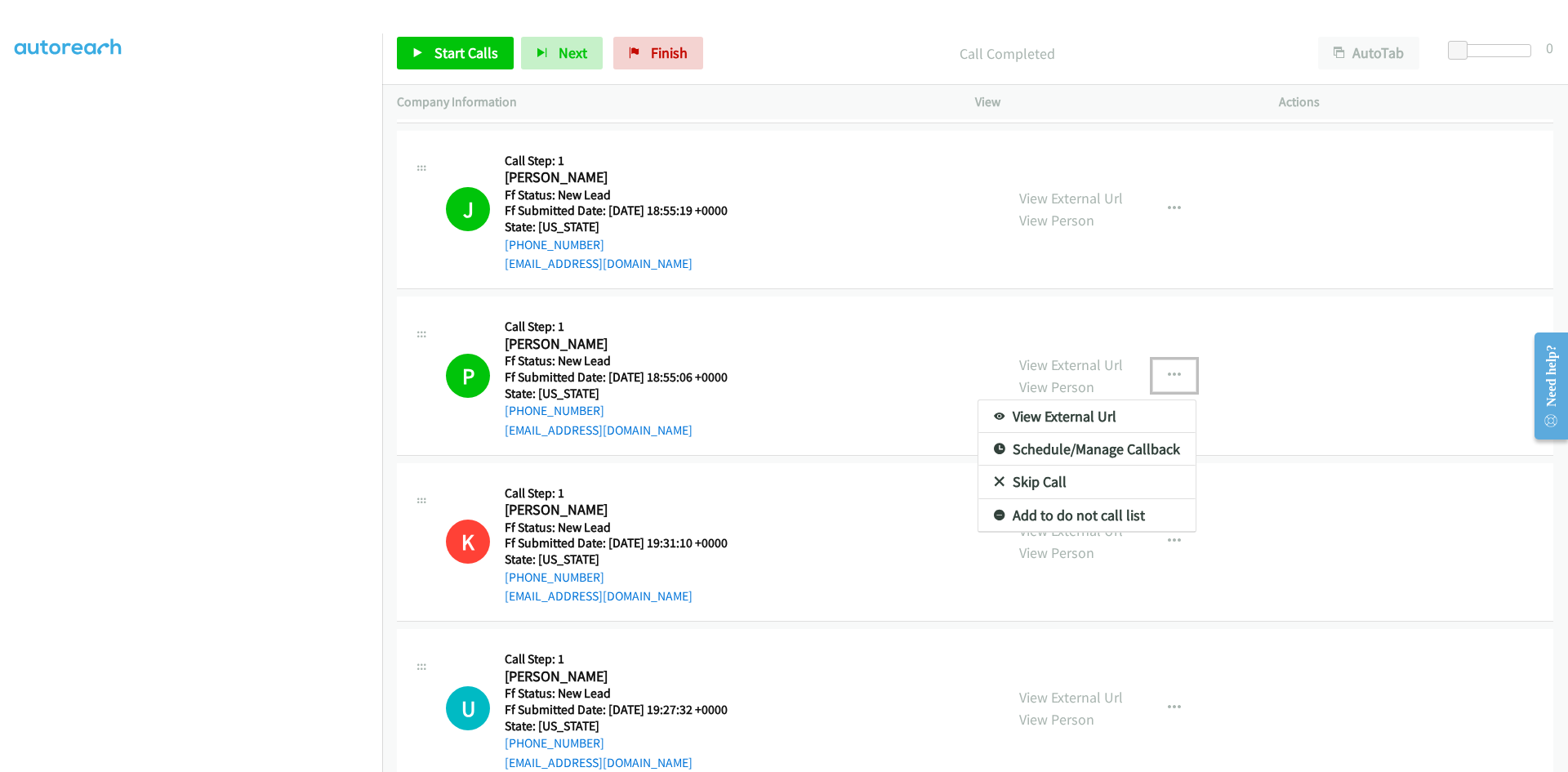
click at [1027, 517] on link "Add to do not call list" at bounding box center [1087, 516] width 218 height 33
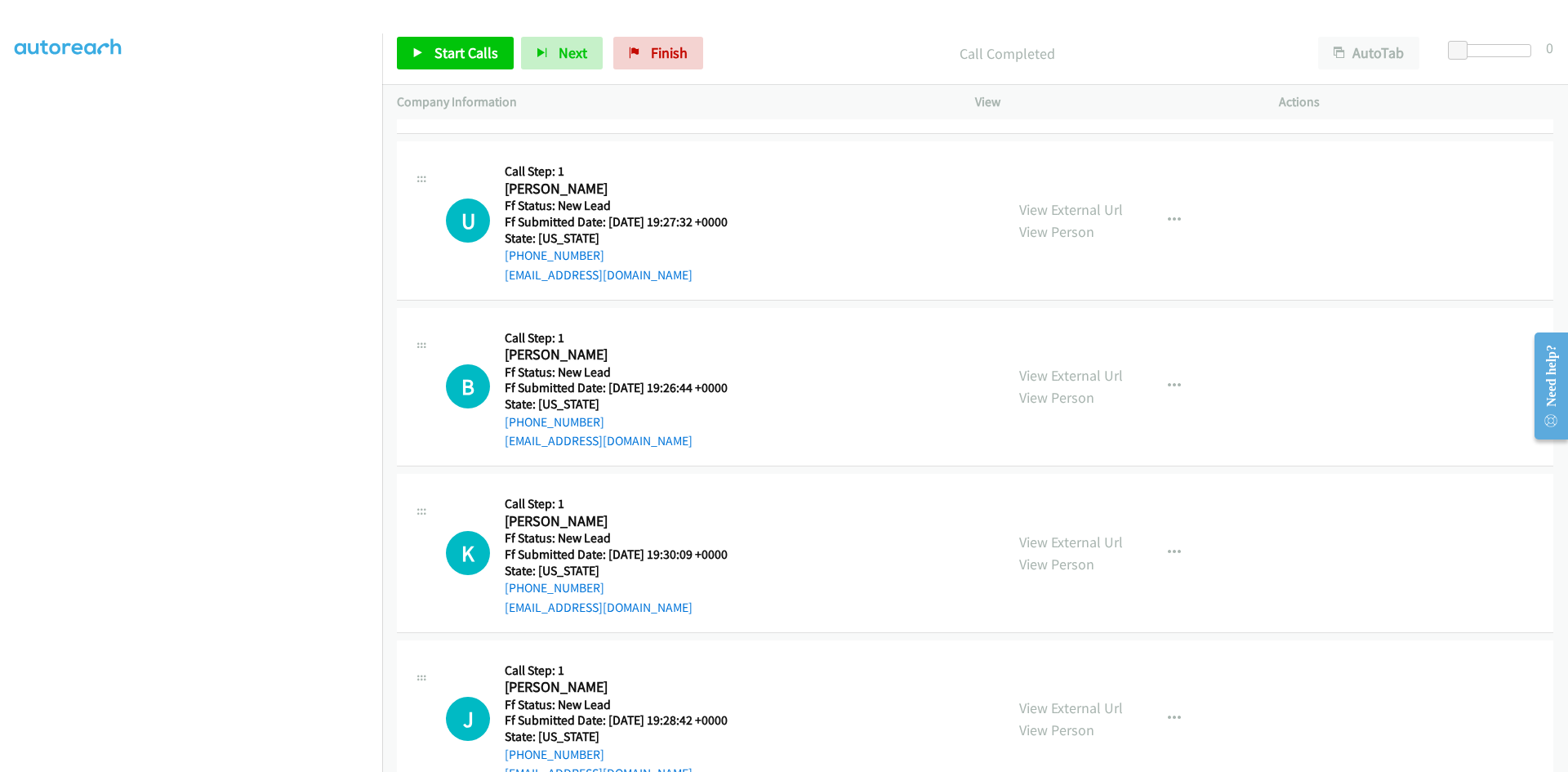
scroll to position [1481, 0]
click at [494, 52] on span "Start Calls" at bounding box center [466, 53] width 64 height 19
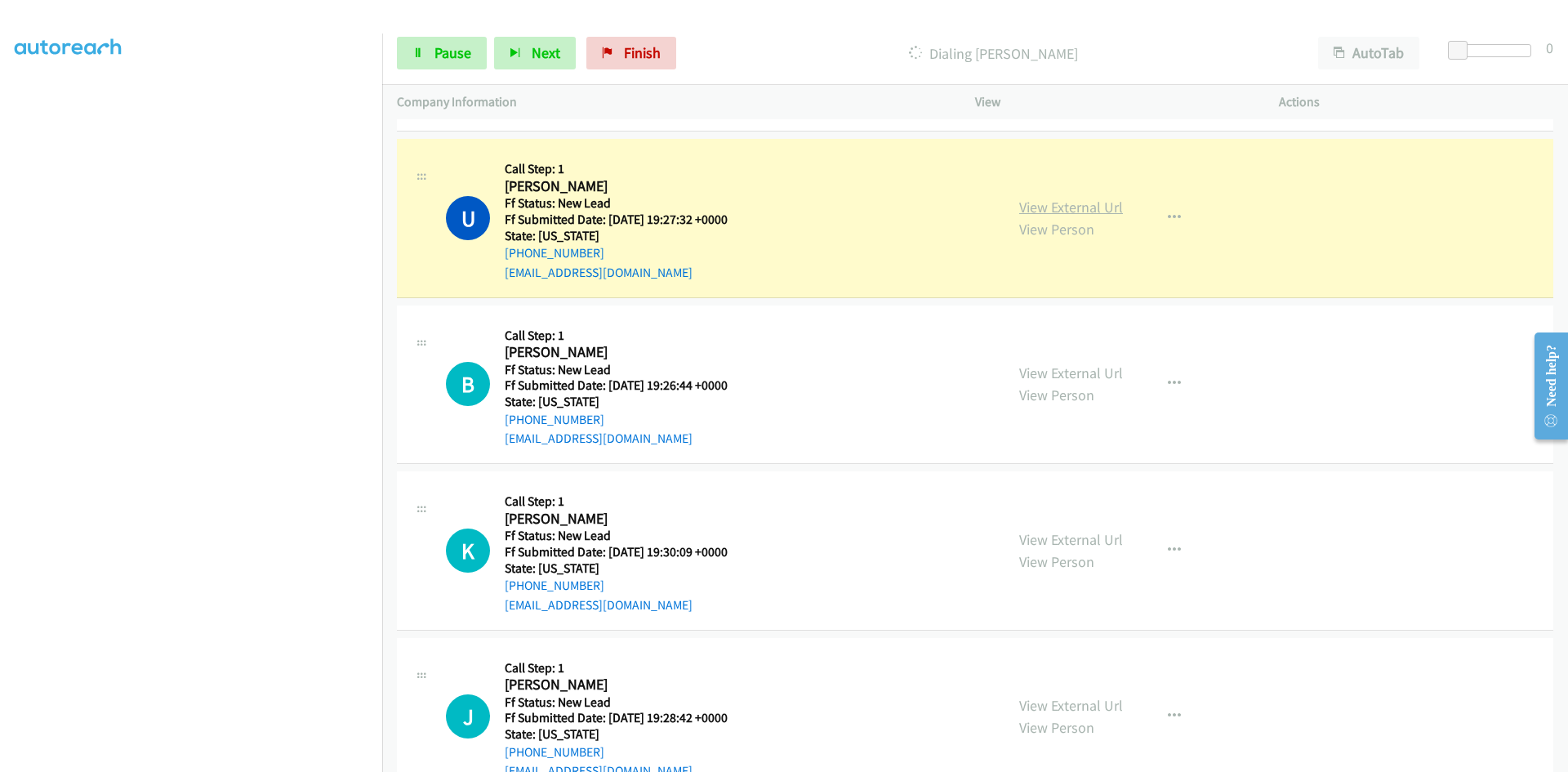
click at [1106, 211] on link "View External Url" at bounding box center [1071, 207] width 104 height 19
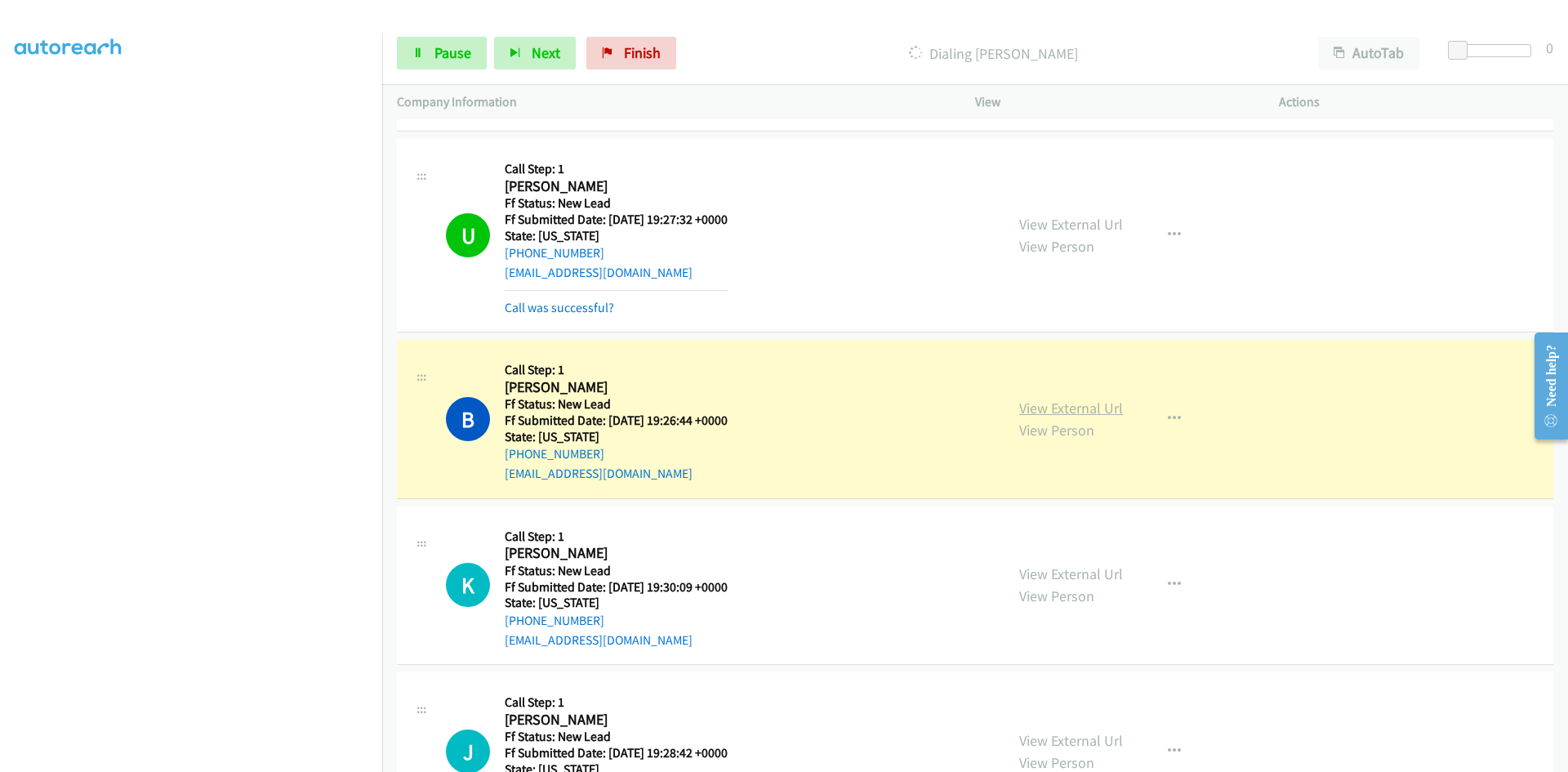
click at [1077, 406] on link "View External Url" at bounding box center [1071, 408] width 104 height 19
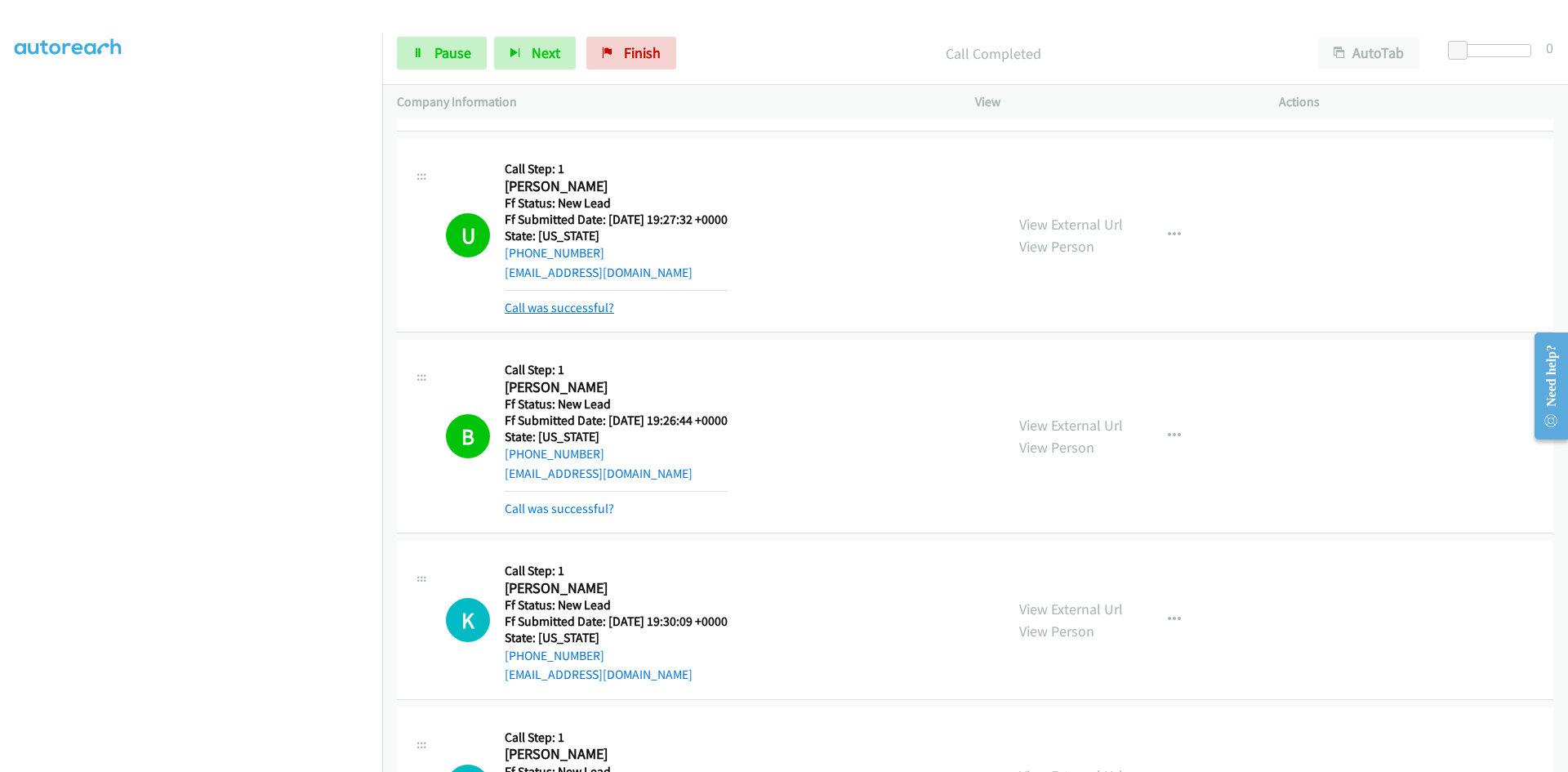
click at [599, 310] on link "Call was successful?" at bounding box center [560, 307] width 109 height 15
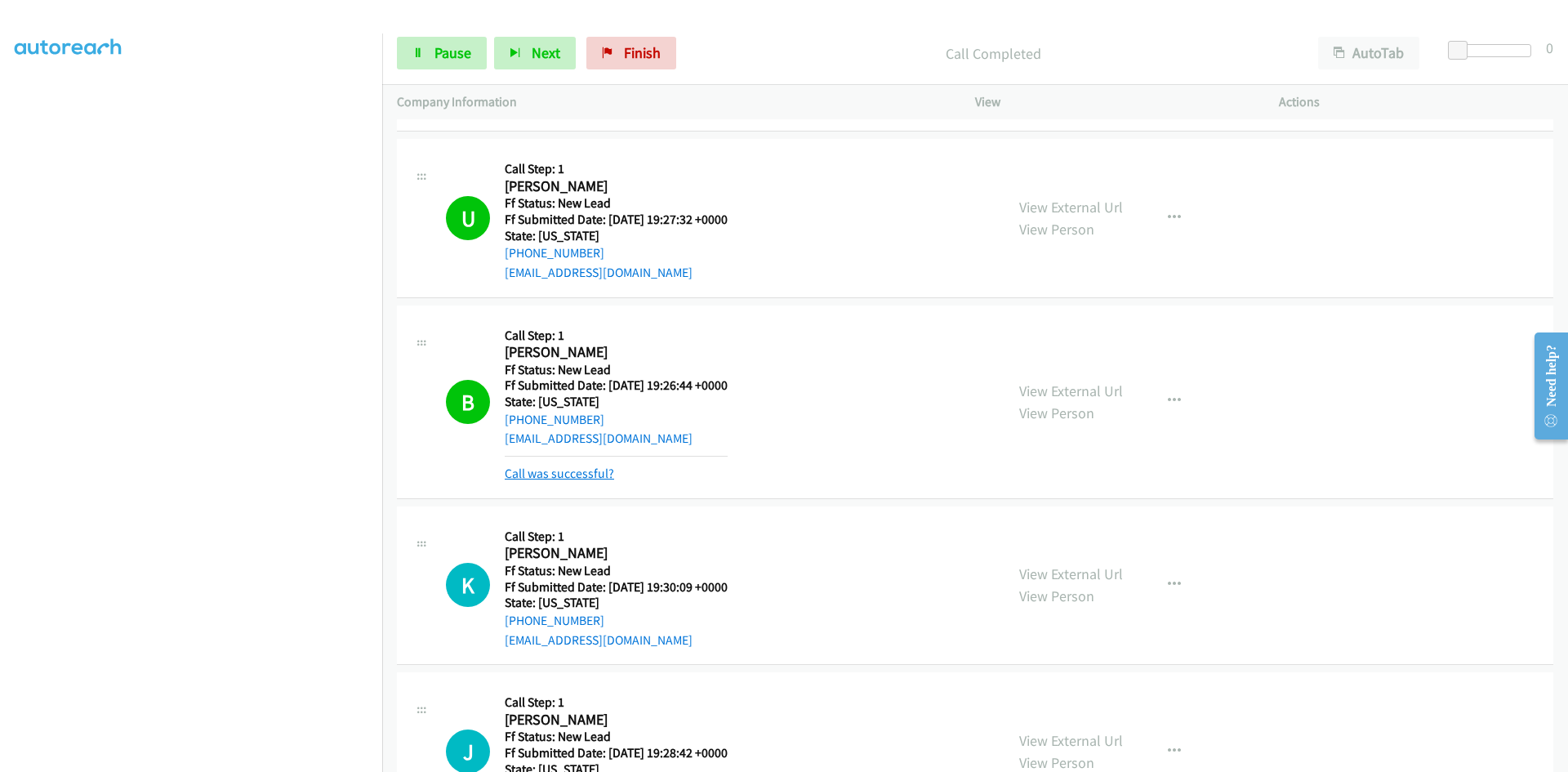
click at [605, 474] on link "Call was successful?" at bounding box center [560, 473] width 109 height 15
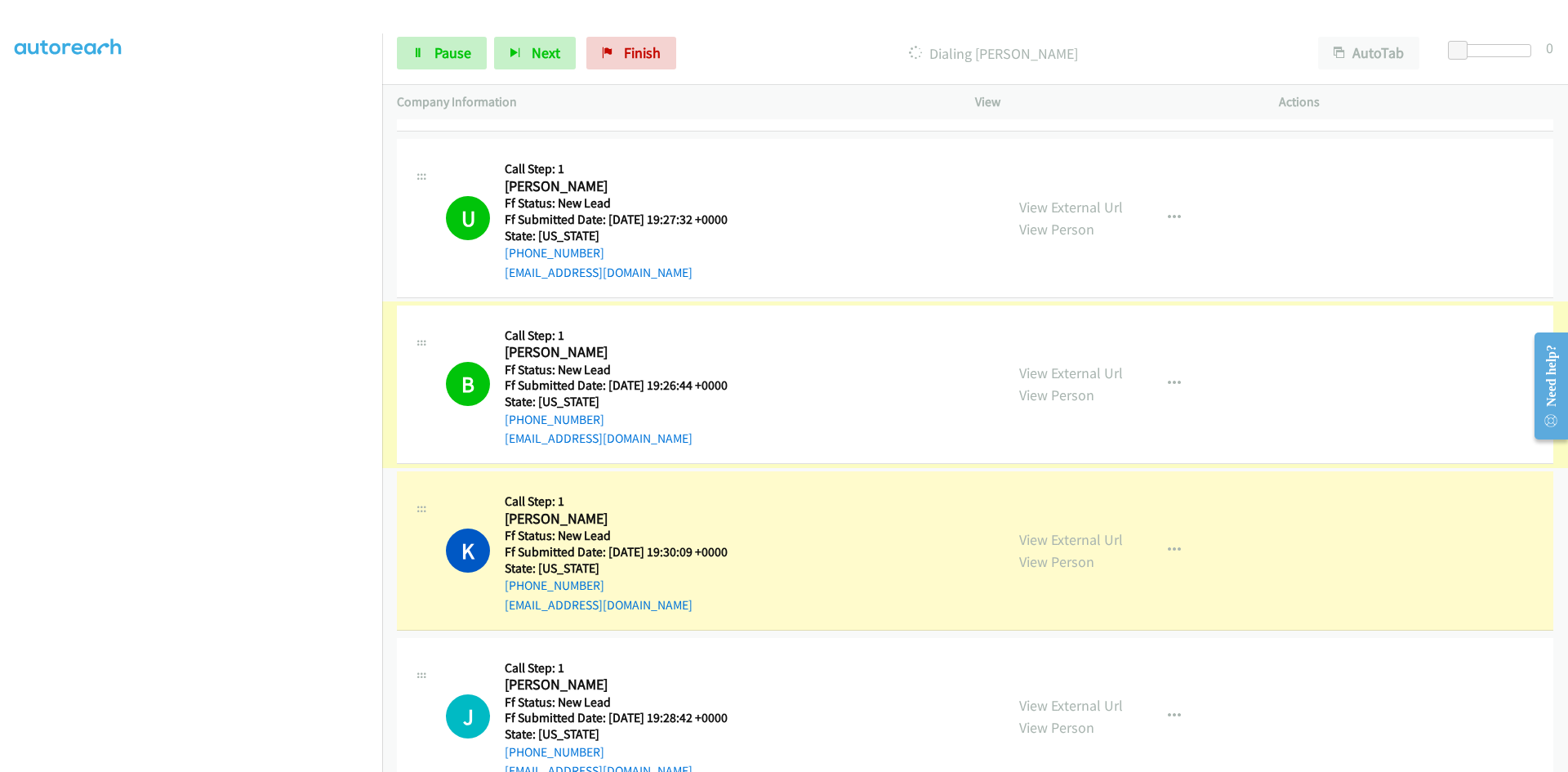
click at [1102, 375] on link "View External Url" at bounding box center [1071, 373] width 104 height 19
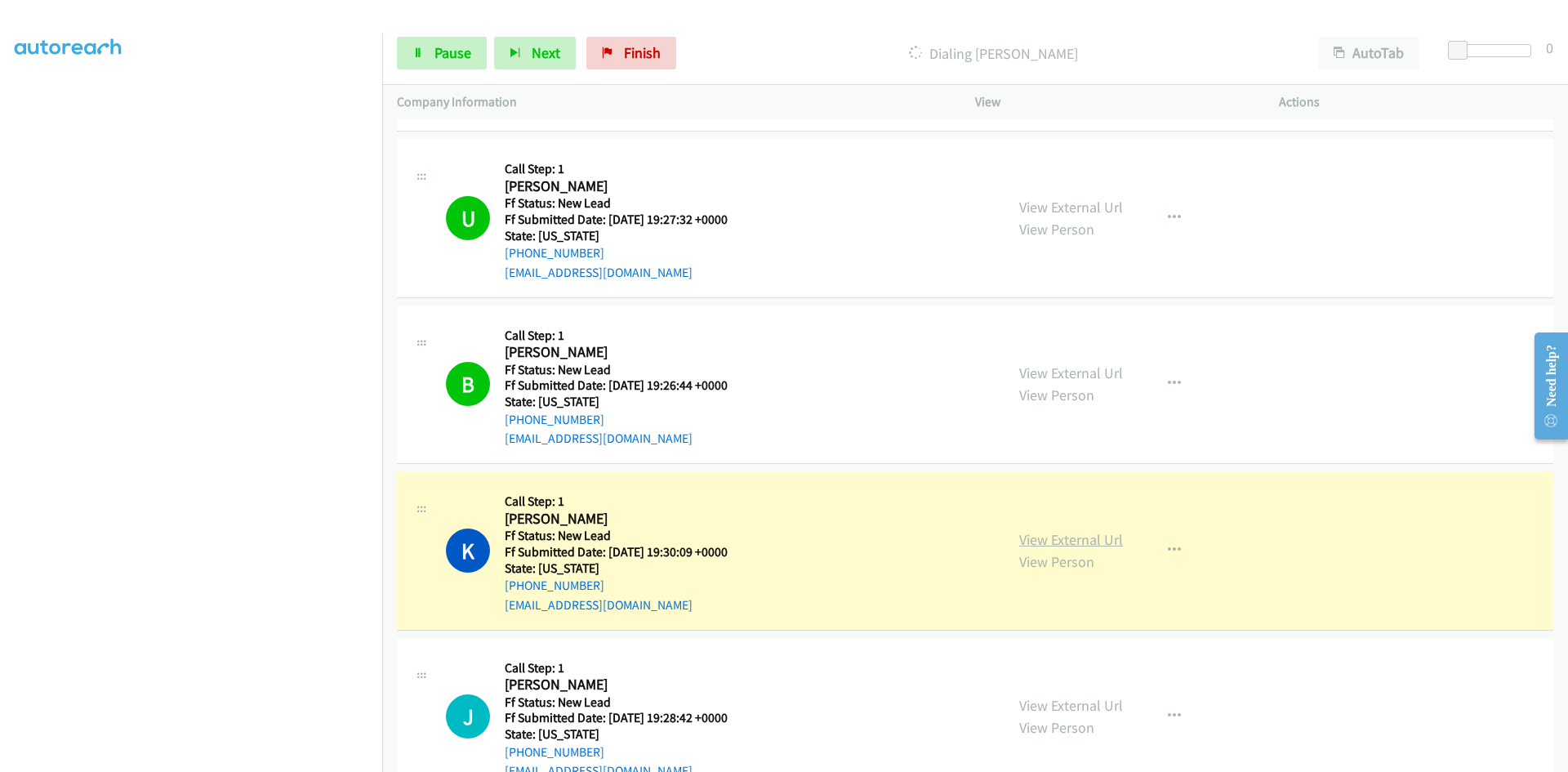
click at [1058, 545] on link "View External Url" at bounding box center [1071, 540] width 104 height 19
click at [423, 55] on icon at bounding box center [418, 54] width 11 height 11
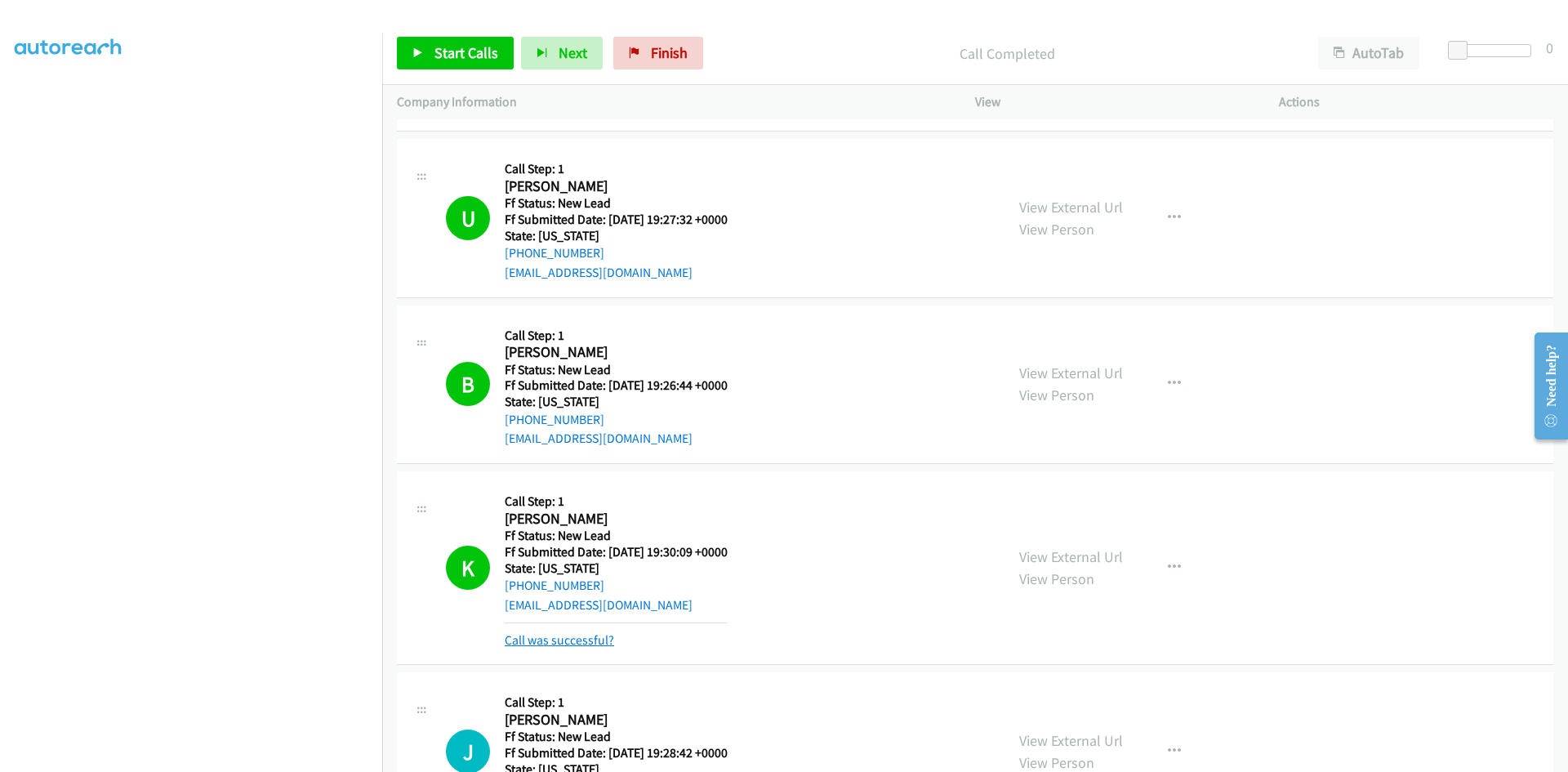
click at [575, 632] on link "Call was successful?" at bounding box center [560, 640] width 109 height 15
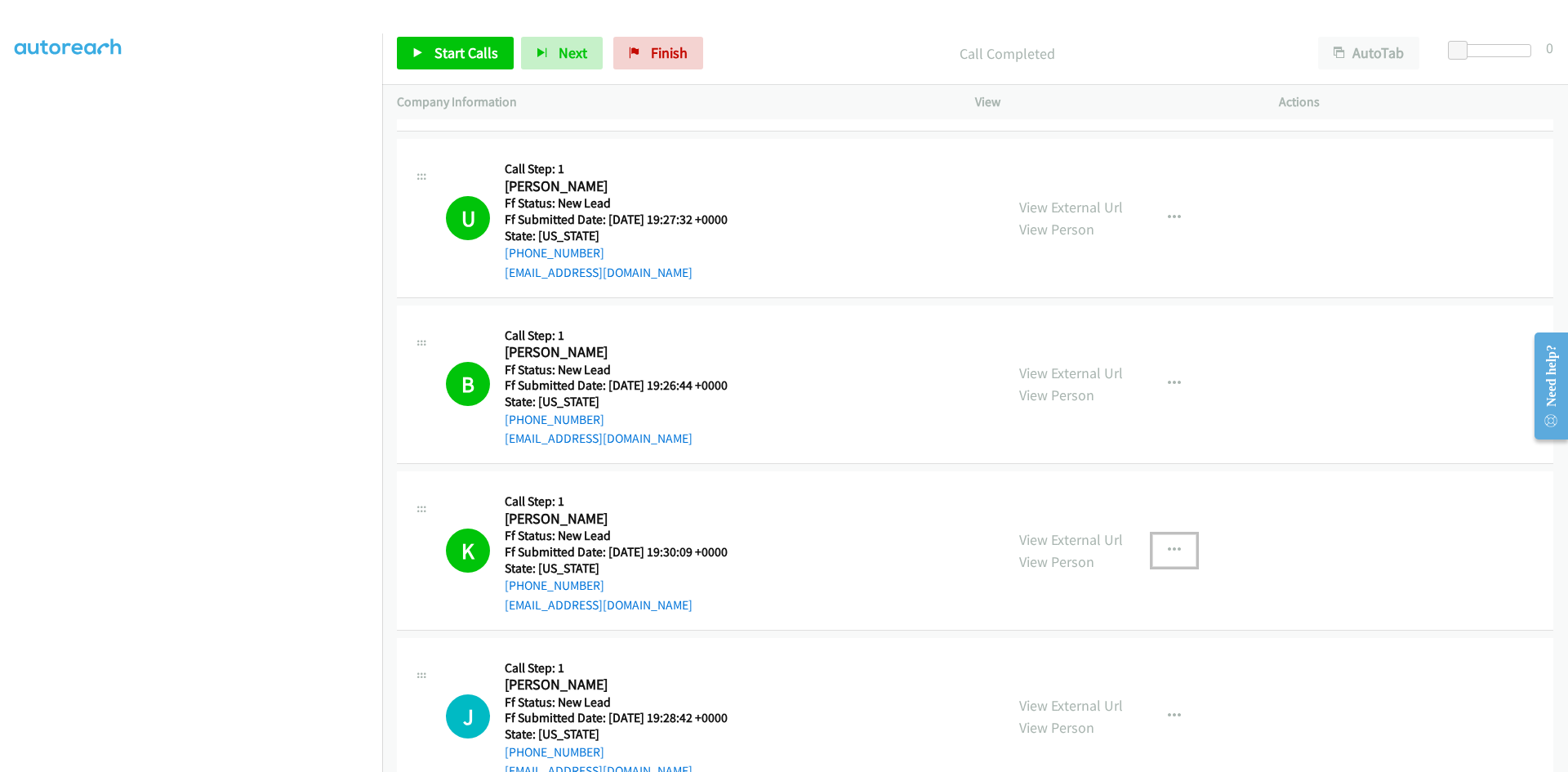
click at [1168, 552] on icon "button" at bounding box center [1175, 550] width 13 height 13
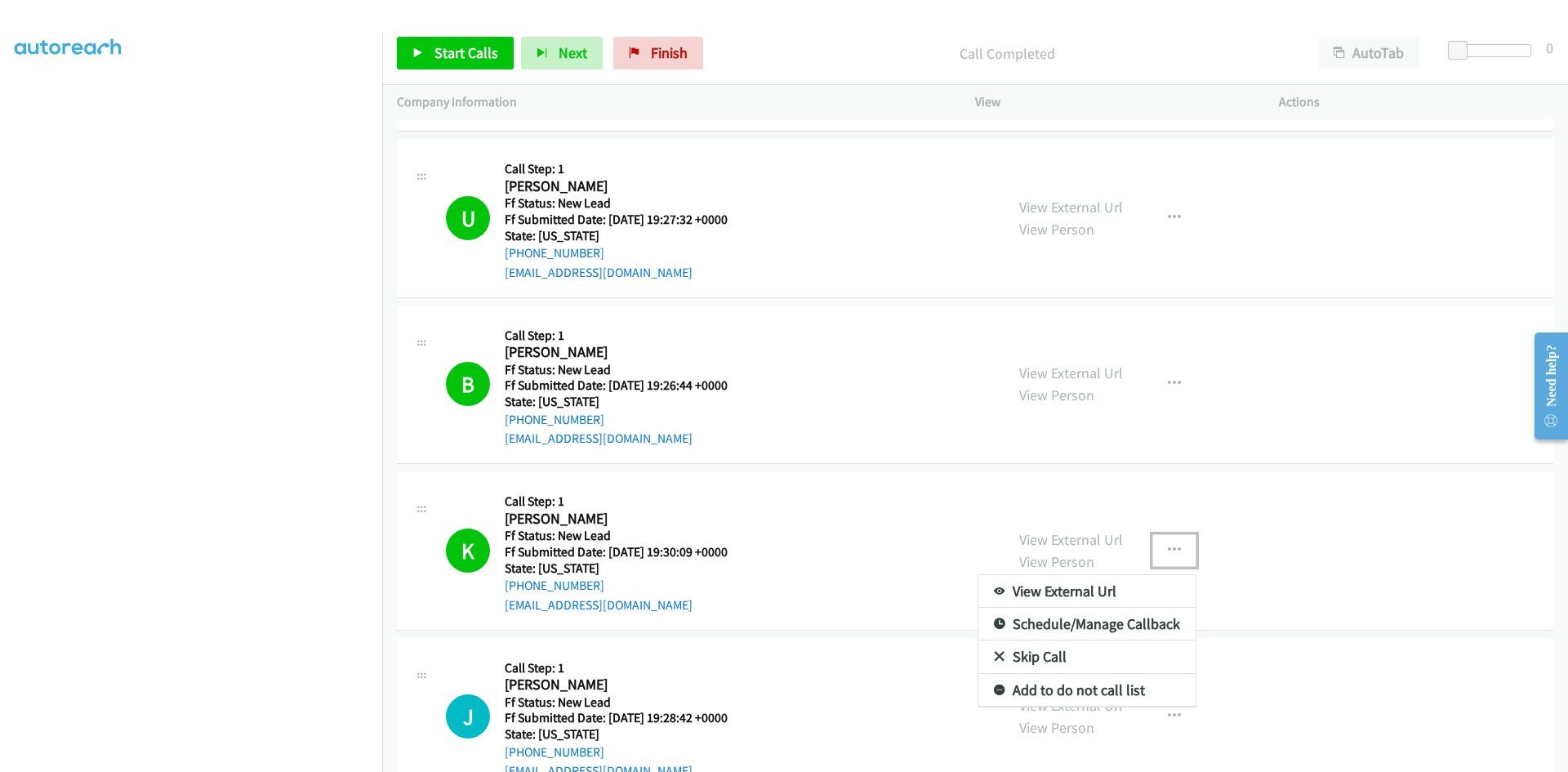
click at [1030, 696] on link "Add to do not call list" at bounding box center [1087, 690] width 218 height 33
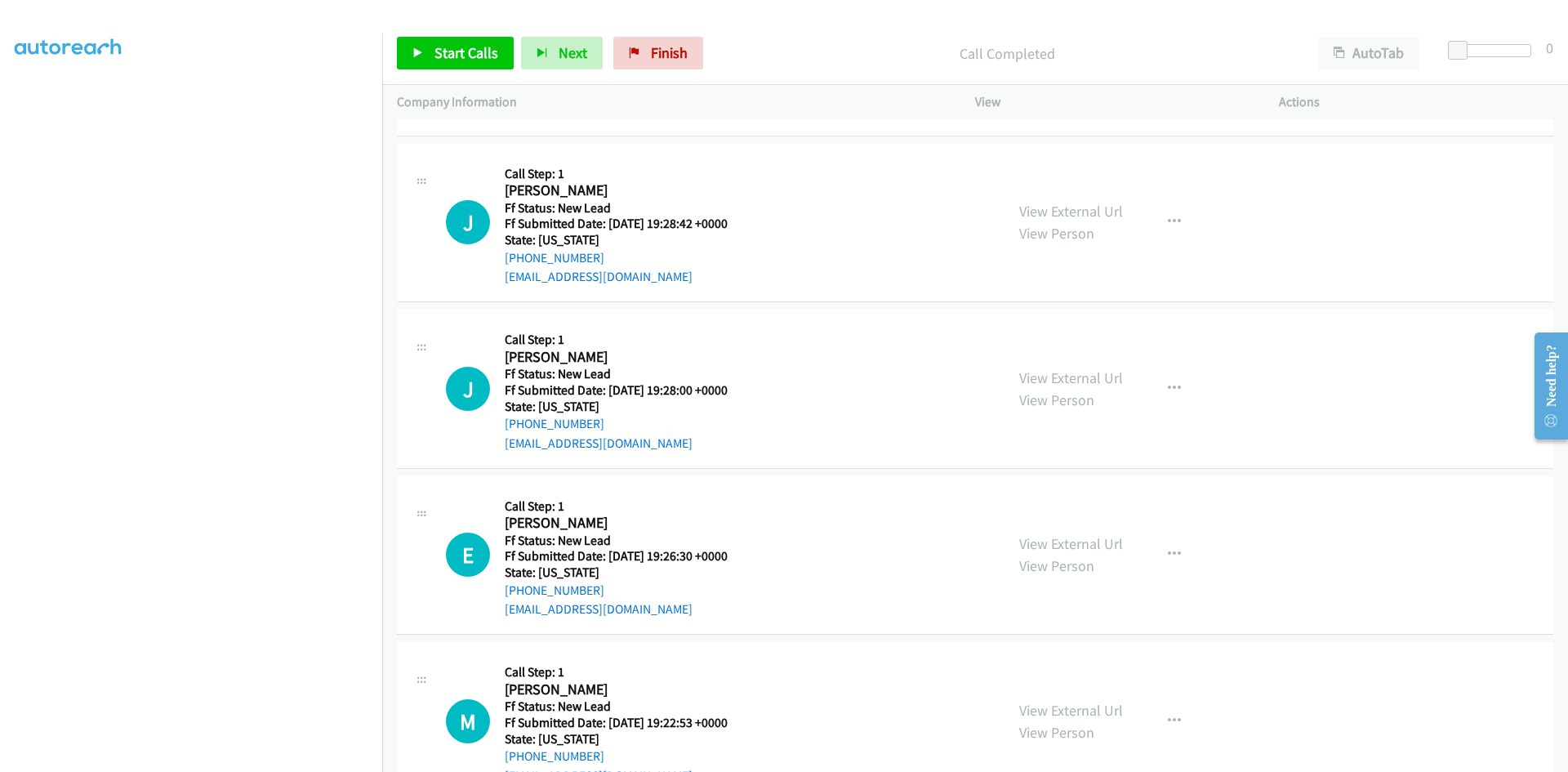
scroll to position [1946, 0]
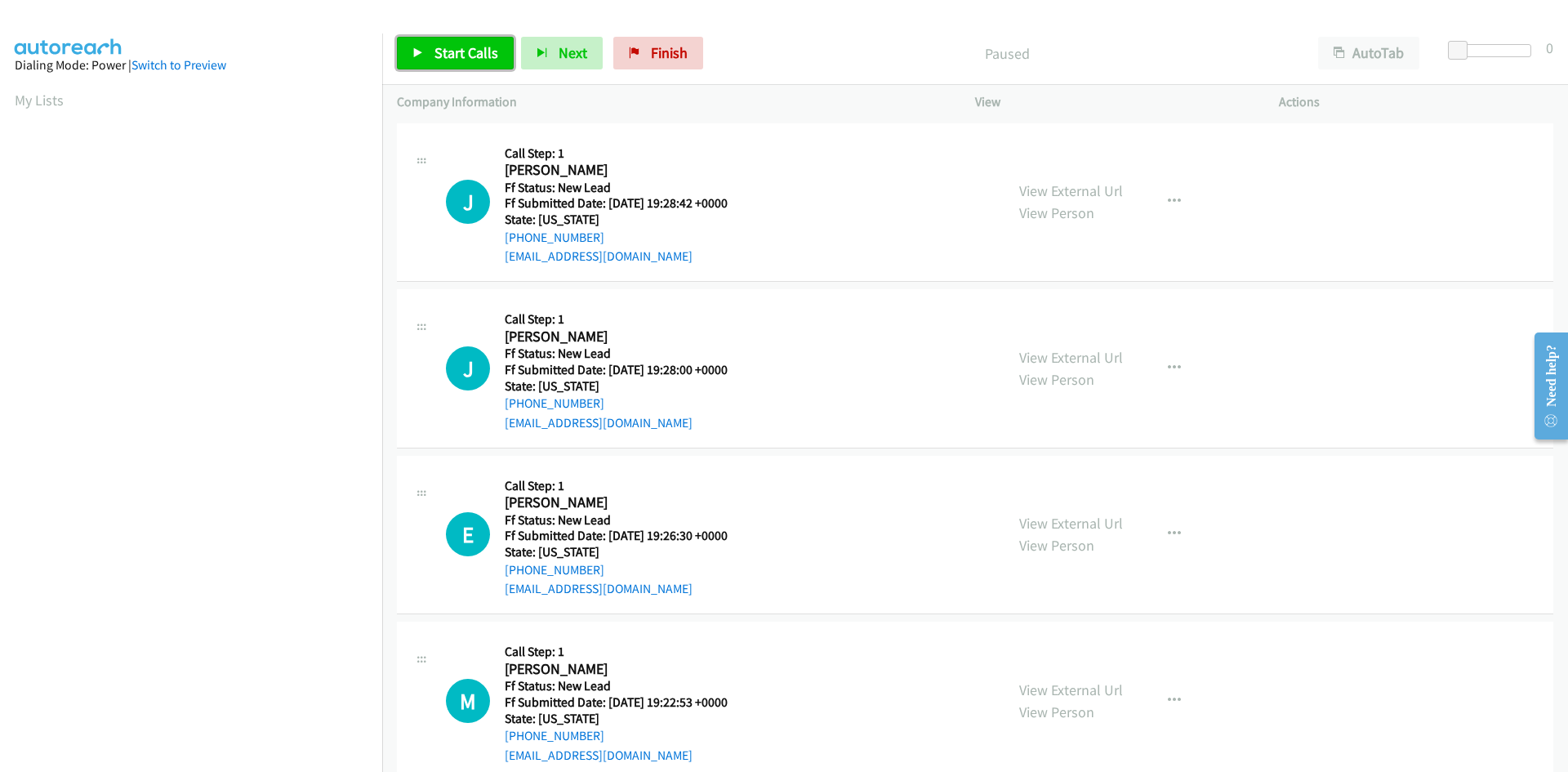
click at [434, 56] on span "Start Calls" at bounding box center [466, 53] width 64 height 19
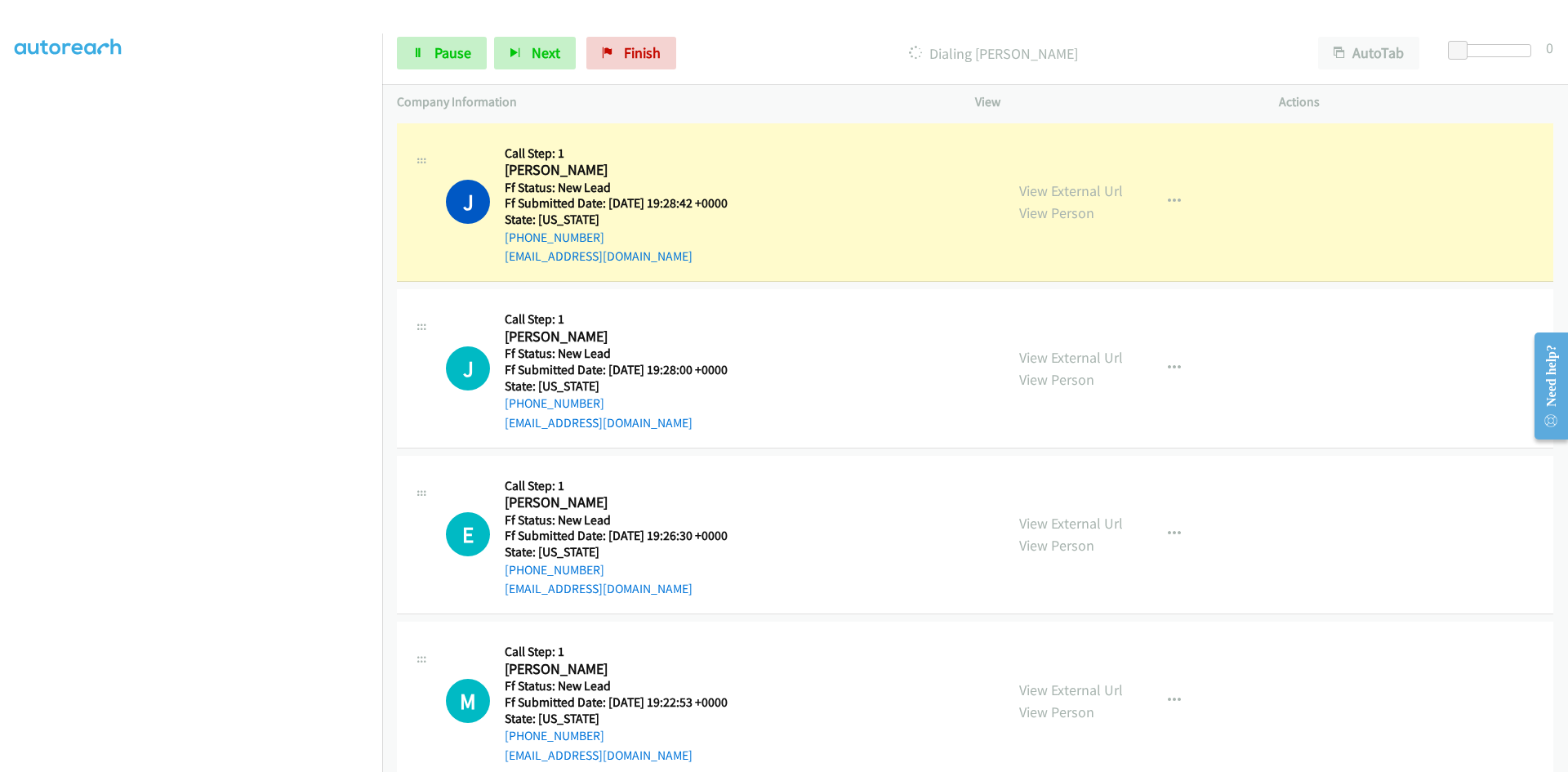
scroll to position [144, 0]
click at [1094, 188] on link "View External Url" at bounding box center [1071, 190] width 104 height 19
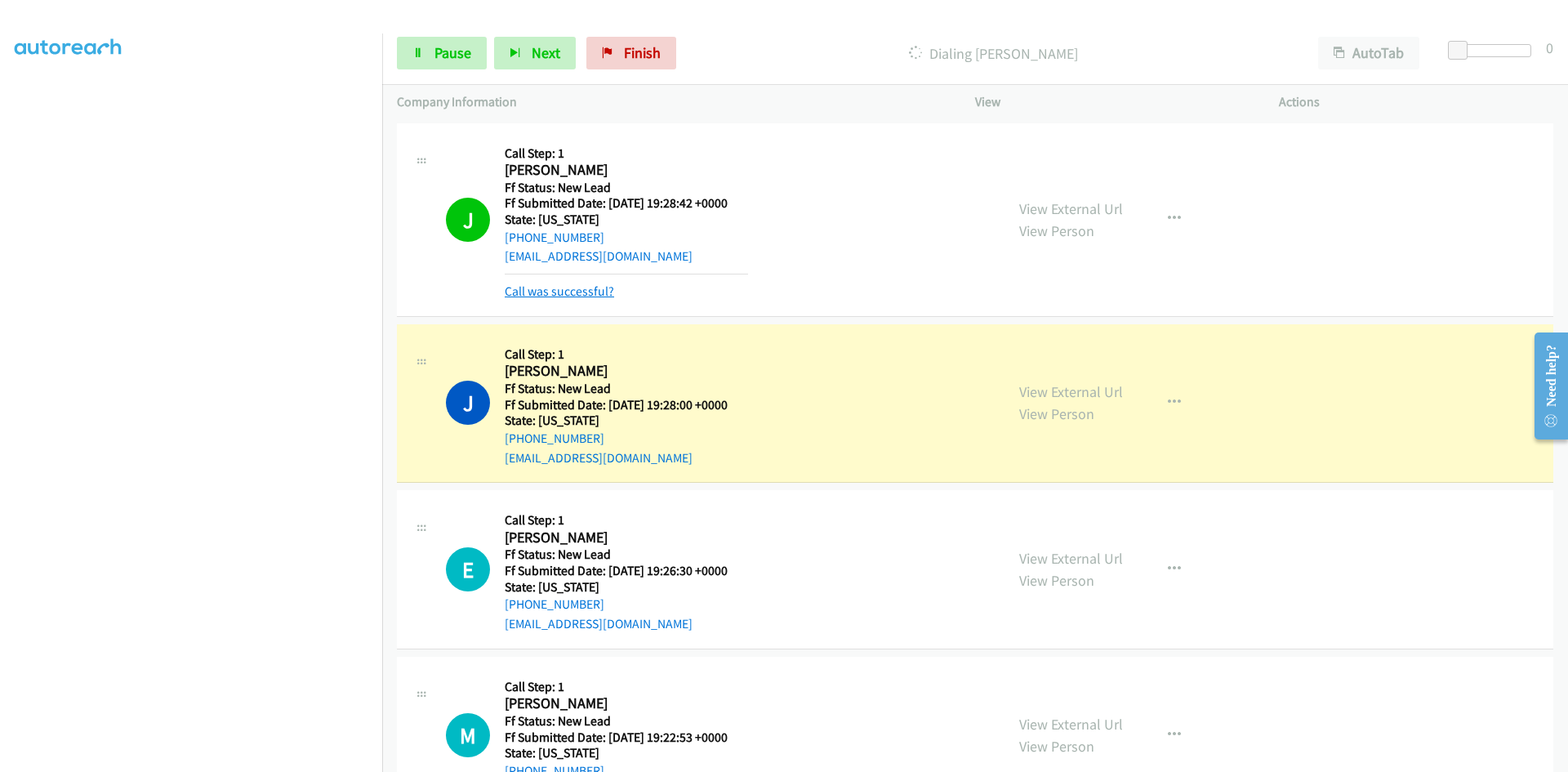
click at [565, 293] on link "Call was successful?" at bounding box center [560, 291] width 109 height 15
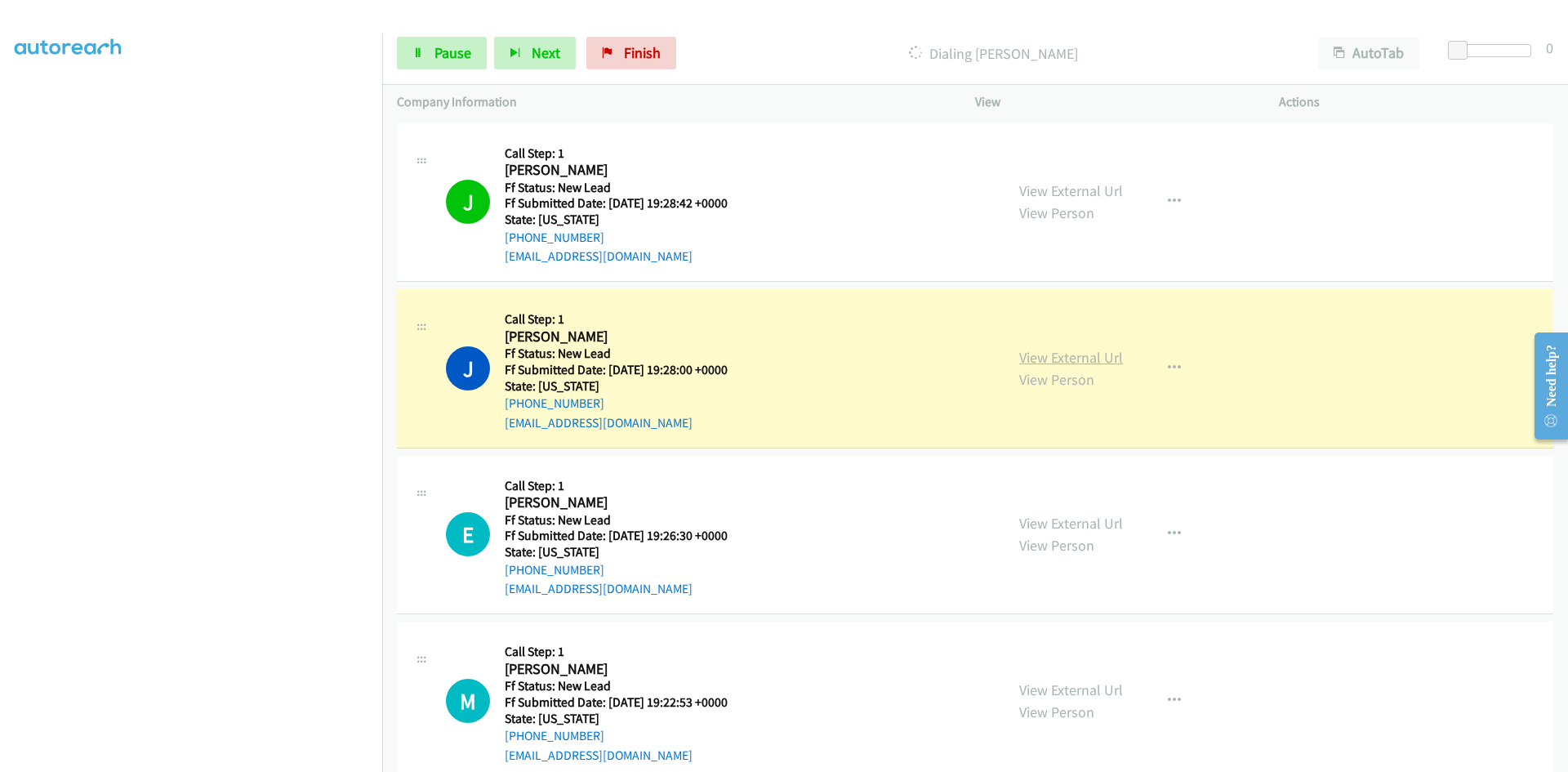
click at [1055, 359] on link "View External Url" at bounding box center [1071, 357] width 104 height 19
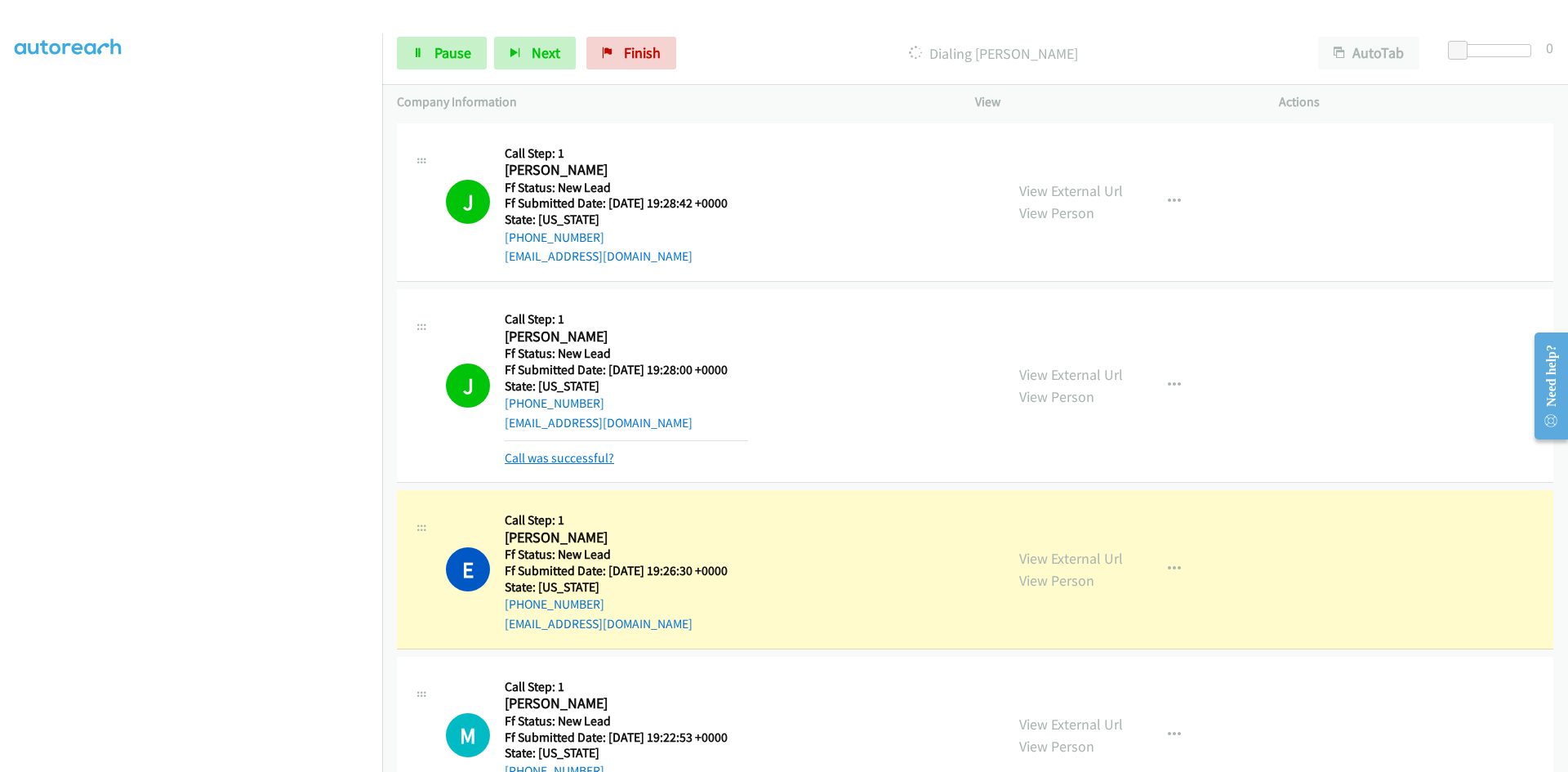
click at [558, 454] on link "Call was successful?" at bounding box center [560, 458] width 109 height 15
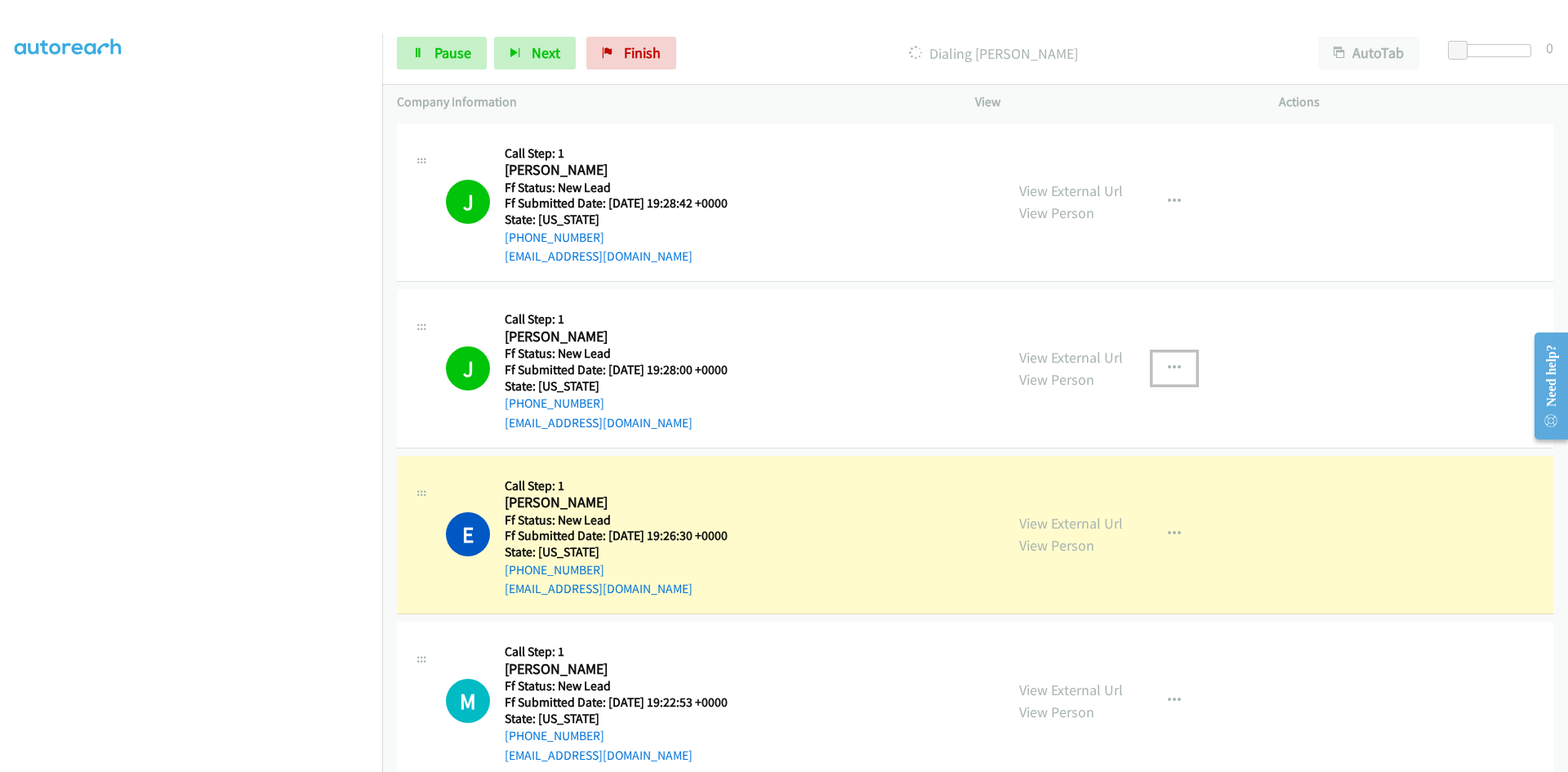
click at [1163, 359] on button "button" at bounding box center [1174, 369] width 44 height 33
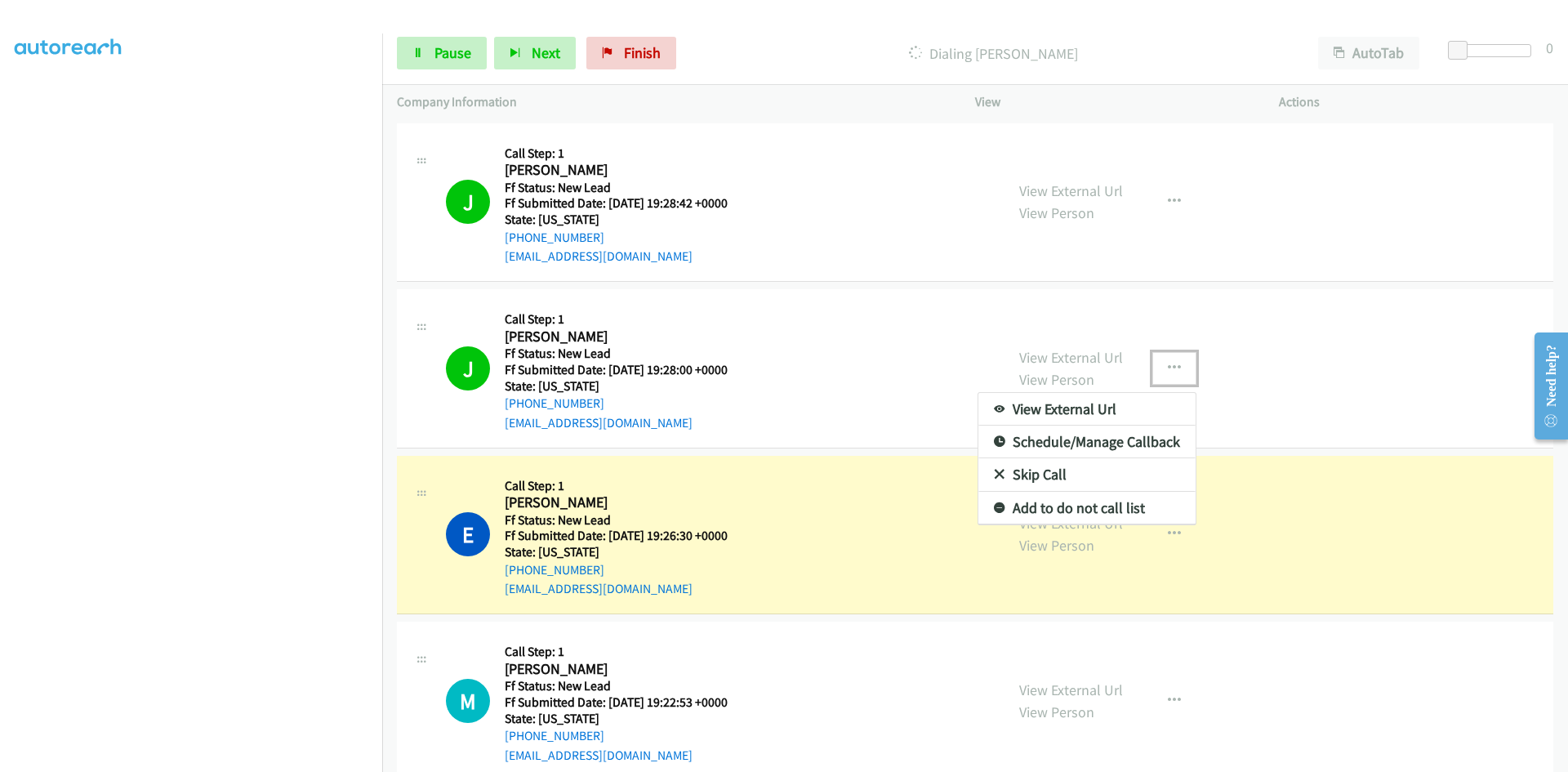
click at [1047, 503] on link "Add to do not call list" at bounding box center [1087, 508] width 218 height 33
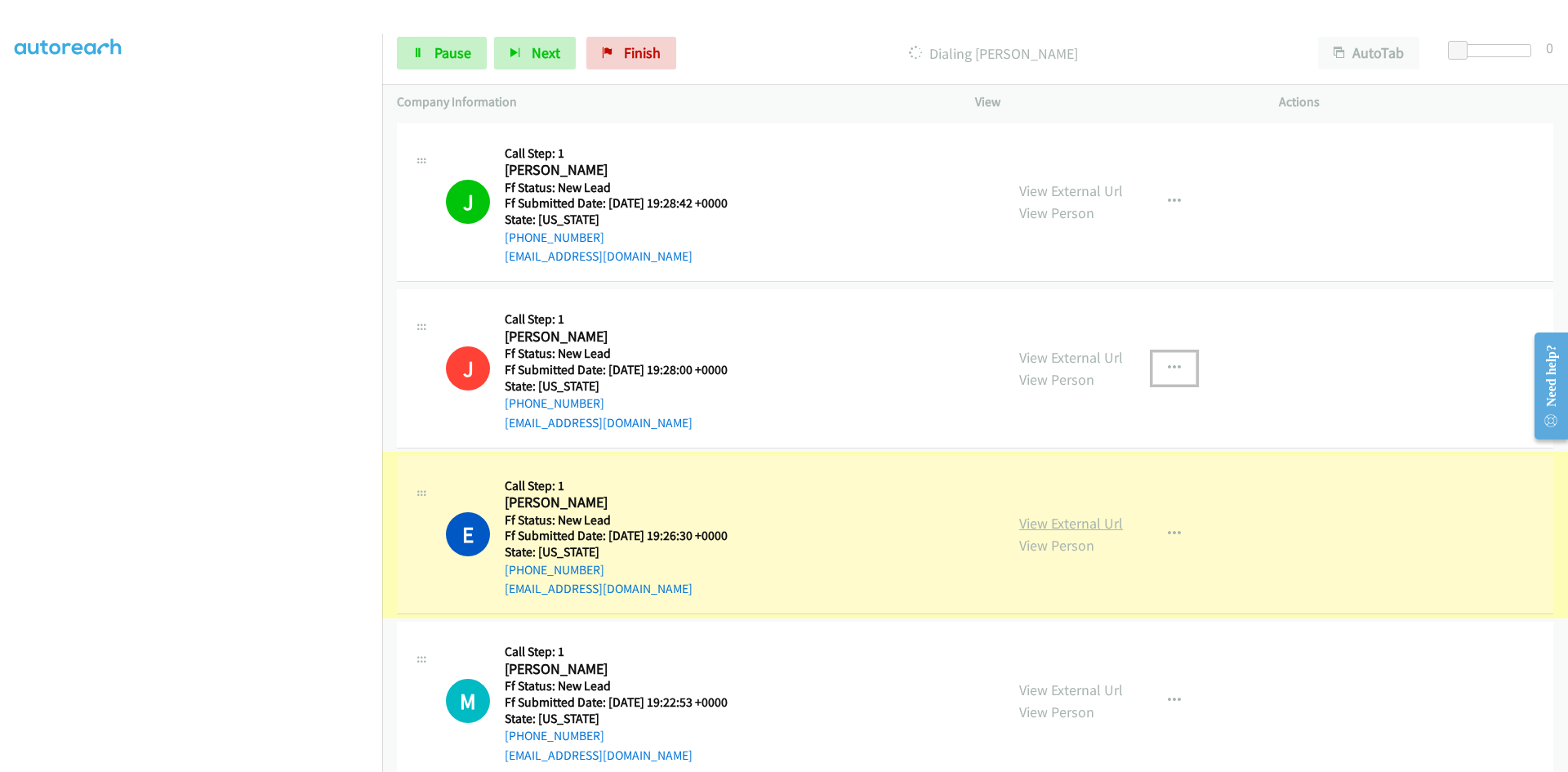
click at [1069, 526] on link "View External Url" at bounding box center [1071, 523] width 104 height 19
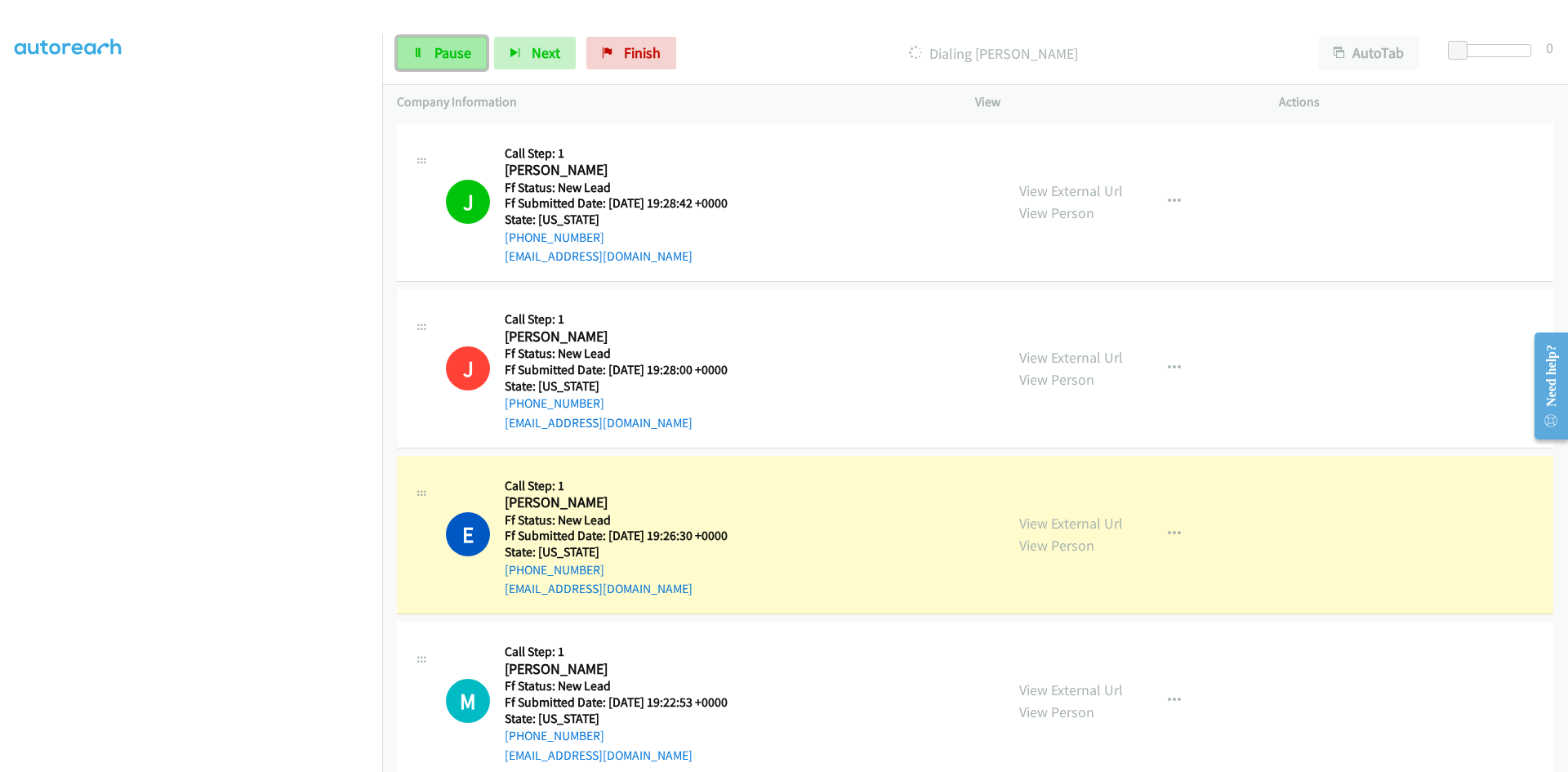
click at [435, 57] on span "Pause" at bounding box center [452, 53] width 37 height 19
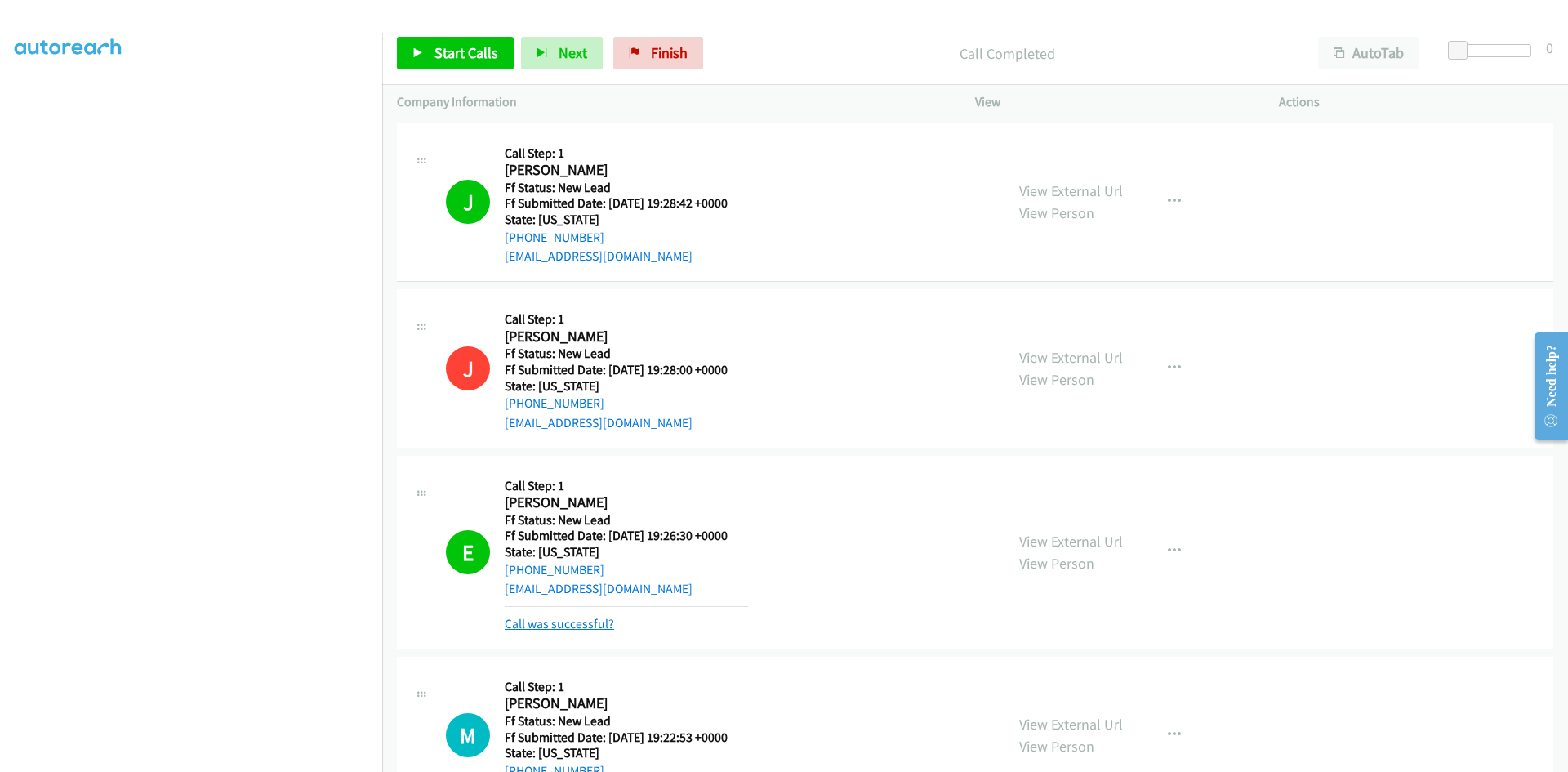
click at [578, 622] on link "Call was successful?" at bounding box center [560, 624] width 109 height 15
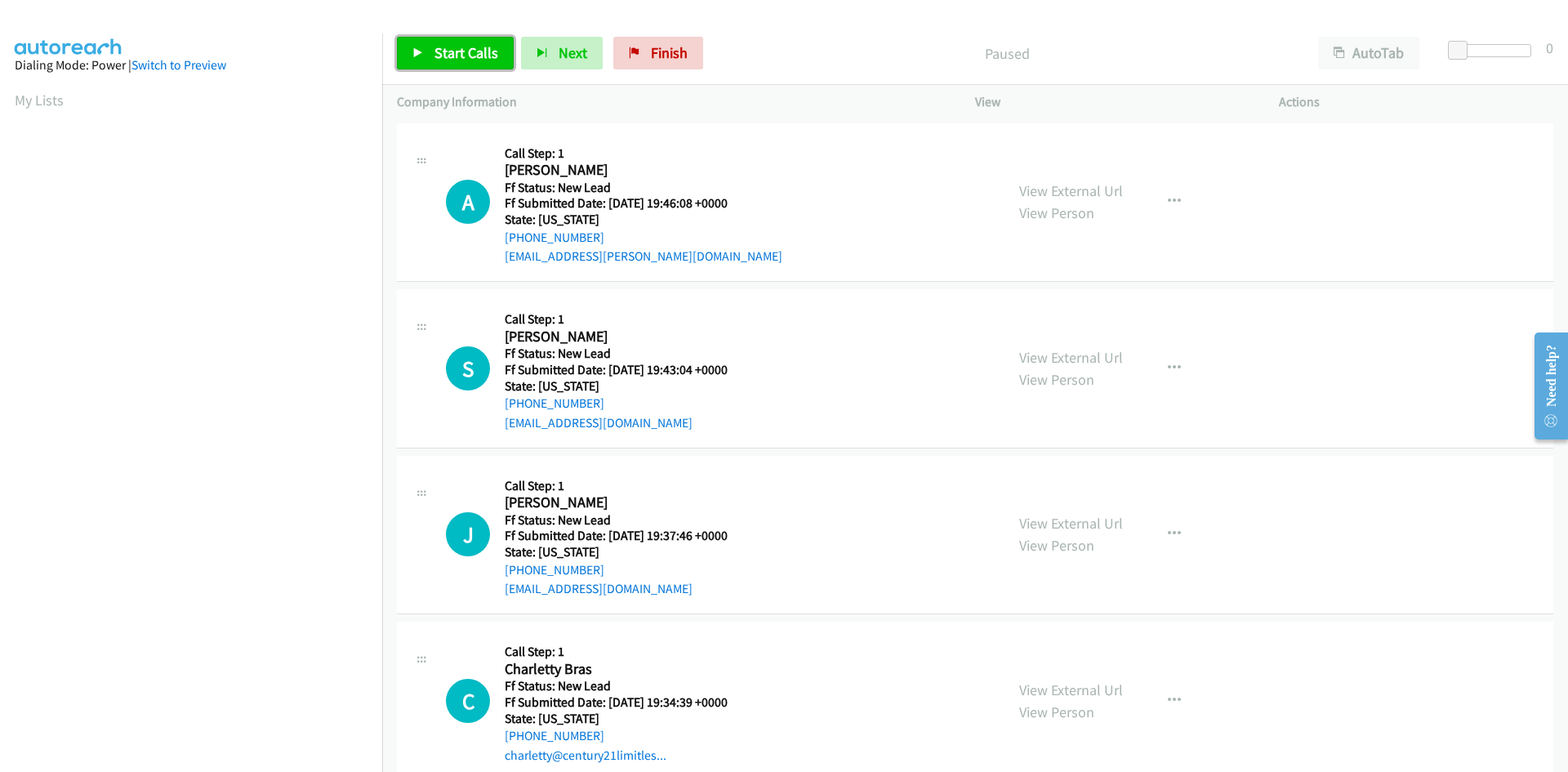
click at [454, 54] on span "Start Calls" at bounding box center [466, 53] width 64 height 19
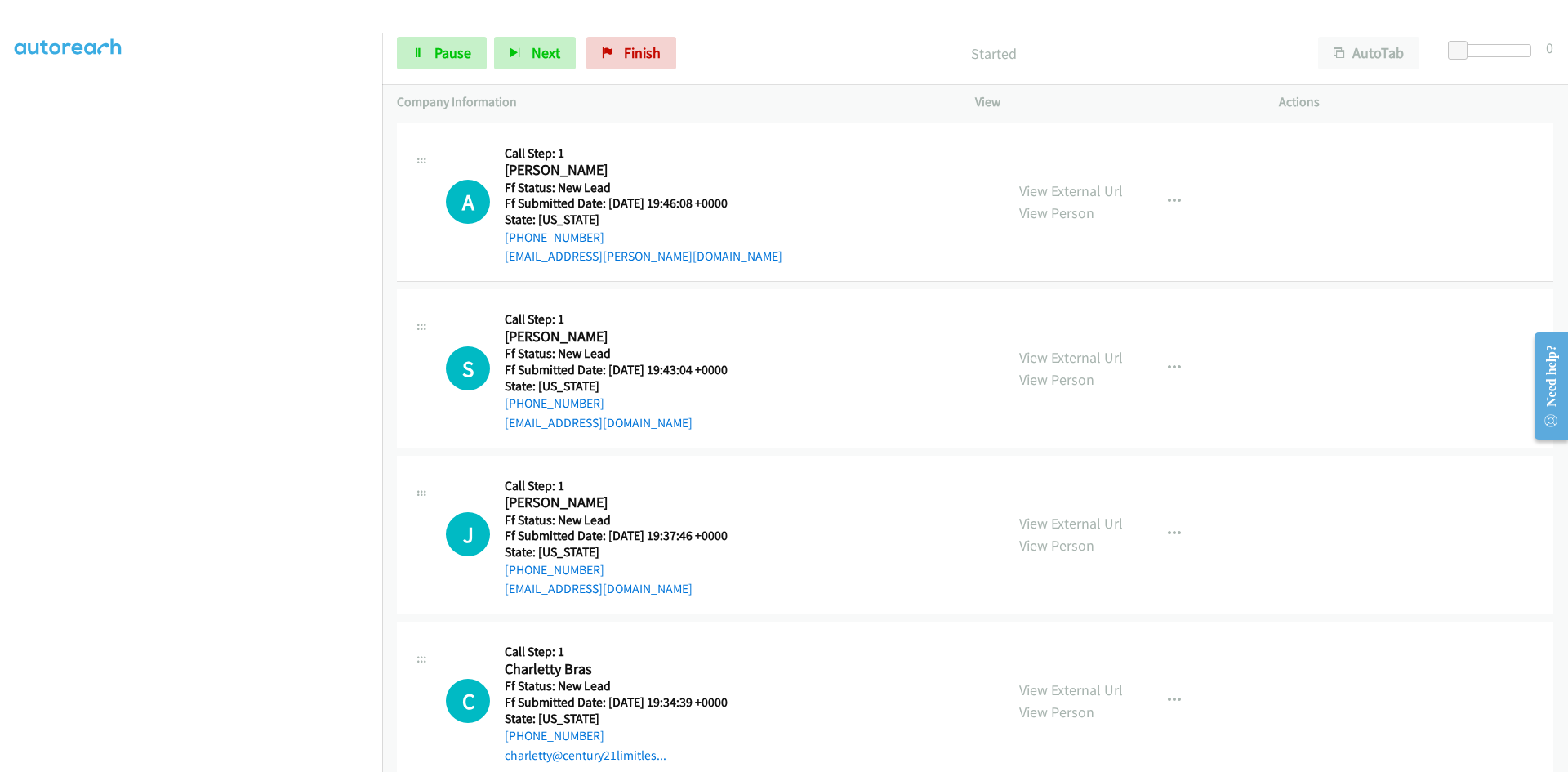
scroll to position [144, 0]
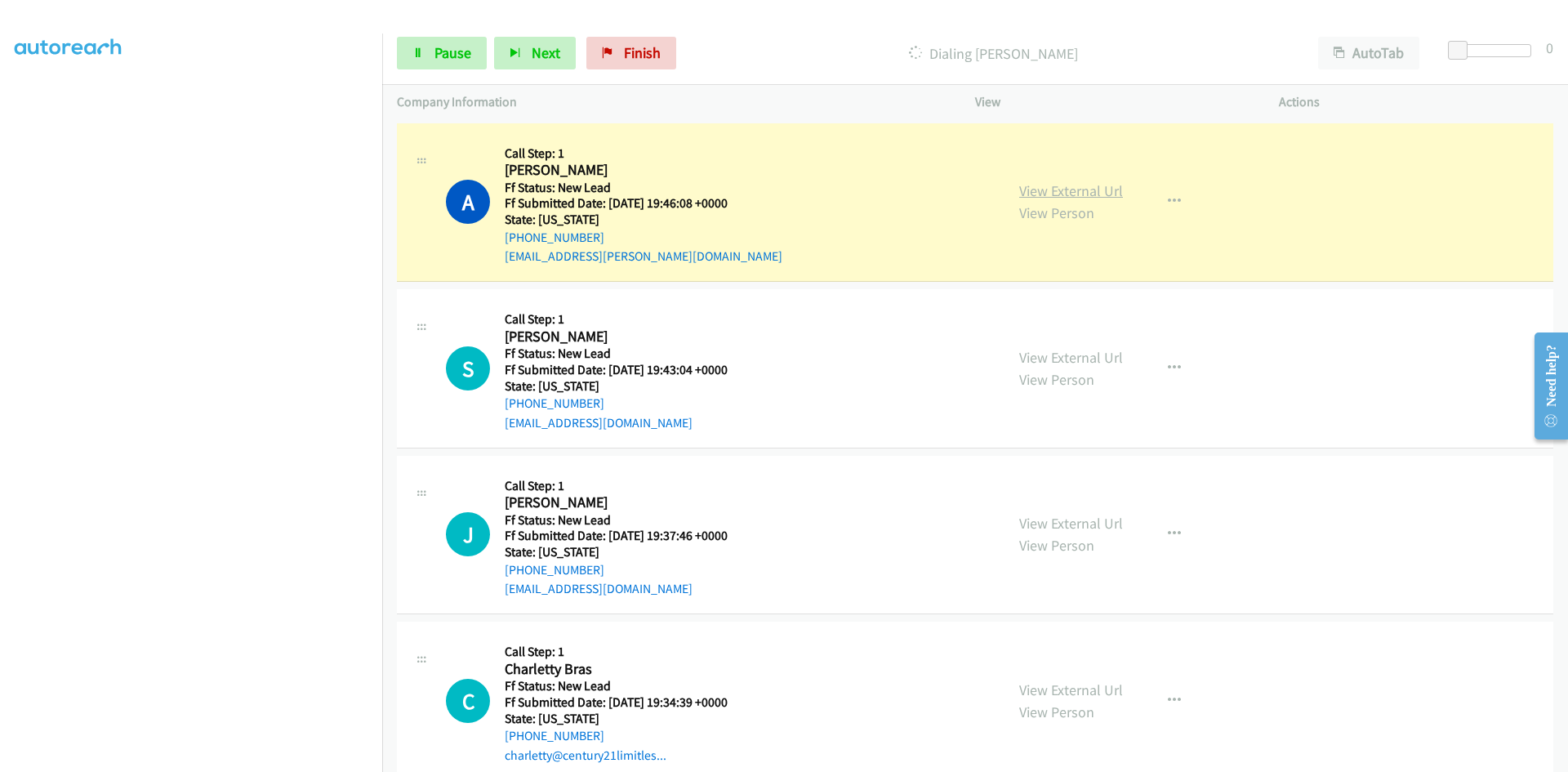
click at [1105, 193] on link "View External Url" at bounding box center [1071, 190] width 104 height 19
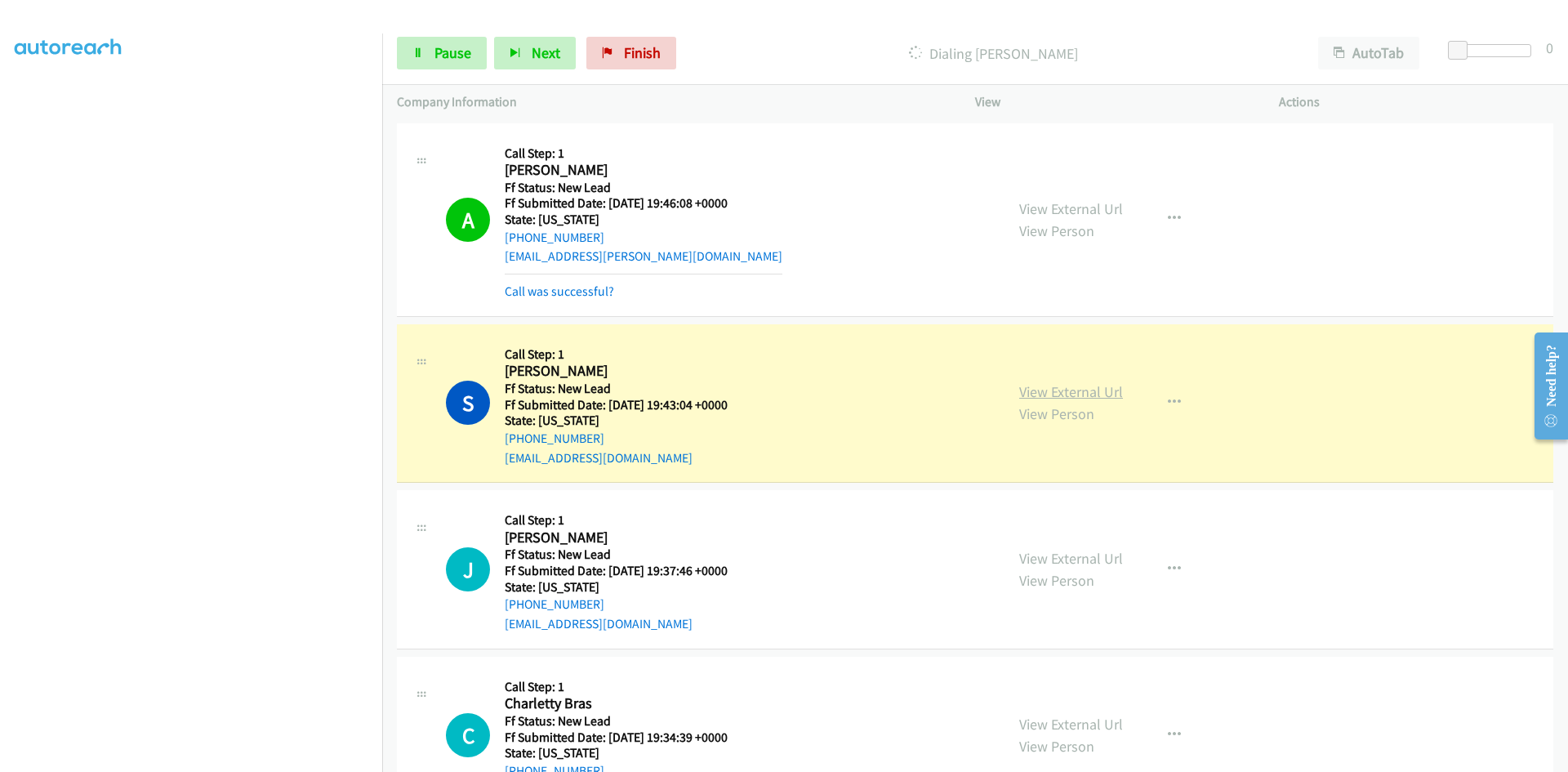
click at [1082, 393] on link "View External Url" at bounding box center [1071, 392] width 104 height 19
click at [580, 294] on link "Call was successful?" at bounding box center [560, 291] width 109 height 15
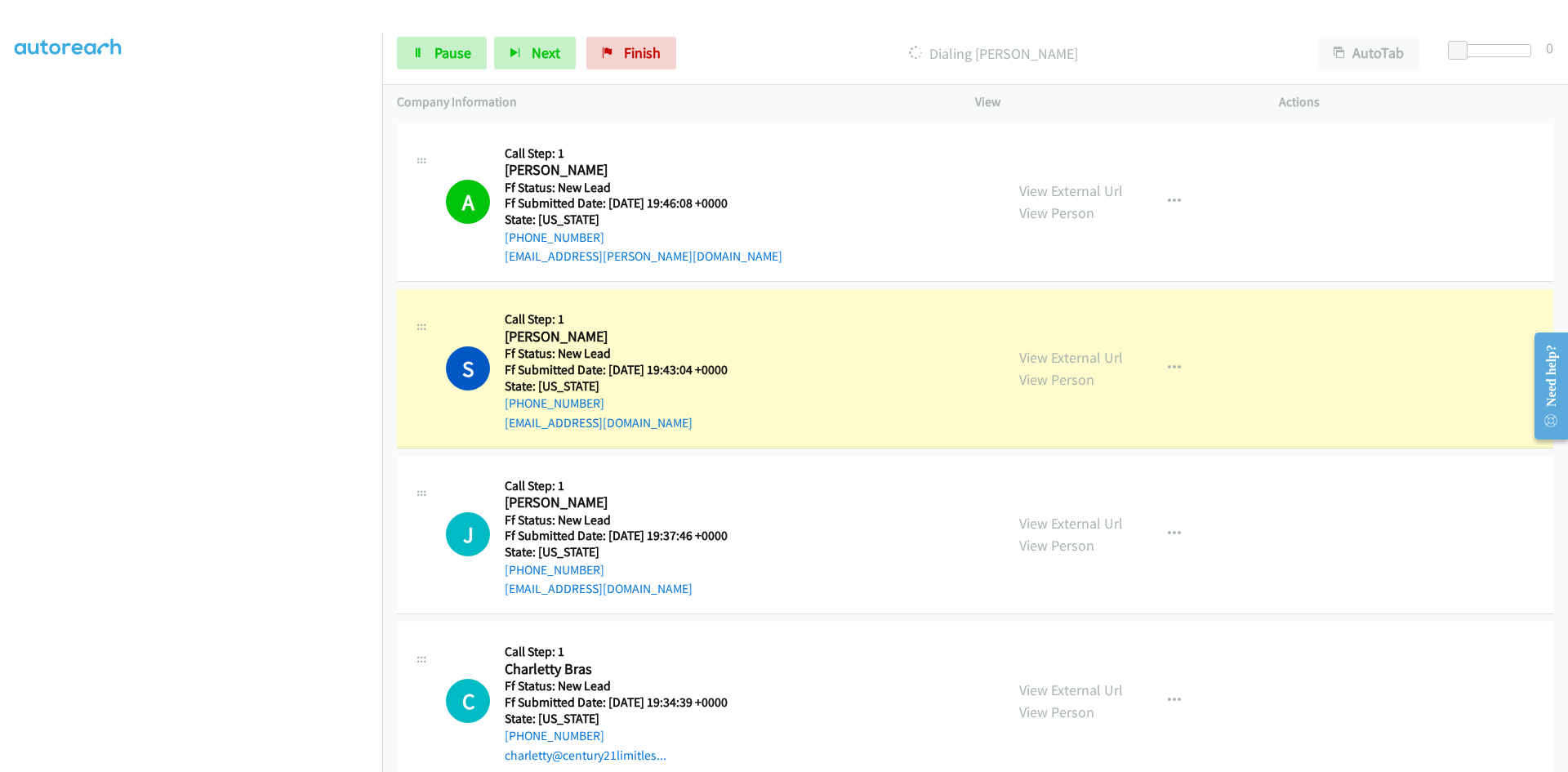
scroll to position [163, 0]
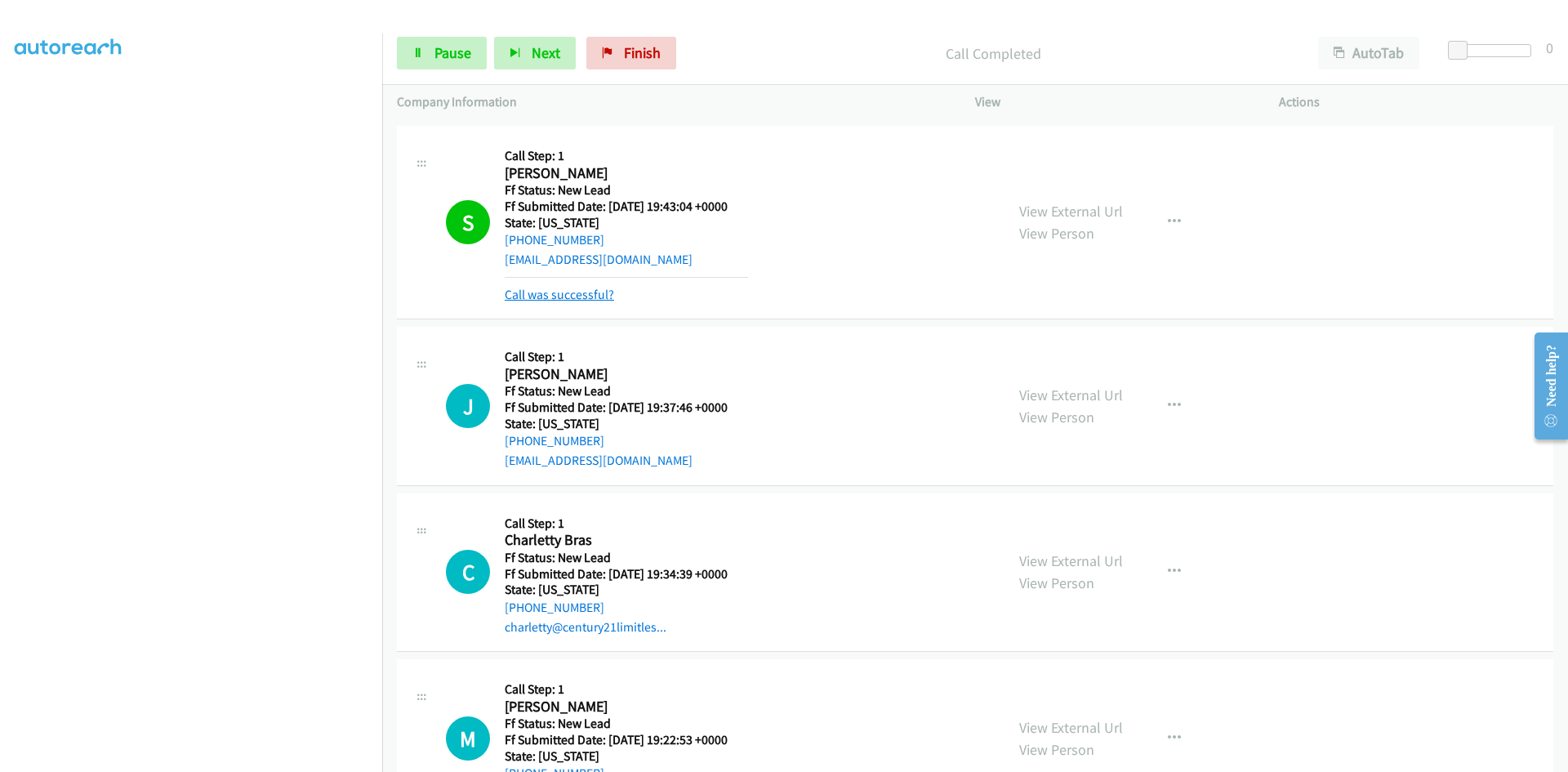
click at [594, 291] on link "Call was successful?" at bounding box center [560, 294] width 109 height 15
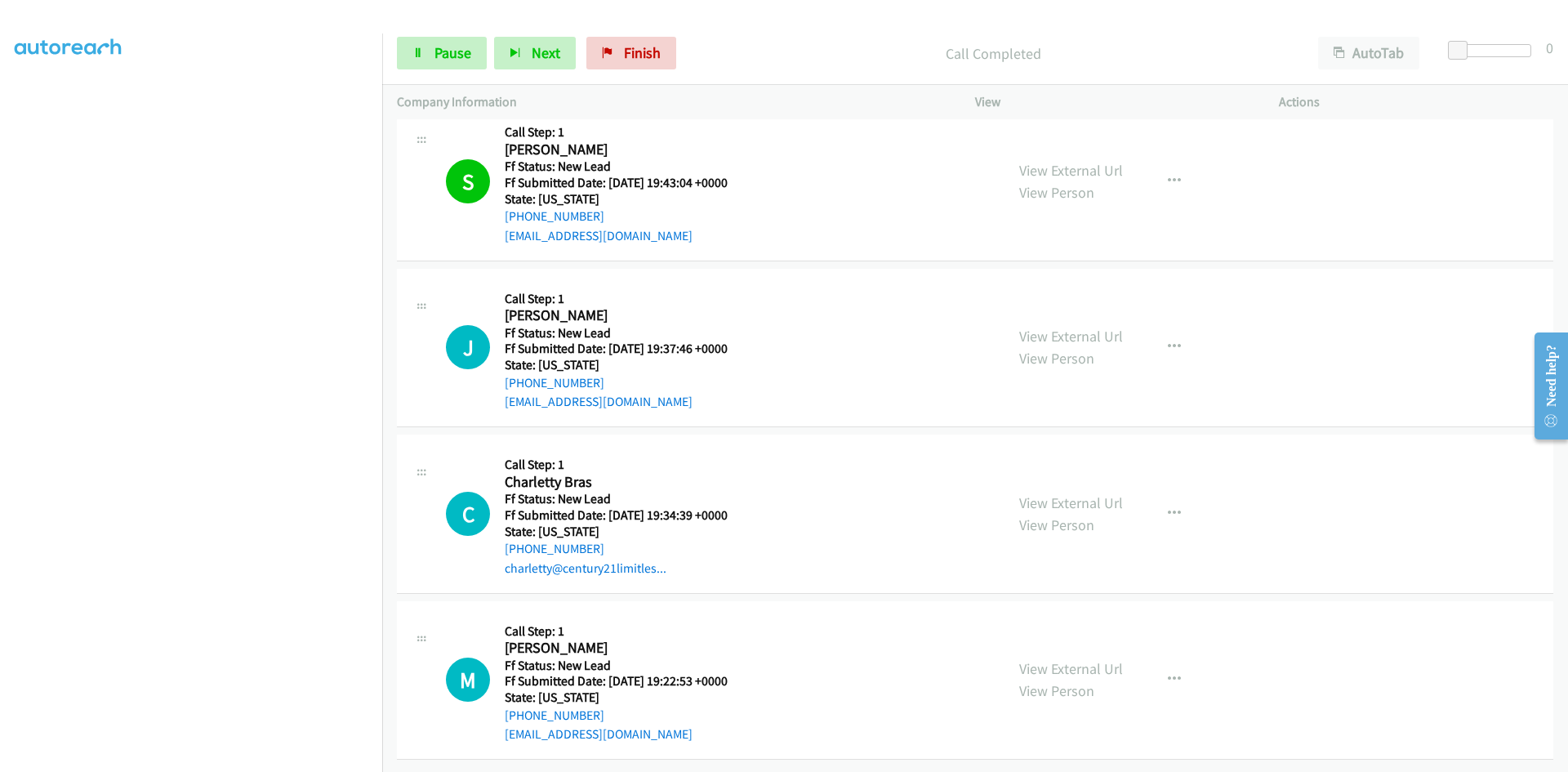
scroll to position [200, 0]
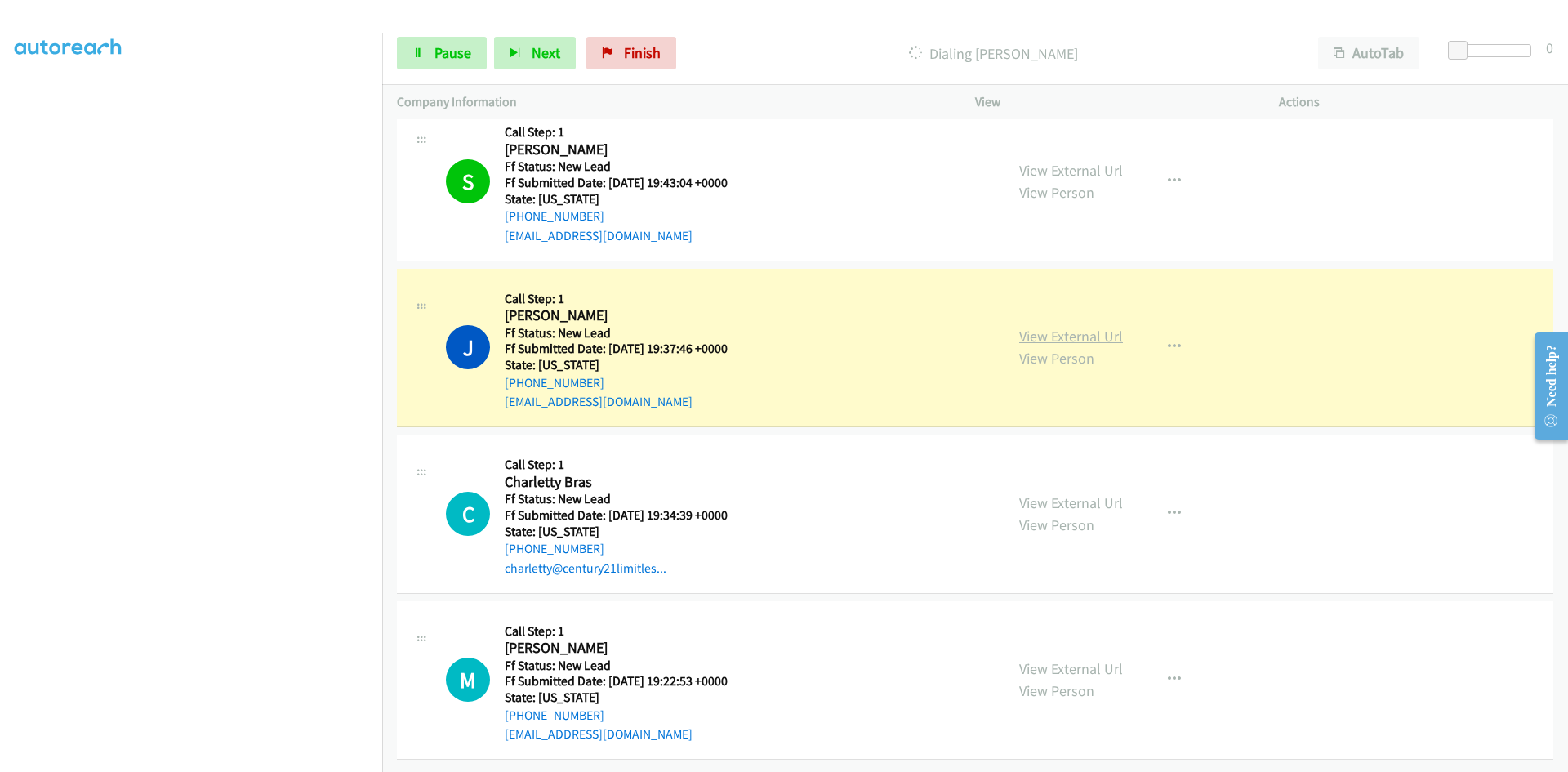
click at [1047, 331] on link "View External Url" at bounding box center [1071, 337] width 104 height 19
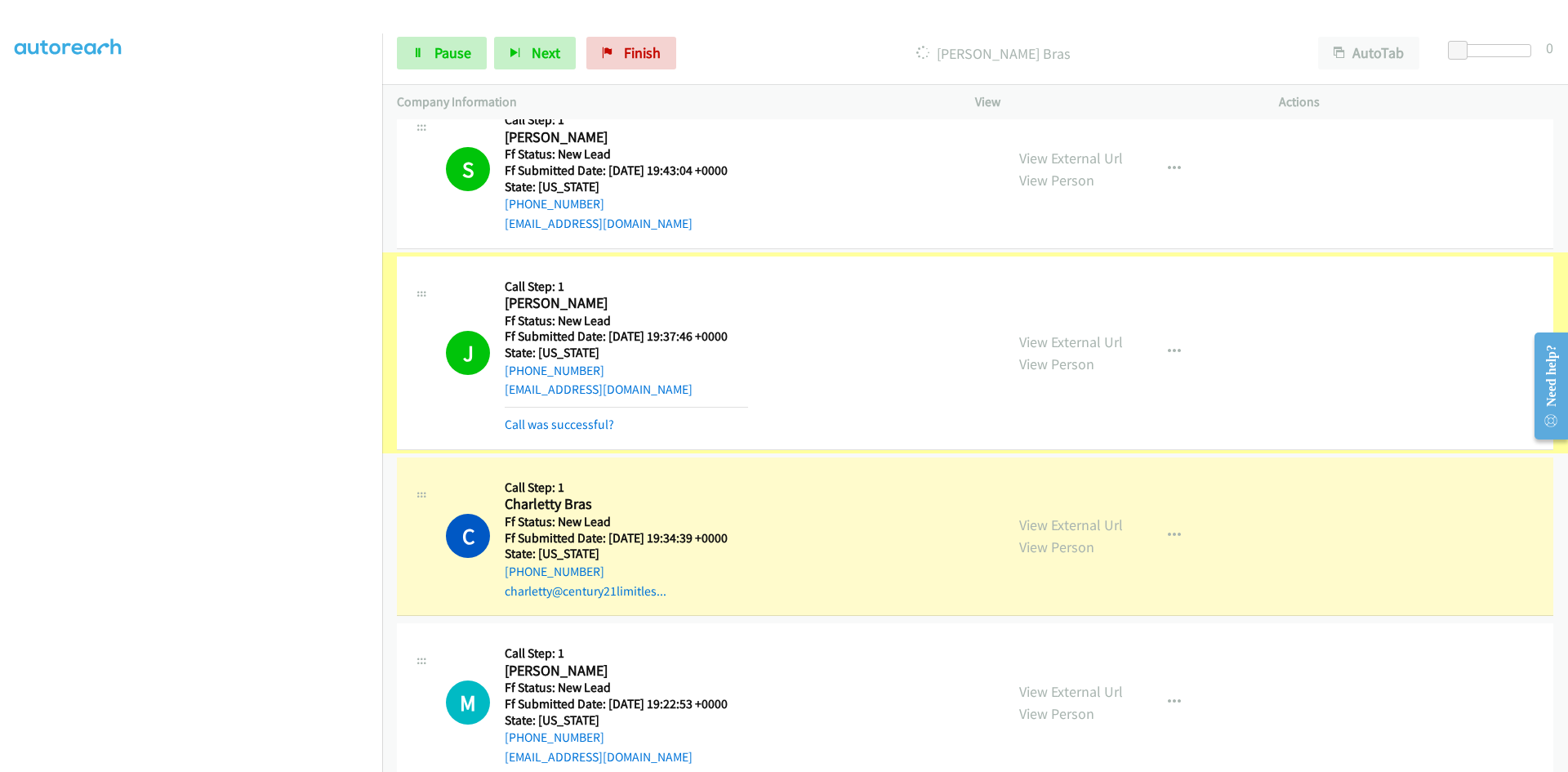
click at [559, 427] on link "Call was successful?" at bounding box center [560, 424] width 109 height 15
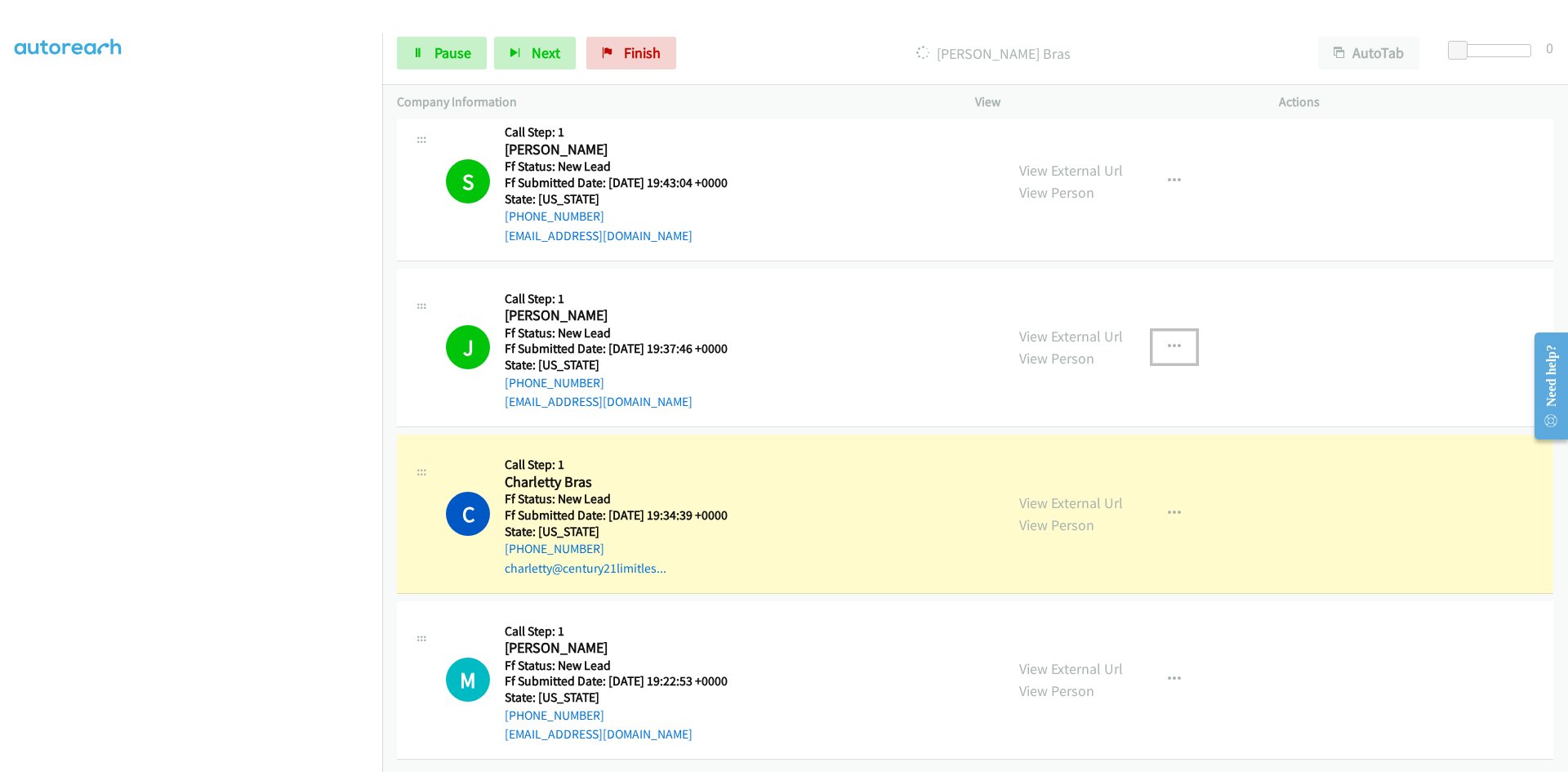
click at [1174, 331] on button "button" at bounding box center [1174, 347] width 44 height 33
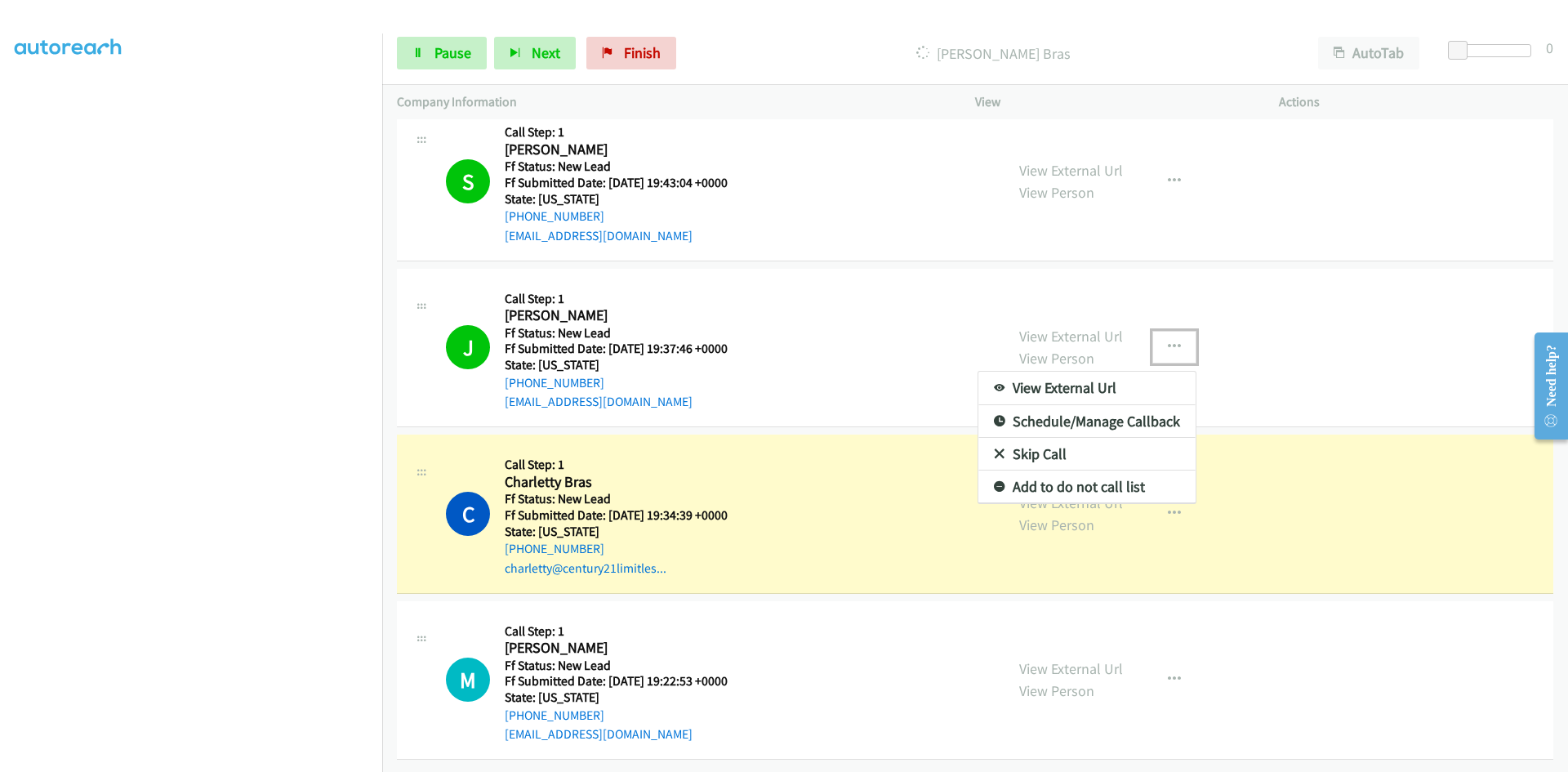
click at [1031, 481] on link "Add to do not call list" at bounding box center [1087, 486] width 218 height 33
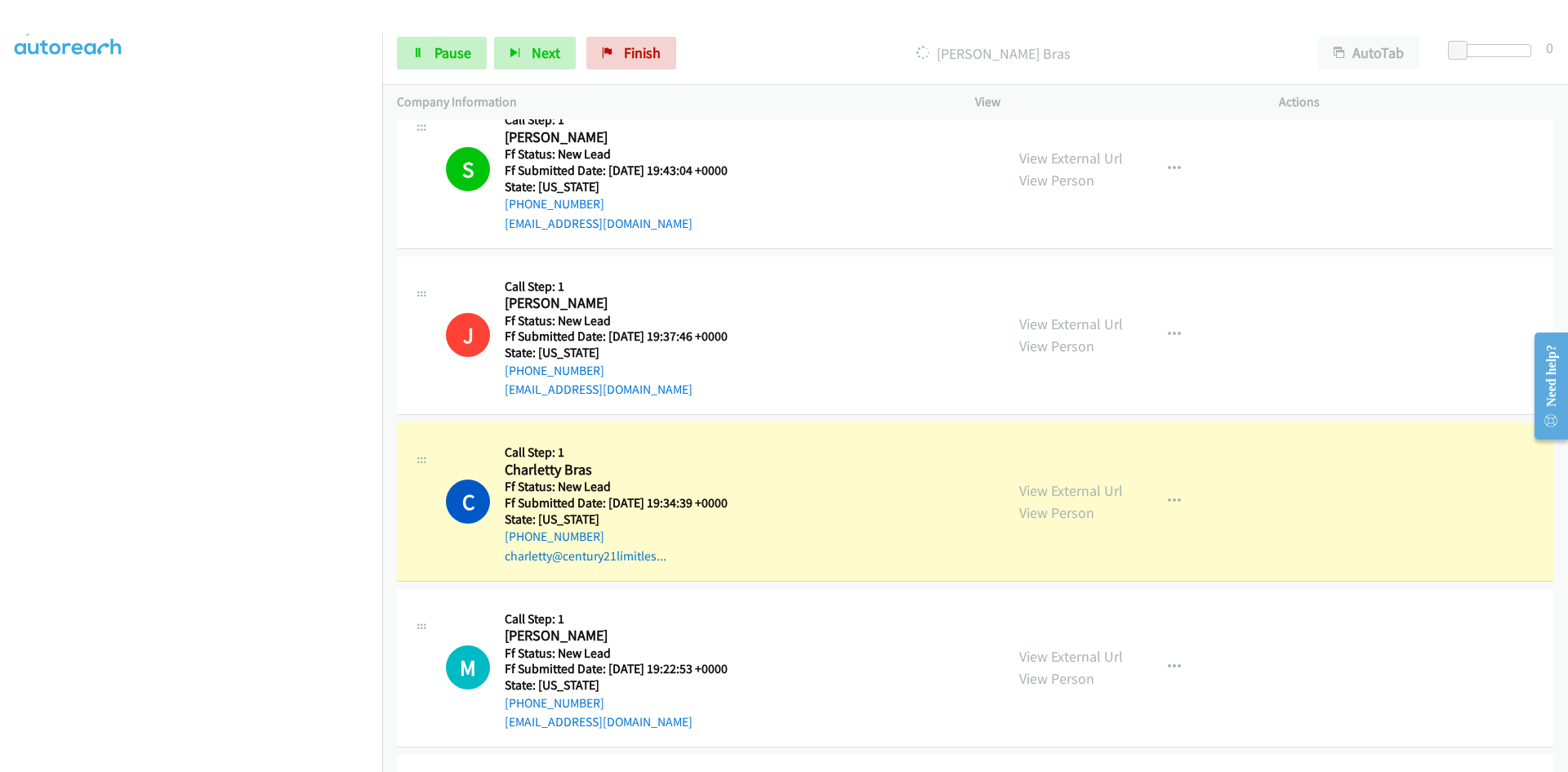
scroll to position [144, 0]
click at [1111, 493] on link "View External Url" at bounding box center [1071, 491] width 104 height 19
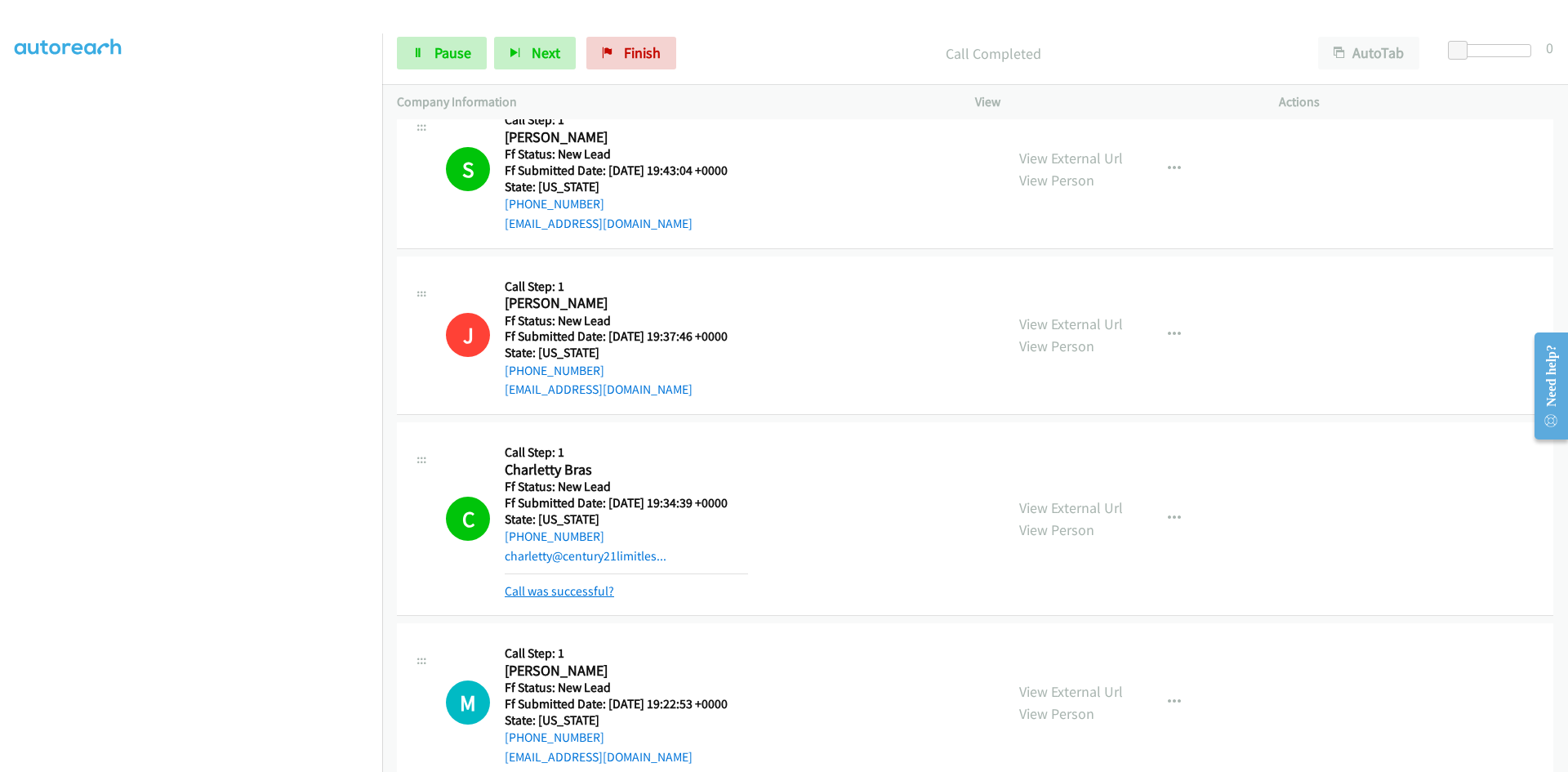
click at [593, 591] on link "Call was successful?" at bounding box center [560, 591] width 109 height 15
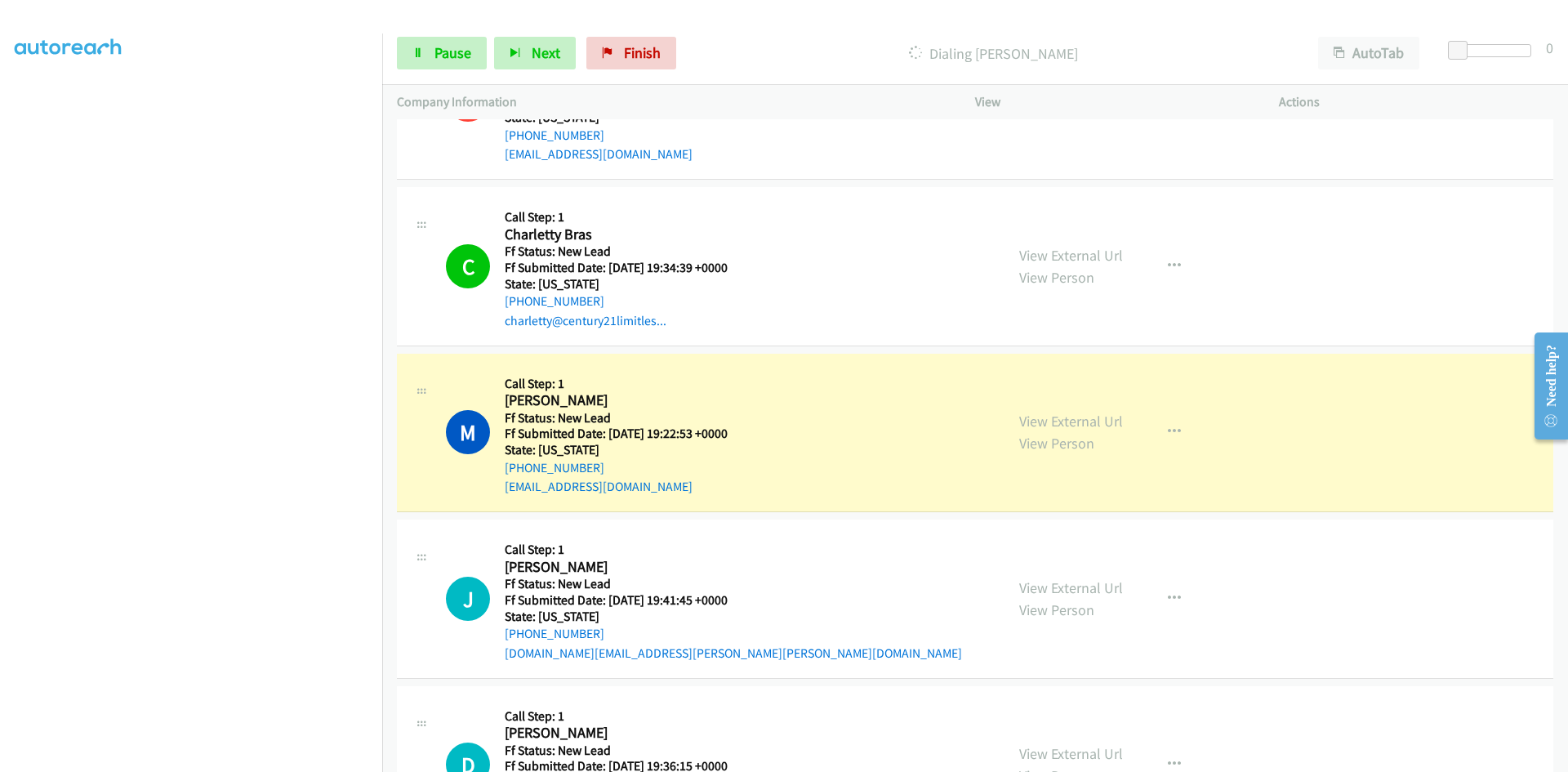
scroll to position [445, 0]
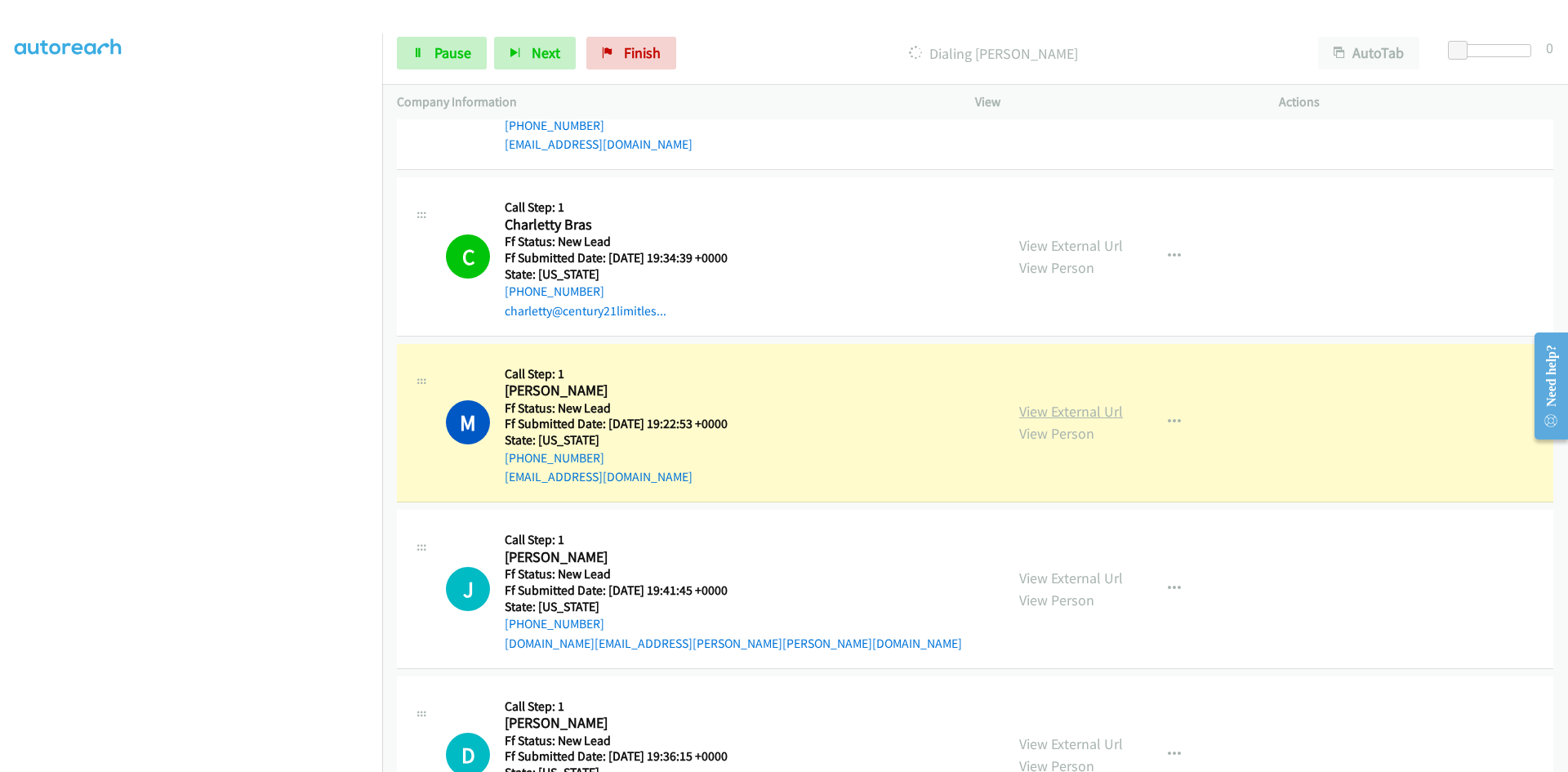
click at [1081, 415] on link "View External Url" at bounding box center [1071, 412] width 104 height 19
click at [433, 50] on link "Pause" at bounding box center [441, 53] width 90 height 33
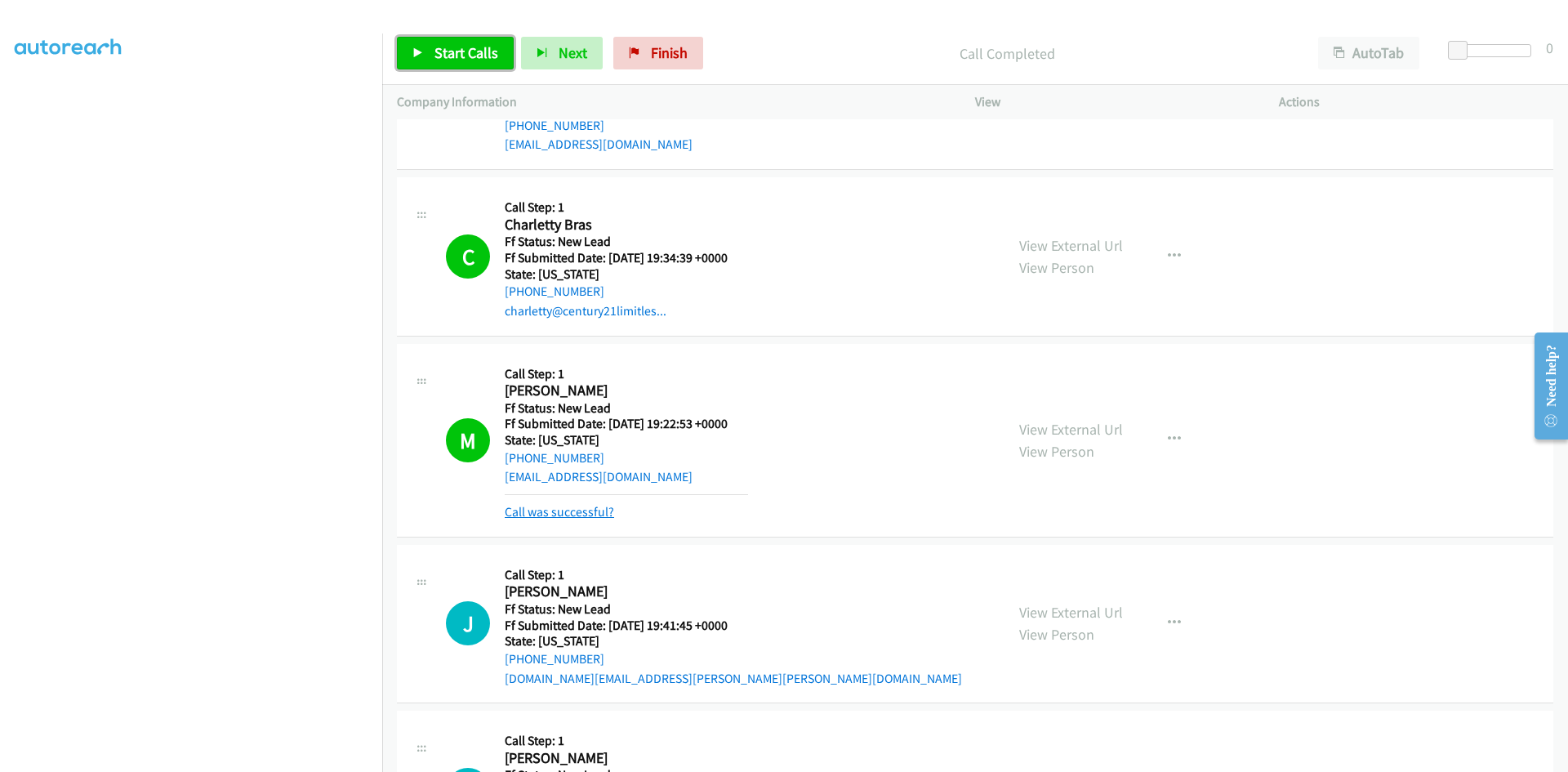
click at [545, 507] on link "Call was successful?" at bounding box center [560, 512] width 109 height 15
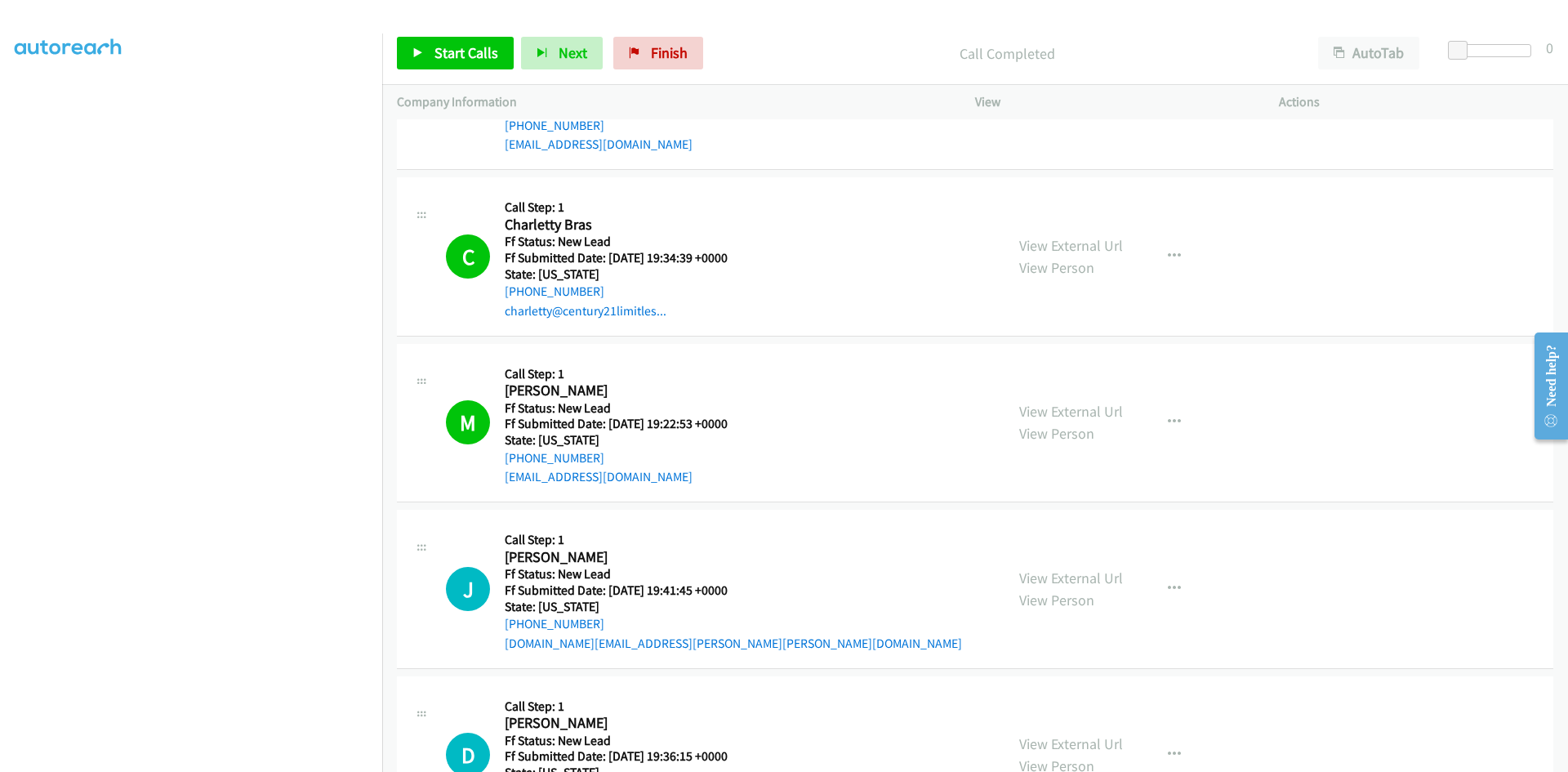
click at [906, 30] on div "Start Calls Pause Next Finish Call Completed AutoTab AutoTab 0" at bounding box center [975, 53] width 1186 height 63
click at [465, 52] on span "Start Calls" at bounding box center [466, 53] width 64 height 19
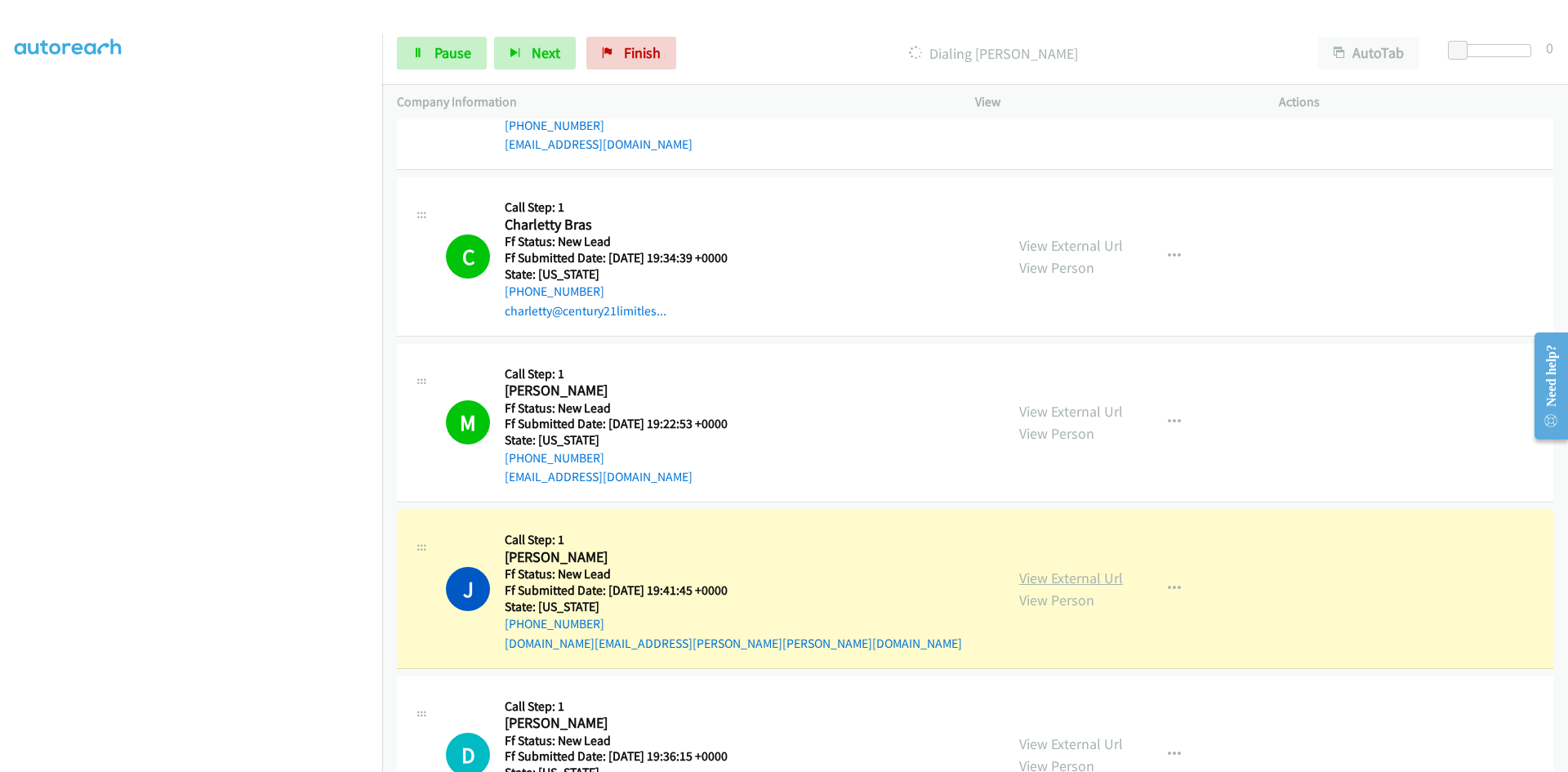
click at [1026, 572] on link "View External Url" at bounding box center [1071, 578] width 104 height 19
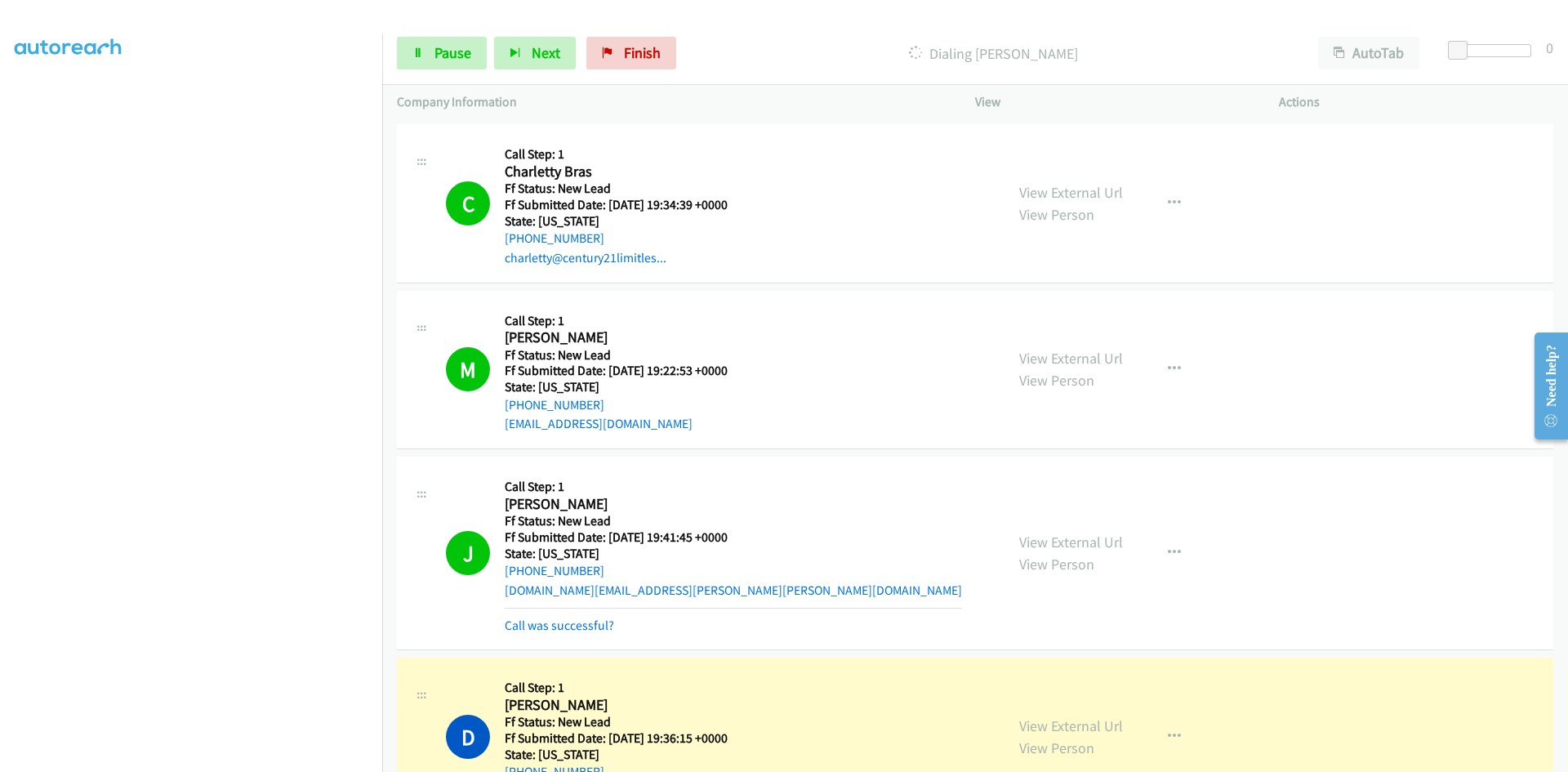
scroll to position [567, 0]
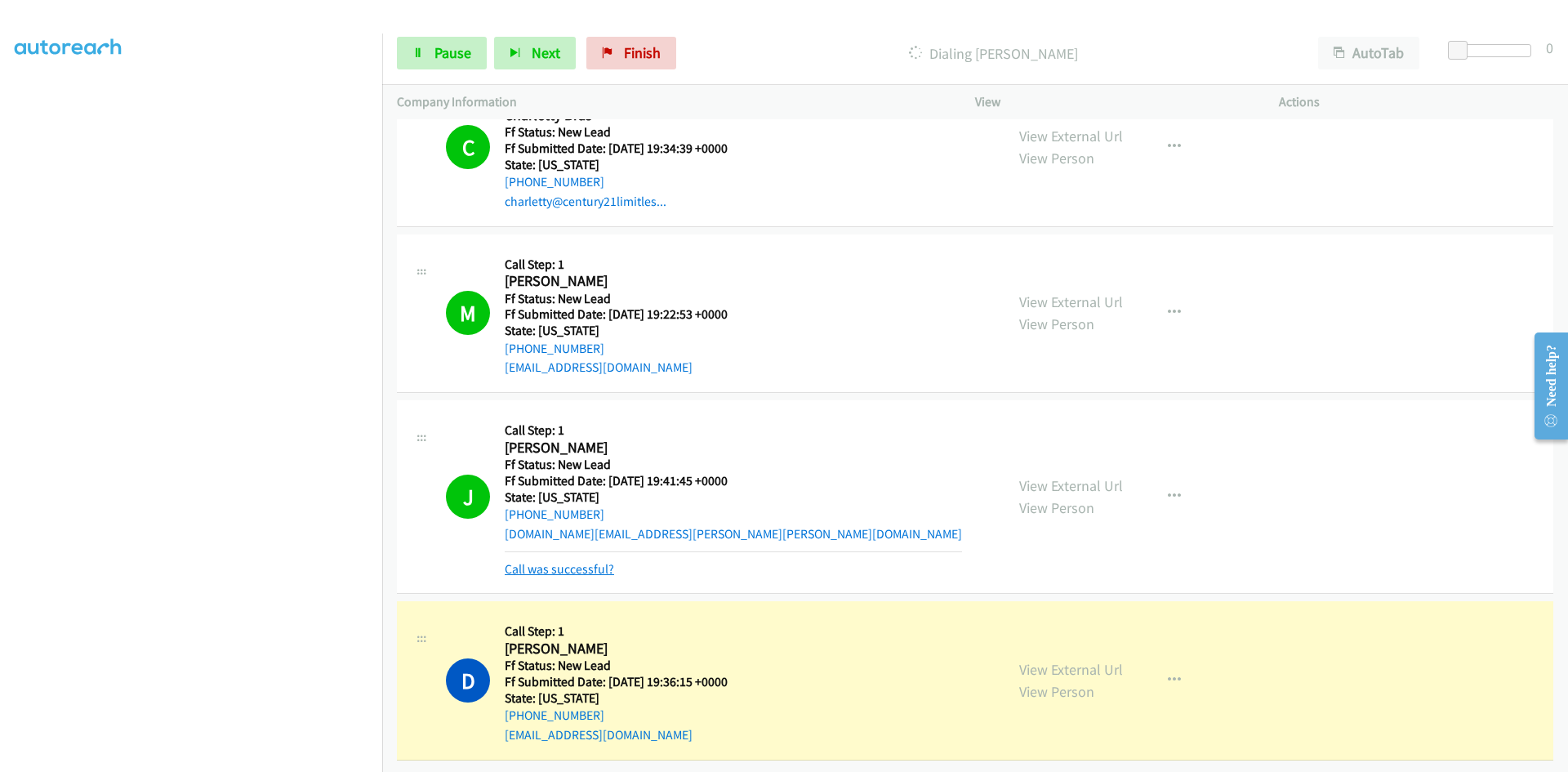
click at [562, 562] on link "Call was successful?" at bounding box center [560, 569] width 109 height 15
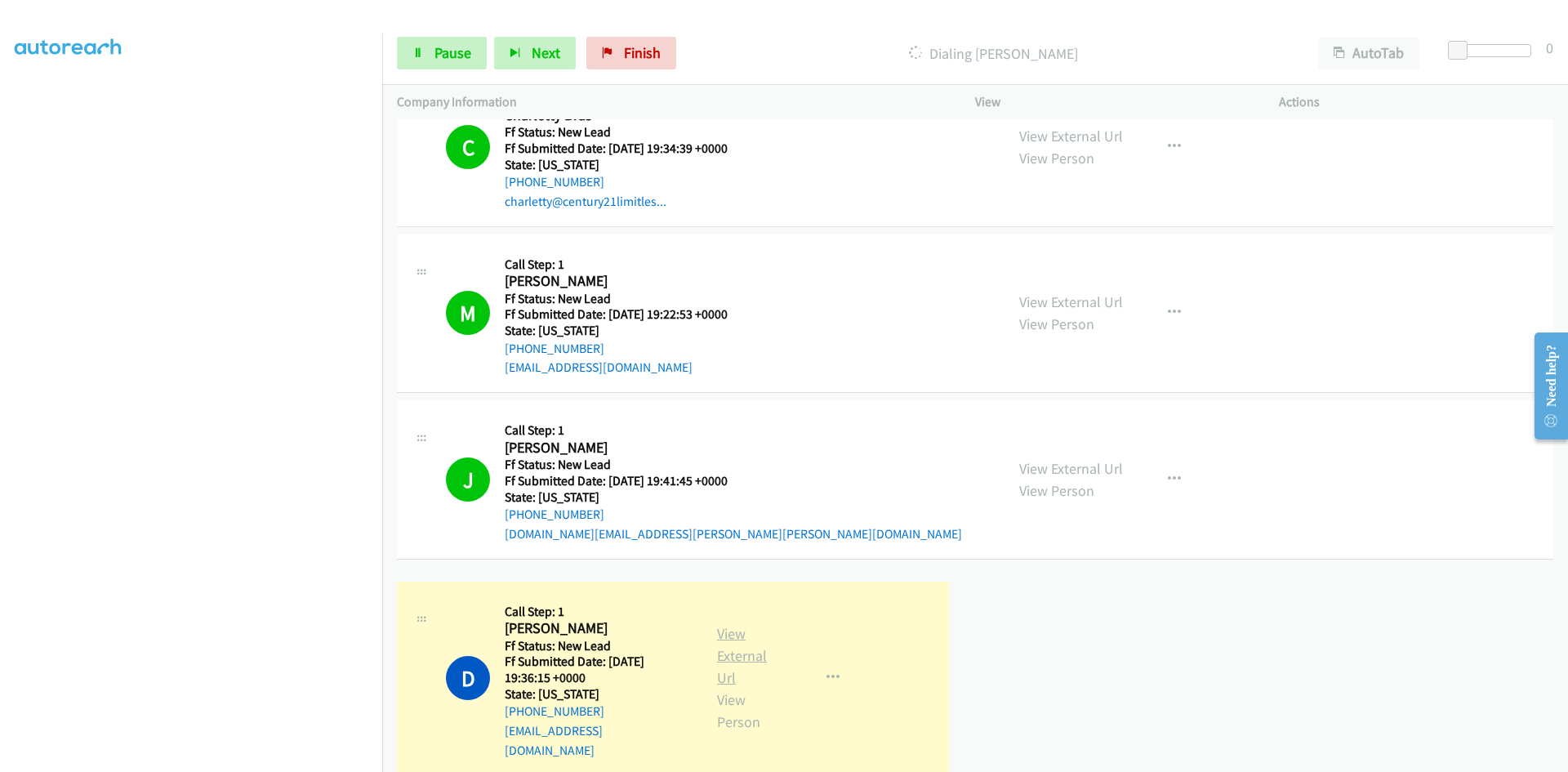
scroll to position [532, 0]
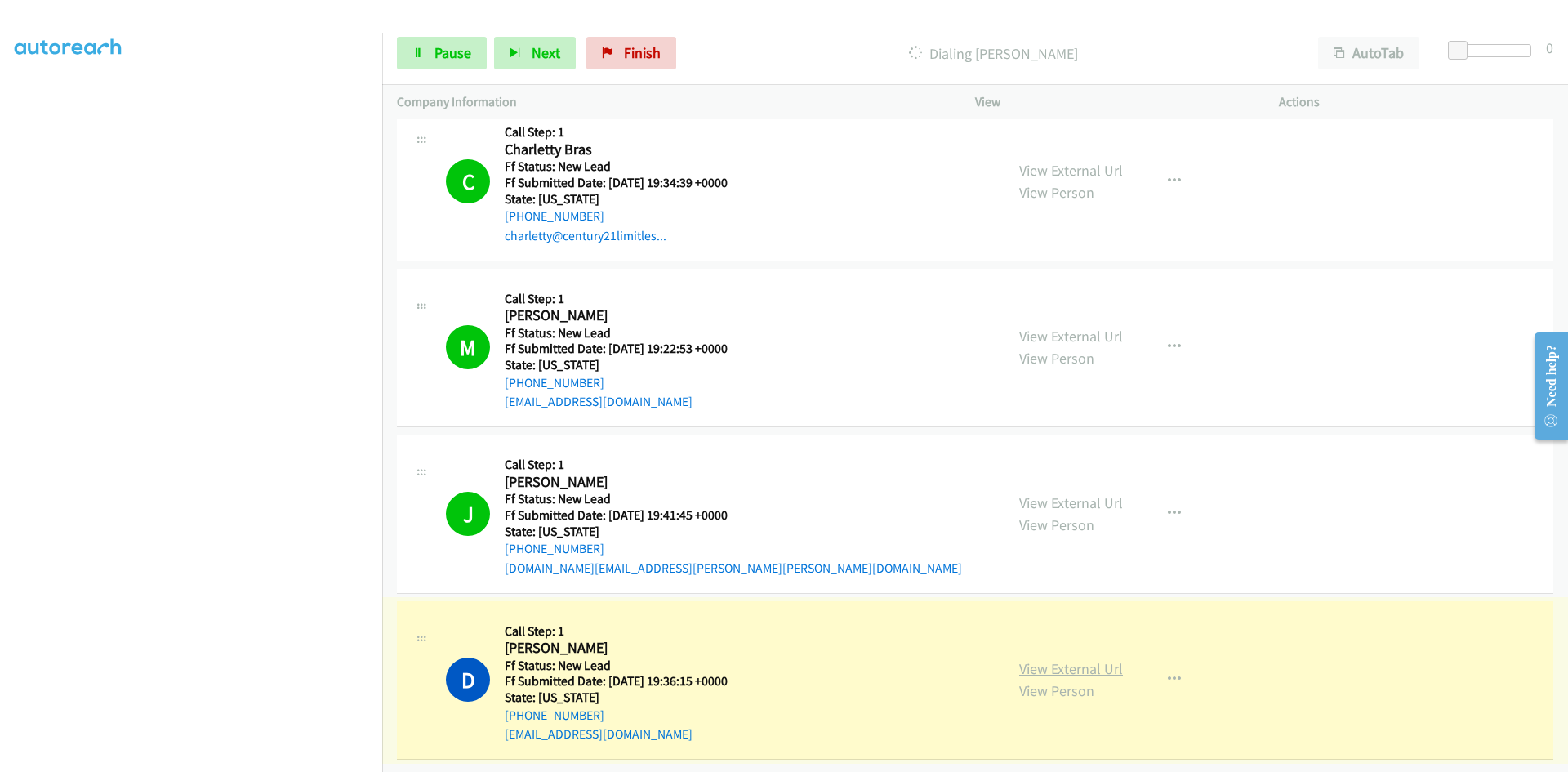
click at [1052, 660] on link "View External Url" at bounding box center [1071, 669] width 104 height 19
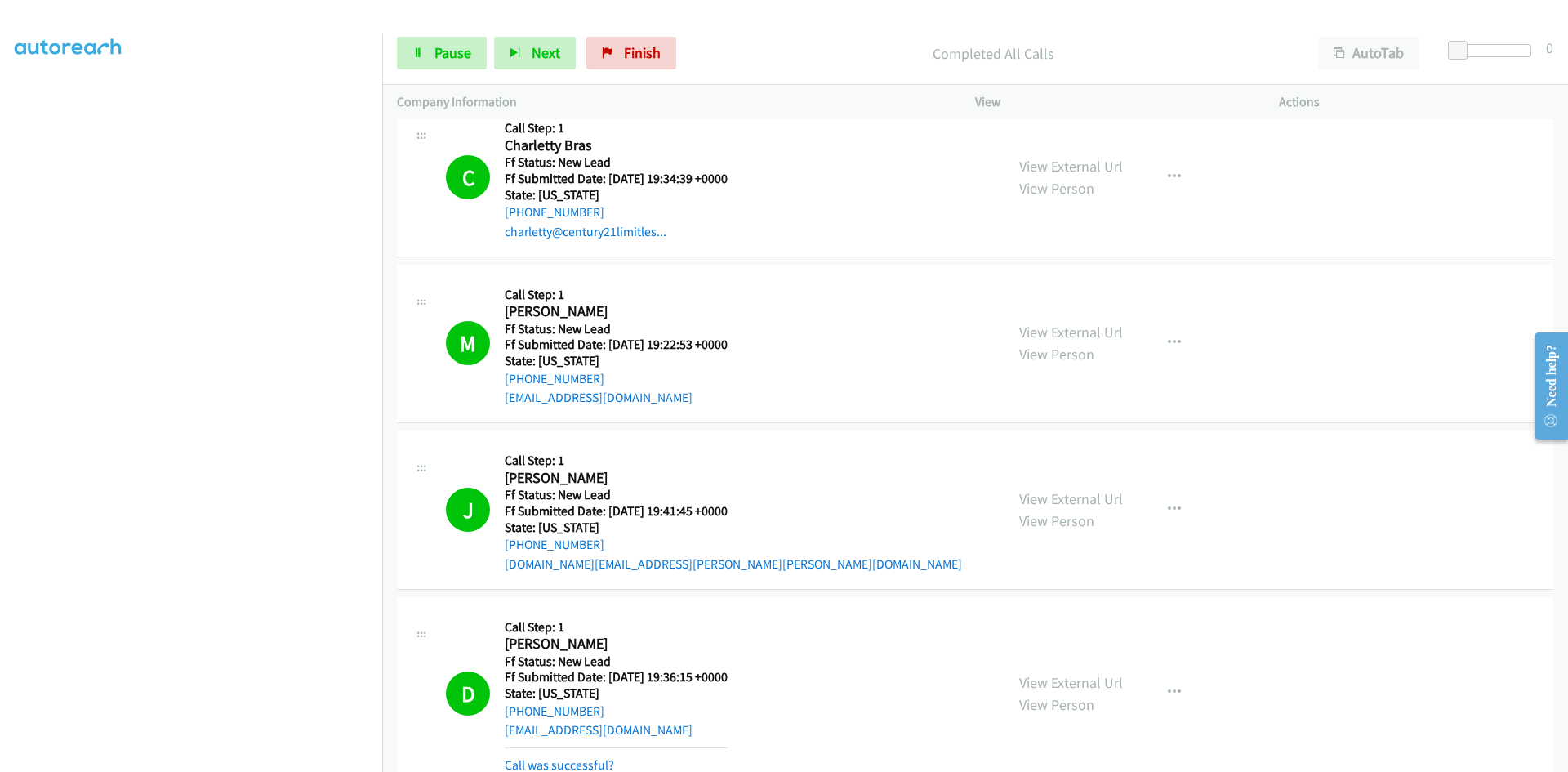
scroll to position [618, 0]
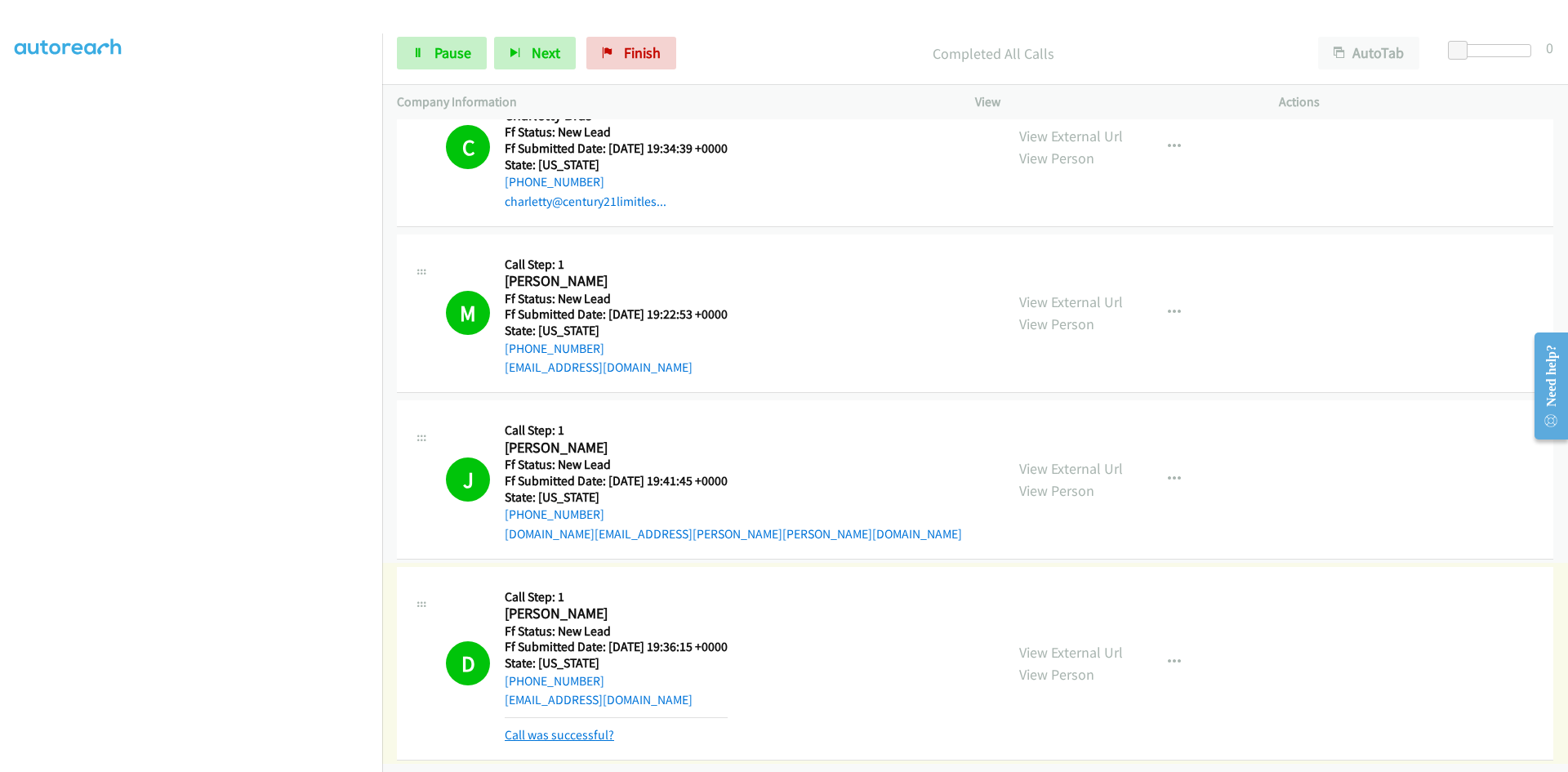
click at [575, 729] on link "Call was successful?" at bounding box center [560, 735] width 109 height 15
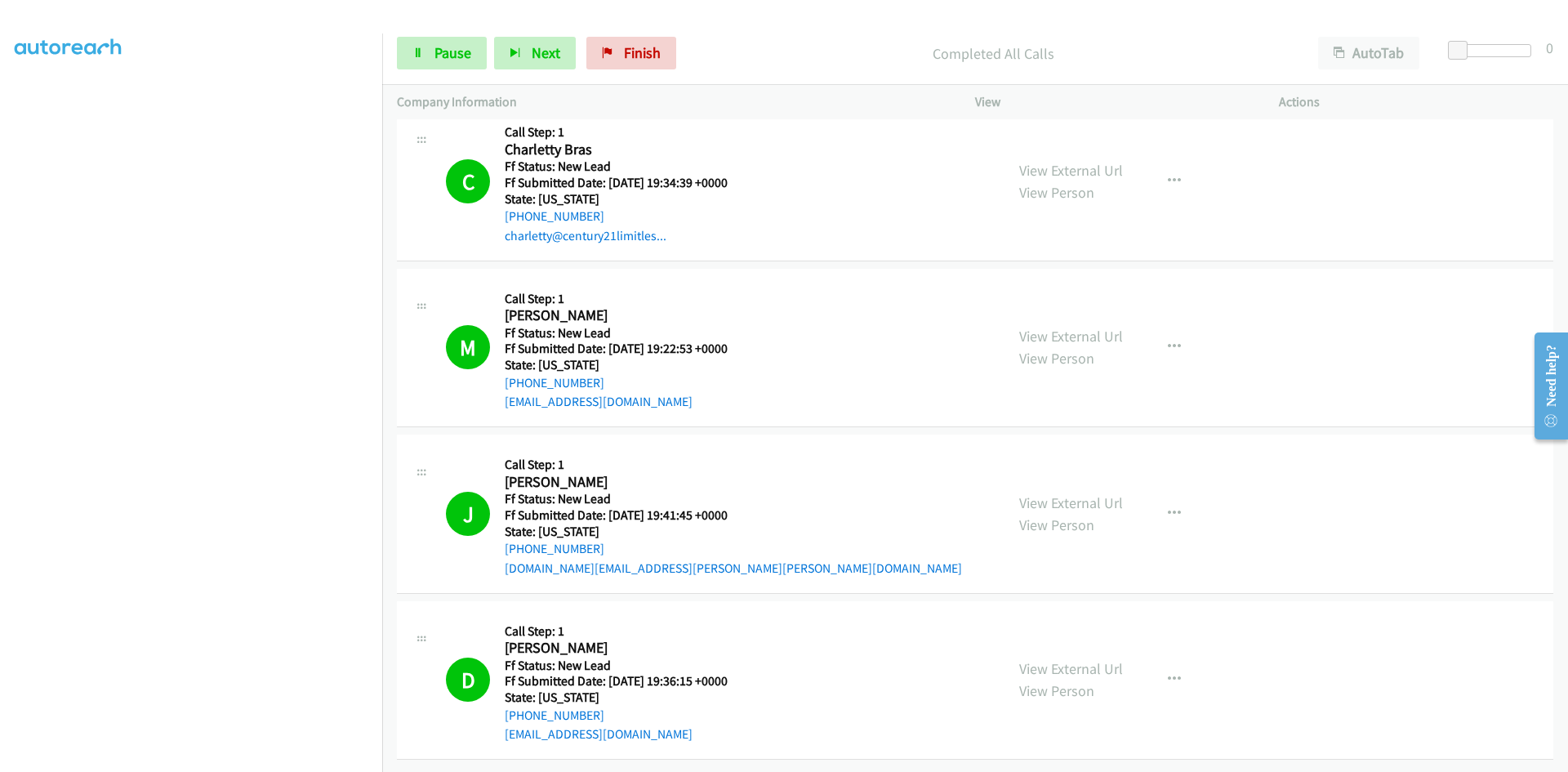
scroll to position [584, 0]
click at [632, 53] on span "Finish" at bounding box center [642, 53] width 37 height 19
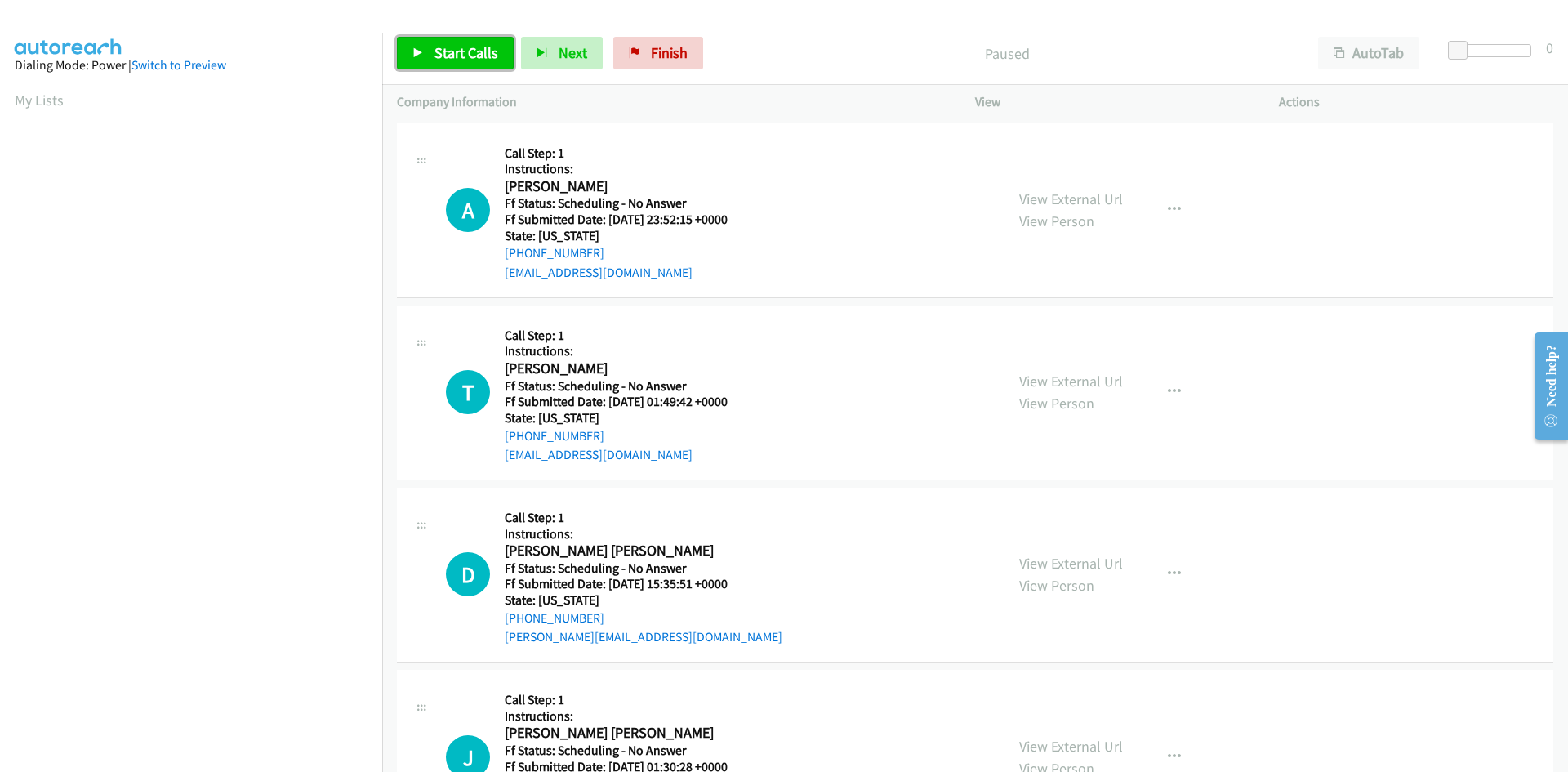
click at [415, 61] on link "Start Calls" at bounding box center [455, 53] width 117 height 33
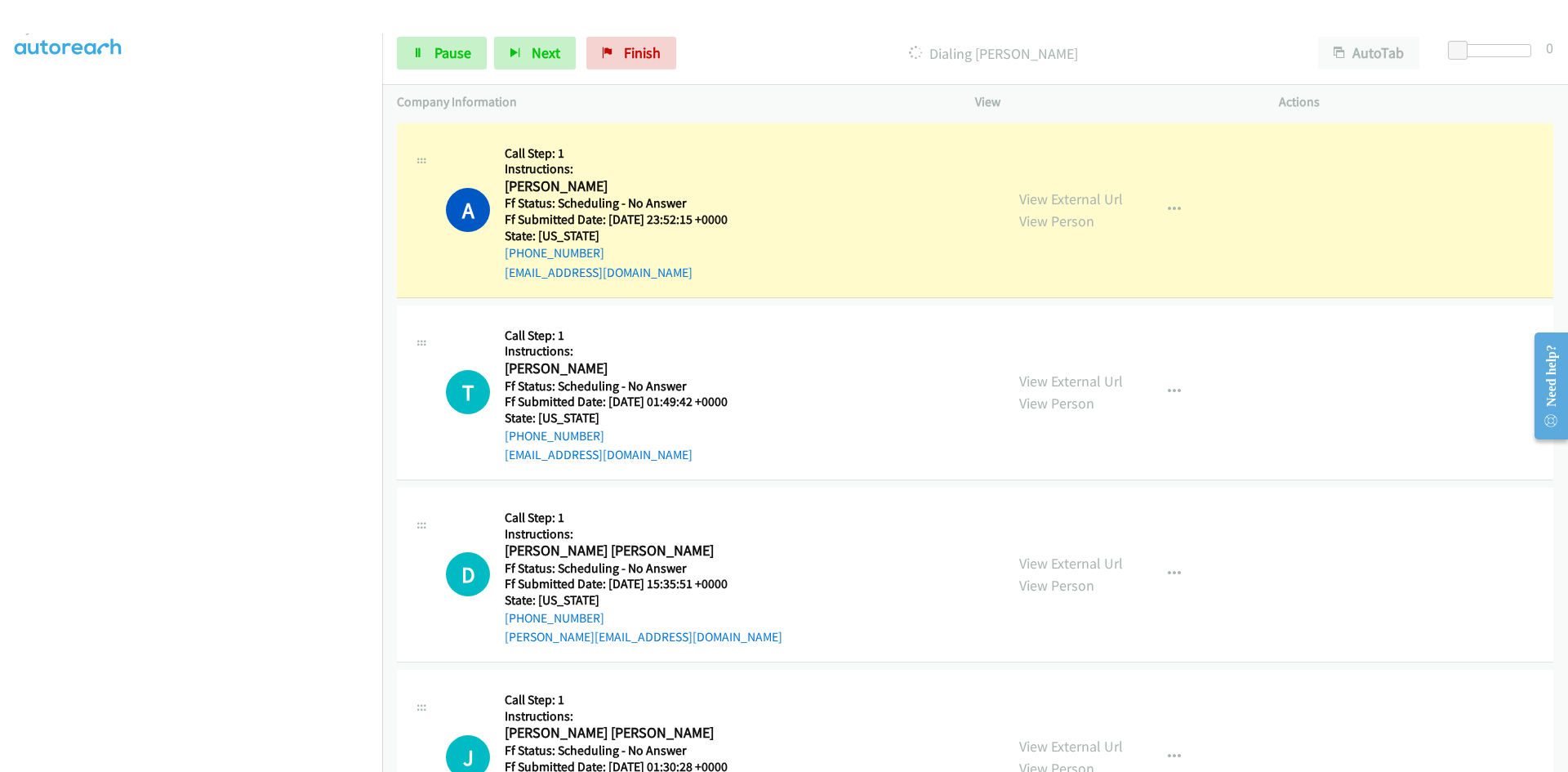
scroll to position [144, 0]
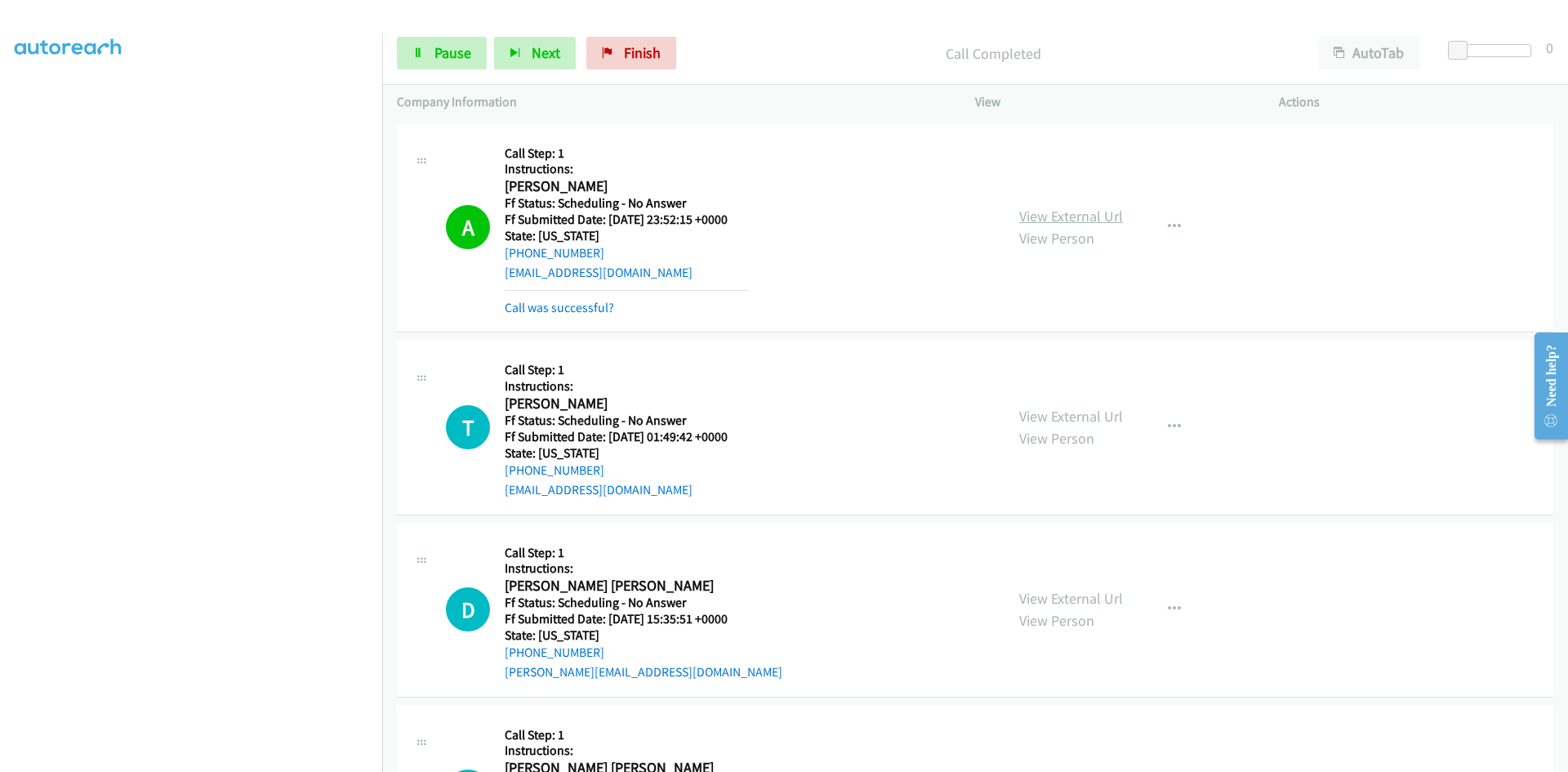
click at [1073, 202] on div "View External Url View Person View External Url Email Schedule/Manage Callback …" at bounding box center [1164, 228] width 318 height 180
click at [1053, 216] on link "View External Url" at bounding box center [1071, 216] width 104 height 19
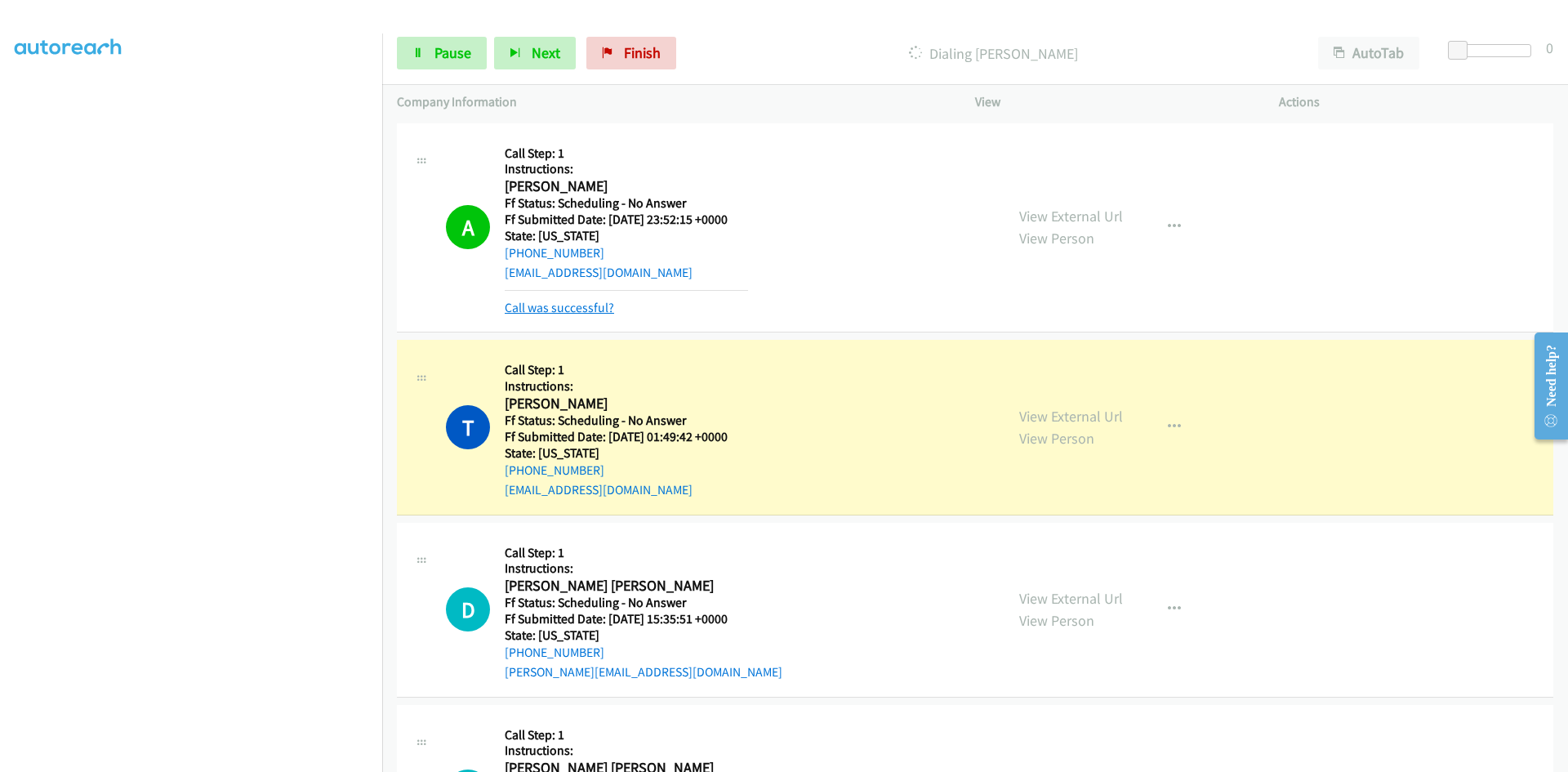
click at [555, 310] on link "Call was successful?" at bounding box center [560, 307] width 109 height 15
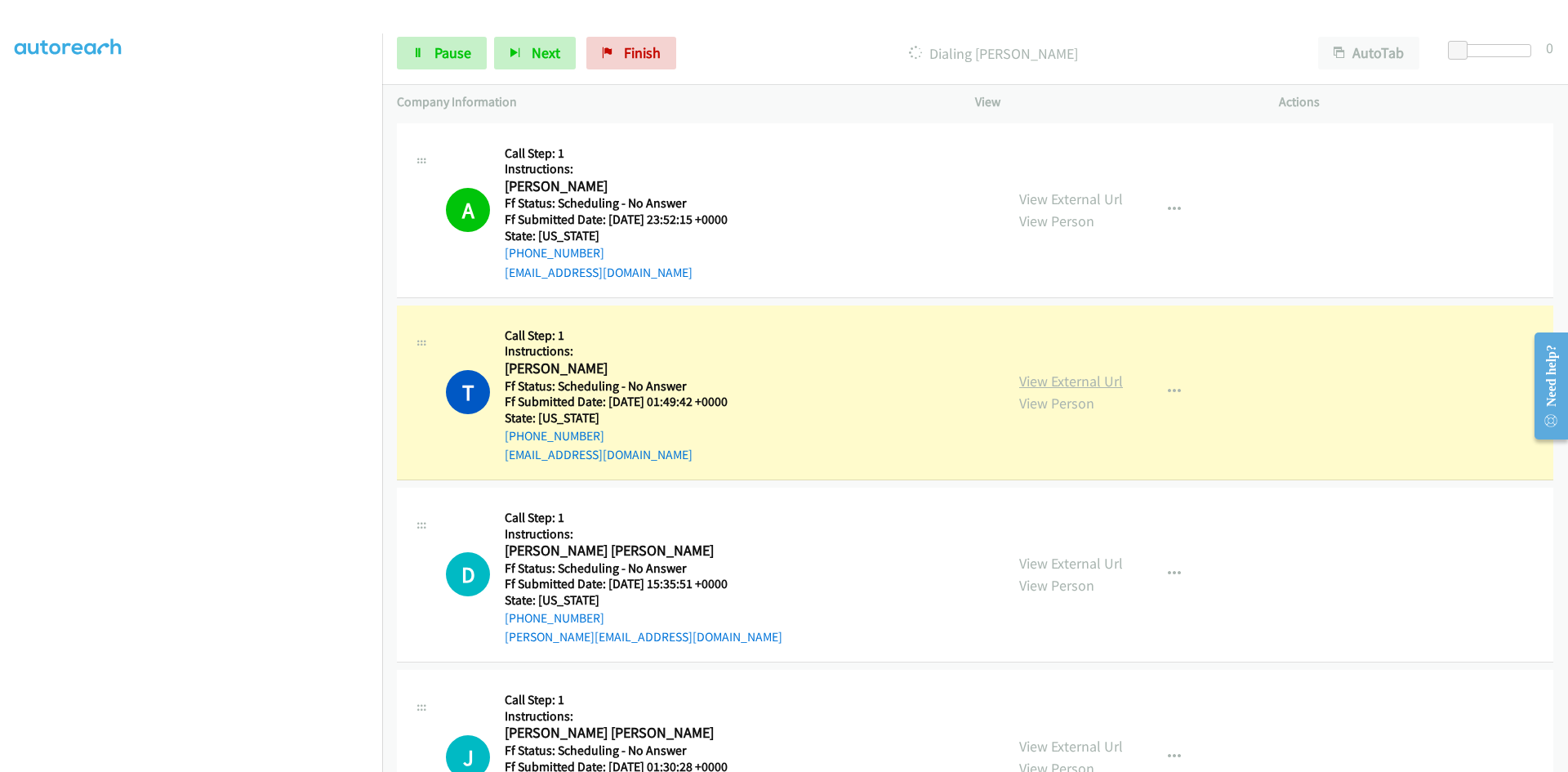
click at [1059, 386] on link "View External Url" at bounding box center [1071, 381] width 104 height 19
click at [456, 46] on span "Pause" at bounding box center [452, 53] width 37 height 19
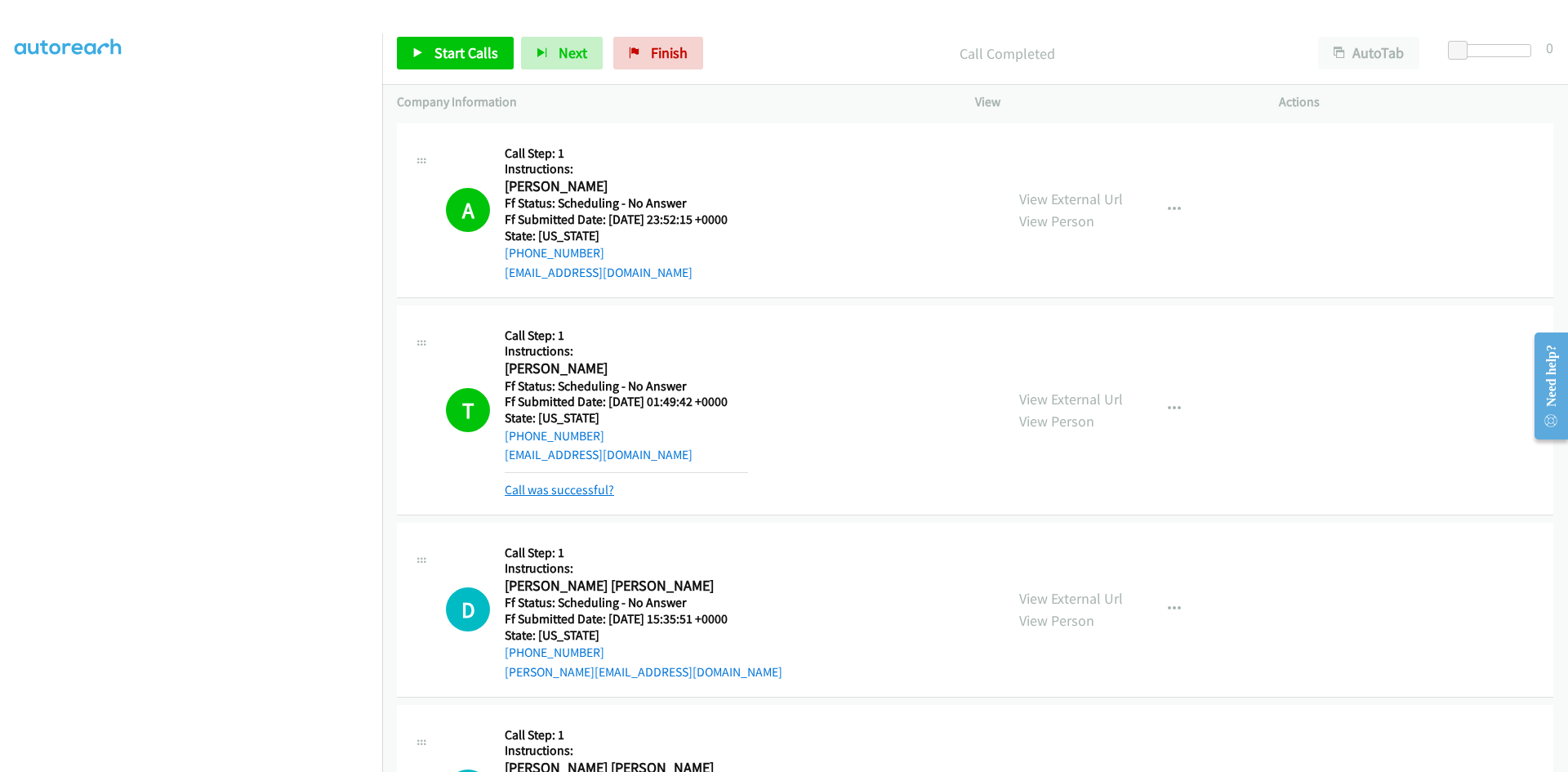
click at [534, 492] on link "Call was successful?" at bounding box center [560, 489] width 109 height 15
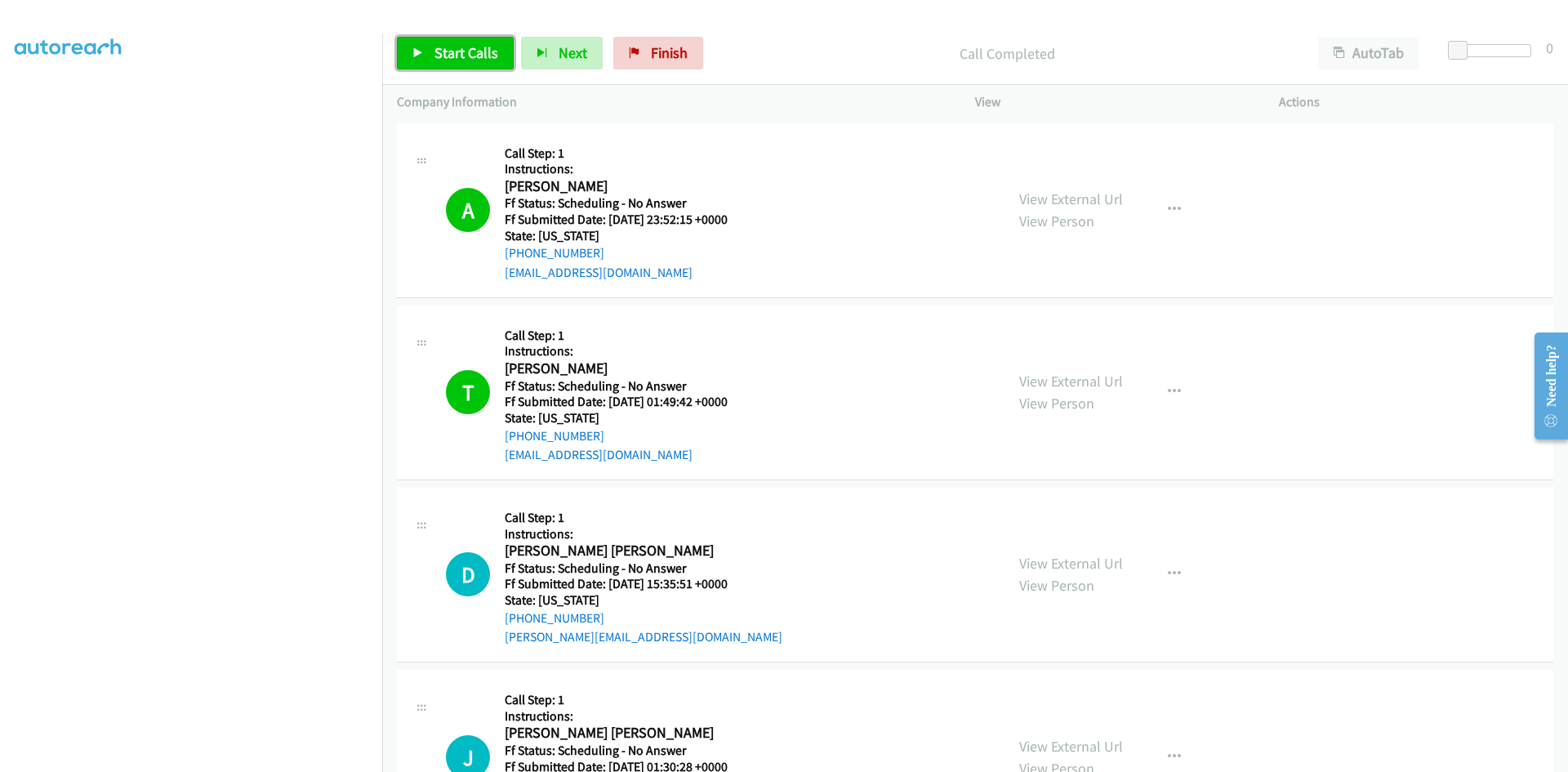
click at [478, 57] on span "Start Calls" at bounding box center [466, 53] width 64 height 19
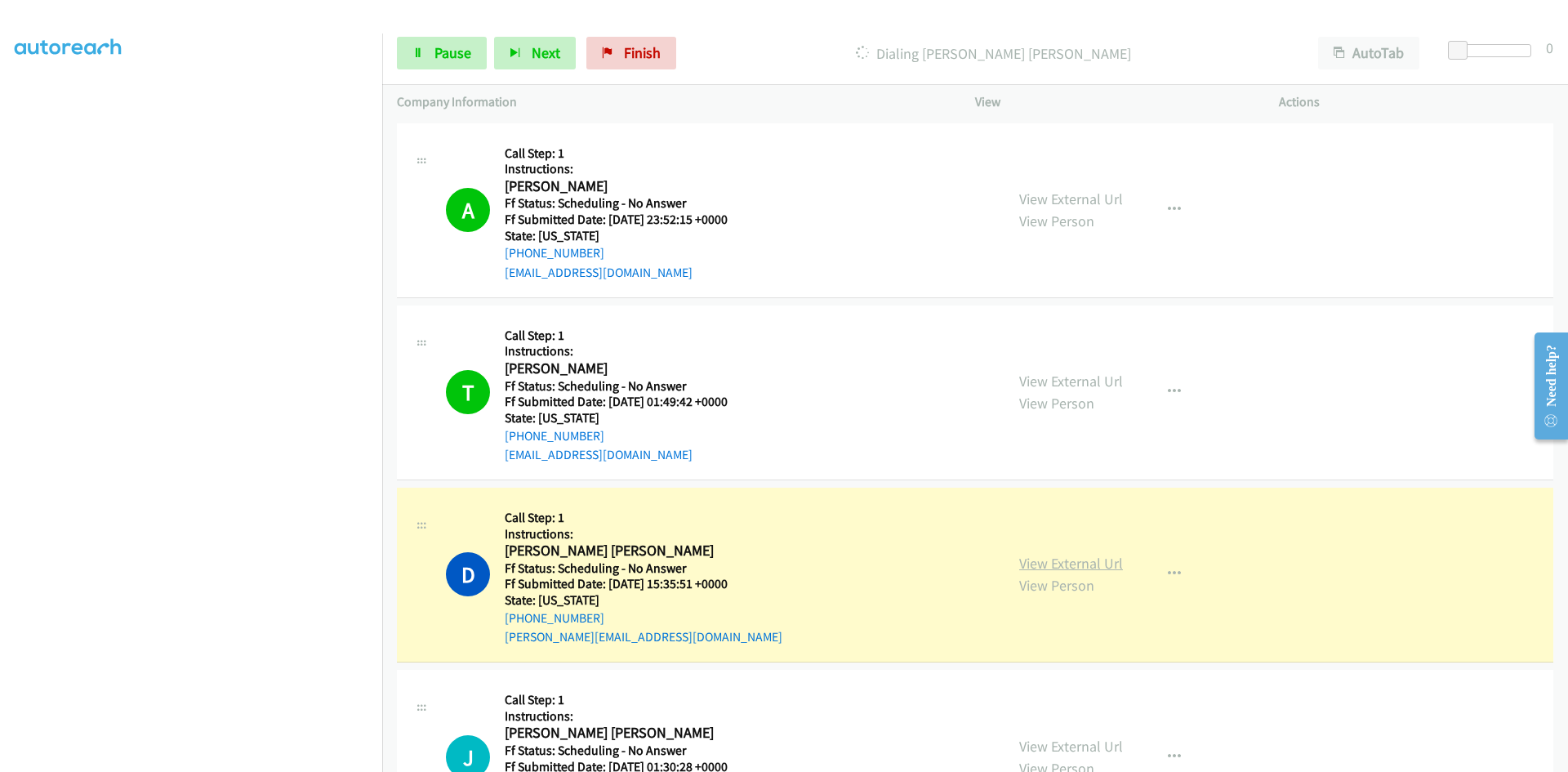
click at [1090, 562] on link "View External Url" at bounding box center [1071, 564] width 104 height 19
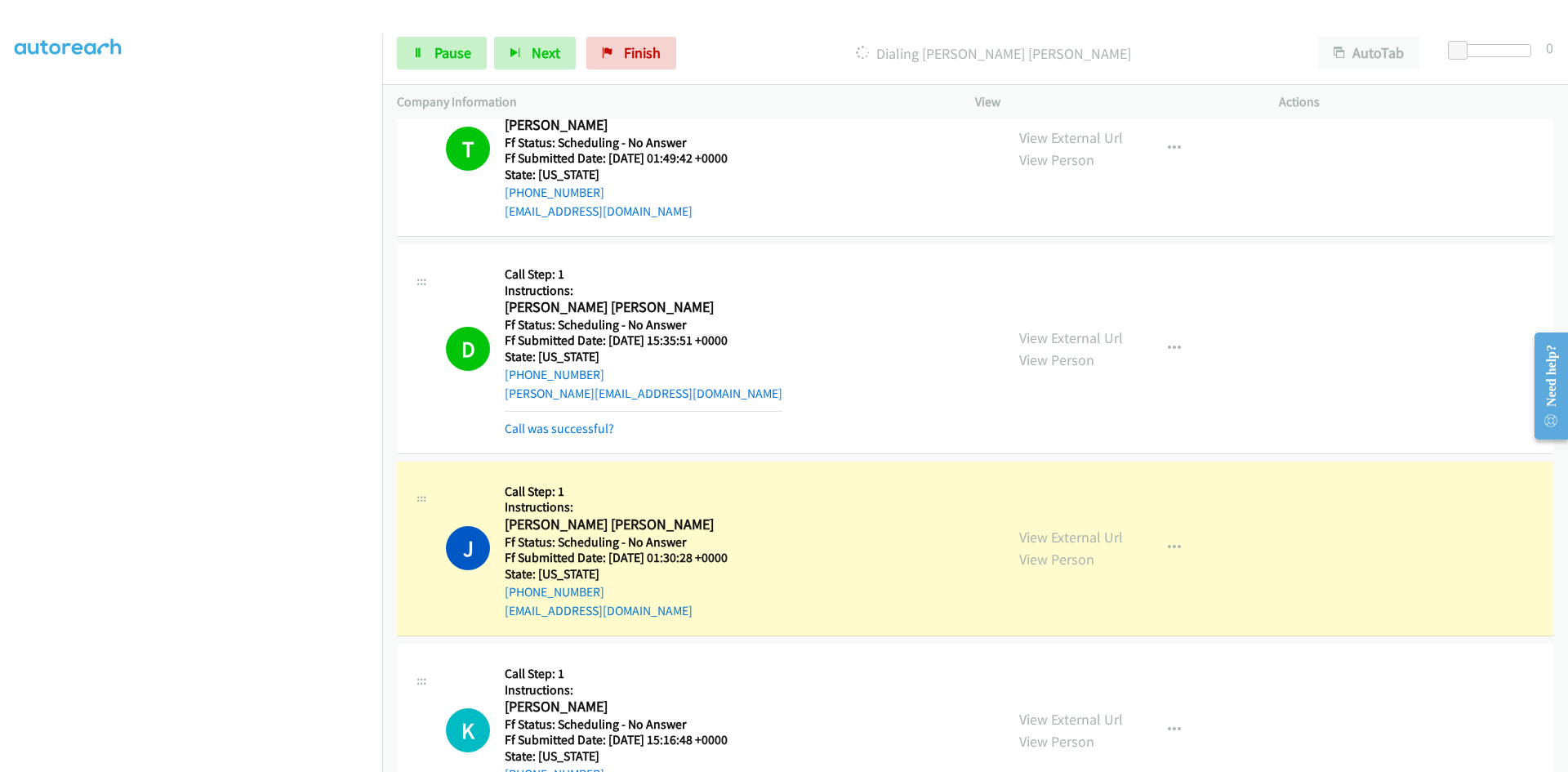
scroll to position [327, 0]
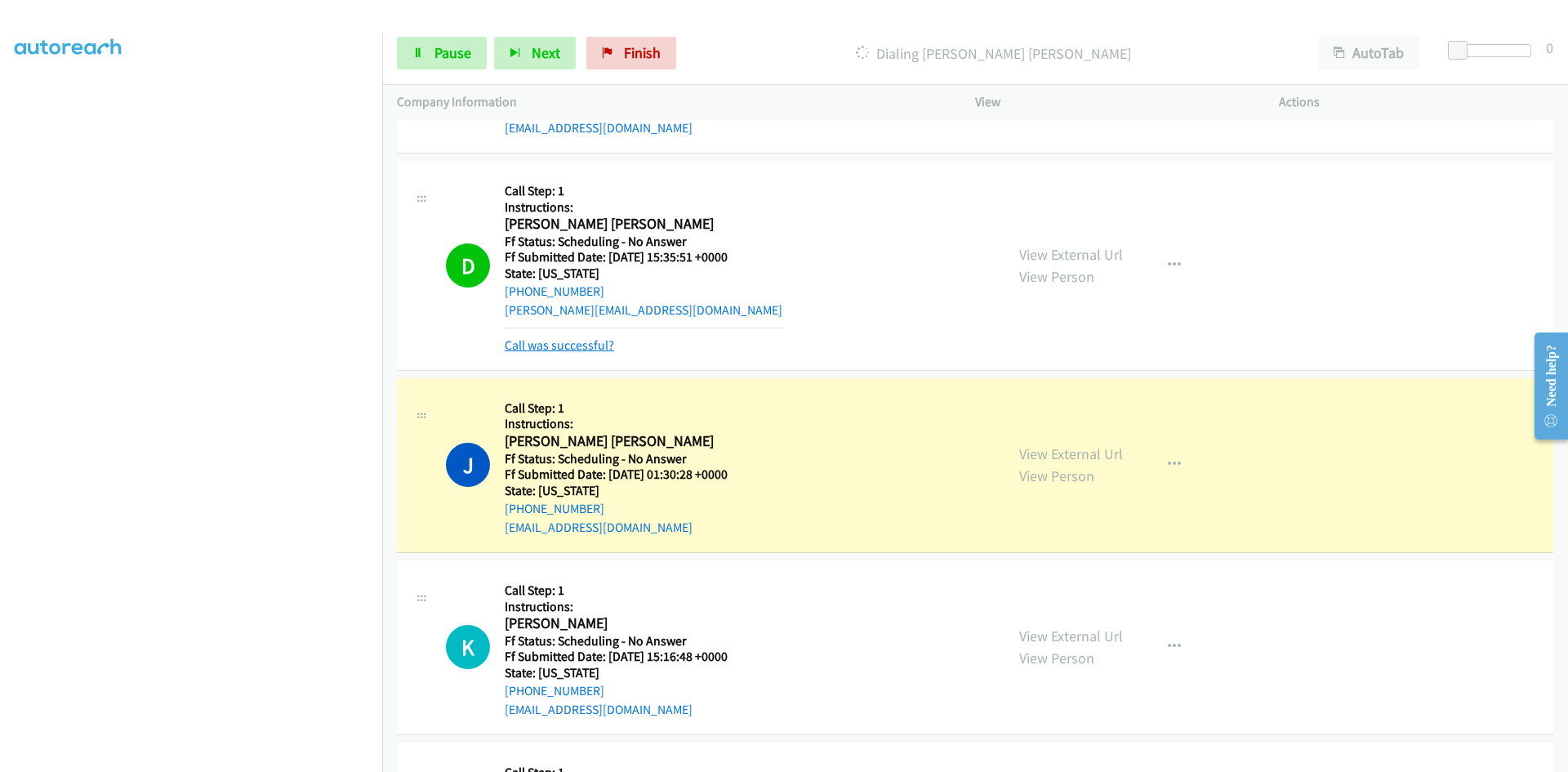
click at [572, 345] on link "Call was successful?" at bounding box center [560, 345] width 109 height 15
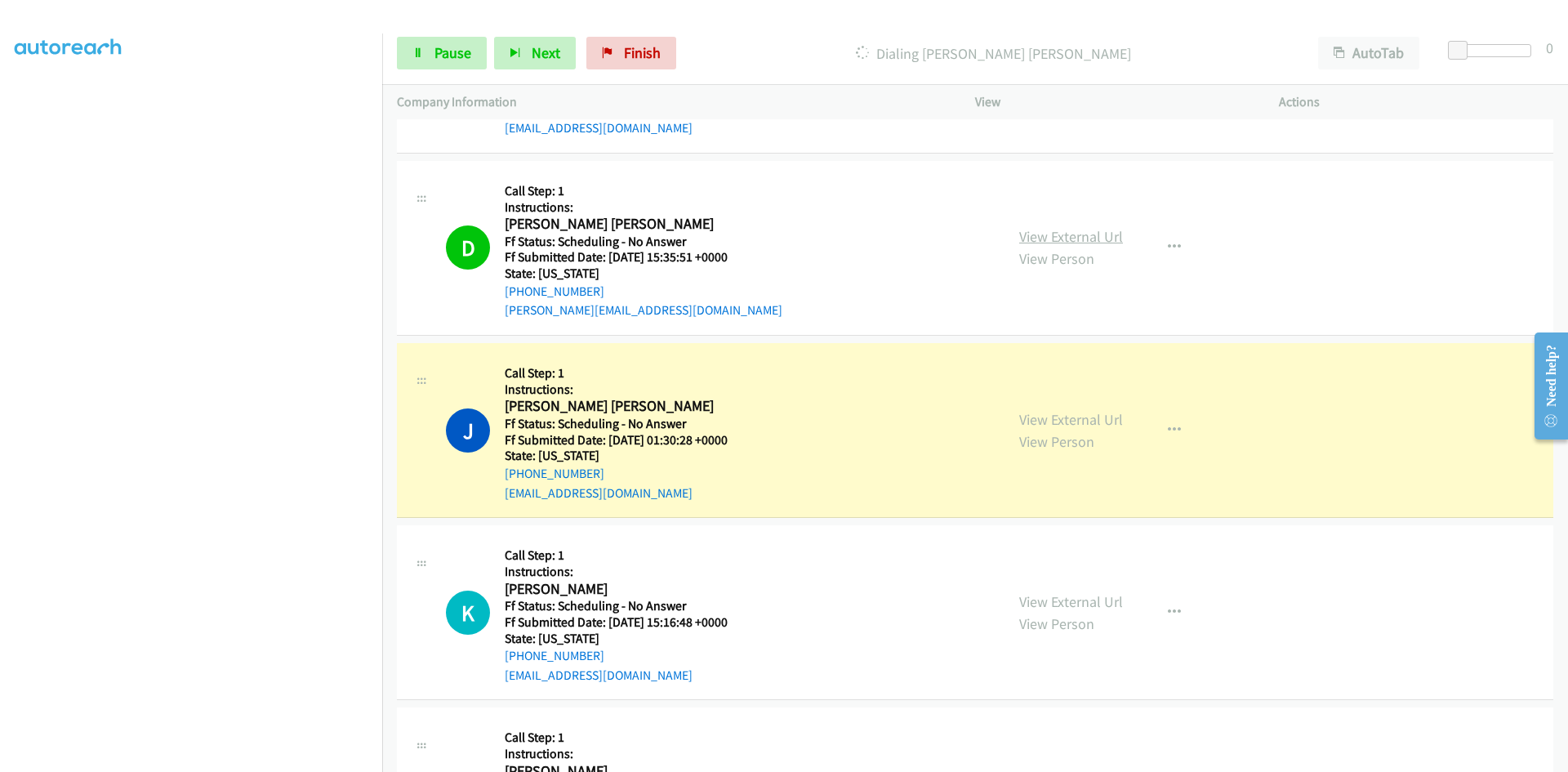
click at [1094, 232] on link "View External Url" at bounding box center [1071, 237] width 104 height 19
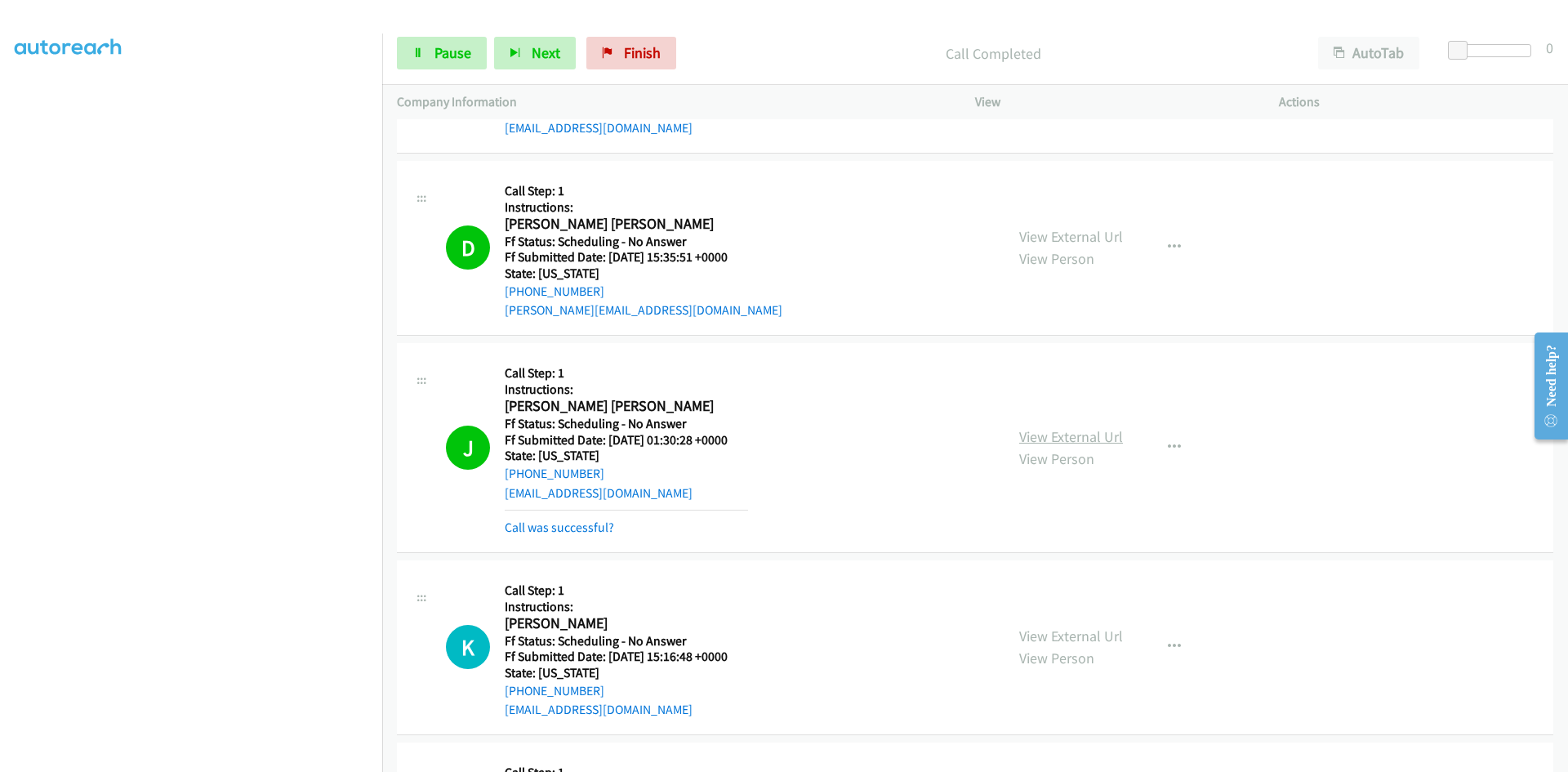
click at [1083, 429] on link "View External Url" at bounding box center [1071, 436] width 104 height 19
click at [545, 525] on link "Call was successful?" at bounding box center [560, 527] width 109 height 15
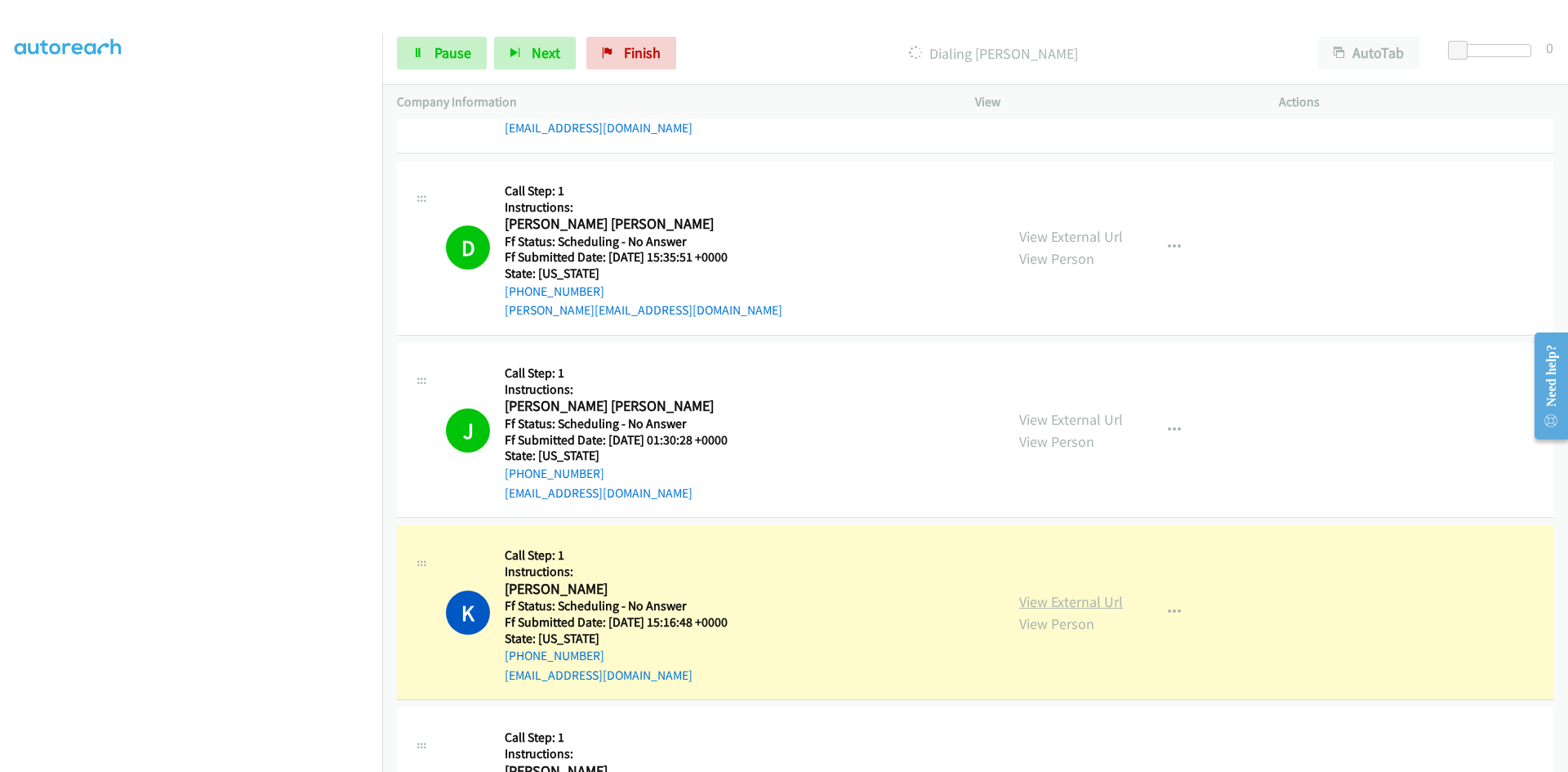
click at [1046, 603] on link "View External Url" at bounding box center [1071, 602] width 104 height 19
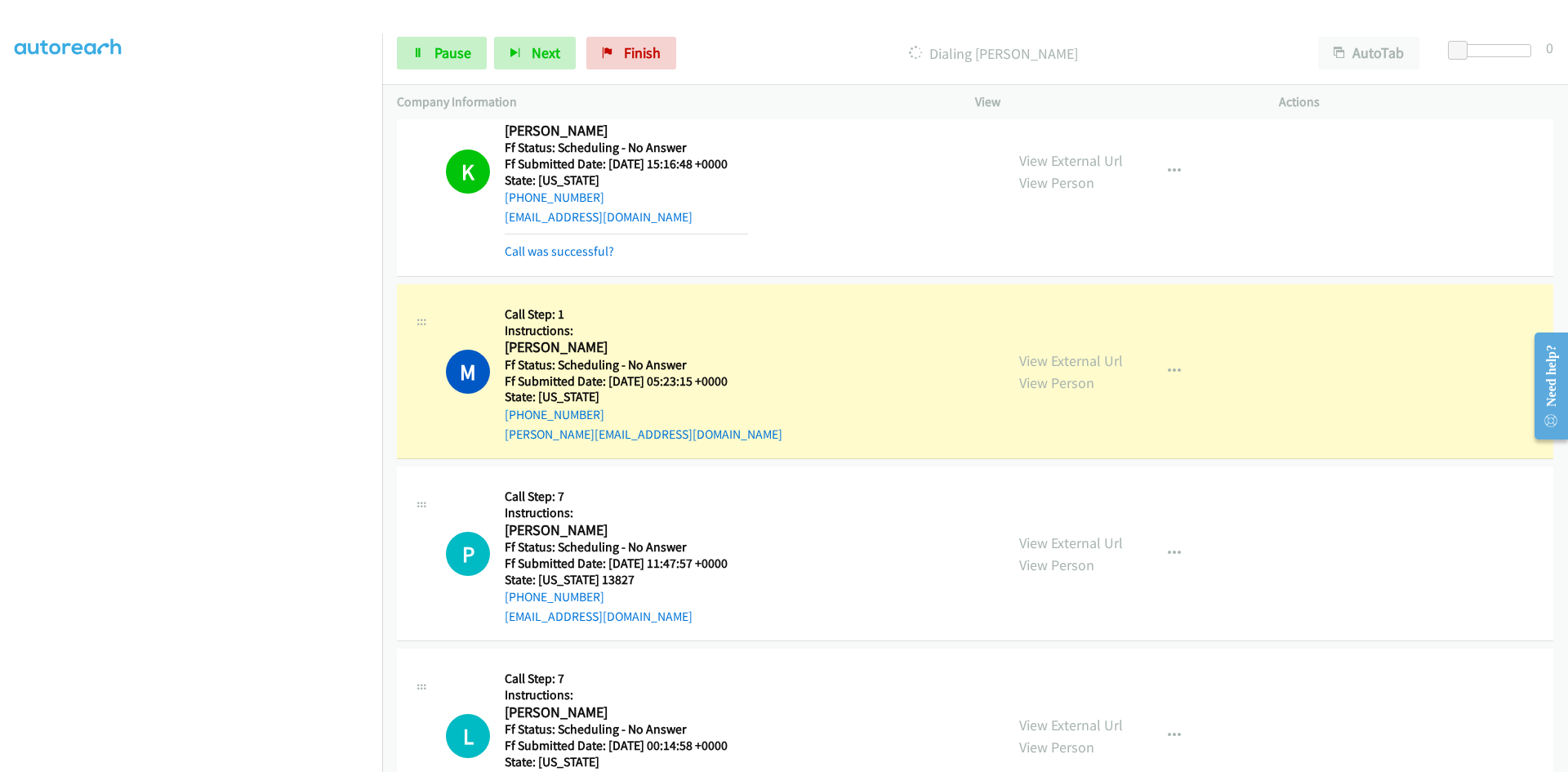
scroll to position [817, 0]
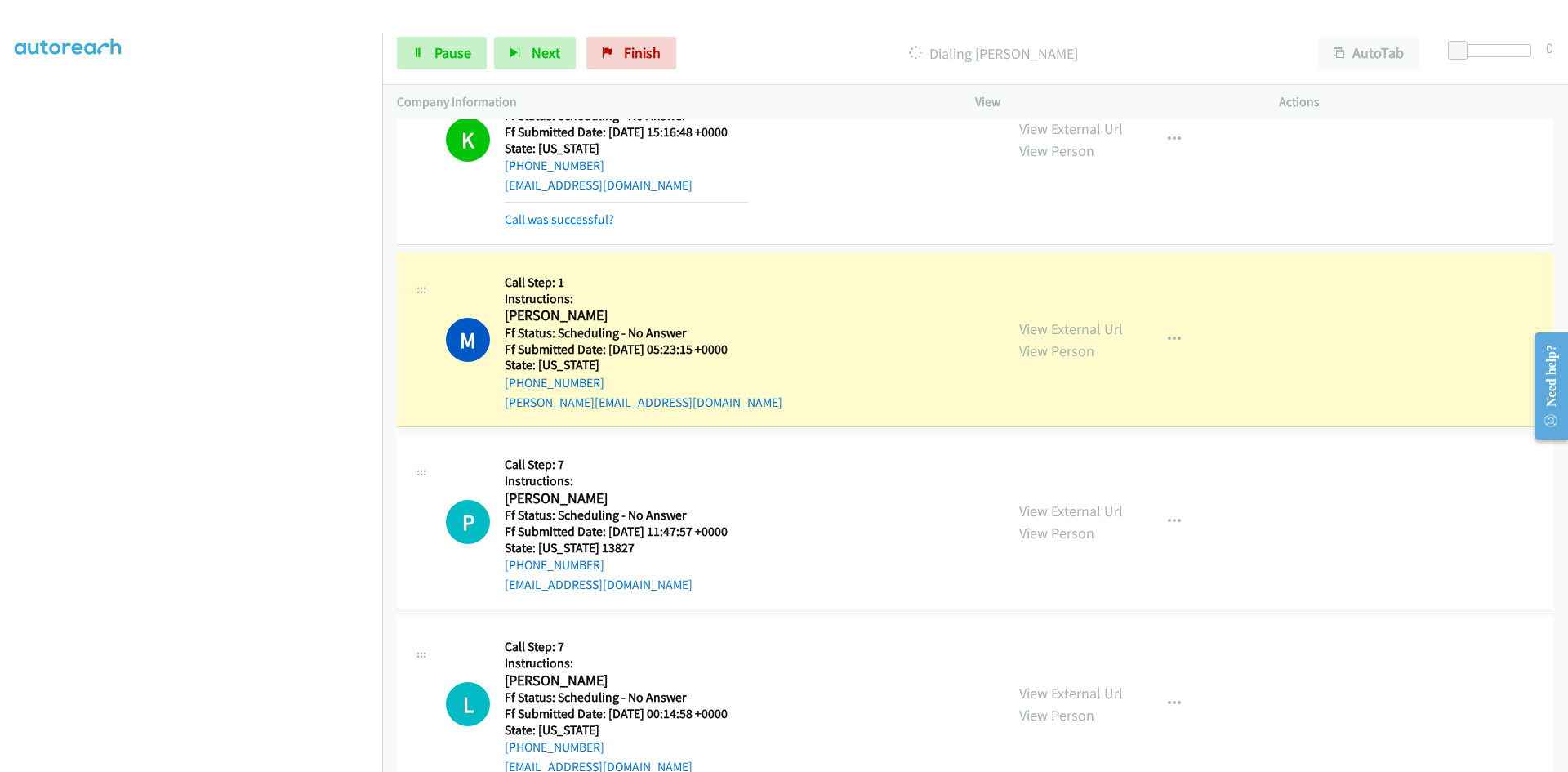
click at [603, 221] on link "Call was successful?" at bounding box center [560, 220] width 109 height 15
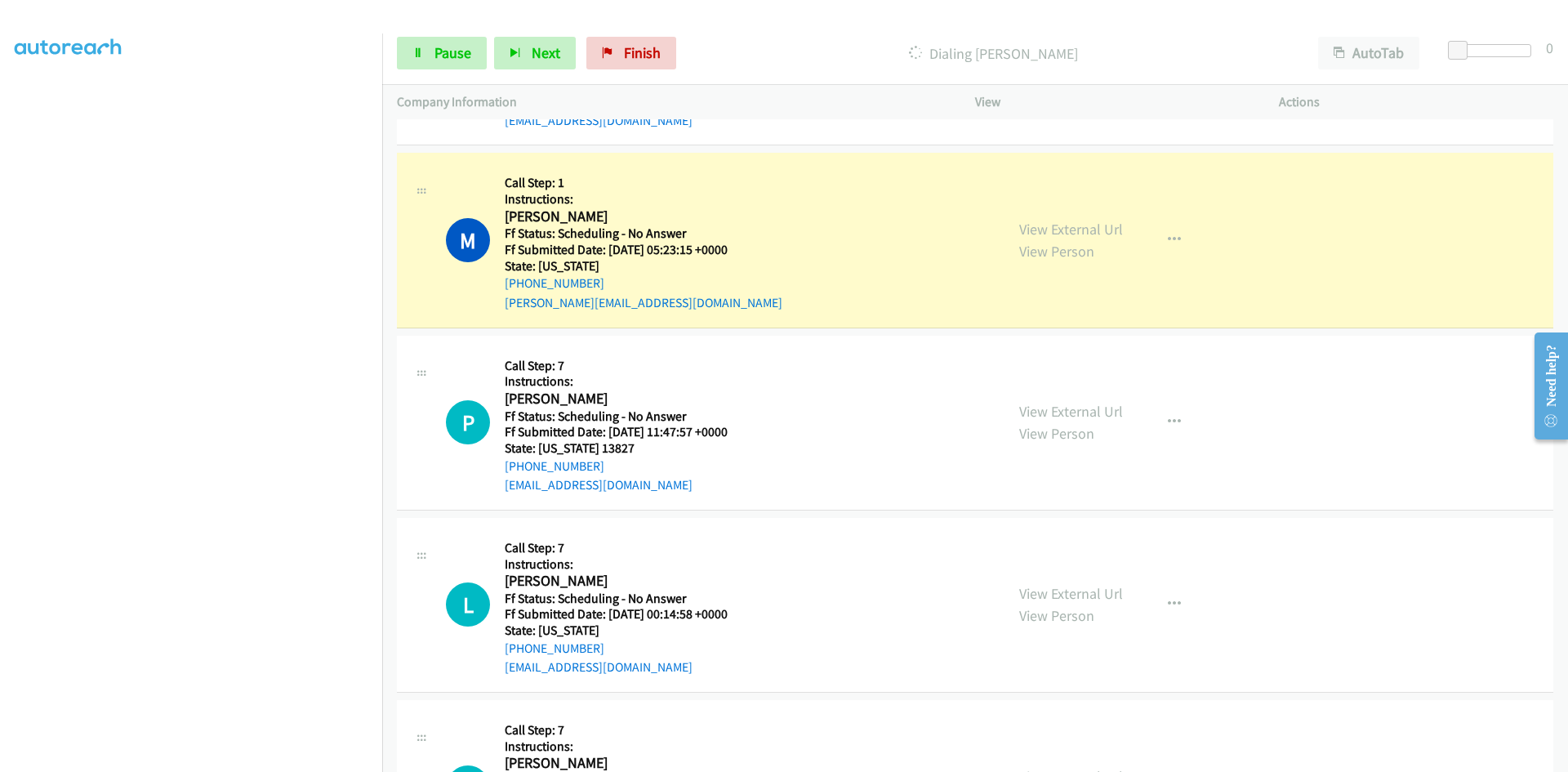
scroll to position [963, 0]
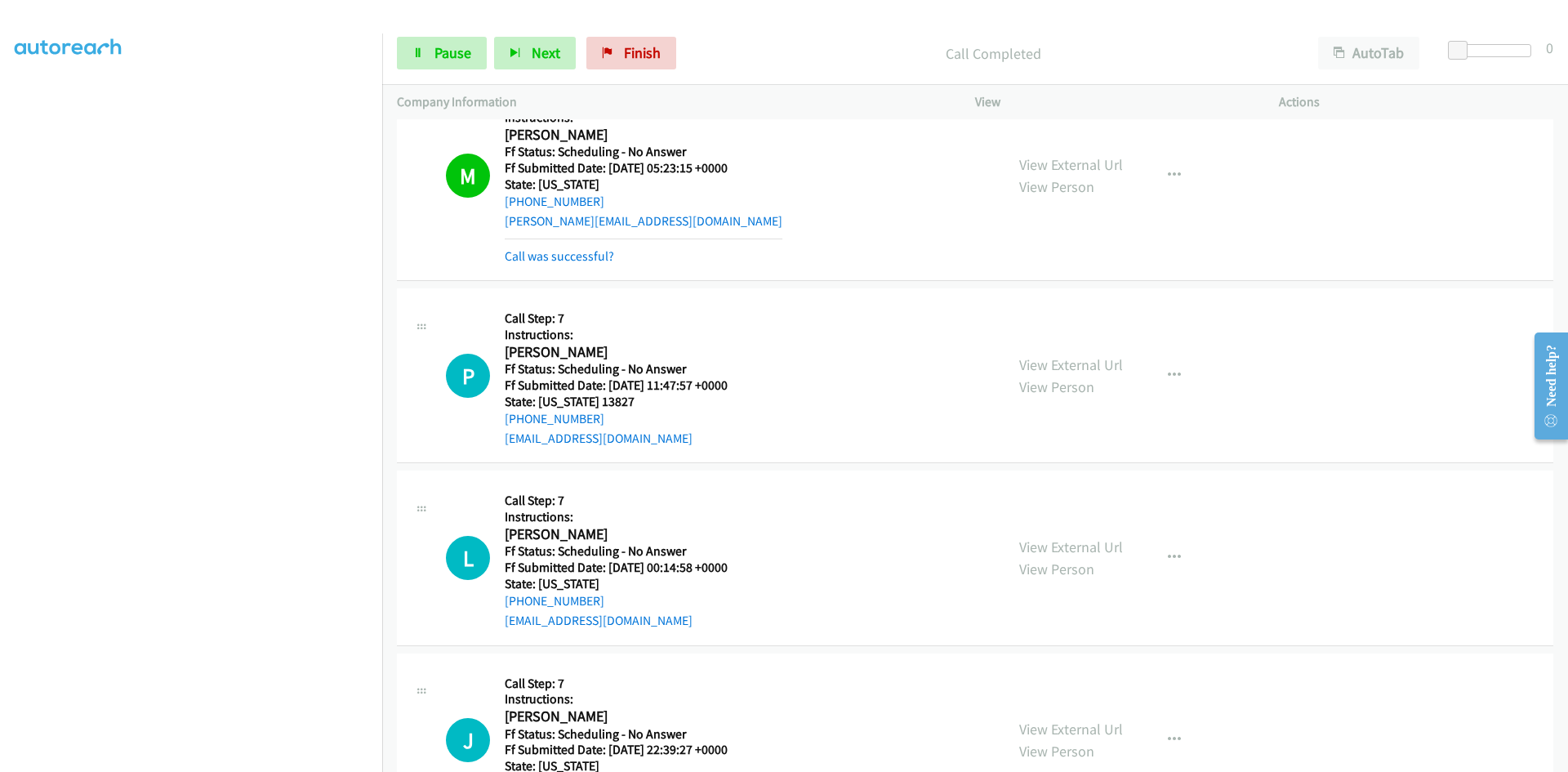
click at [1083, 144] on div "View External Url View Person View External Url Email Schedule/Manage Callback …" at bounding box center [1164, 175] width 318 height 180
click at [1078, 164] on link "View External Url" at bounding box center [1071, 165] width 104 height 19
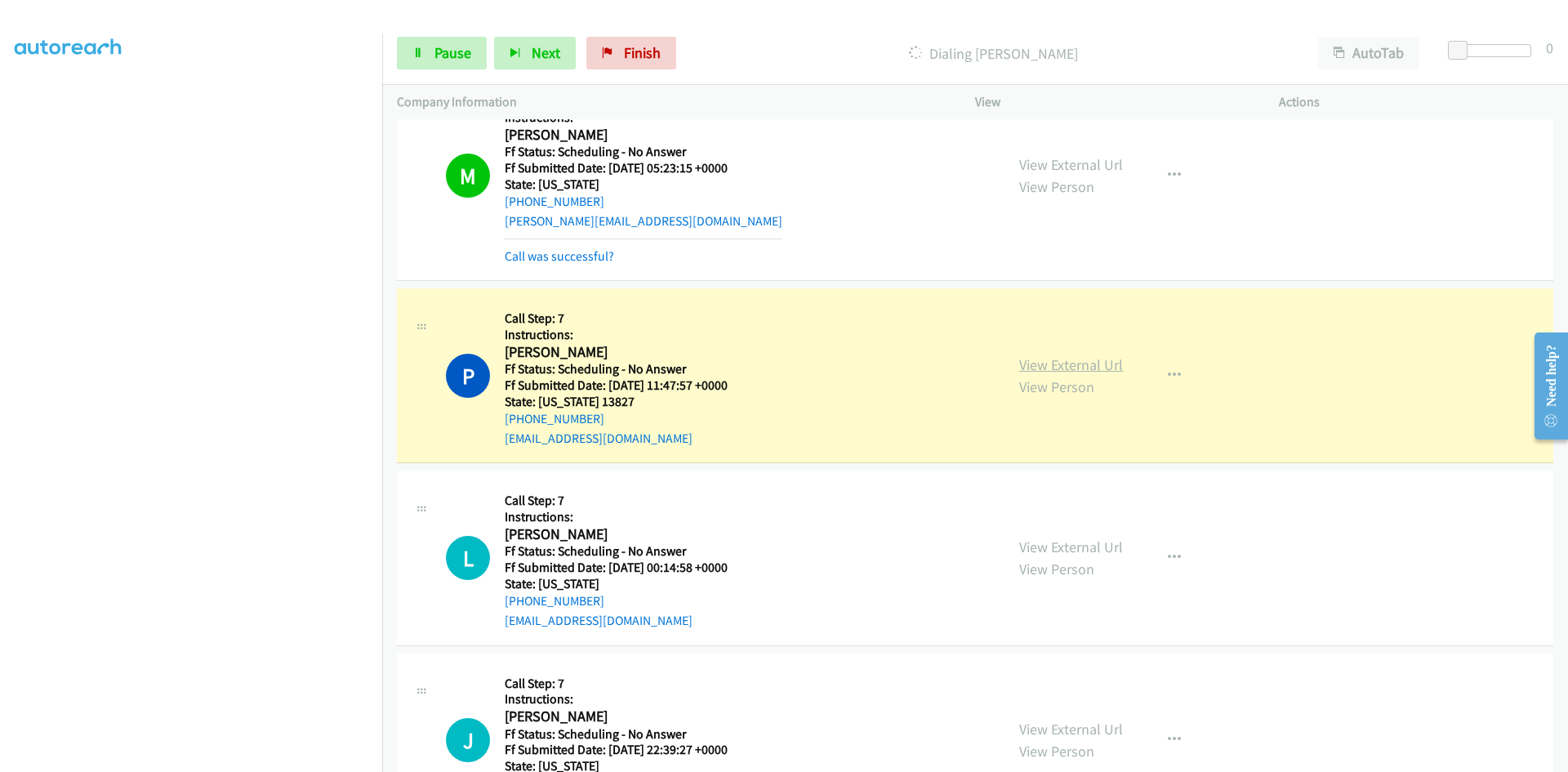
click at [1059, 367] on link "View External Url" at bounding box center [1071, 365] width 104 height 19
click at [557, 257] on link "Call was successful?" at bounding box center [560, 256] width 109 height 15
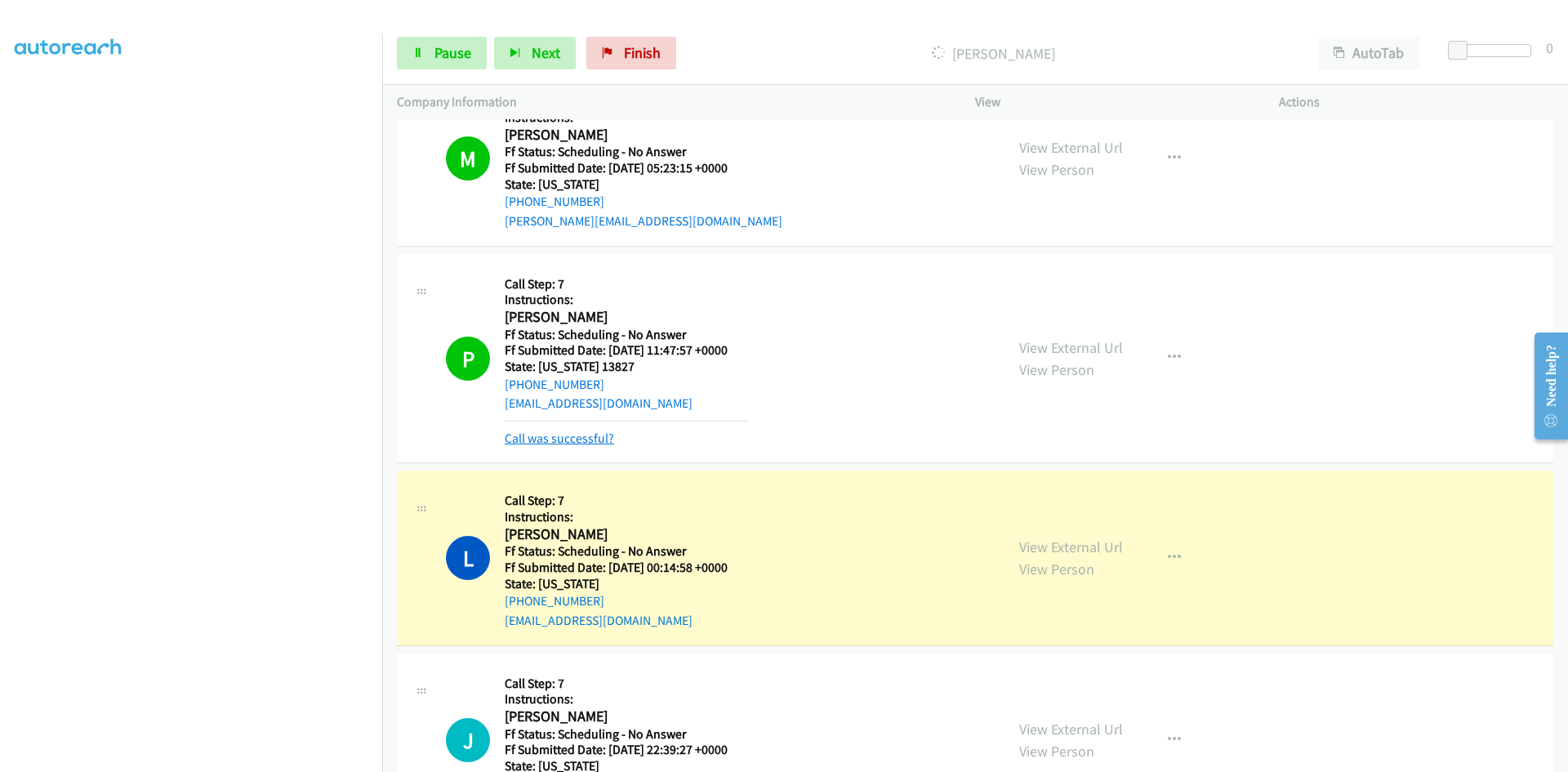
click at [560, 441] on link "Call was successful?" at bounding box center [560, 438] width 109 height 15
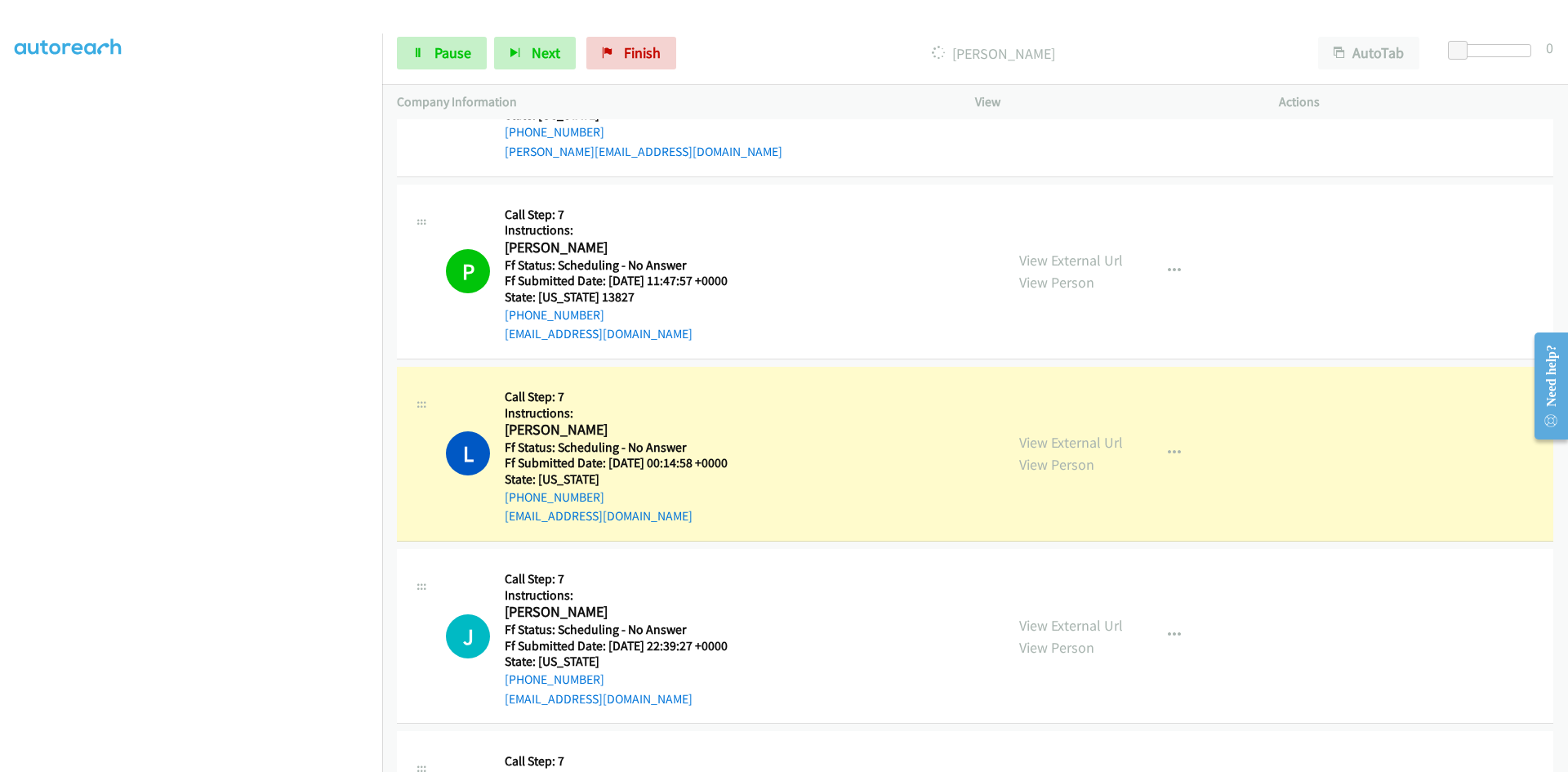
scroll to position [1290, 0]
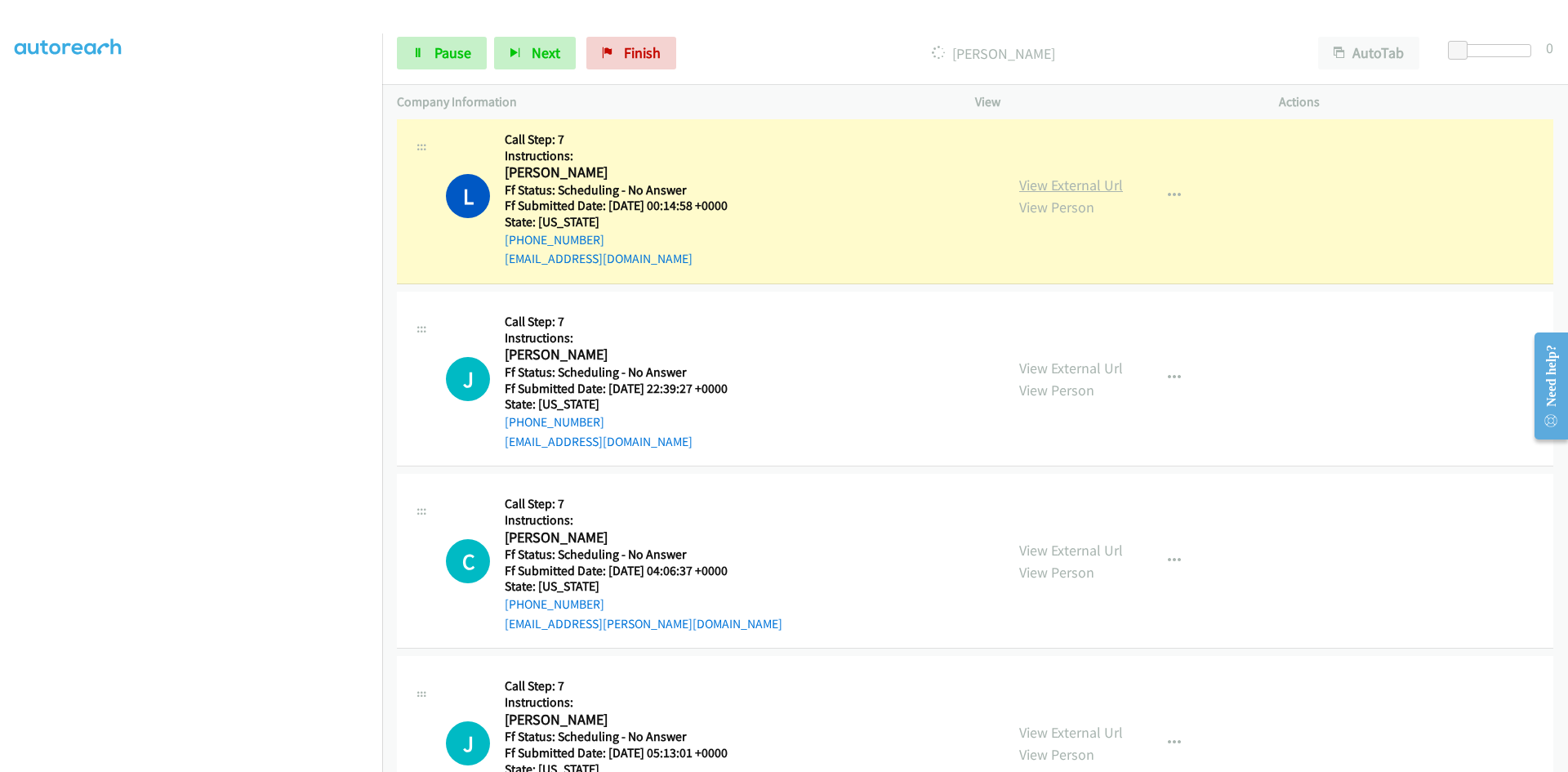
click at [1098, 187] on link "View External Url" at bounding box center [1071, 185] width 104 height 19
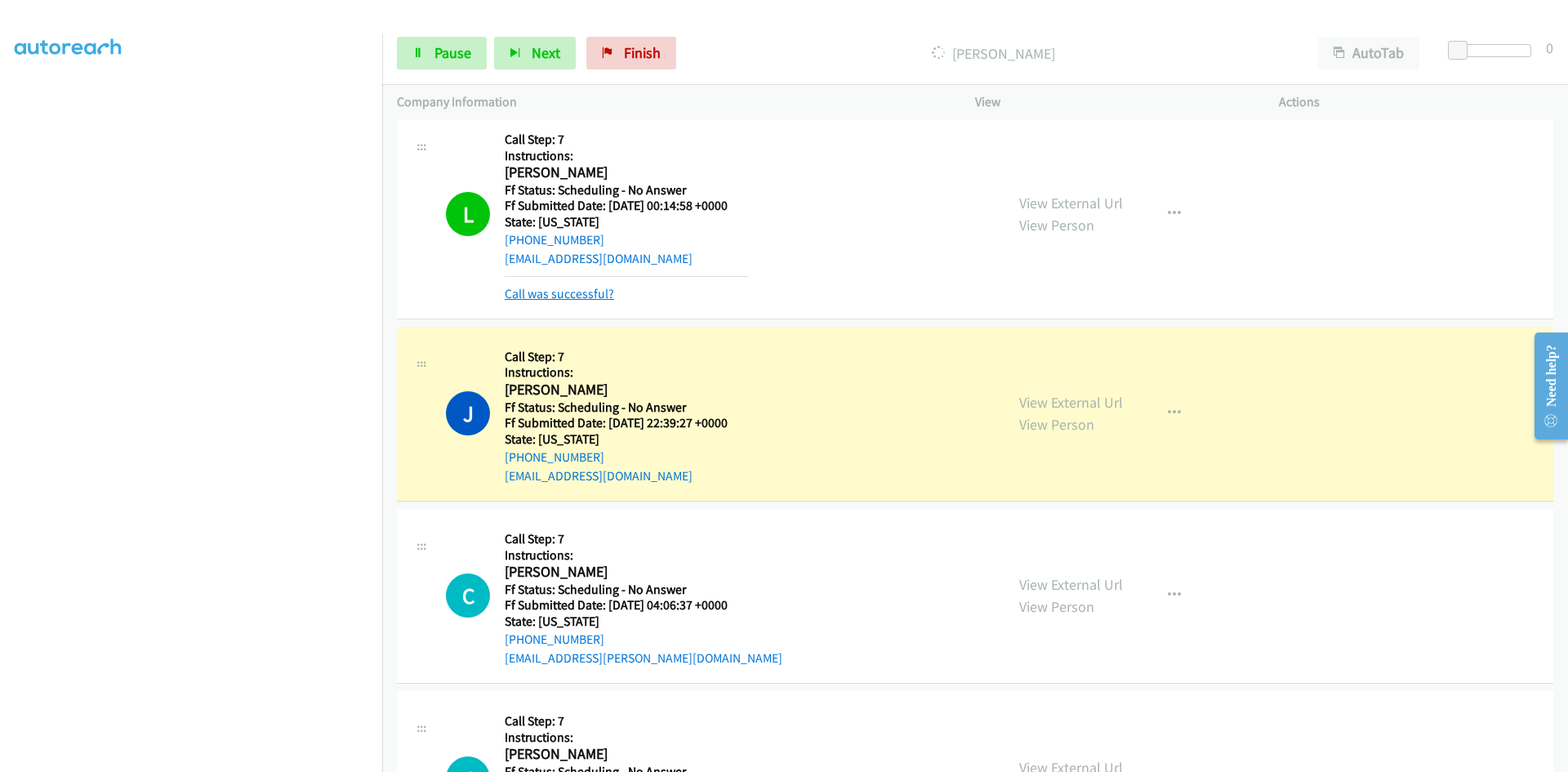
click at [566, 290] on link "Call was successful?" at bounding box center [560, 293] width 109 height 15
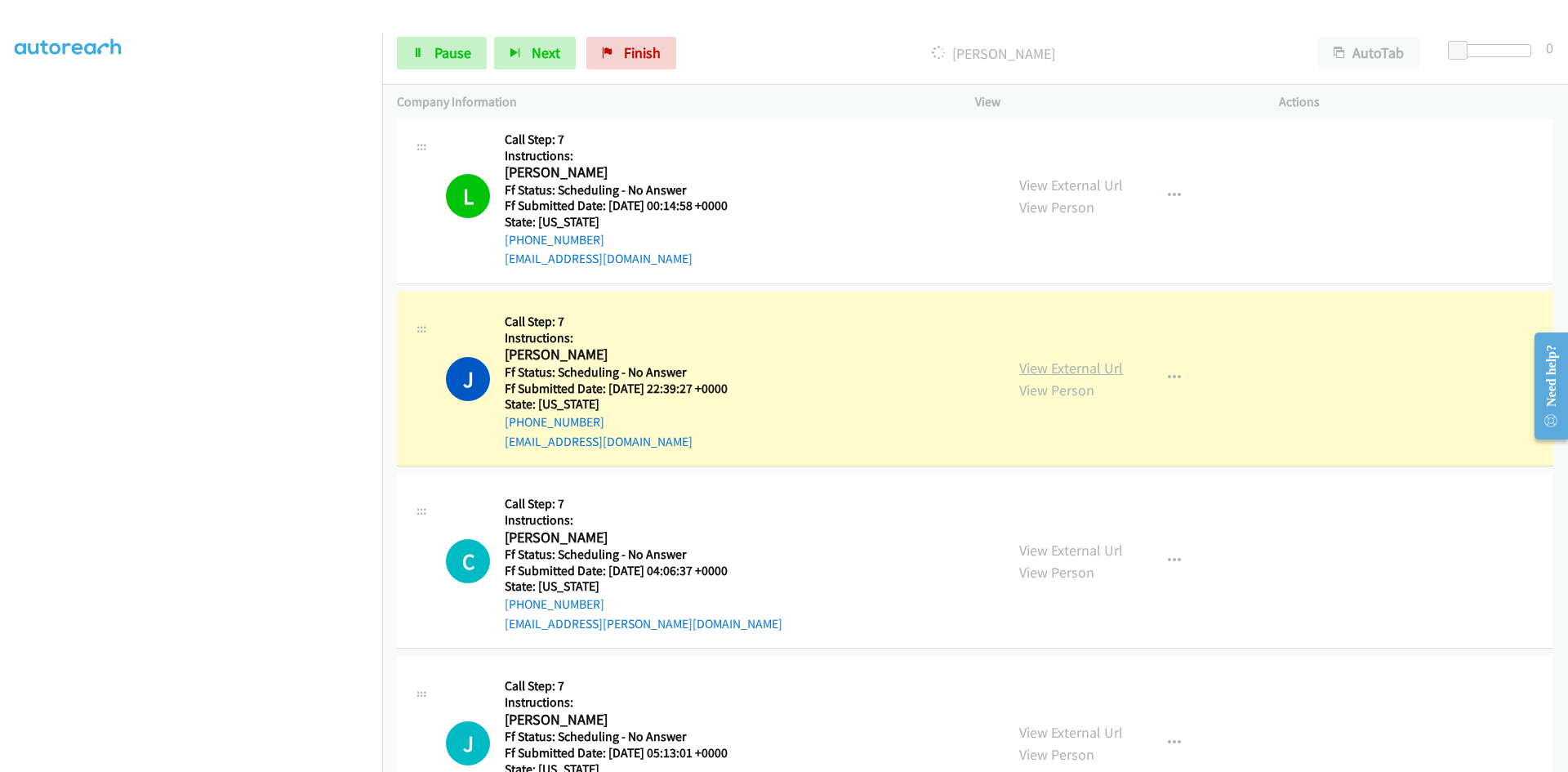
click at [1098, 371] on link "View External Url" at bounding box center [1071, 369] width 104 height 19
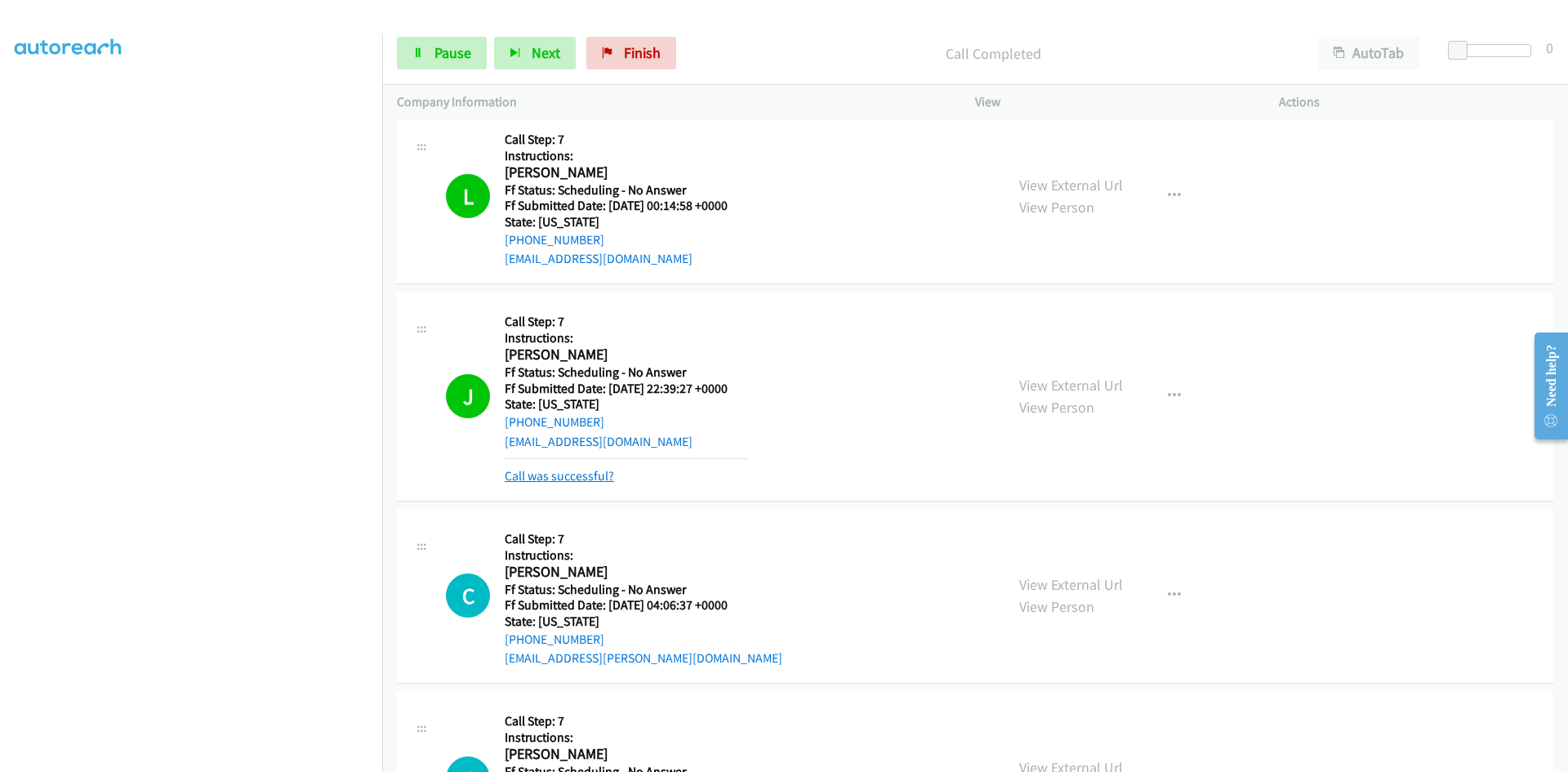
click at [566, 473] on link "Call was successful?" at bounding box center [560, 476] width 109 height 15
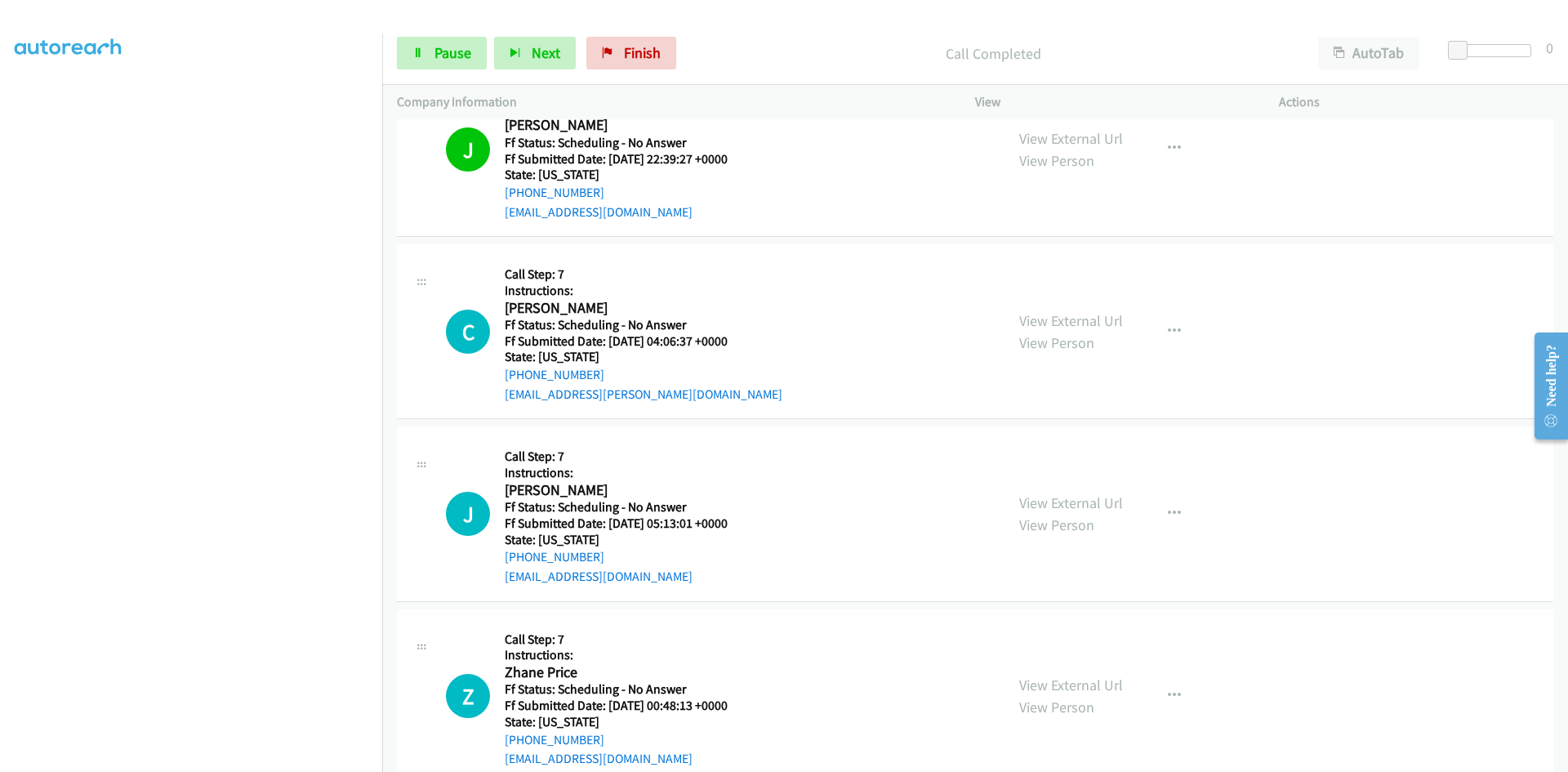
scroll to position [1618, 0]
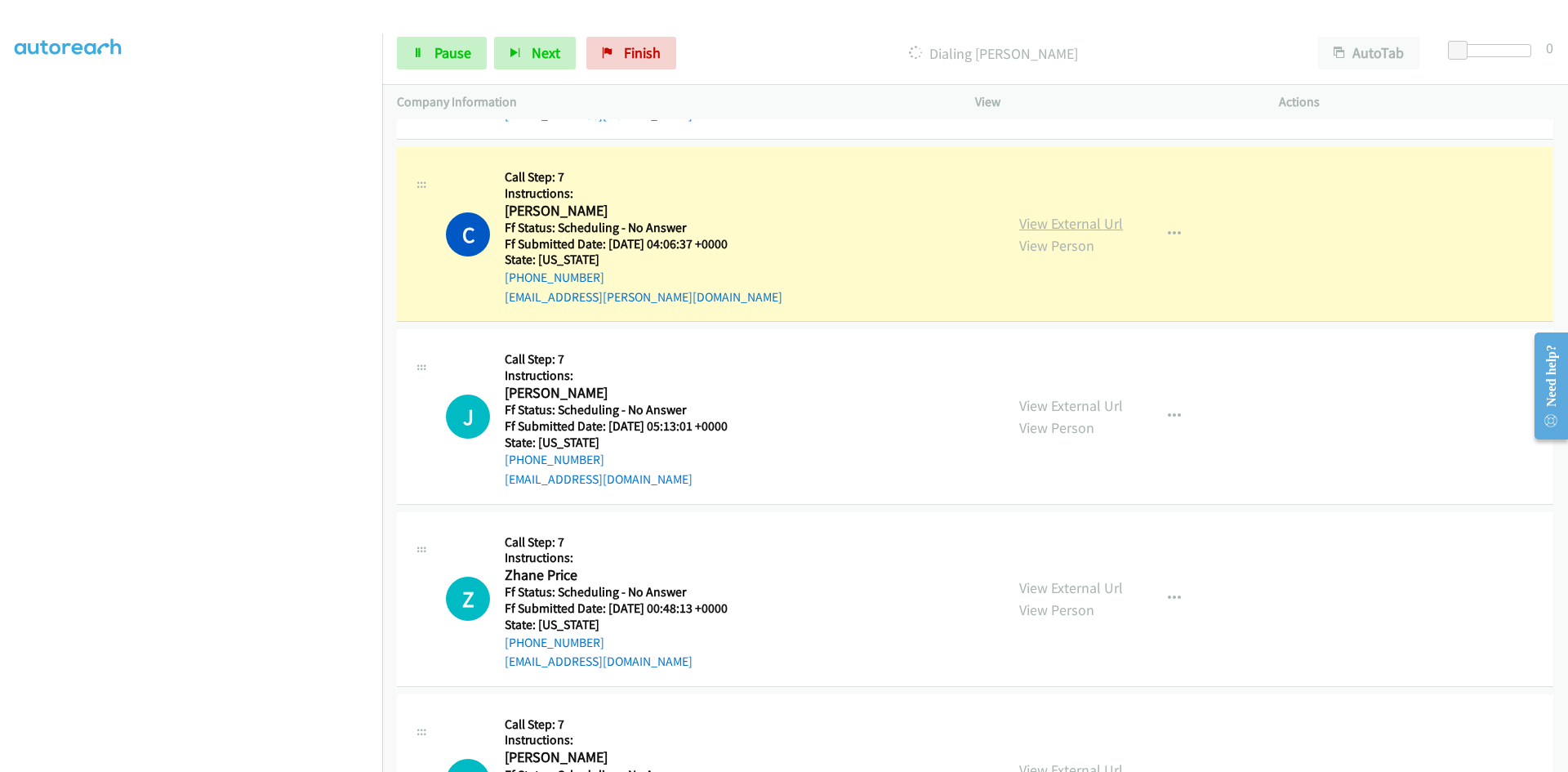
click at [1089, 224] on link "View External Url" at bounding box center [1071, 223] width 104 height 19
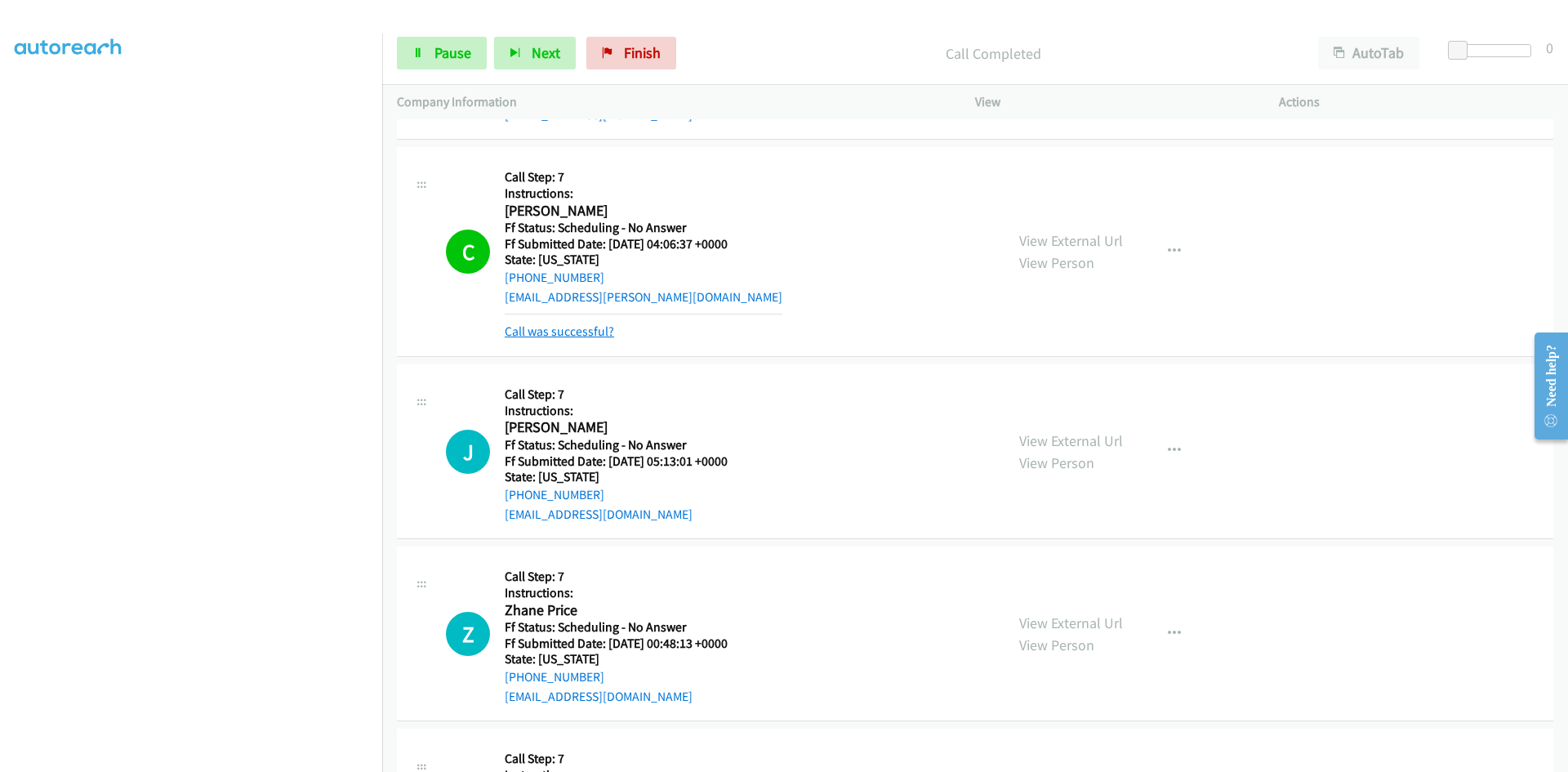
click at [578, 329] on link "Call was successful?" at bounding box center [560, 331] width 109 height 15
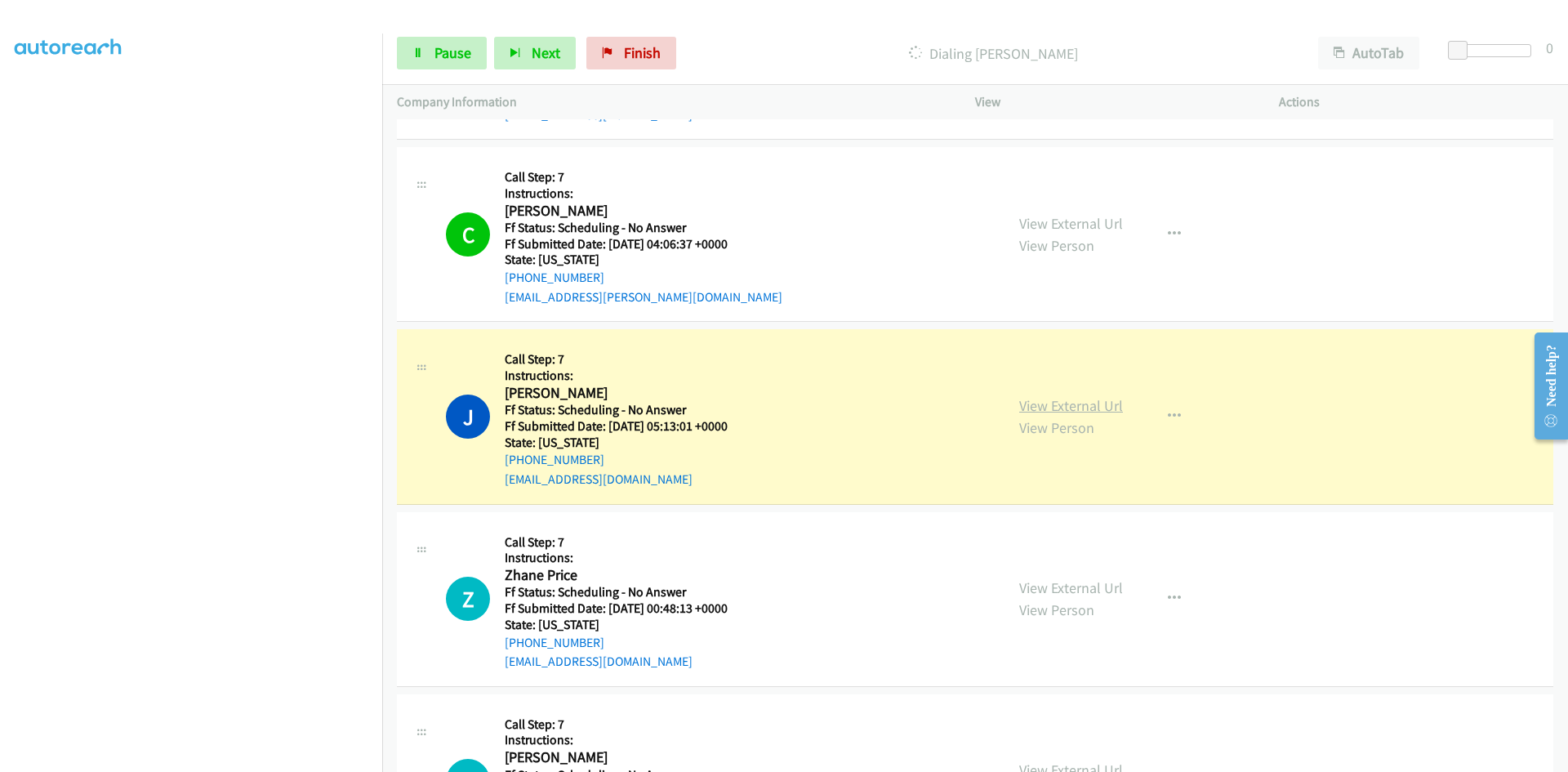
click at [1093, 404] on link "View External Url" at bounding box center [1071, 405] width 104 height 19
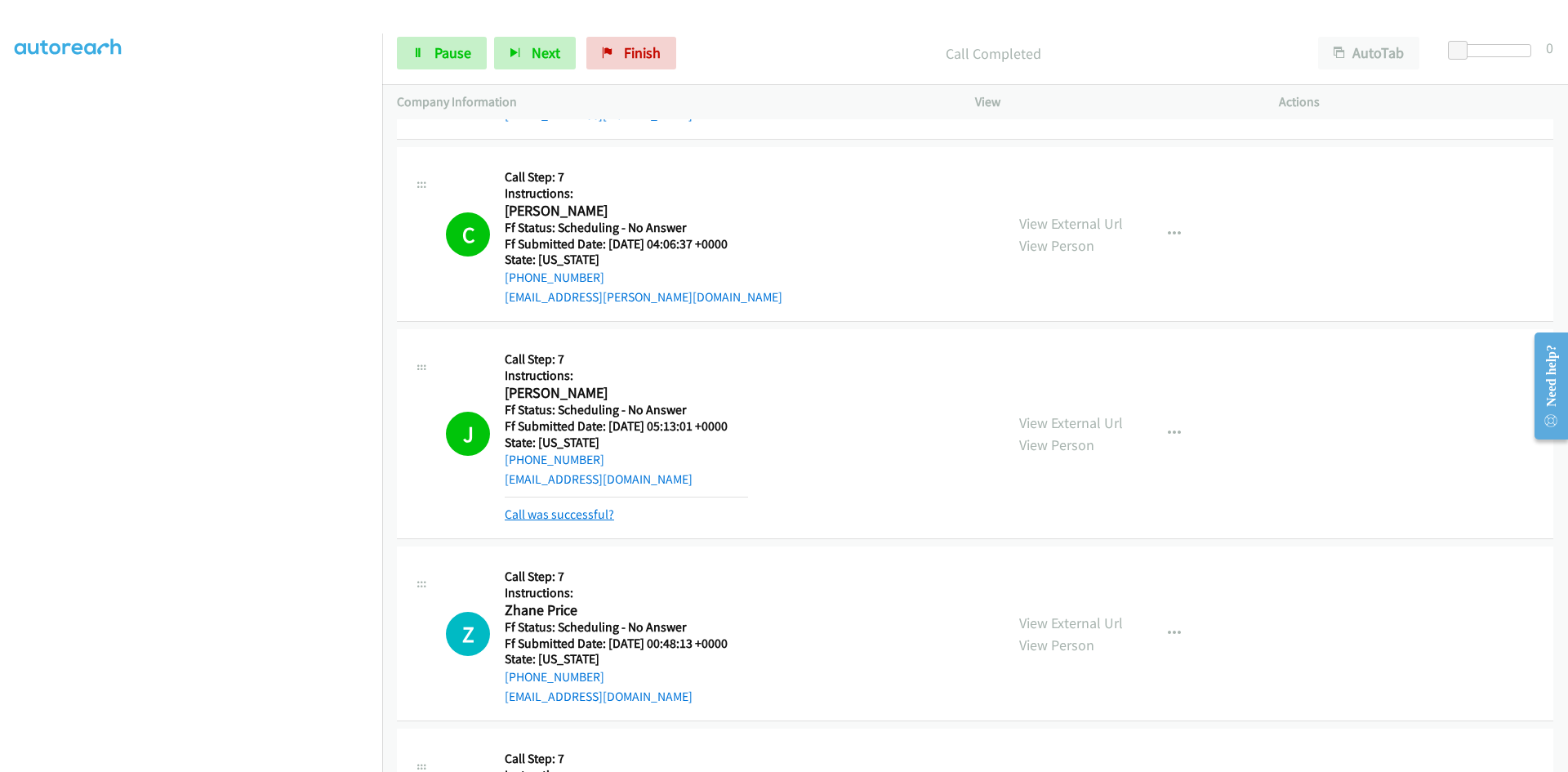
click at [577, 512] on link "Call was successful?" at bounding box center [560, 514] width 109 height 15
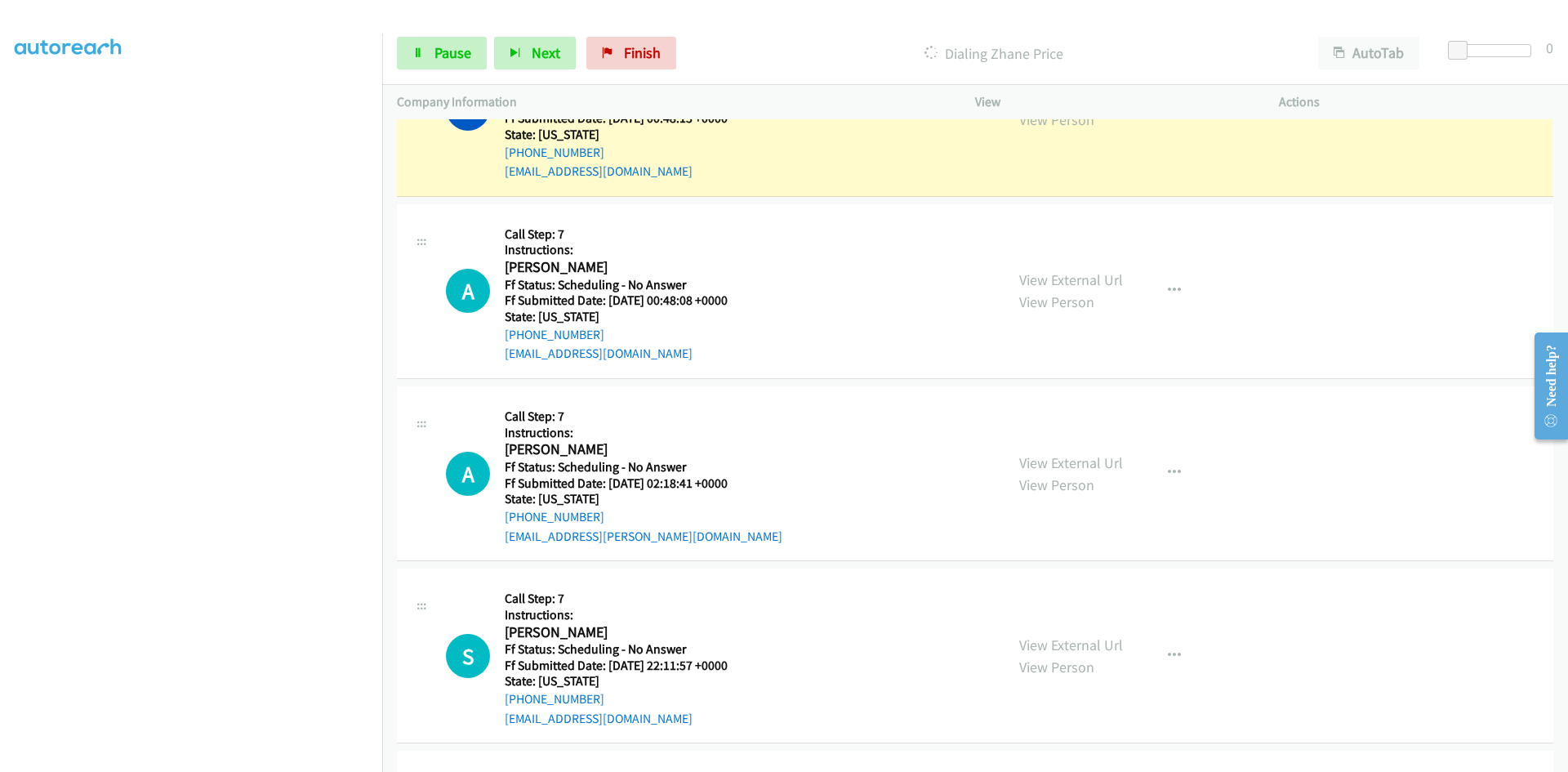
scroll to position [2026, 0]
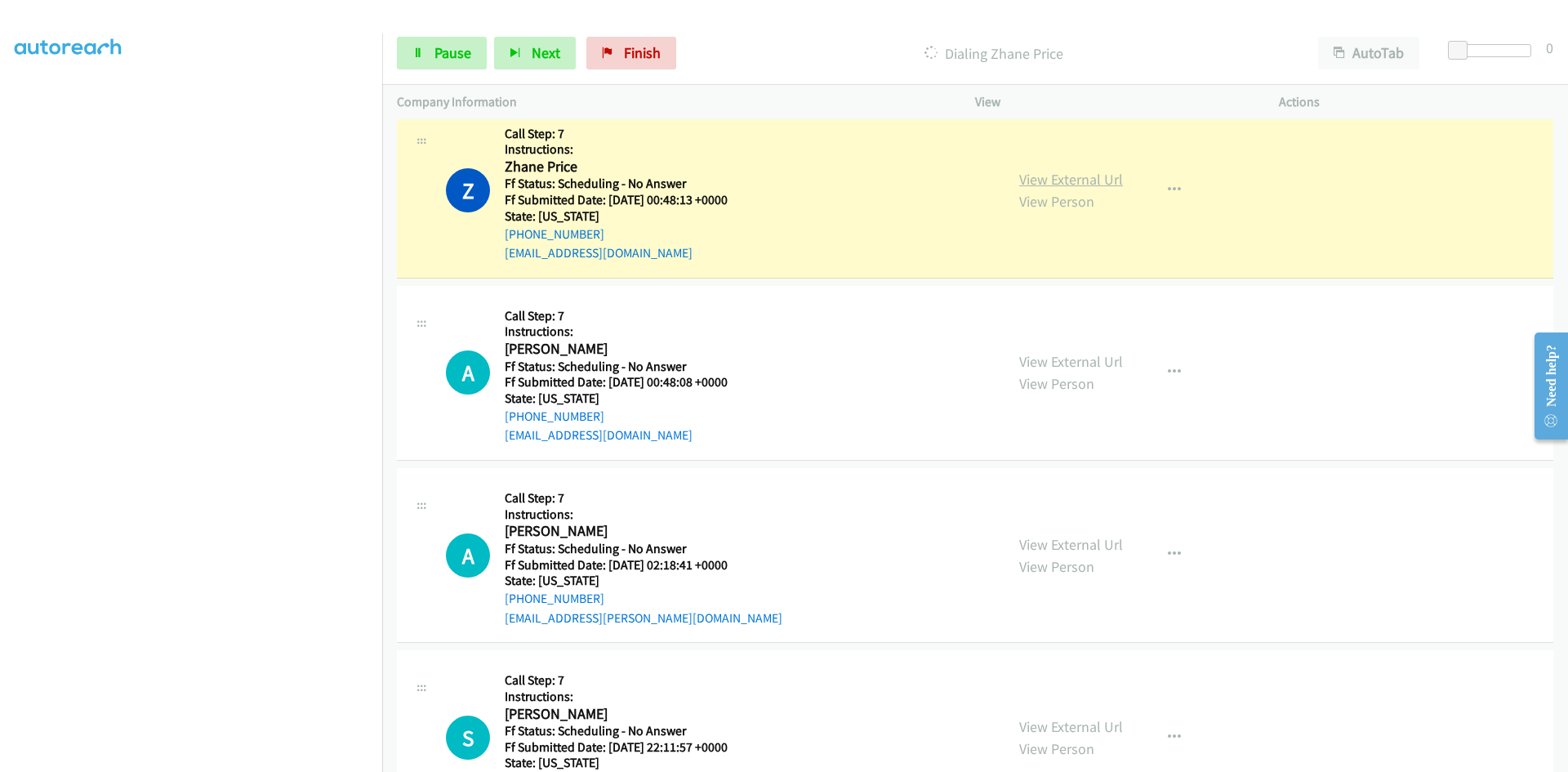
click at [1100, 180] on link "View External Url" at bounding box center [1071, 179] width 104 height 19
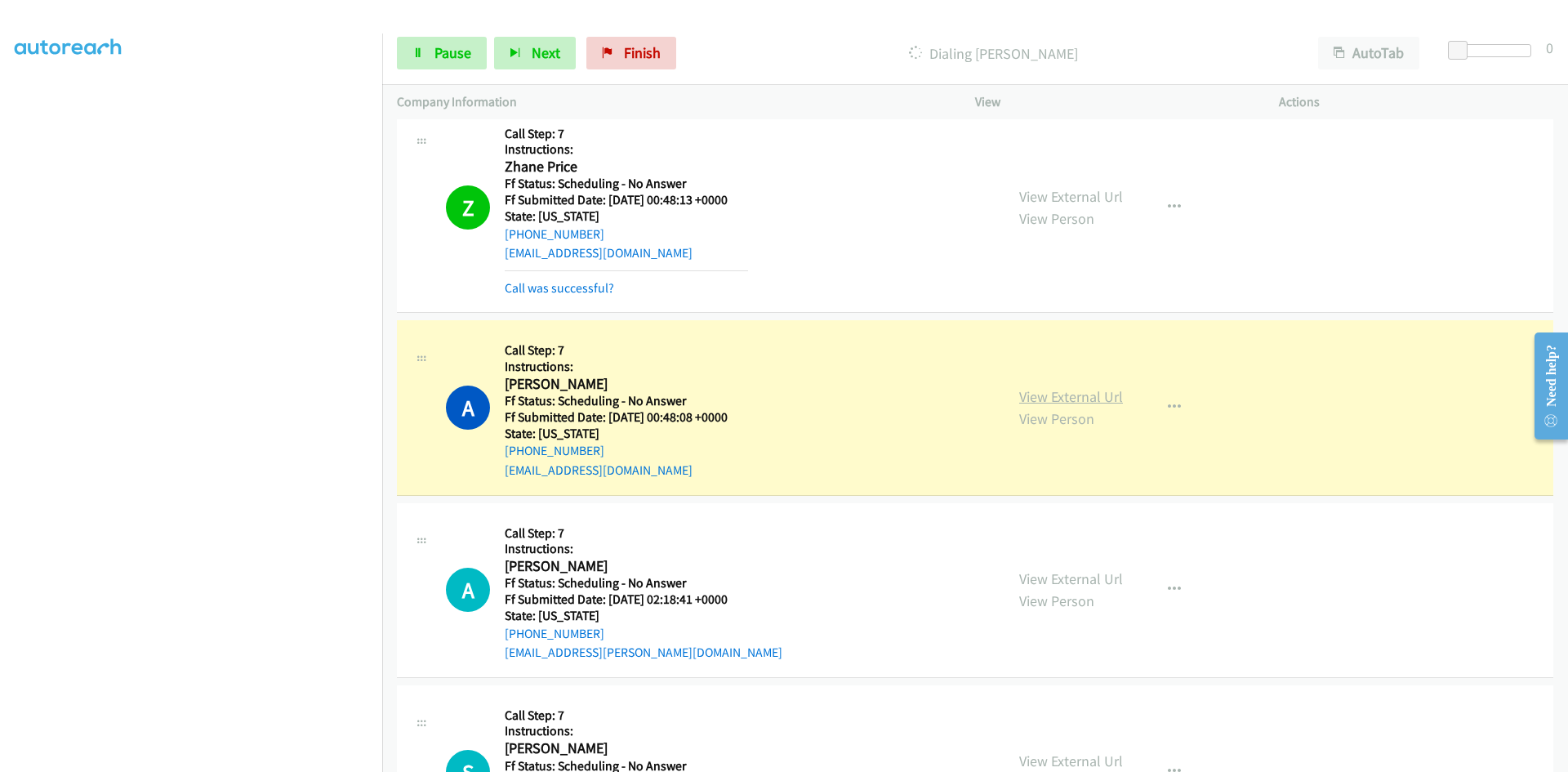
click at [1086, 395] on link "View External Url" at bounding box center [1071, 397] width 104 height 19
click at [438, 58] on span "Pause" at bounding box center [452, 53] width 37 height 19
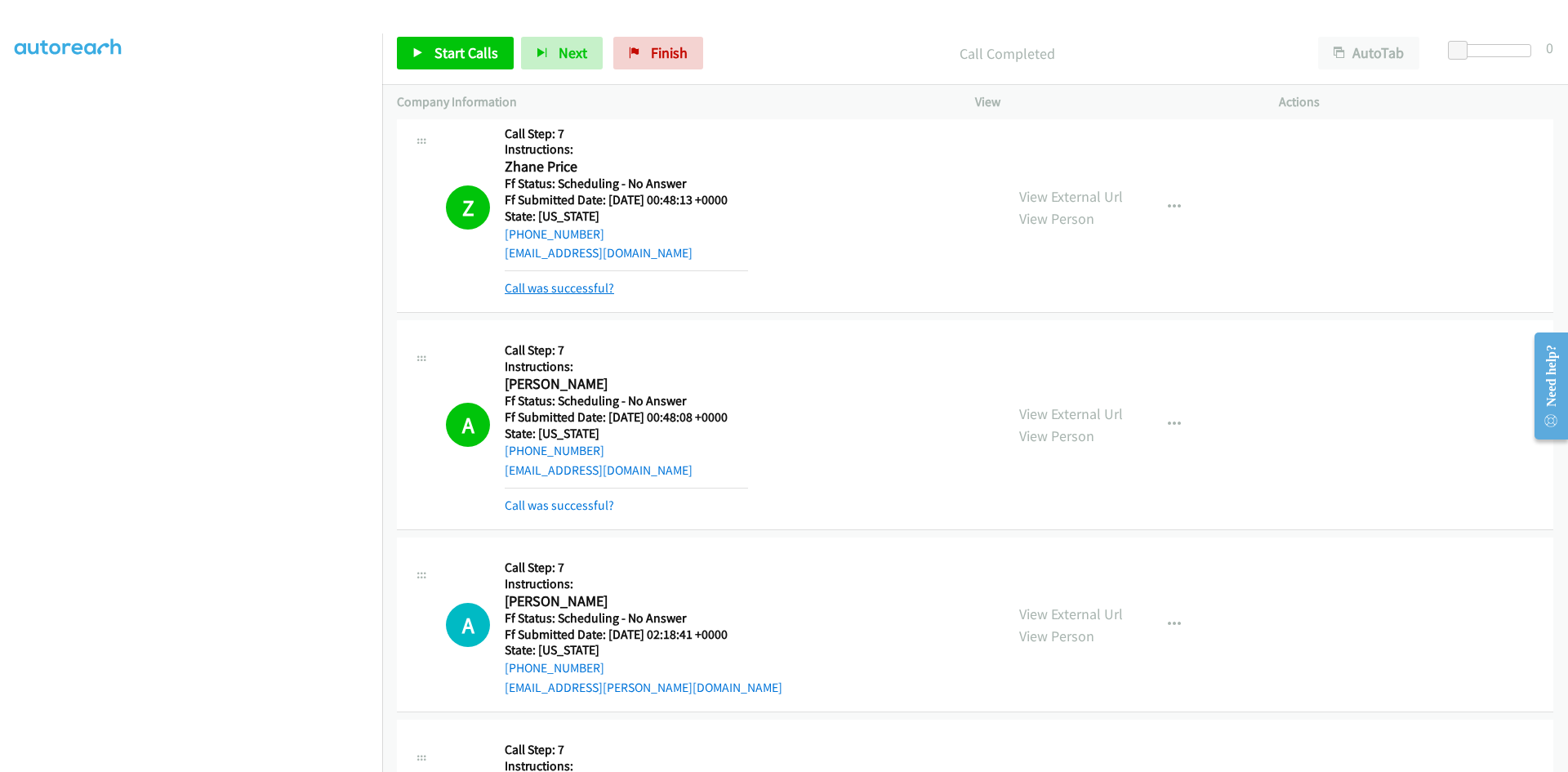
click at [580, 286] on link "Call was successful?" at bounding box center [560, 287] width 109 height 15
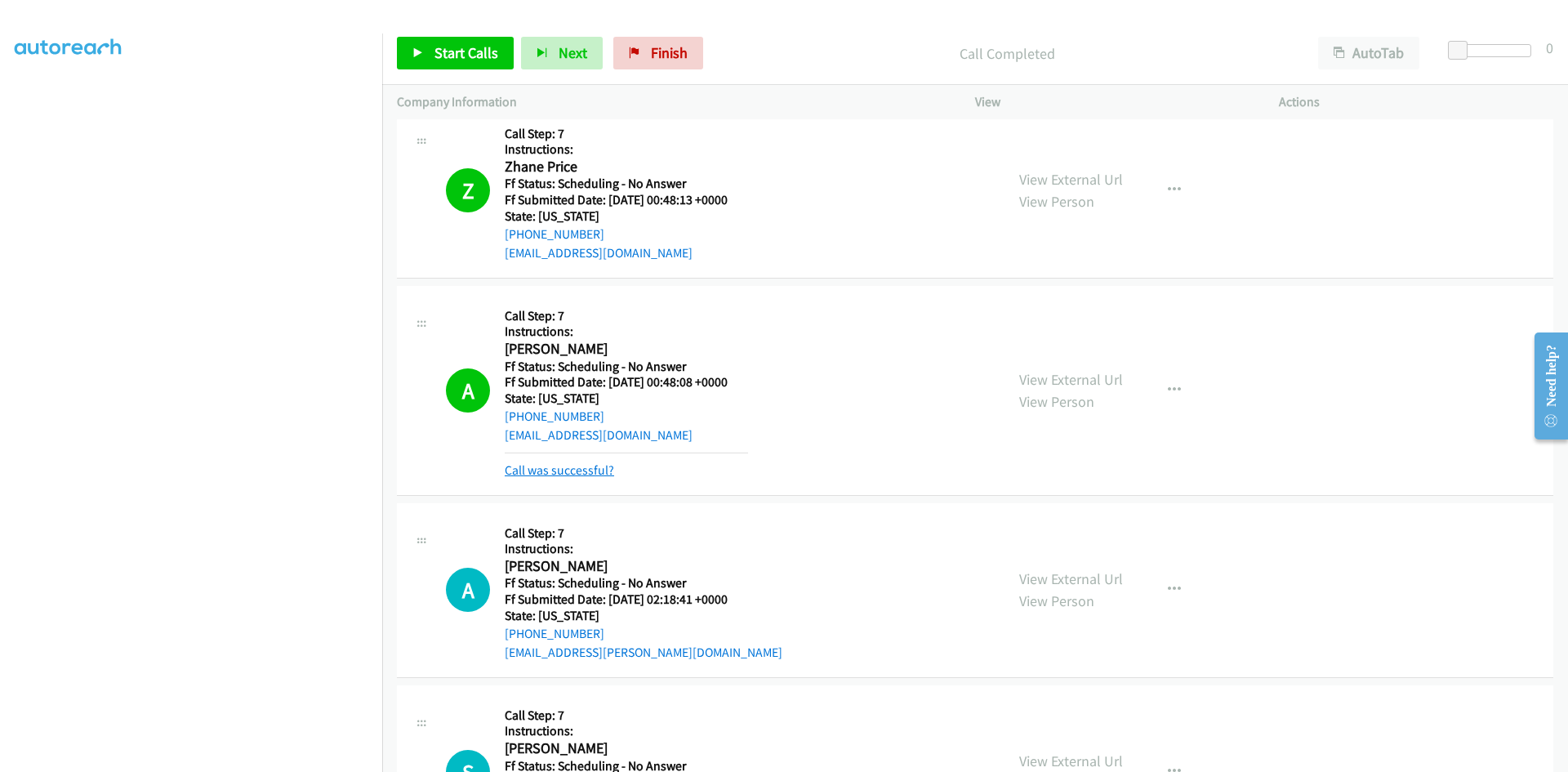
click at [593, 470] on link "Call was successful?" at bounding box center [560, 470] width 109 height 15
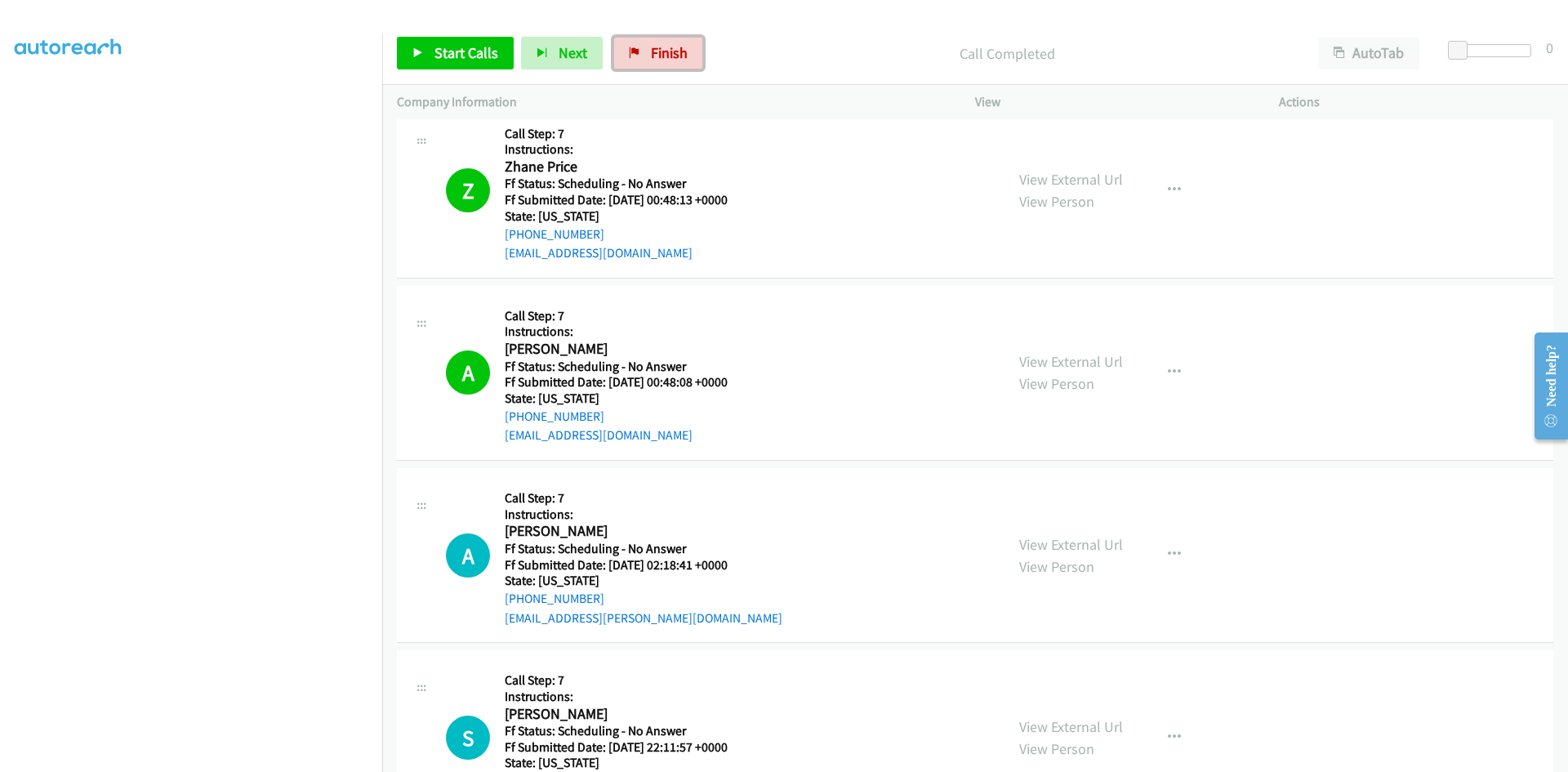
drag, startPoint x: 663, startPoint y: 56, endPoint x: 840, endPoint y: 86, distance: 179.5
click at [663, 56] on span "Finish" at bounding box center [669, 53] width 37 height 19
